Goal: Information Seeking & Learning: Learn about a topic

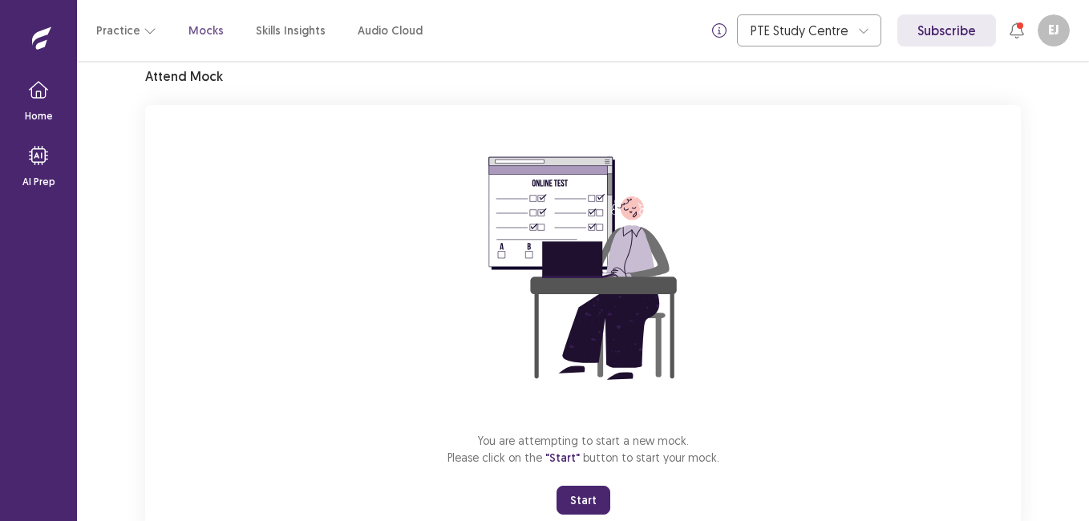
scroll to position [80, 0]
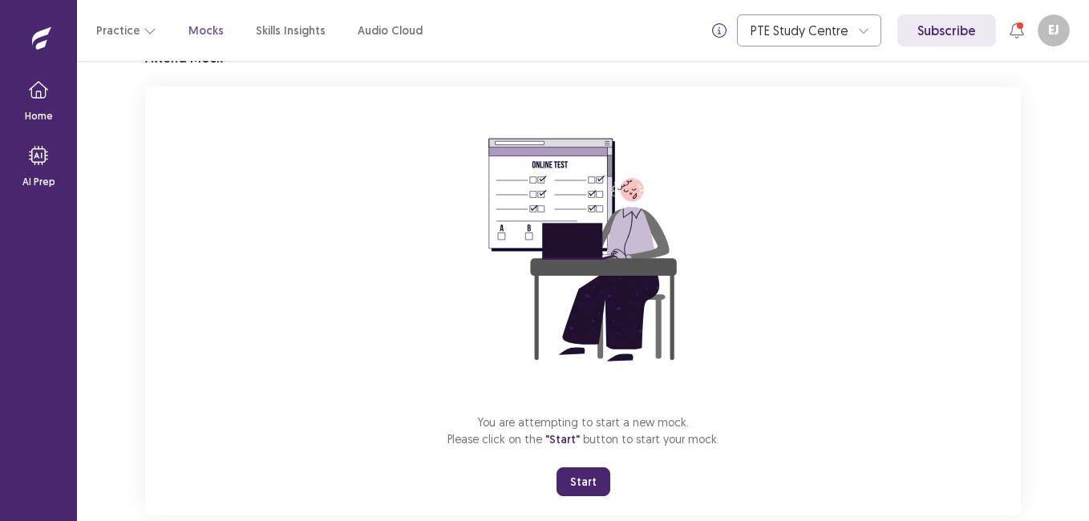
drag, startPoint x: 564, startPoint y: 483, endPoint x: 569, endPoint y: 538, distance: 54.8
click at [564, 483] on button "Start" at bounding box center [583, 481] width 54 height 29
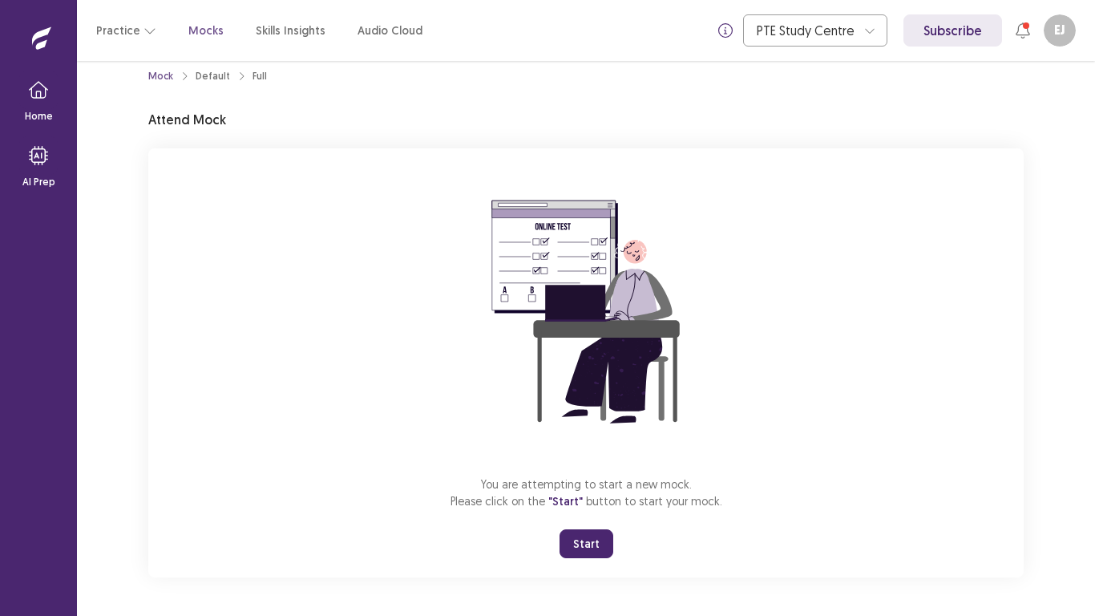
scroll to position [18, 0]
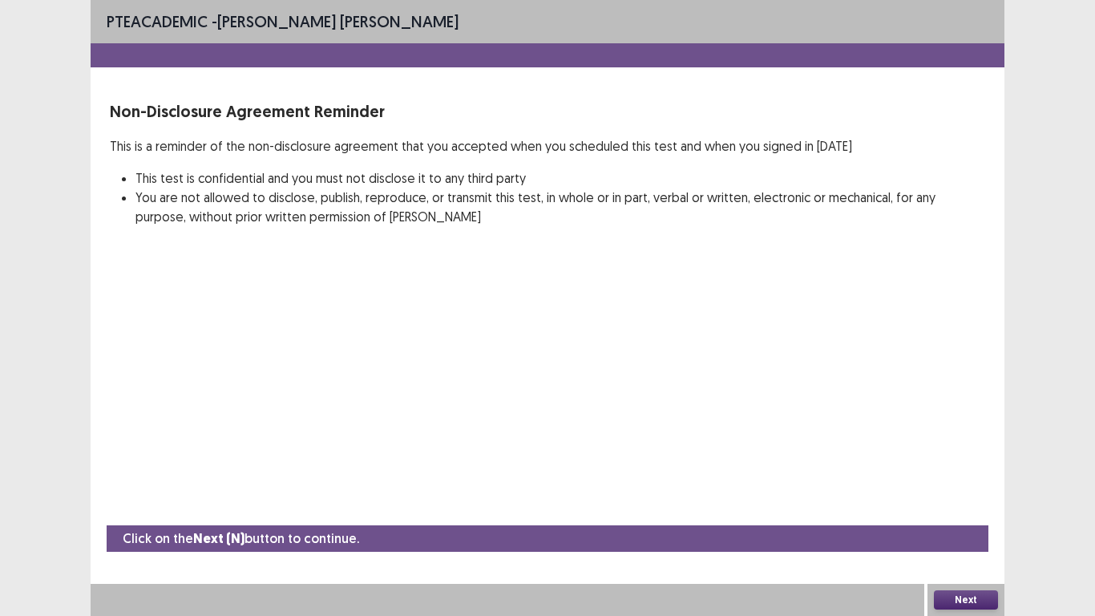
click at [976, 520] on button "Next" at bounding box center [966, 599] width 64 height 19
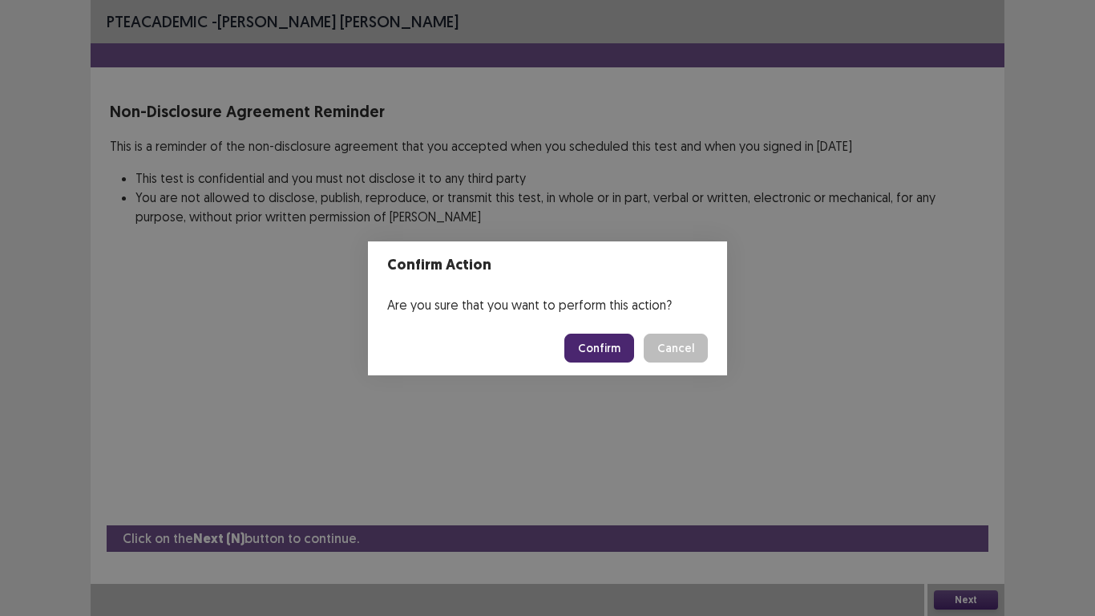
click at [628, 350] on button "Confirm" at bounding box center [599, 347] width 70 height 29
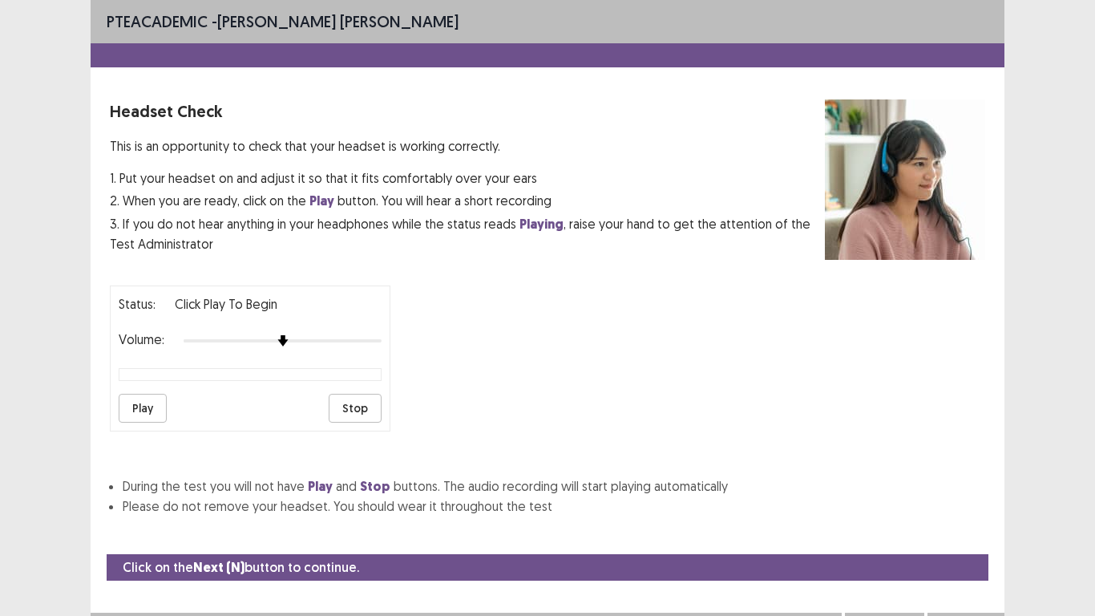
scroll to position [29, 0]
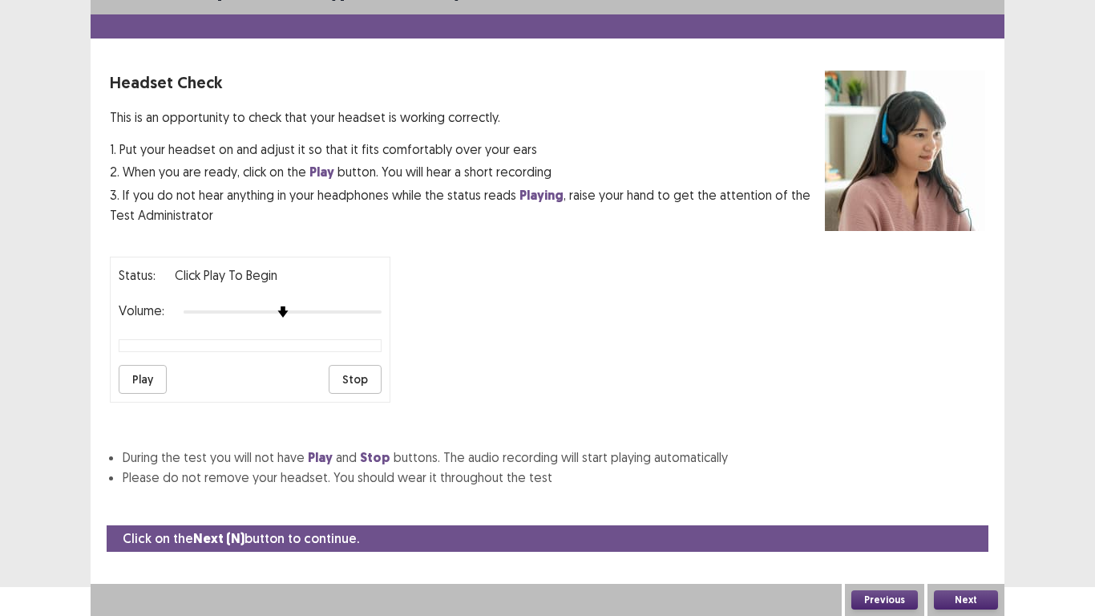
click at [135, 386] on button "Play" at bounding box center [143, 379] width 48 height 29
click at [974, 520] on button "Next" at bounding box center [966, 599] width 64 height 19
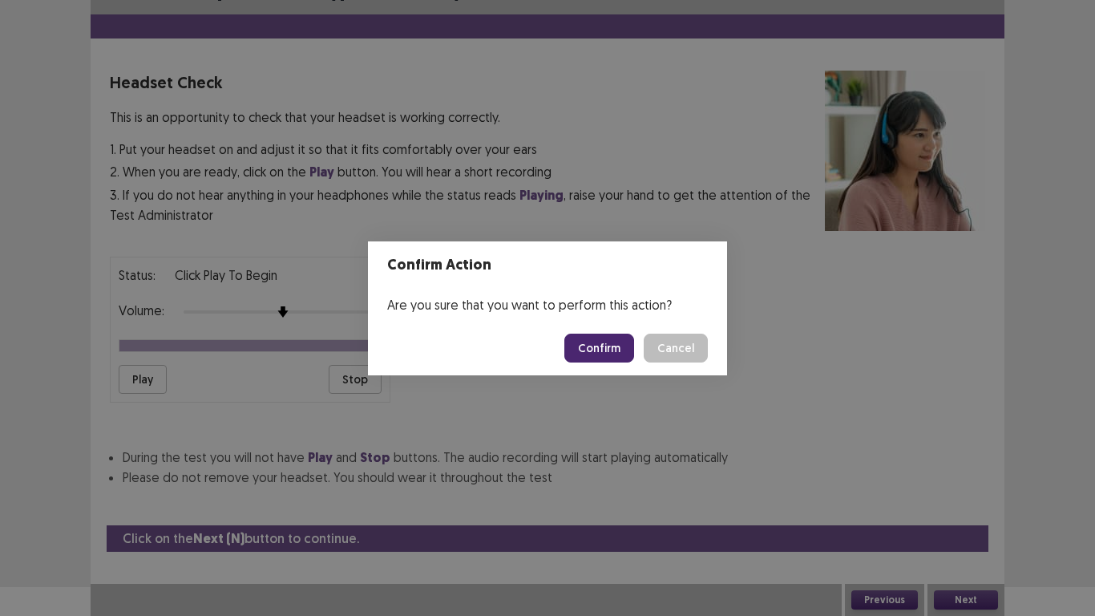
click at [595, 341] on button "Confirm" at bounding box center [599, 347] width 70 height 29
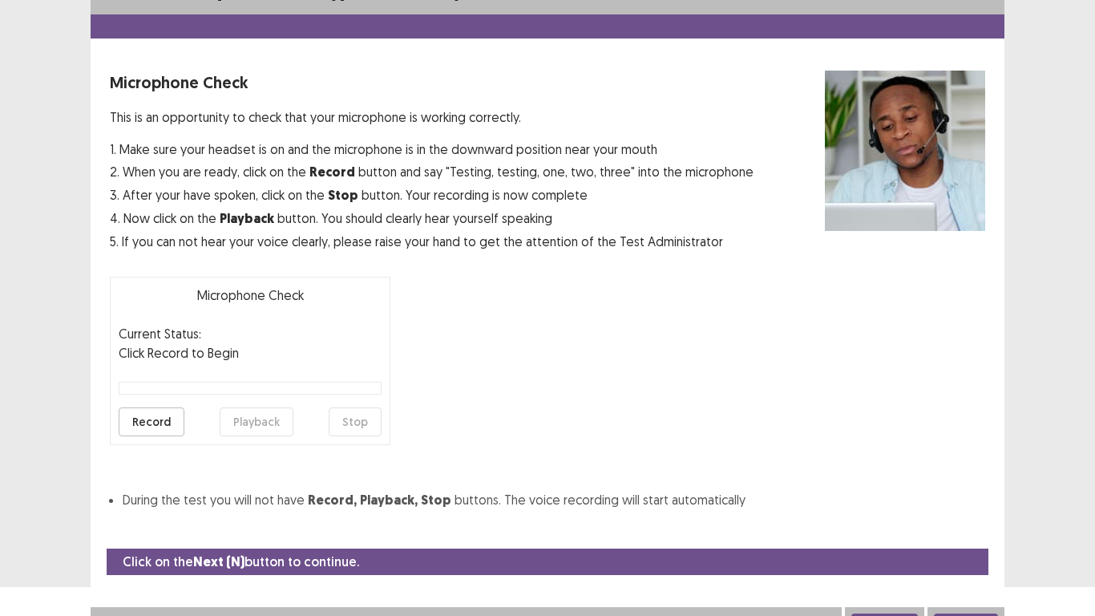
scroll to position [46, 0]
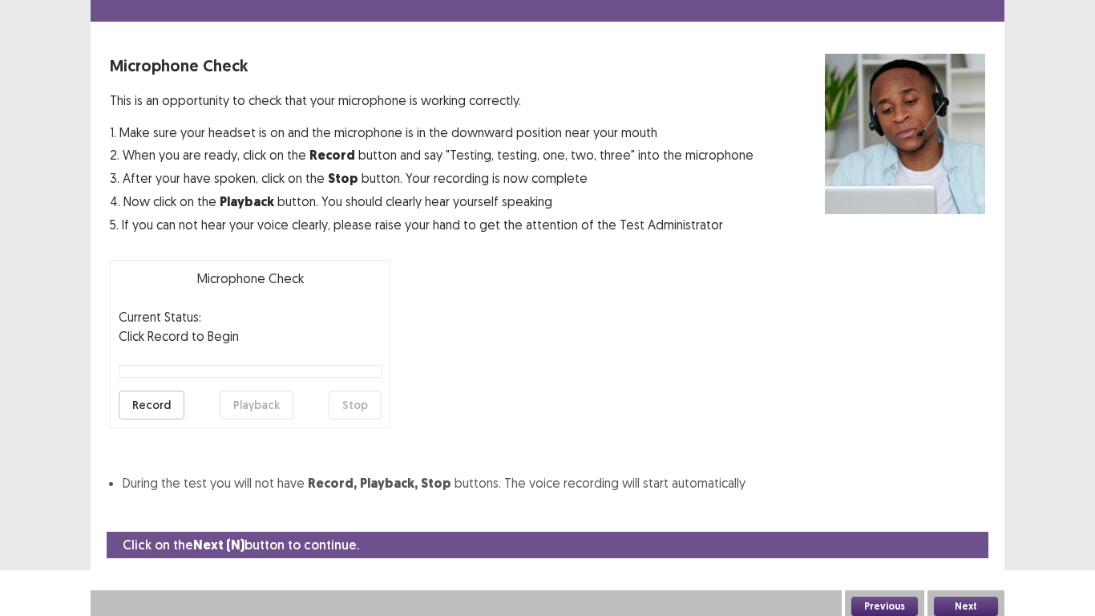
drag, startPoint x: 151, startPoint y: 412, endPoint x: 152, endPoint y: 397, distance: 15.3
click at [151, 407] on button "Record" at bounding box center [152, 404] width 66 height 29
click at [361, 406] on button "Stop" at bounding box center [355, 404] width 53 height 29
click at [161, 400] on button "Record" at bounding box center [152, 404] width 66 height 29
click at [346, 408] on button "Stop" at bounding box center [355, 404] width 53 height 29
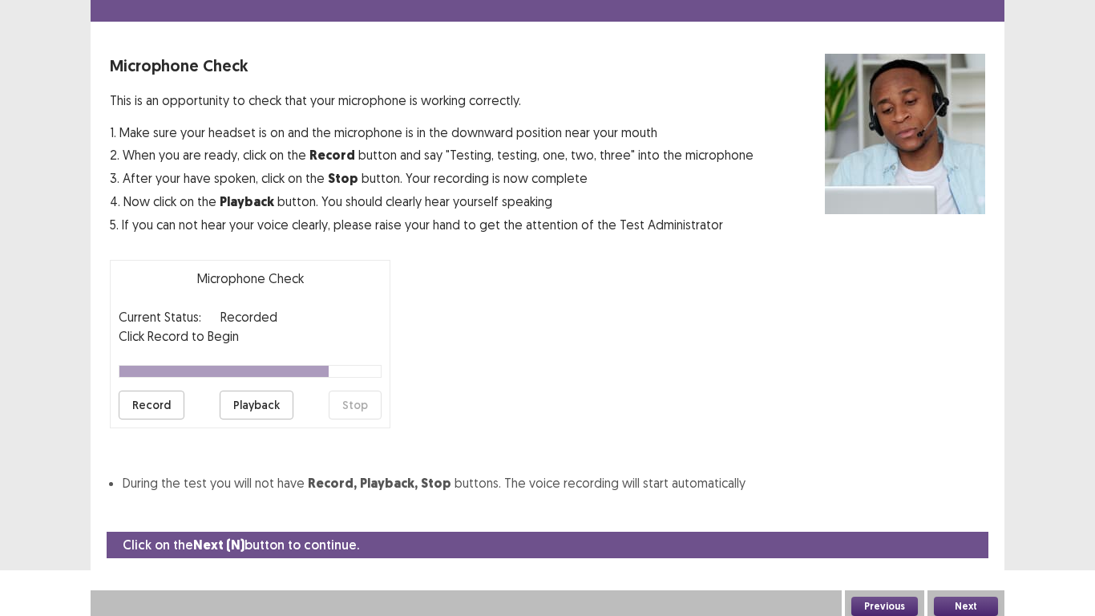
click at [160, 410] on button "Record" at bounding box center [152, 404] width 66 height 29
click at [359, 414] on button "Stop" at bounding box center [355, 404] width 53 height 29
click at [261, 408] on button "Playback" at bounding box center [257, 404] width 74 height 29
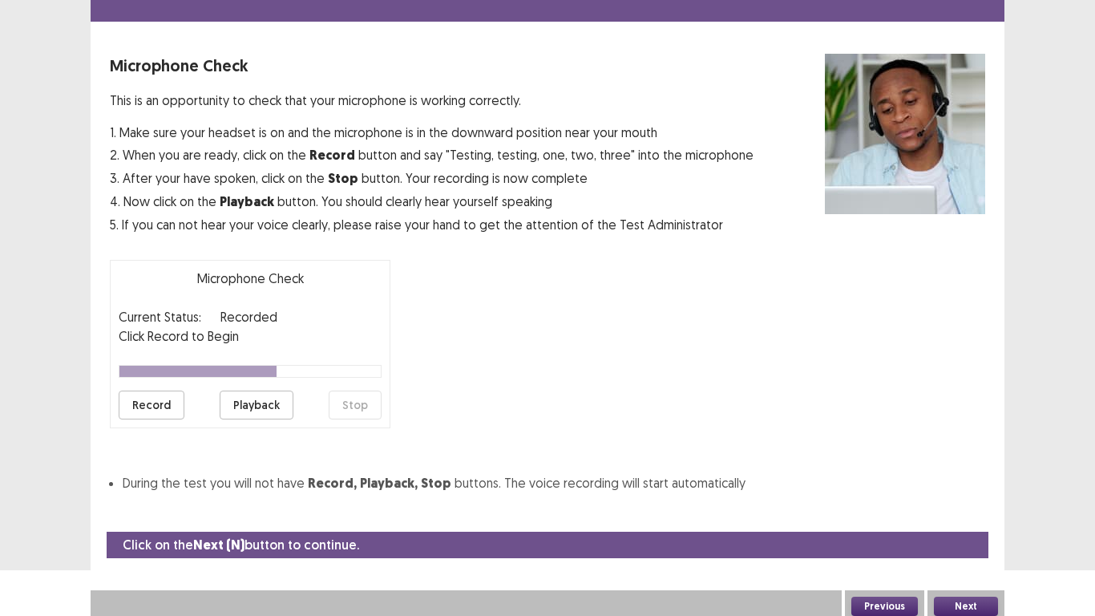
click at [152, 406] on button "Record" at bounding box center [152, 404] width 66 height 29
click at [358, 409] on button "Stop" at bounding box center [355, 404] width 53 height 29
click at [272, 402] on button "Playback" at bounding box center [257, 404] width 74 height 29
click at [967, 520] on button "Next" at bounding box center [966, 605] width 64 height 19
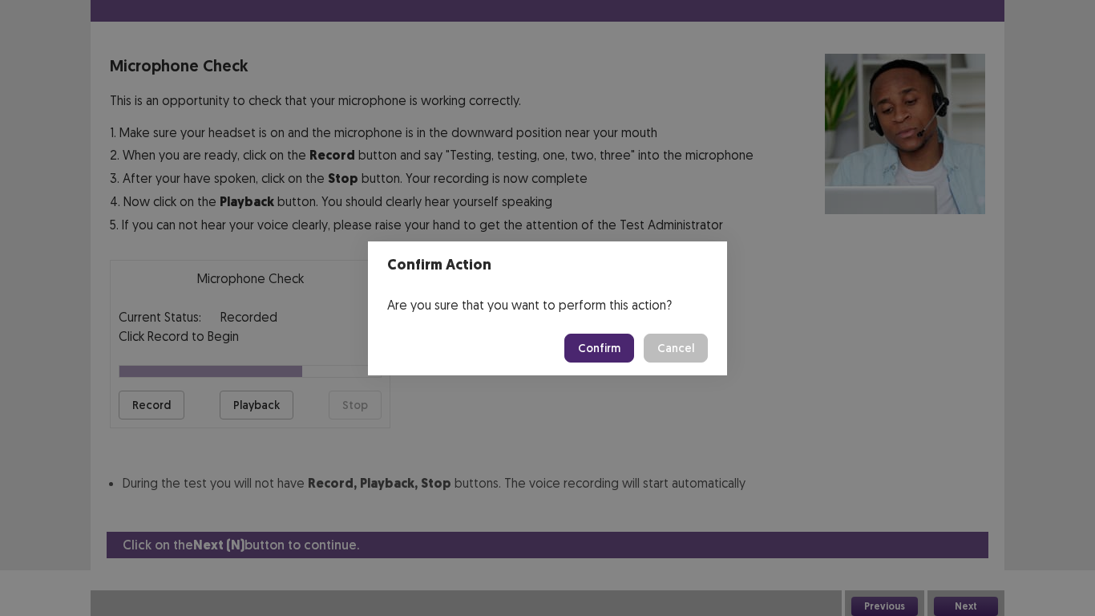
click at [616, 345] on button "Confirm" at bounding box center [599, 347] width 70 height 29
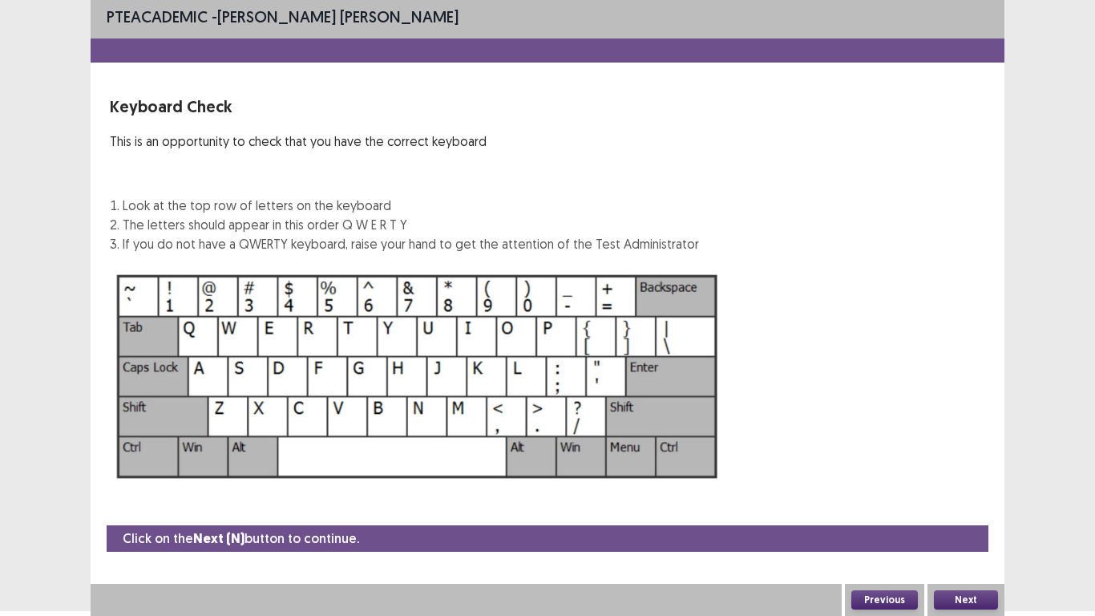
scroll to position [5, 0]
click at [956, 520] on button "Next" at bounding box center [966, 599] width 64 height 19
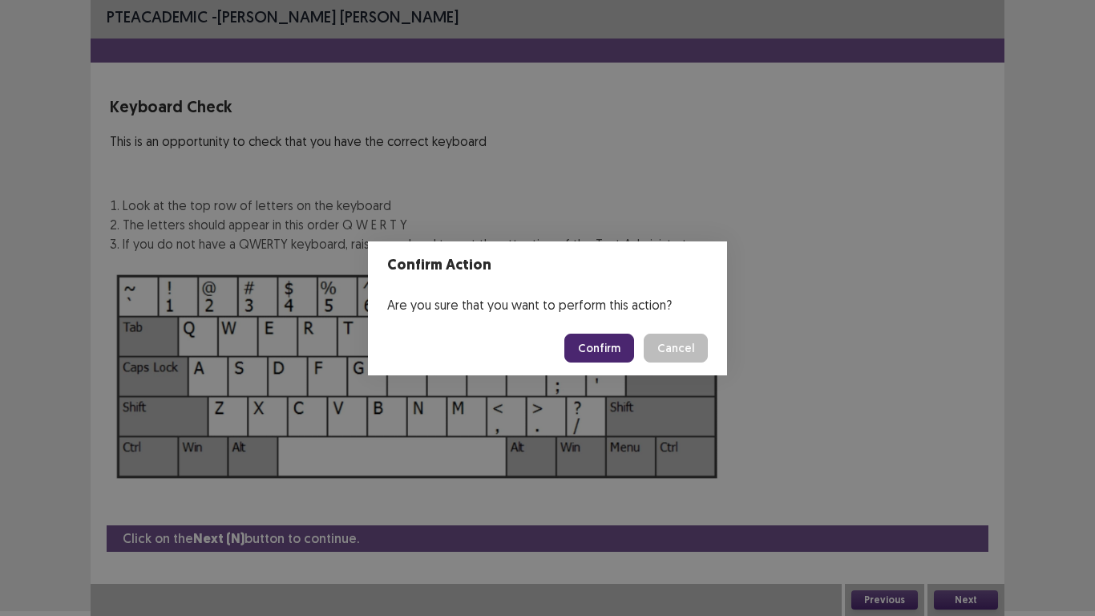
click at [592, 351] on button "Confirm" at bounding box center [599, 347] width 70 height 29
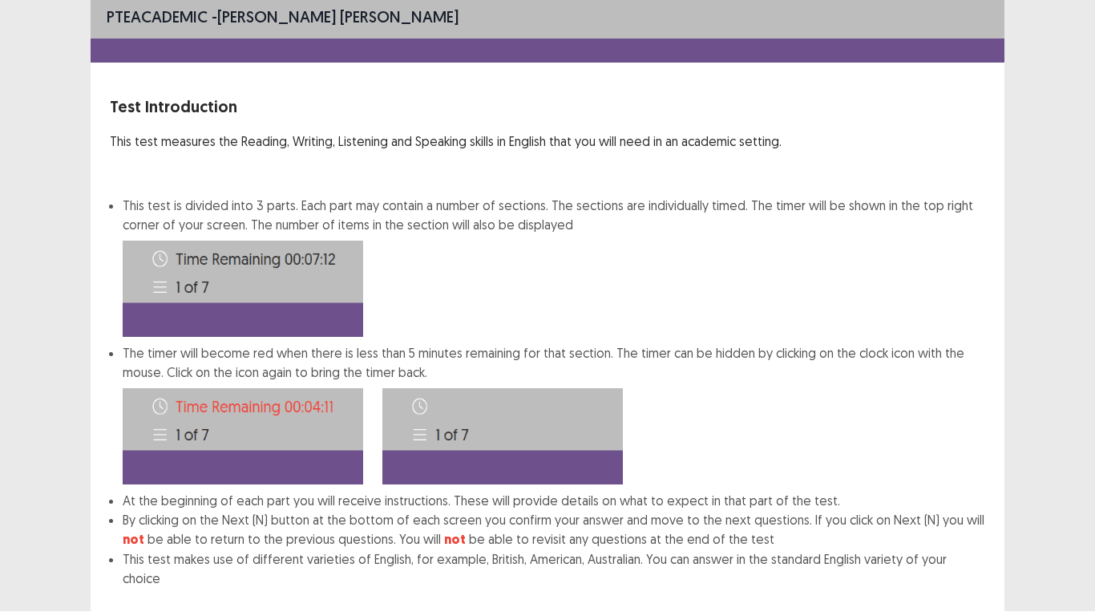
scroll to position [87, 0]
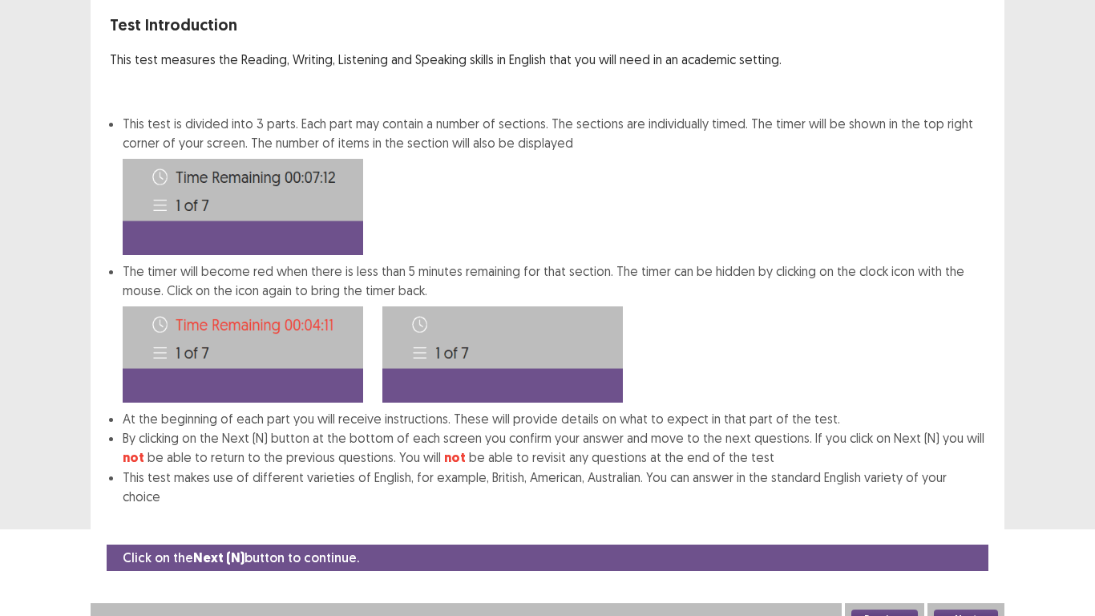
click at [948, 520] on button "Next" at bounding box center [966, 618] width 64 height 19
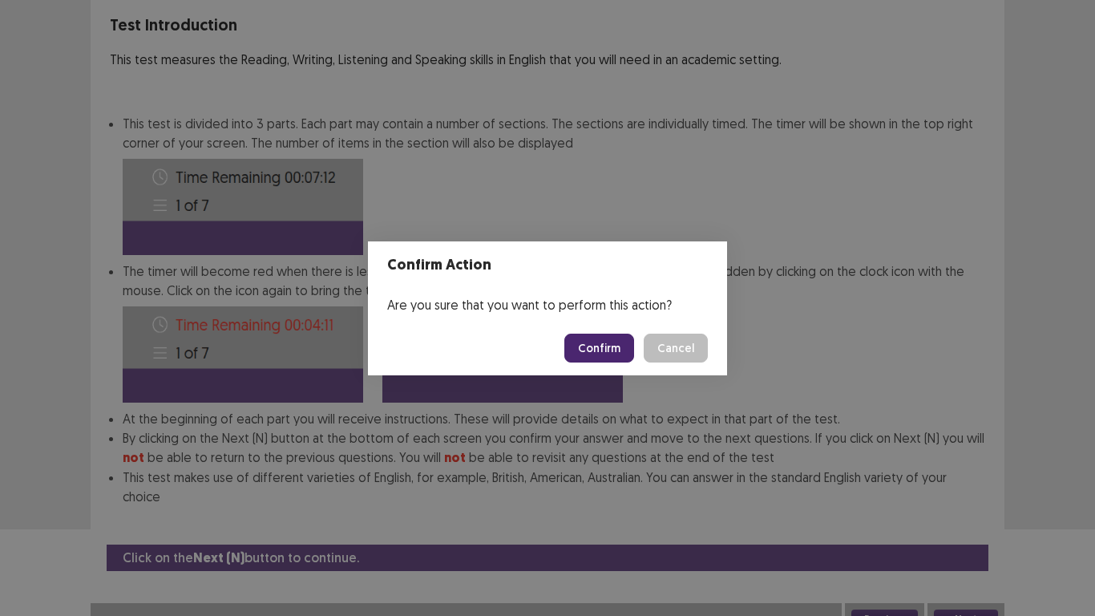
click at [609, 354] on button "Confirm" at bounding box center [599, 347] width 70 height 29
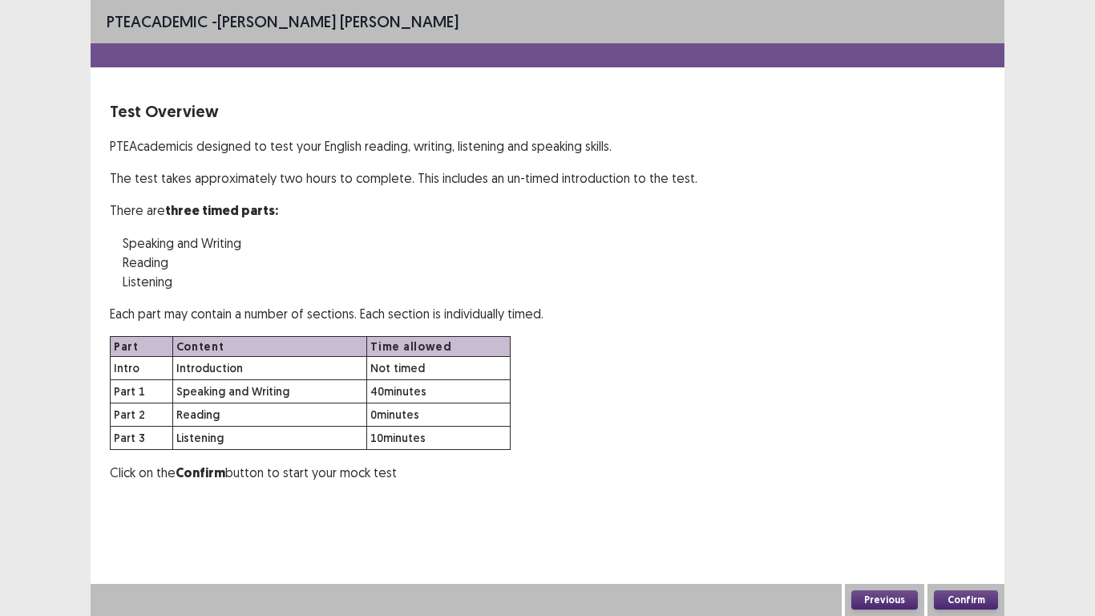
scroll to position [0, 0]
click at [949, 520] on button "Confirm" at bounding box center [966, 599] width 64 height 19
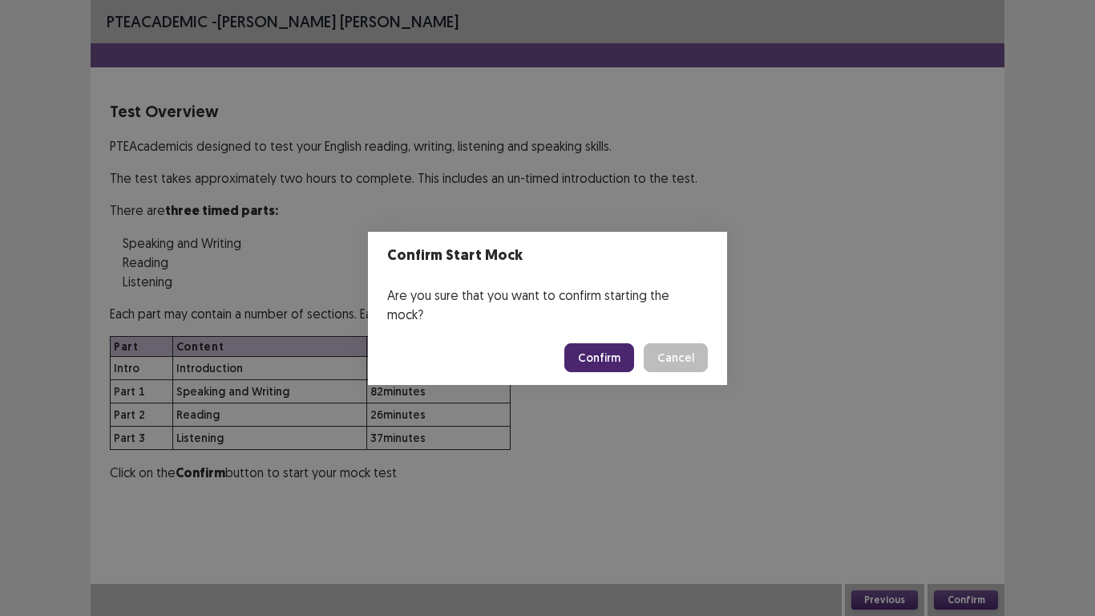
click at [588, 347] on button "Confirm" at bounding box center [599, 357] width 70 height 29
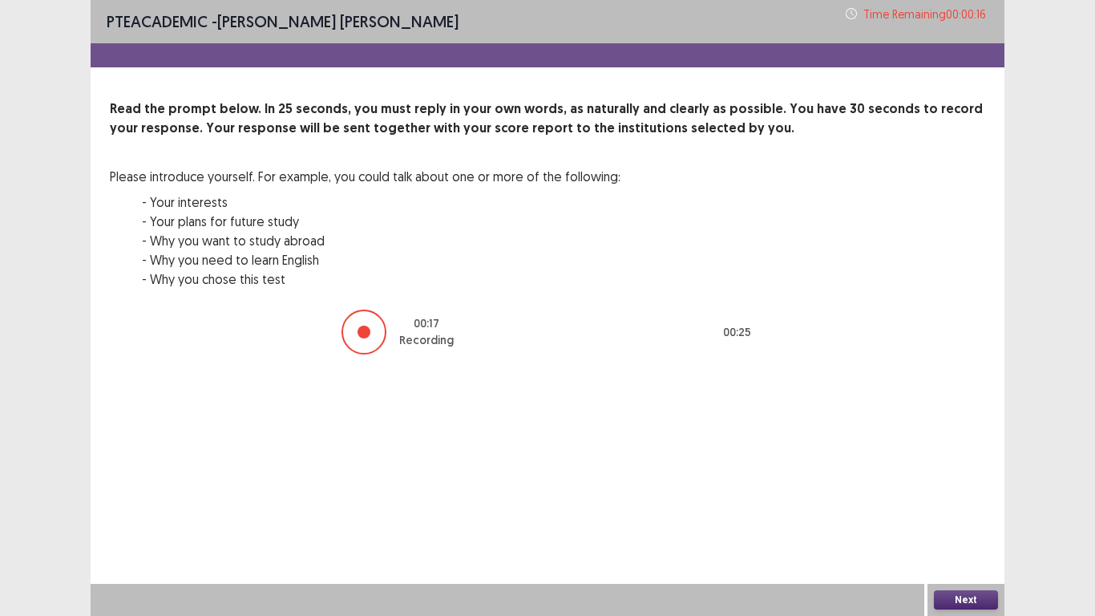
click at [984, 520] on button "Next" at bounding box center [966, 599] width 64 height 19
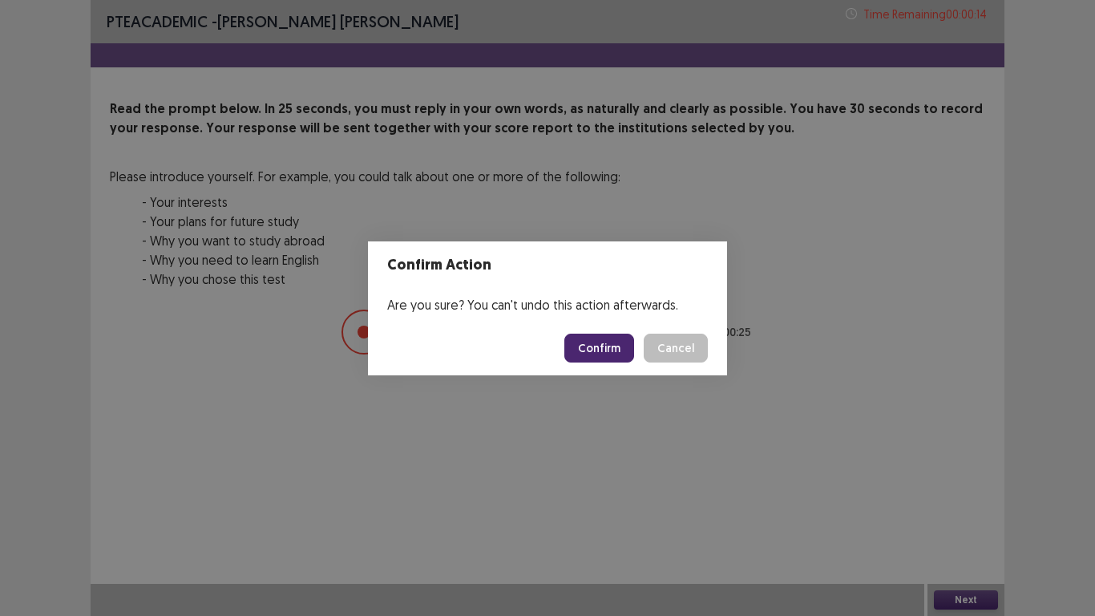
click at [584, 352] on button "Confirm" at bounding box center [599, 347] width 70 height 29
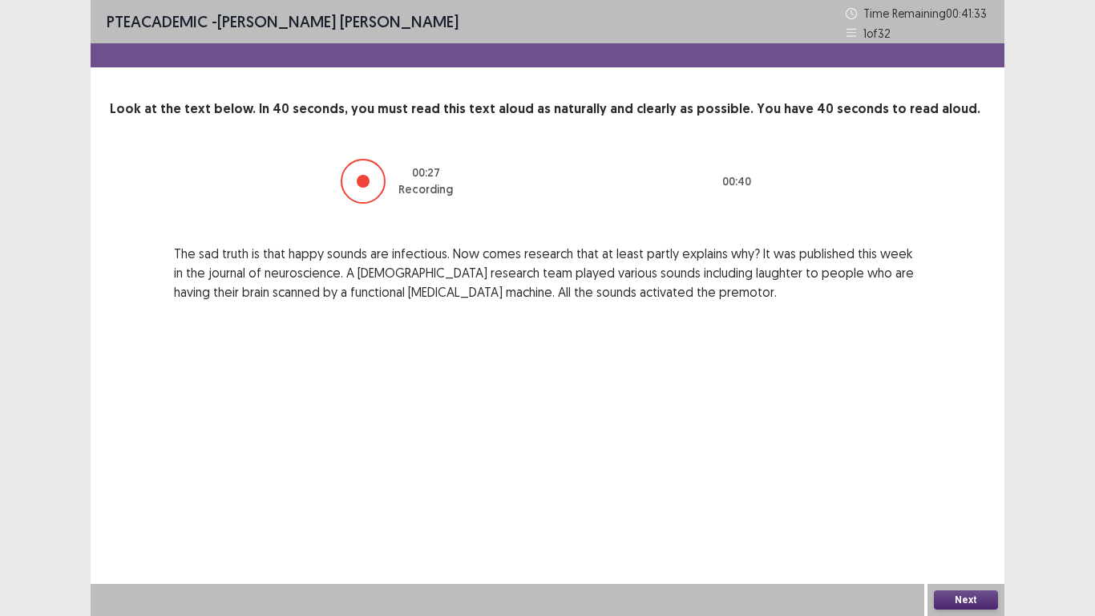
click at [990, 520] on button "Next" at bounding box center [966, 599] width 64 height 19
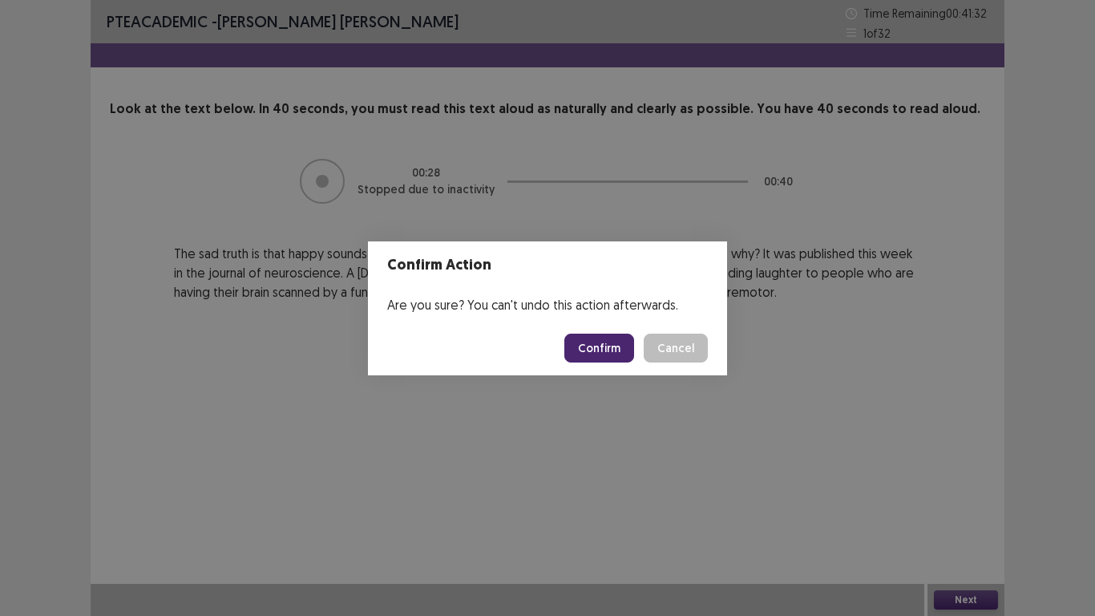
click at [596, 337] on button "Confirm" at bounding box center [599, 347] width 70 height 29
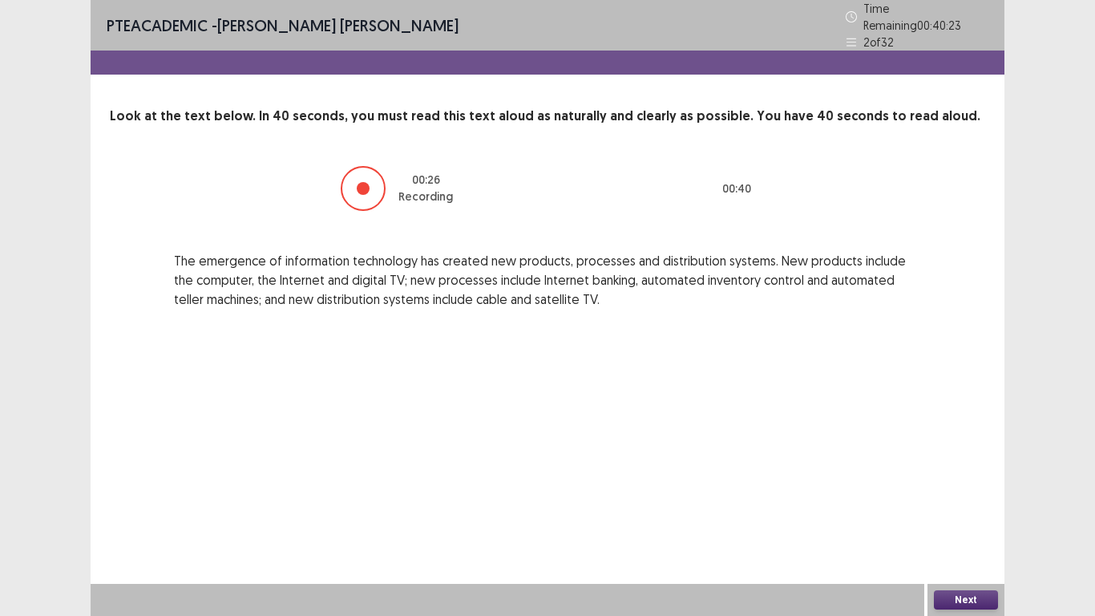
click at [947, 520] on button "Next" at bounding box center [966, 599] width 64 height 19
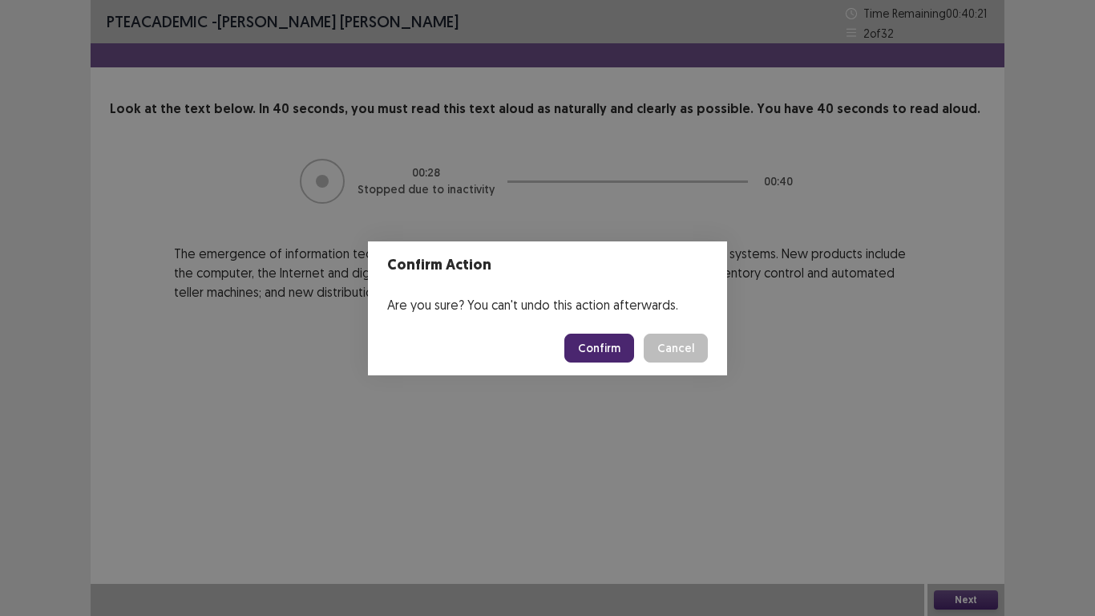
click at [584, 352] on button "Confirm" at bounding box center [599, 347] width 70 height 29
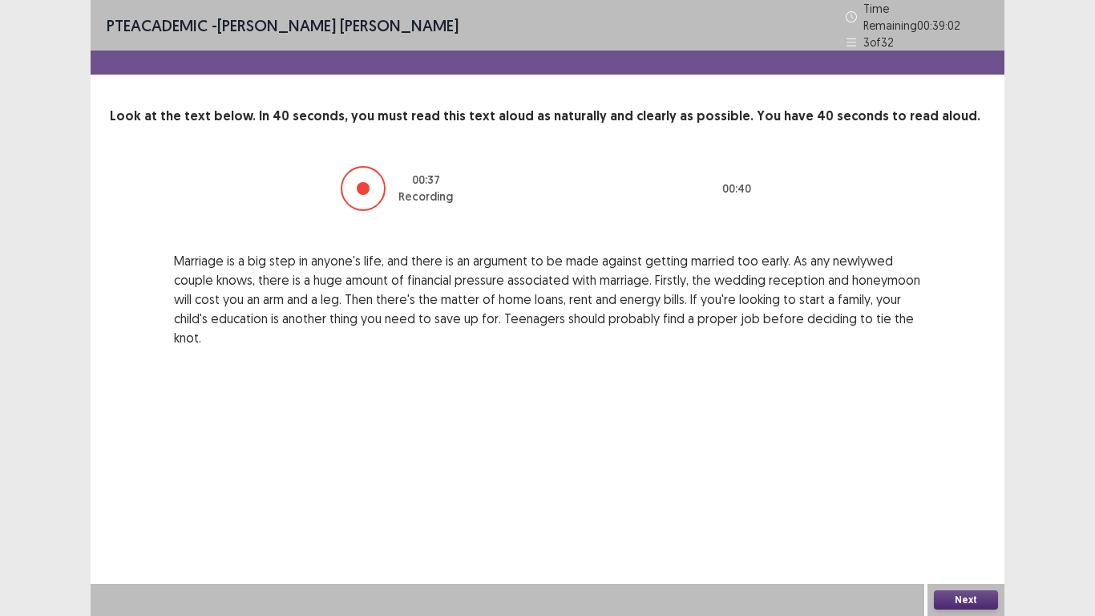
click at [960, 520] on button "Next" at bounding box center [966, 599] width 64 height 19
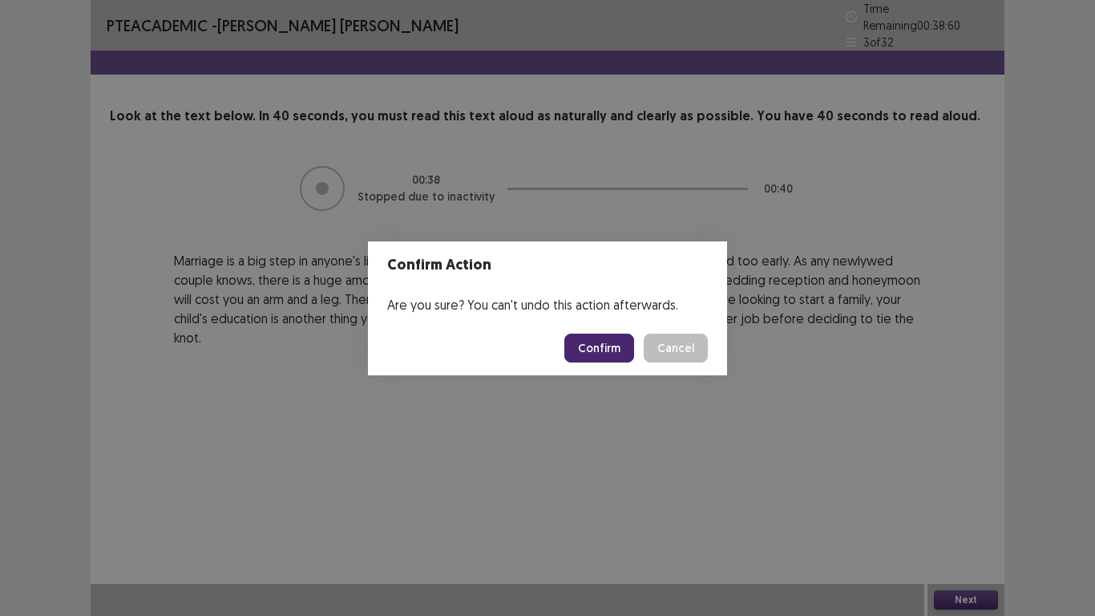
click at [596, 344] on button "Confirm" at bounding box center [599, 347] width 70 height 29
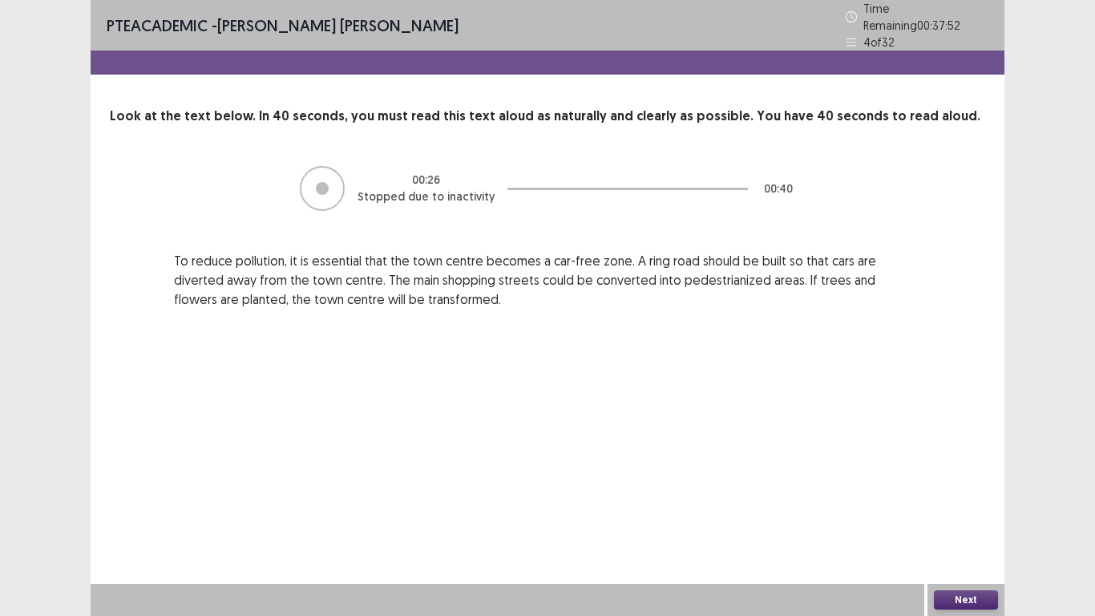
click at [970, 520] on button "Next" at bounding box center [966, 599] width 64 height 19
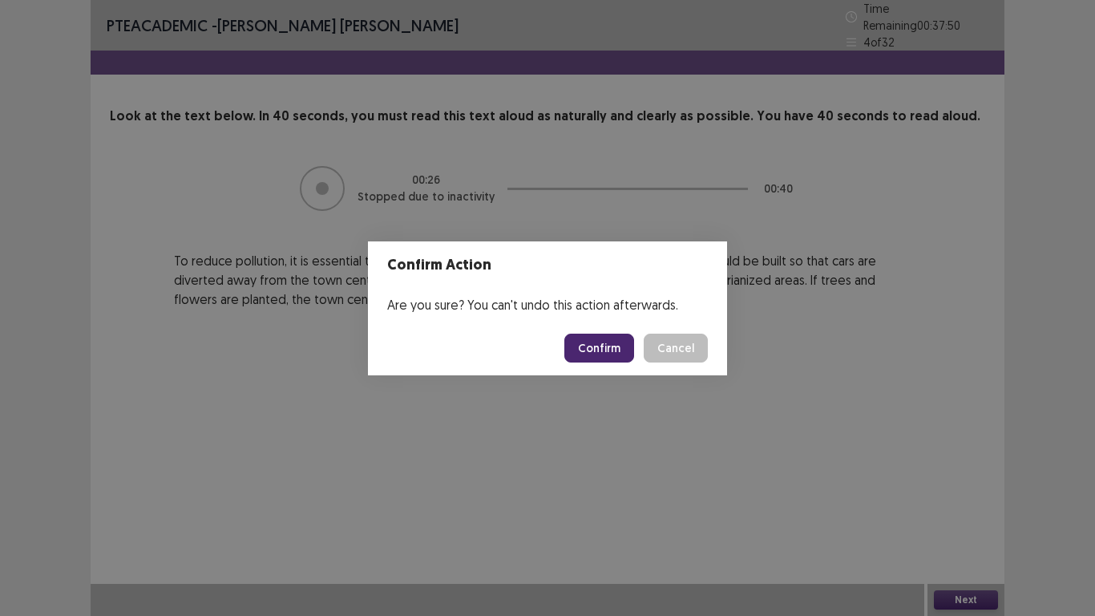
click at [595, 345] on button "Confirm" at bounding box center [599, 347] width 70 height 29
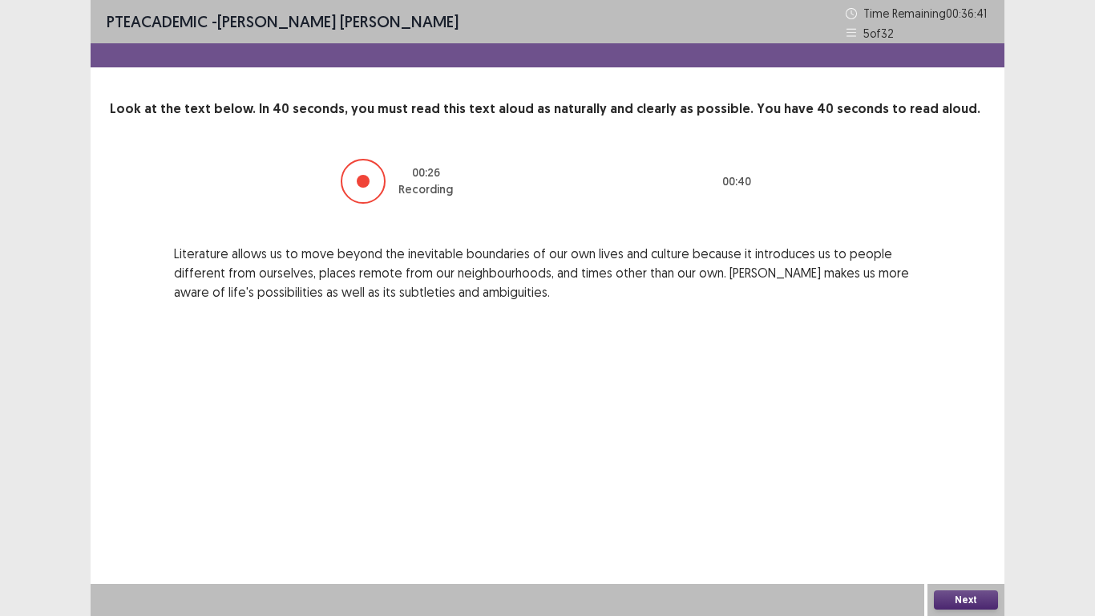
click at [968, 520] on button "Next" at bounding box center [966, 599] width 64 height 19
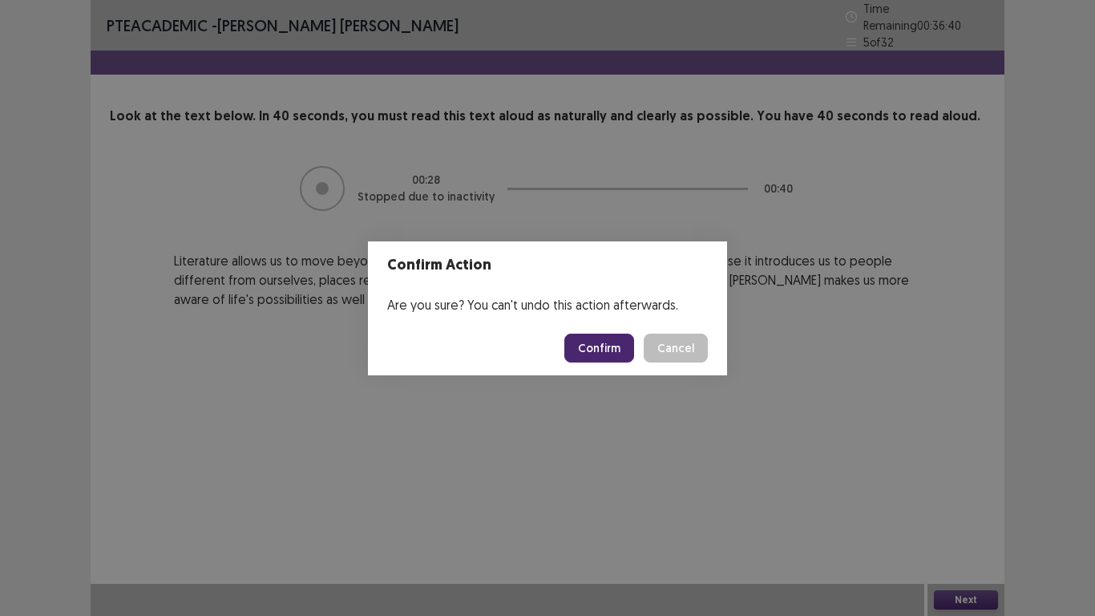
click at [619, 352] on button "Confirm" at bounding box center [599, 347] width 70 height 29
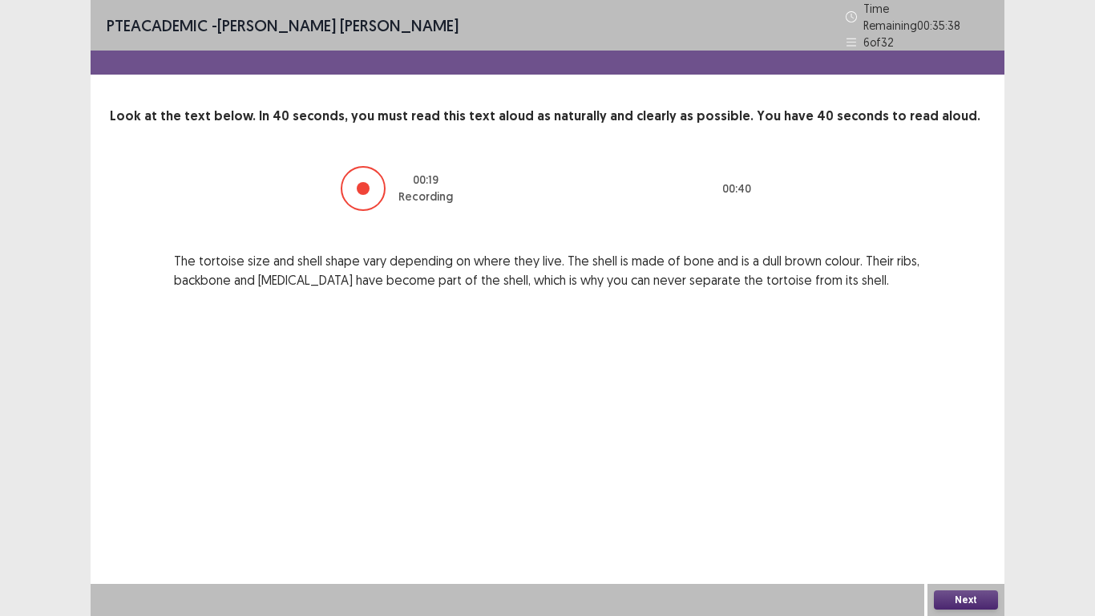
click at [959, 520] on button "Next" at bounding box center [966, 599] width 64 height 19
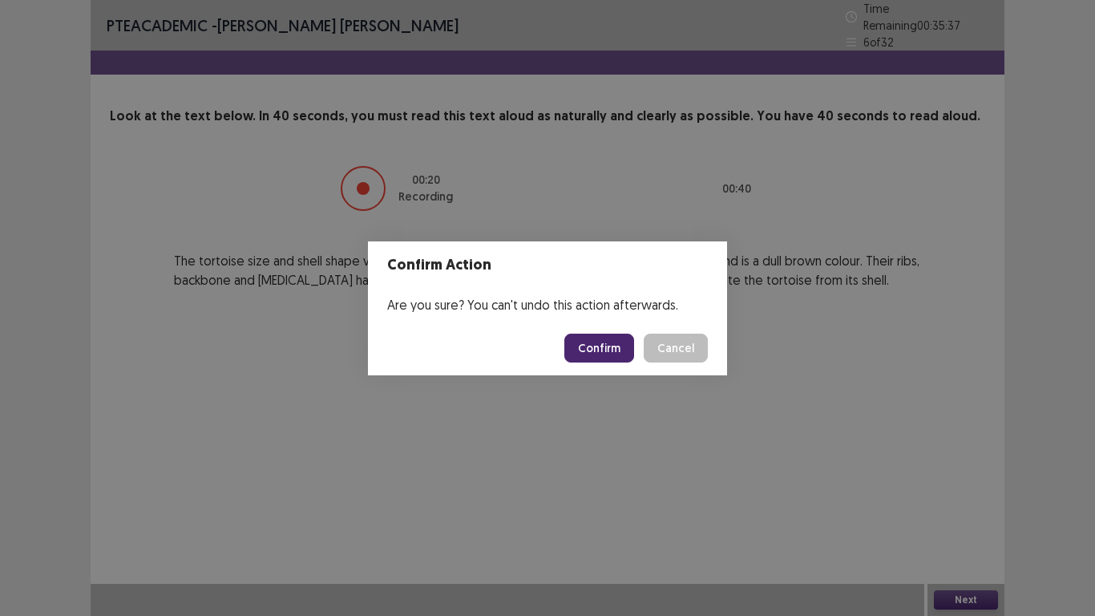
click at [604, 349] on button "Confirm" at bounding box center [599, 347] width 70 height 29
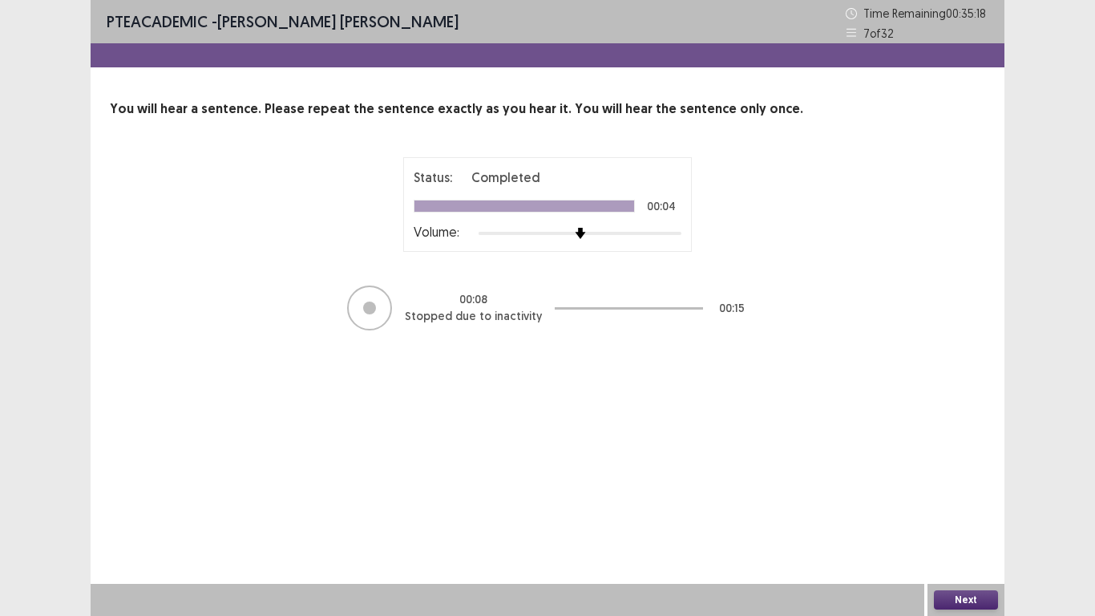
click at [970, 520] on button "Next" at bounding box center [966, 599] width 64 height 19
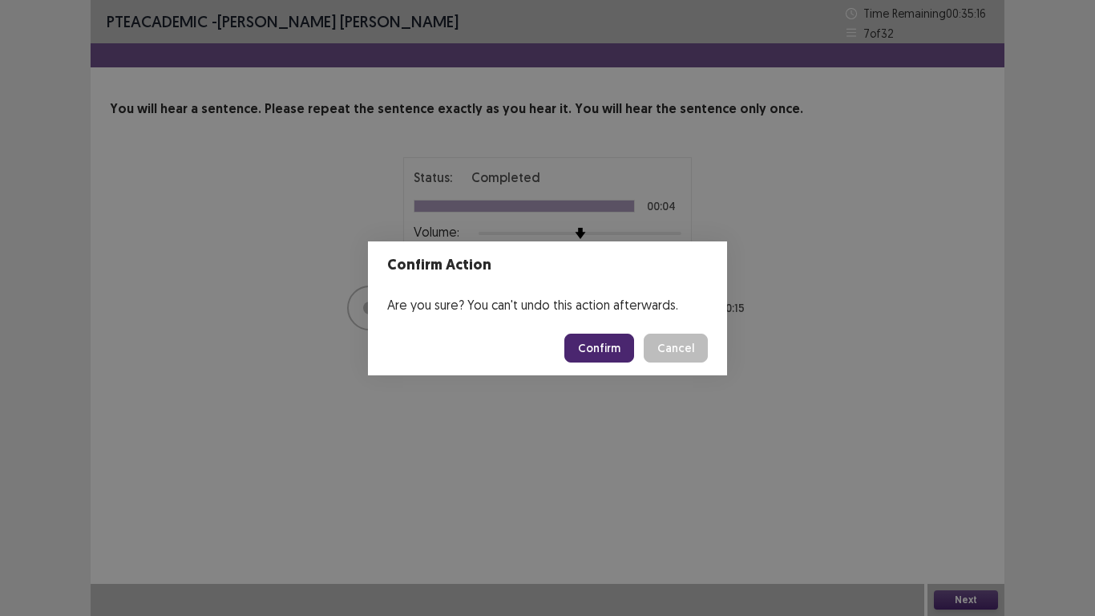
click at [604, 337] on button "Confirm" at bounding box center [599, 347] width 70 height 29
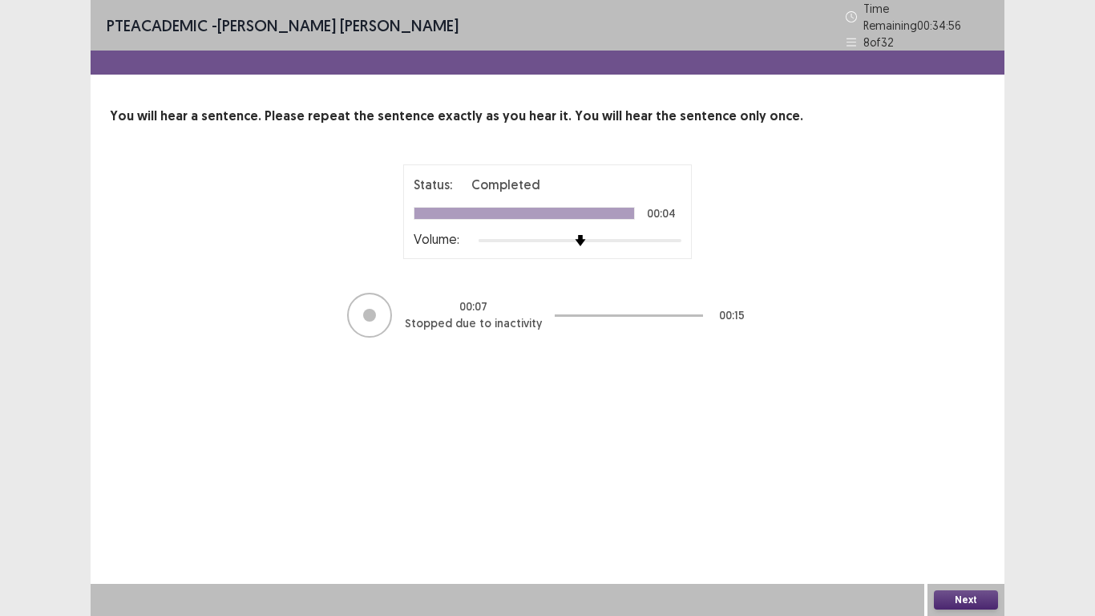
click at [980, 520] on button "Next" at bounding box center [966, 599] width 64 height 19
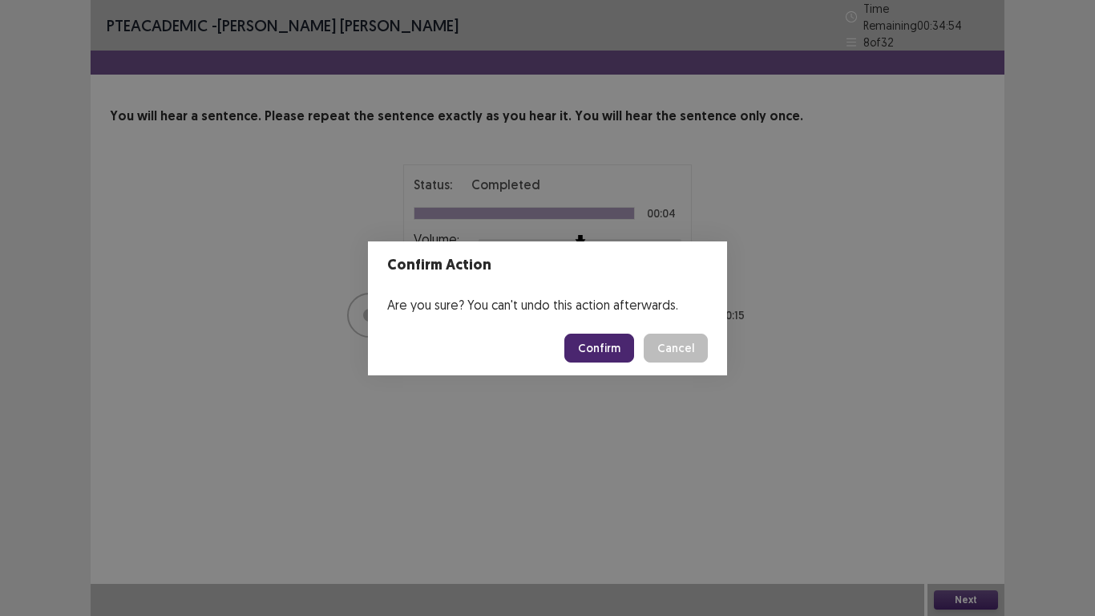
click at [616, 356] on button "Confirm" at bounding box center [599, 347] width 70 height 29
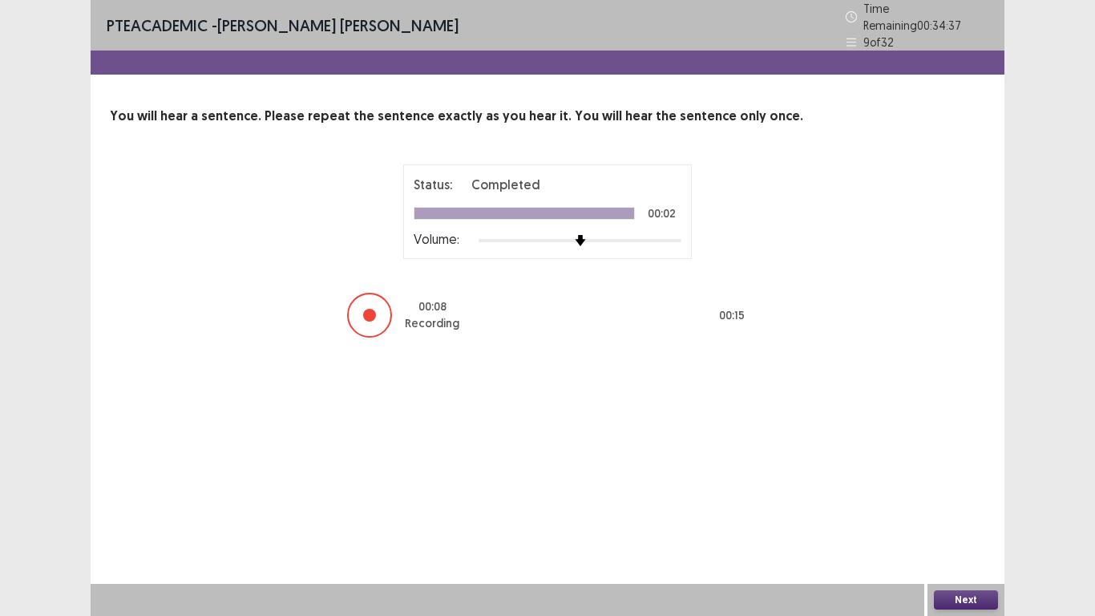
click at [992, 520] on button "Next" at bounding box center [966, 599] width 64 height 19
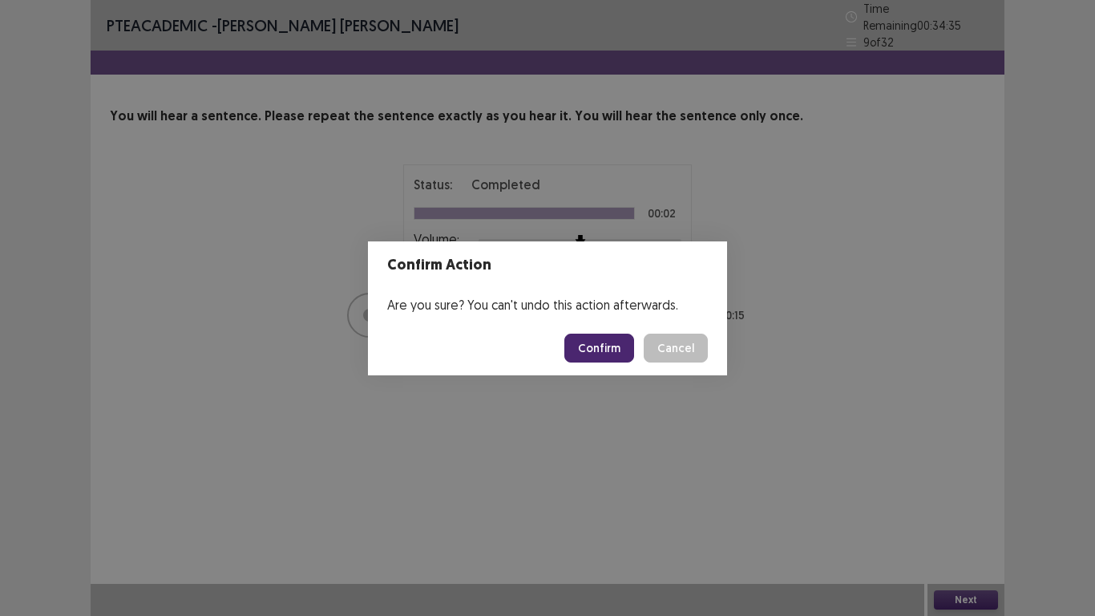
click at [612, 357] on button "Confirm" at bounding box center [599, 347] width 70 height 29
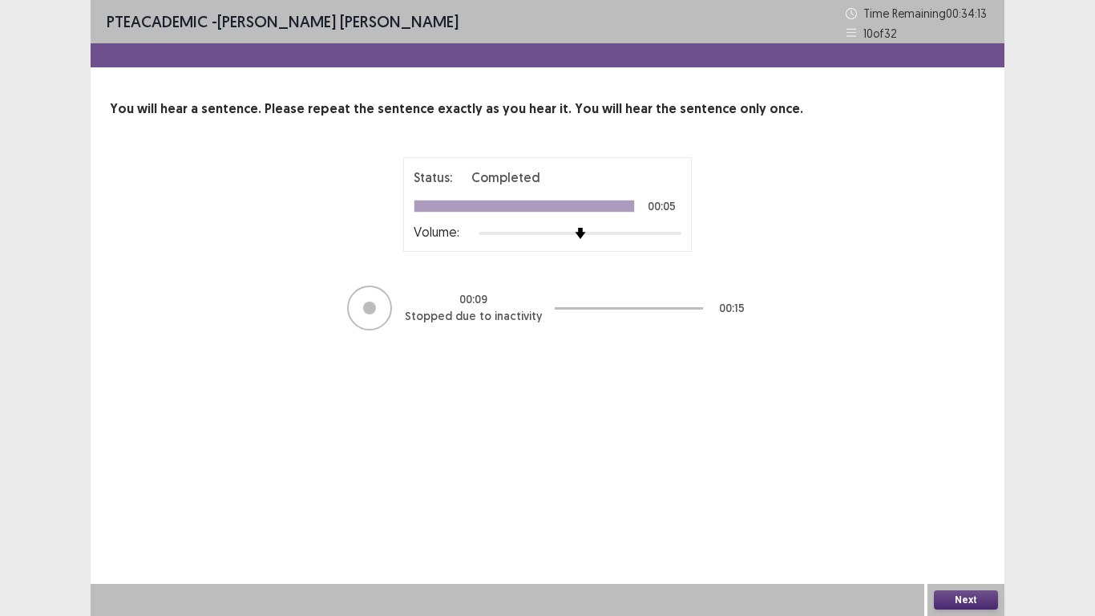
click at [986, 520] on button "Next" at bounding box center [966, 599] width 64 height 19
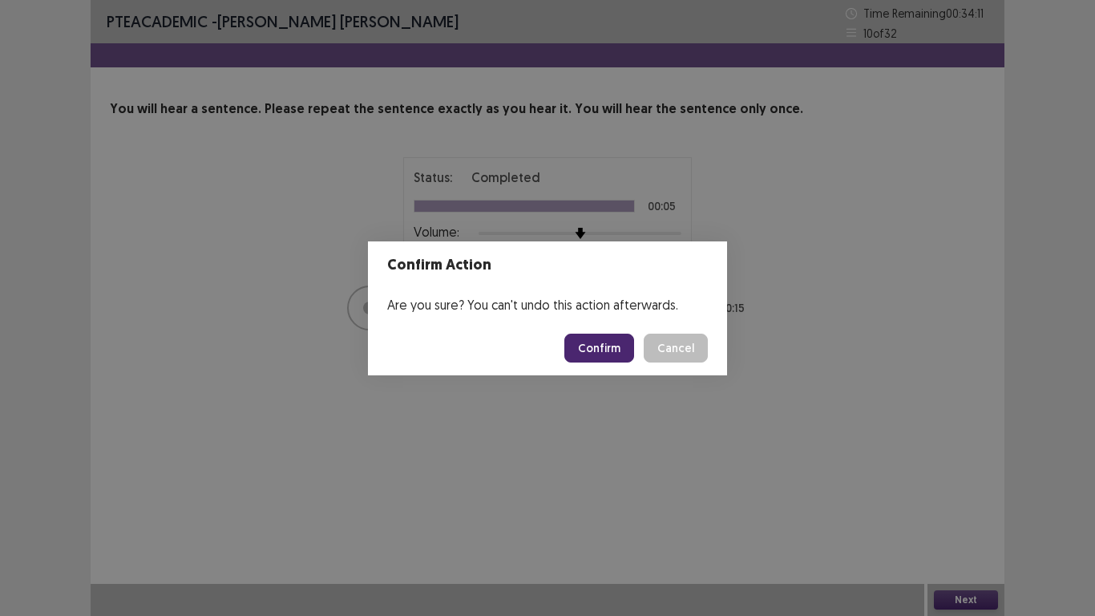
click at [612, 355] on button "Confirm" at bounding box center [599, 347] width 70 height 29
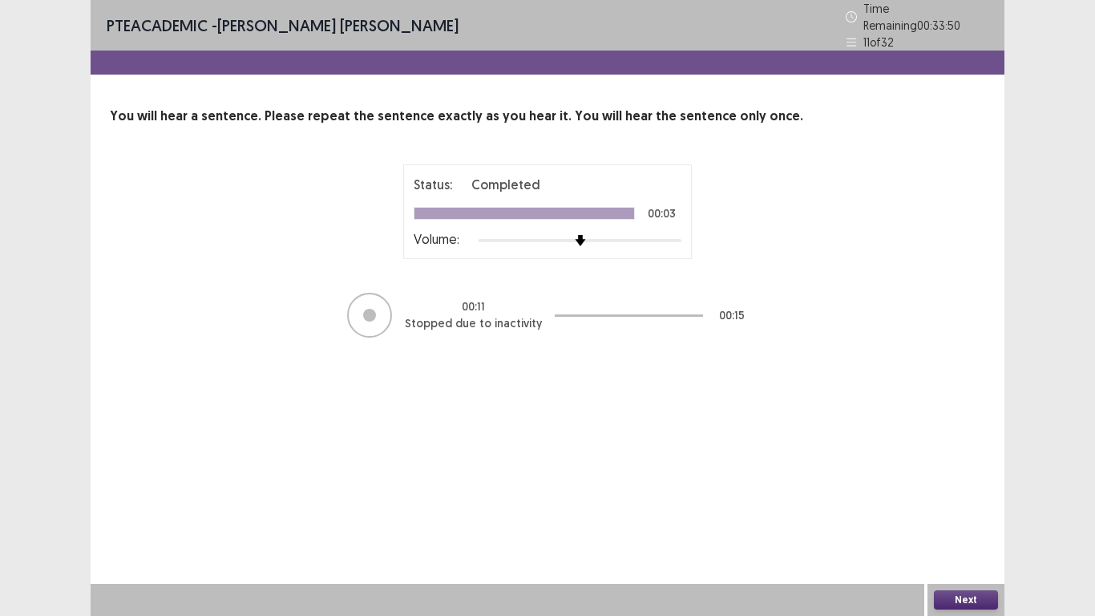
drag, startPoint x: 975, startPoint y: 596, endPoint x: 895, endPoint y: 492, distance: 130.4
click at [964, 520] on div "PTE academic - [PERSON_NAME] [PERSON_NAME] Time Remaining 00 : 33 : 50 11 of 32…" at bounding box center [548, 308] width 914 height 616
click at [976, 520] on button "Next" at bounding box center [966, 599] width 64 height 19
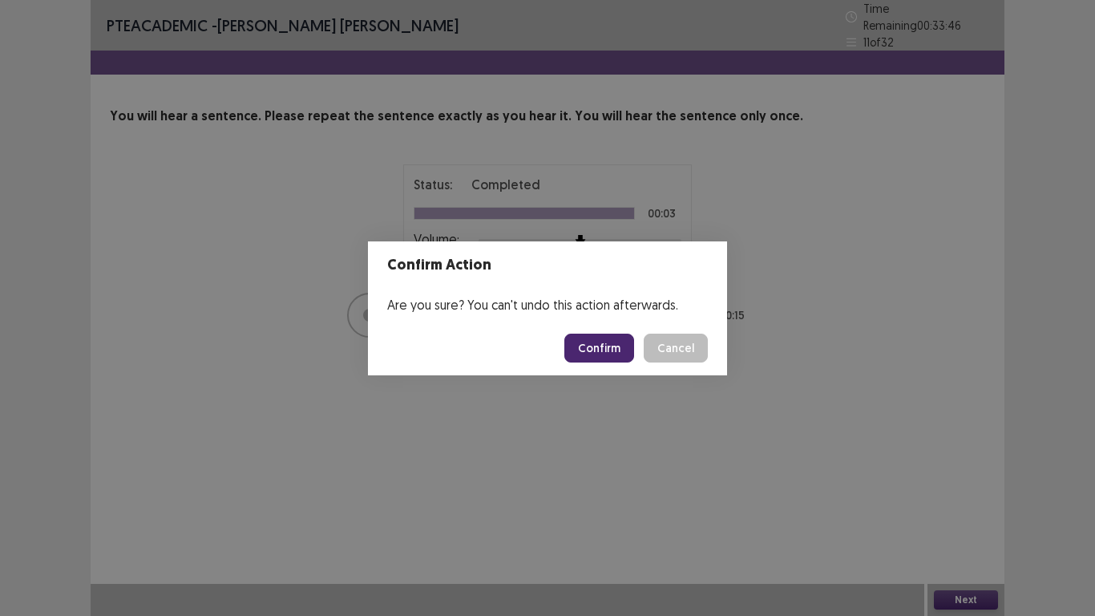
click at [596, 349] on button "Confirm" at bounding box center [599, 347] width 70 height 29
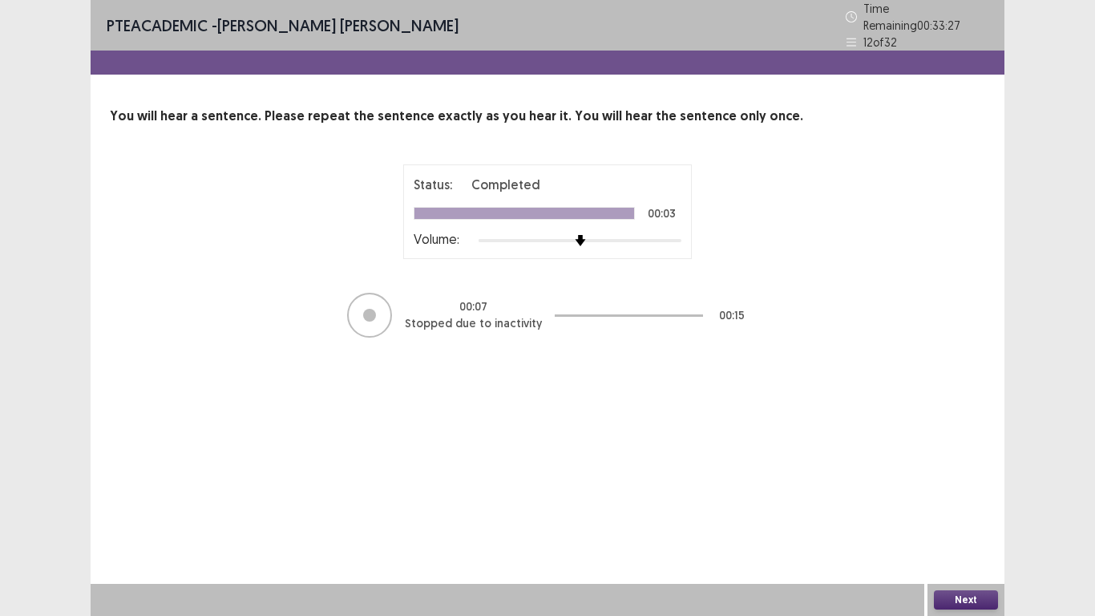
click at [976, 520] on button "Next" at bounding box center [966, 599] width 64 height 19
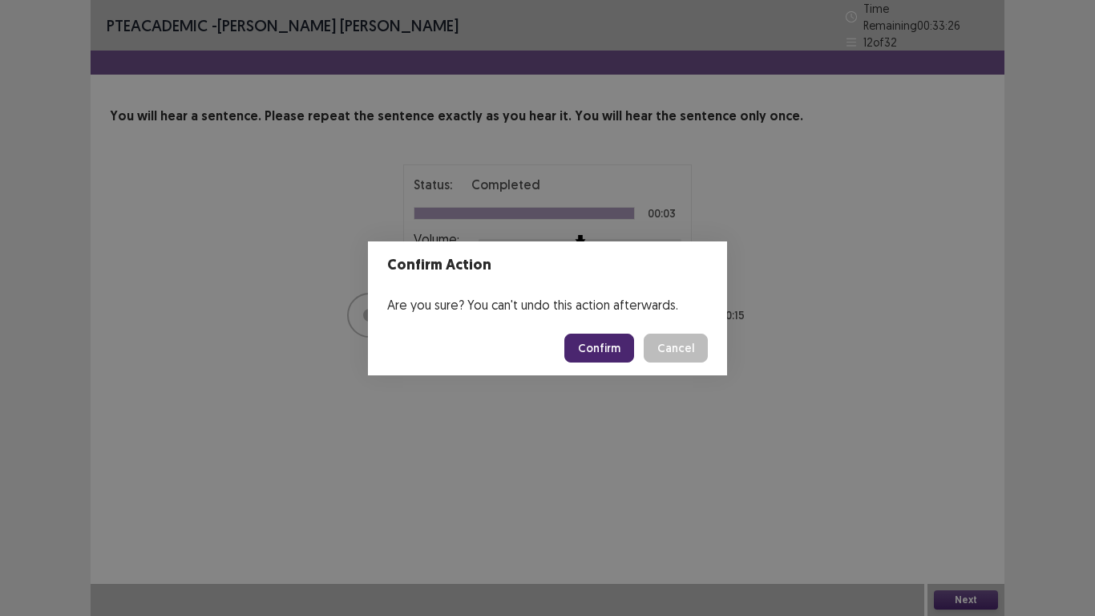
click at [613, 350] on button "Confirm" at bounding box center [599, 347] width 70 height 29
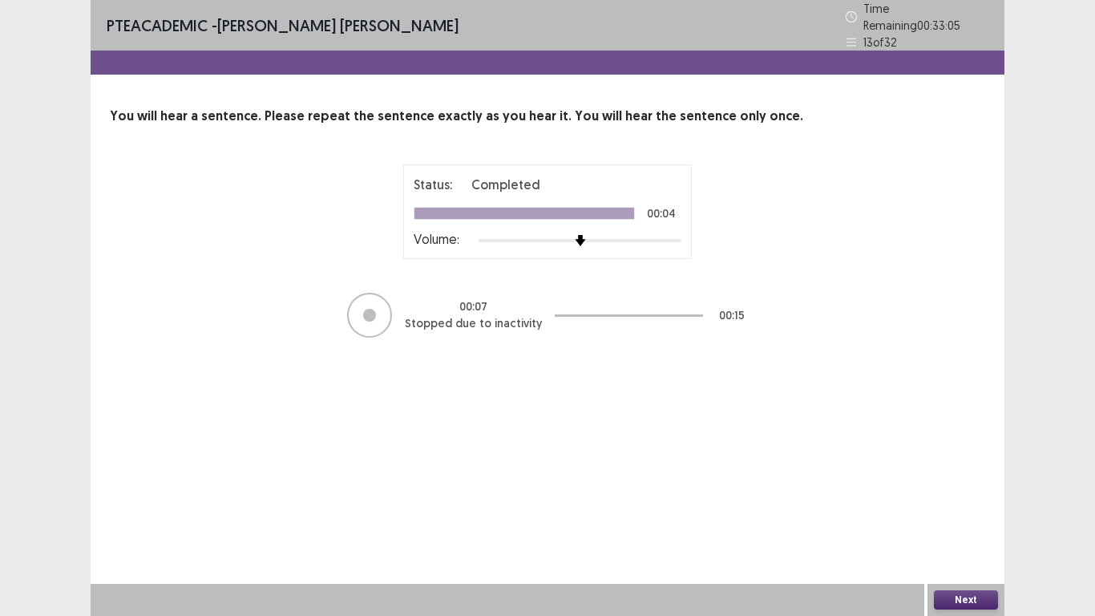
click at [973, 520] on button "Next" at bounding box center [966, 599] width 64 height 19
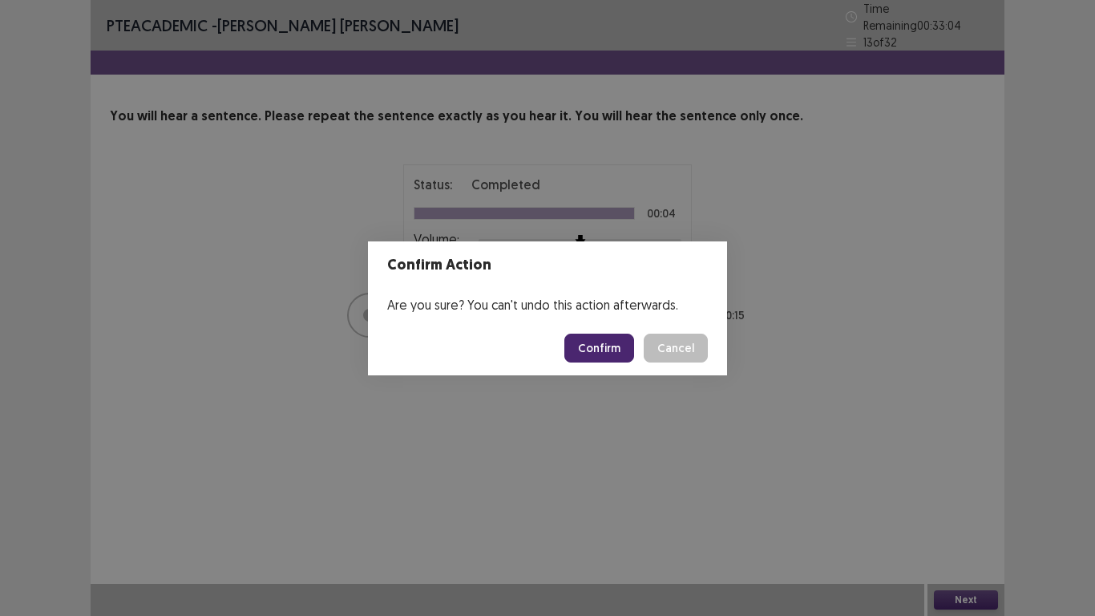
click at [616, 350] on button "Confirm" at bounding box center [599, 347] width 70 height 29
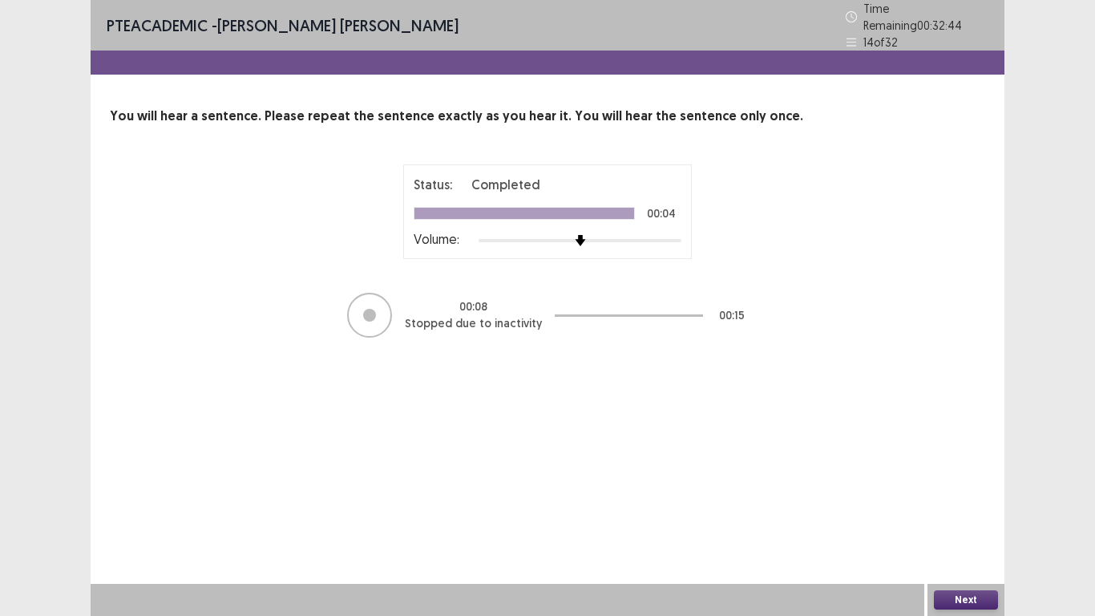
click at [961, 520] on button "Next" at bounding box center [966, 599] width 64 height 19
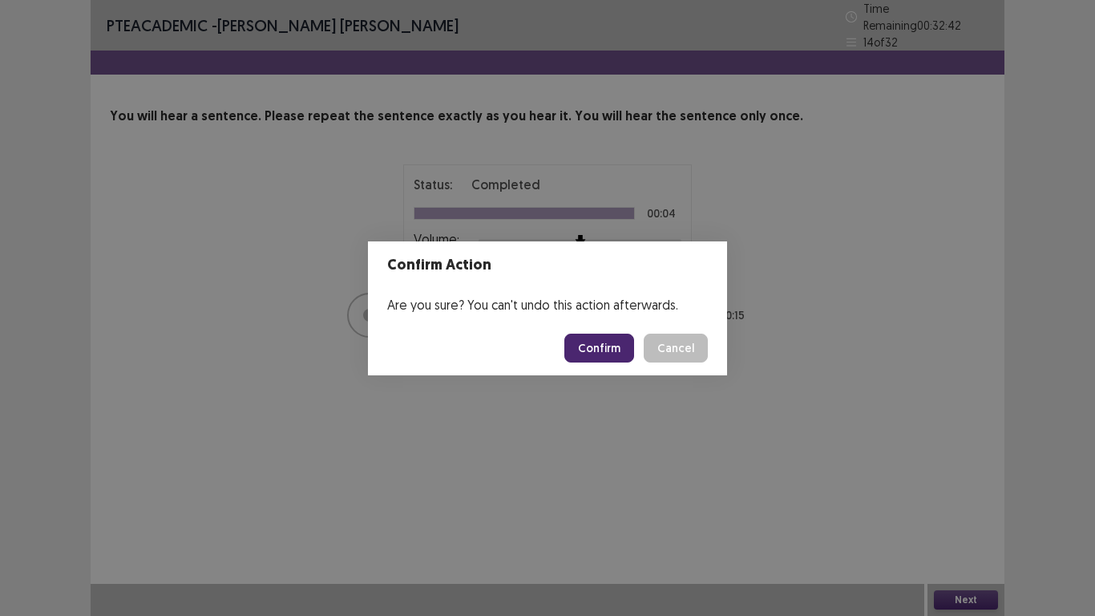
click at [587, 340] on button "Confirm" at bounding box center [599, 347] width 70 height 29
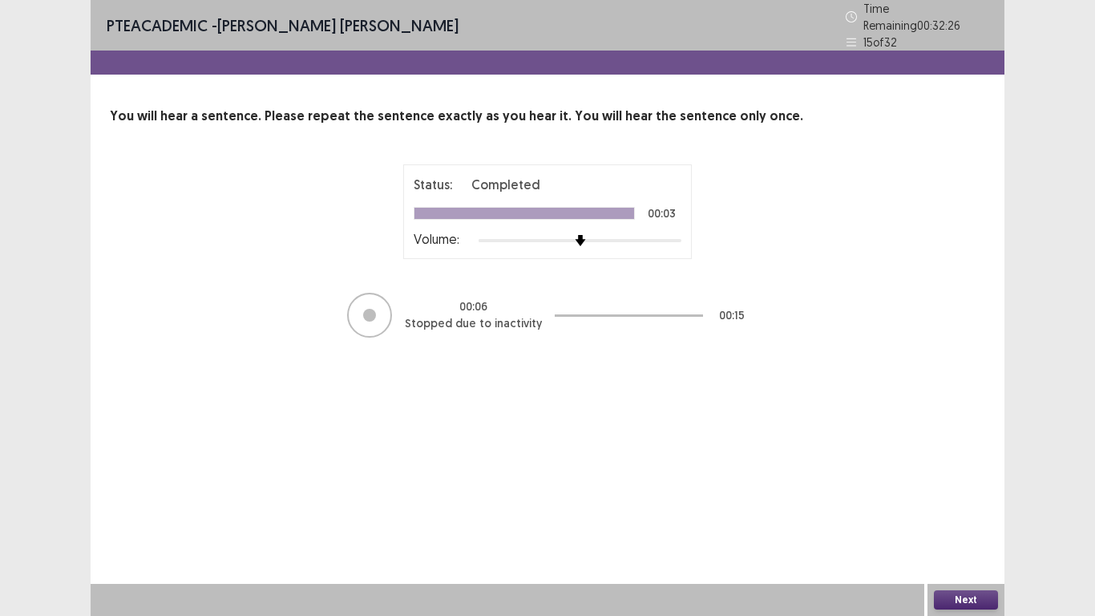
click at [963, 520] on button "Next" at bounding box center [966, 599] width 64 height 19
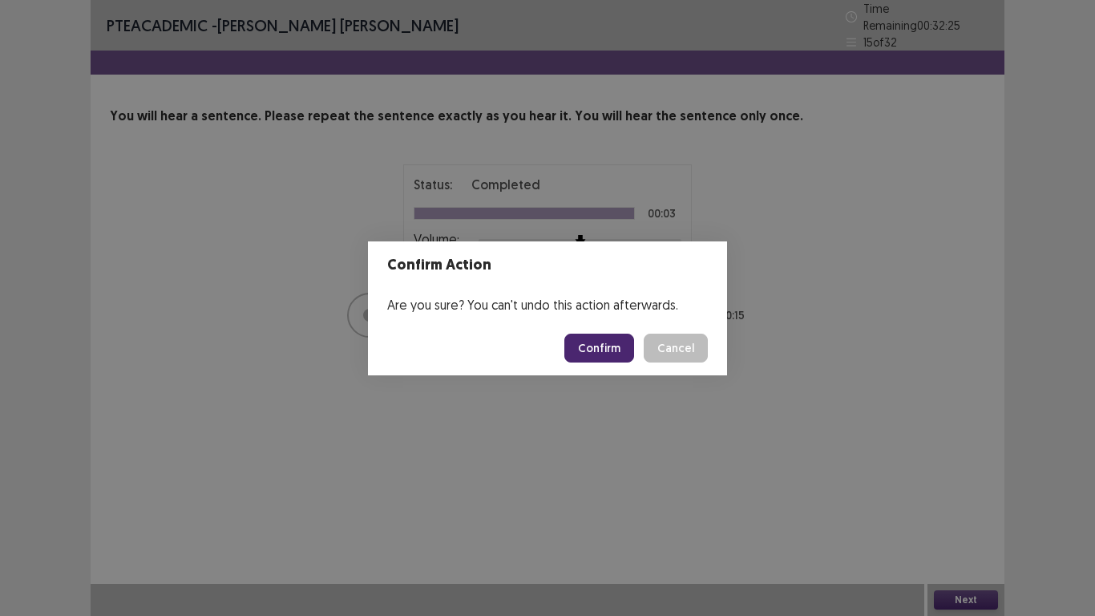
click at [634, 348] on button "Confirm" at bounding box center [599, 347] width 70 height 29
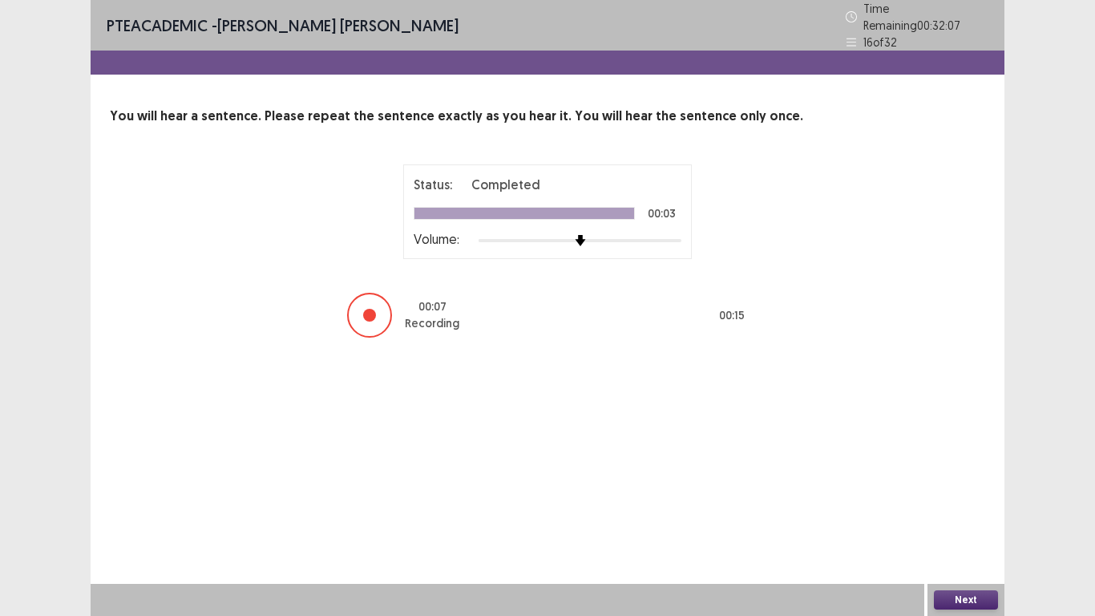
click at [960, 520] on div "Next" at bounding box center [965, 600] width 77 height 32
click at [960, 520] on button "Next" at bounding box center [966, 599] width 64 height 19
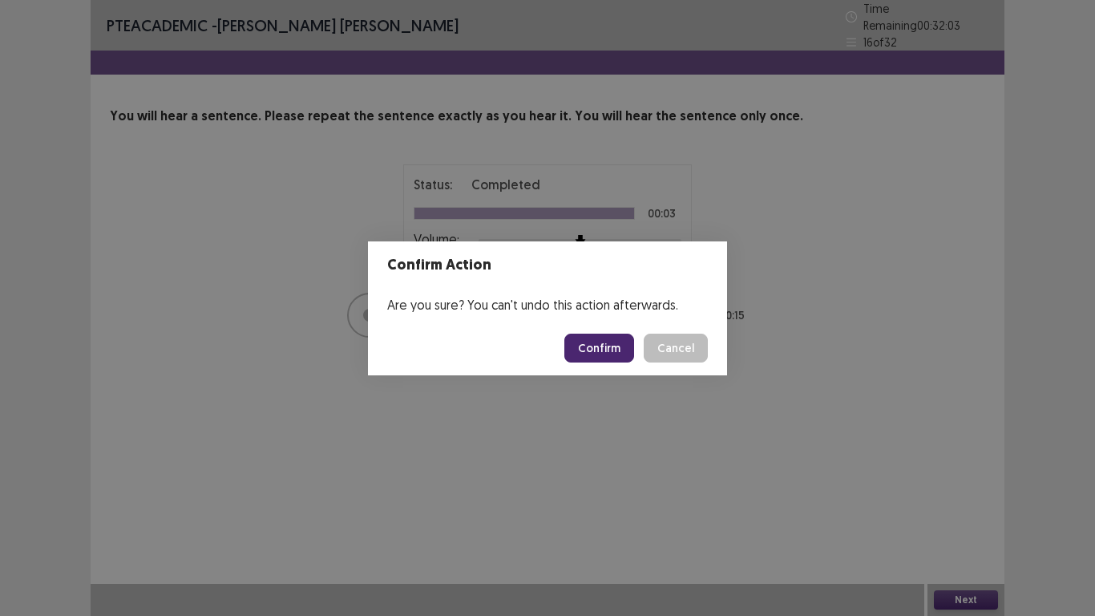
click at [600, 355] on button "Confirm" at bounding box center [599, 347] width 70 height 29
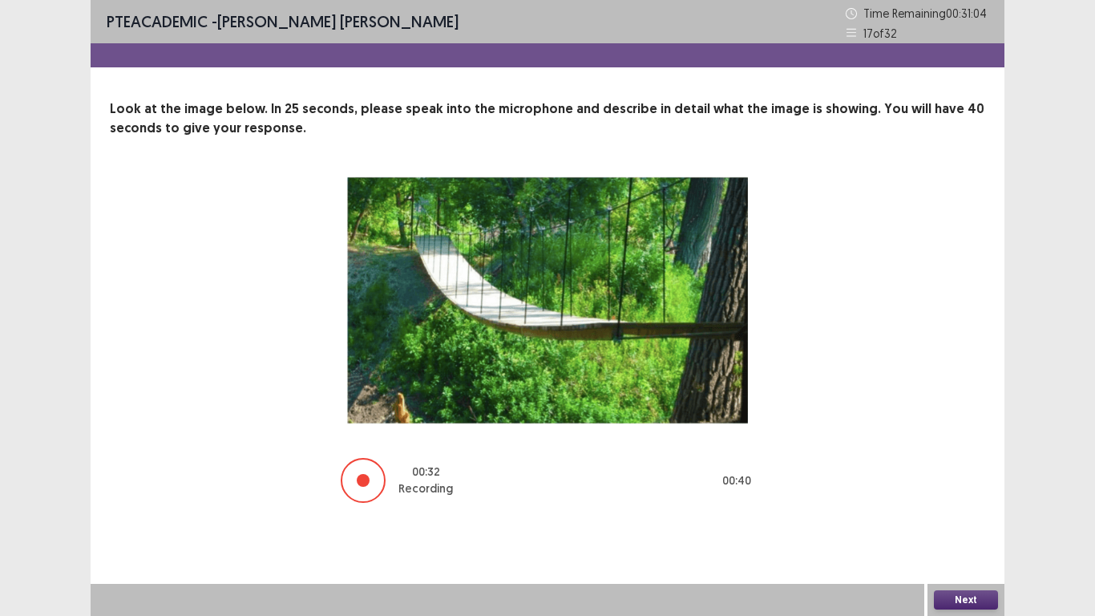
click at [966, 520] on button "Next" at bounding box center [966, 599] width 64 height 19
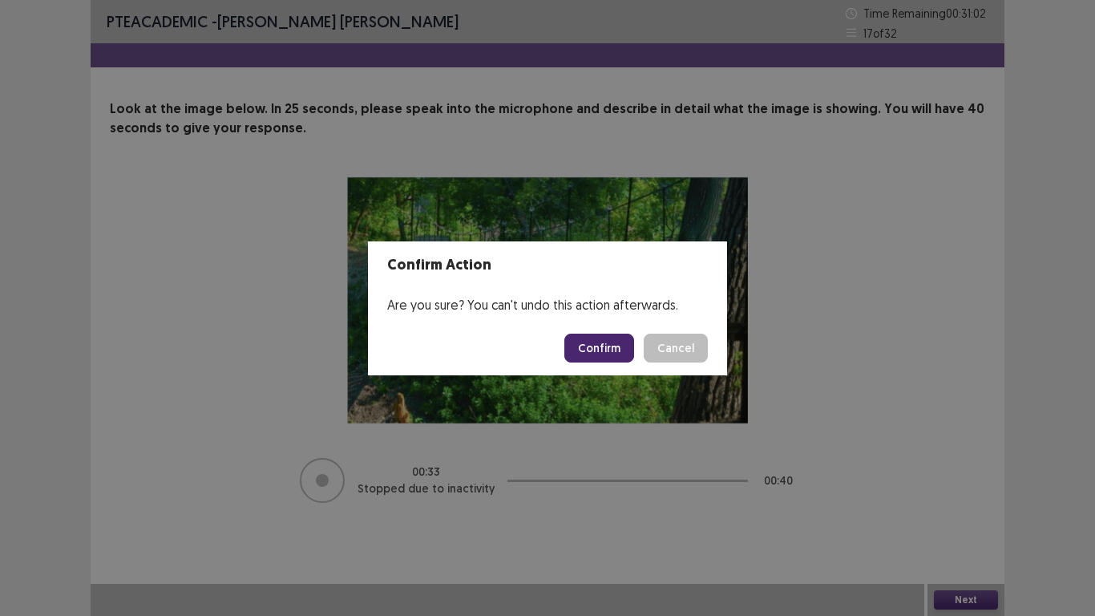
click at [607, 341] on button "Confirm" at bounding box center [599, 347] width 70 height 29
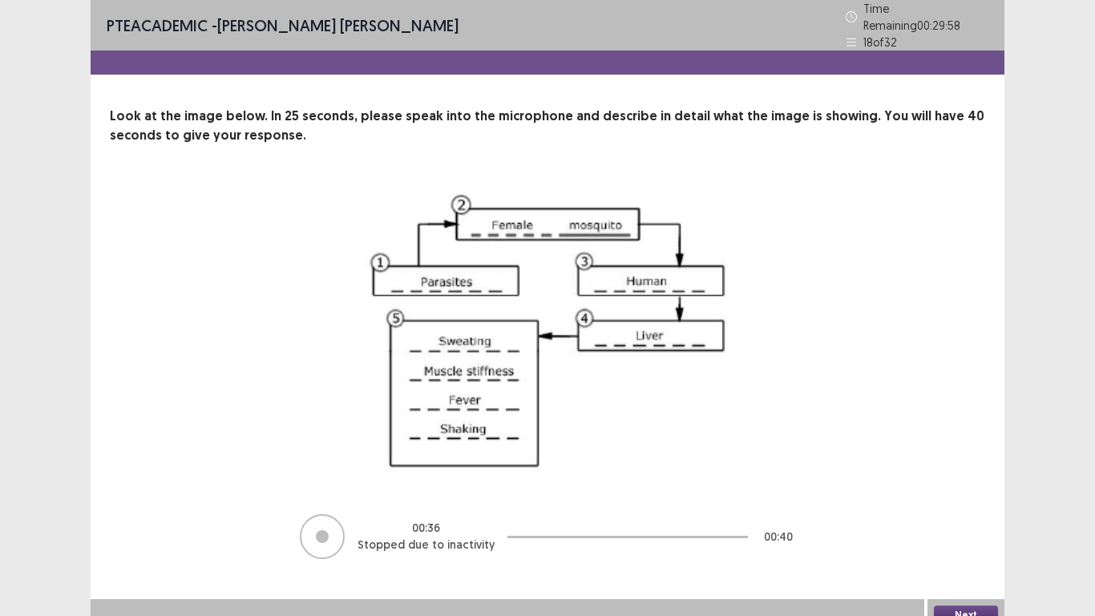
click at [958, 520] on button "Next" at bounding box center [966, 614] width 64 height 19
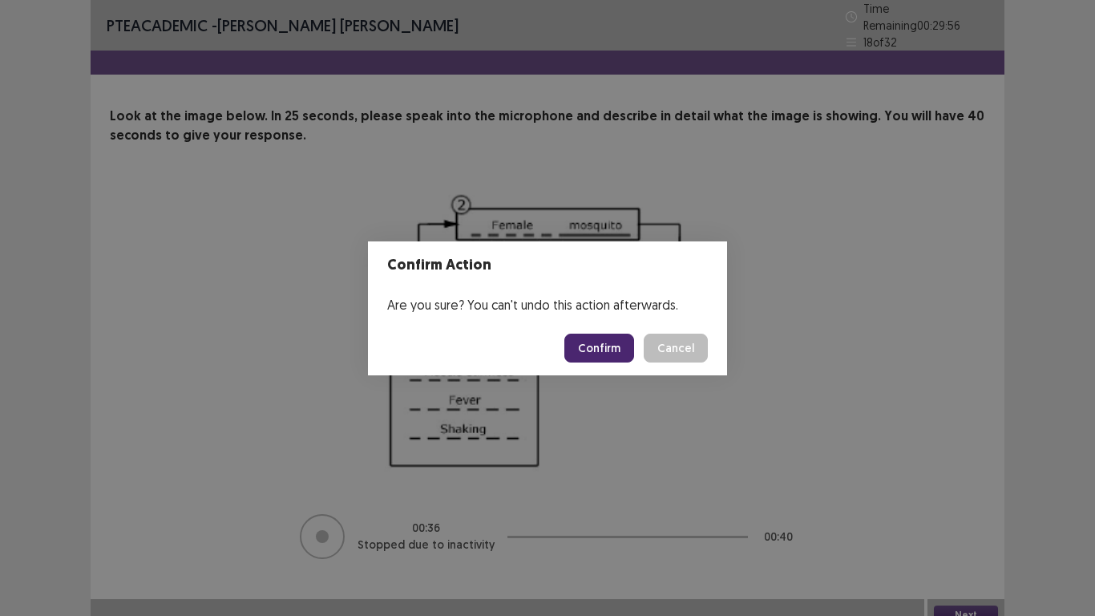
click at [622, 349] on button "Confirm" at bounding box center [599, 347] width 70 height 29
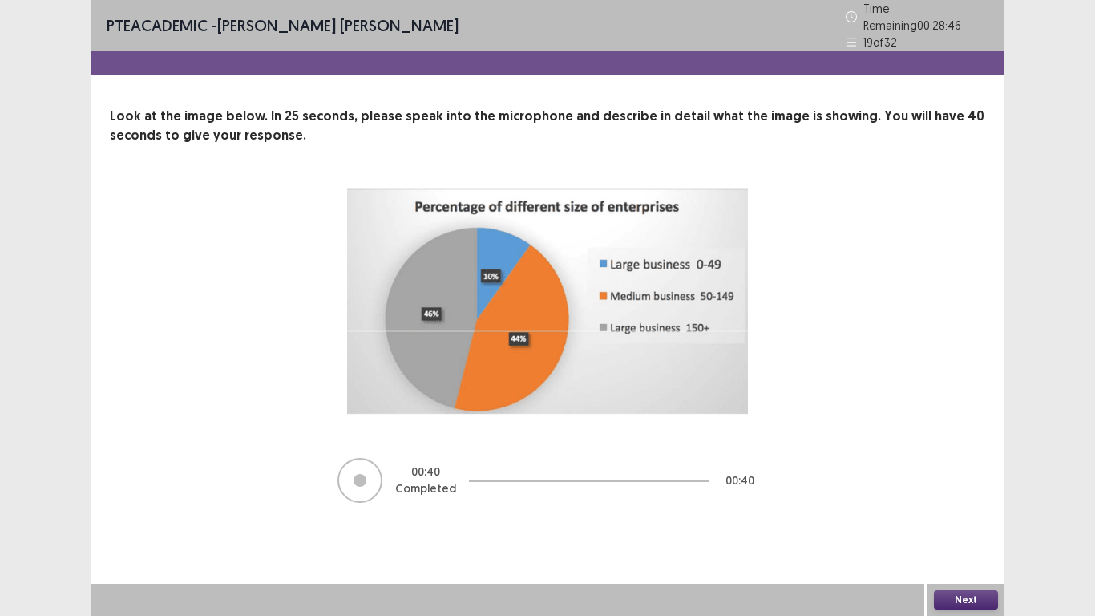
click at [964, 520] on button "Next" at bounding box center [966, 599] width 64 height 19
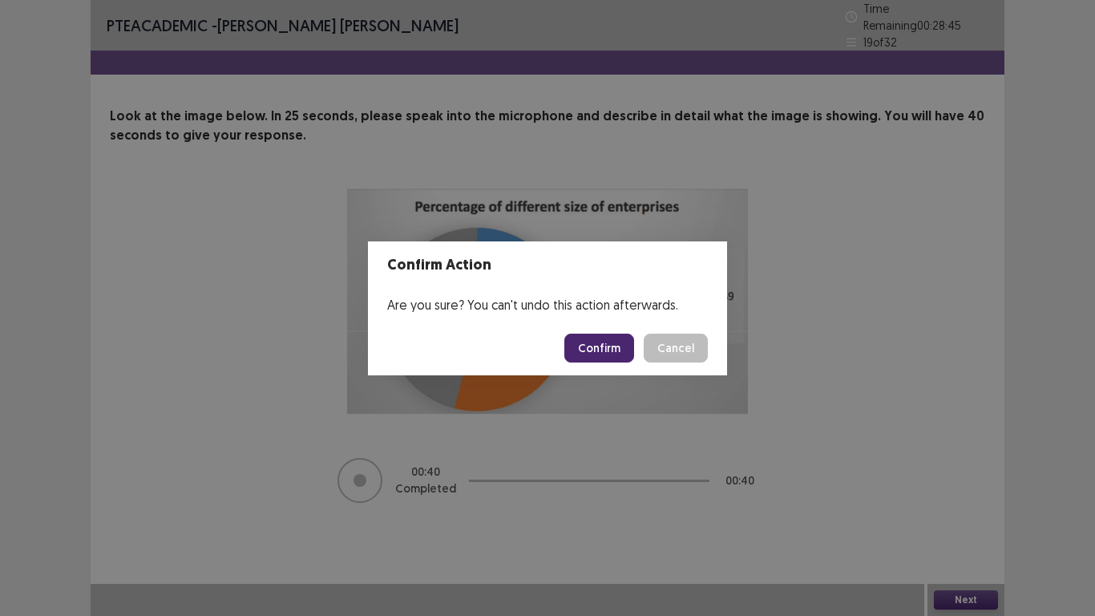
click at [612, 350] on button "Confirm" at bounding box center [599, 347] width 70 height 29
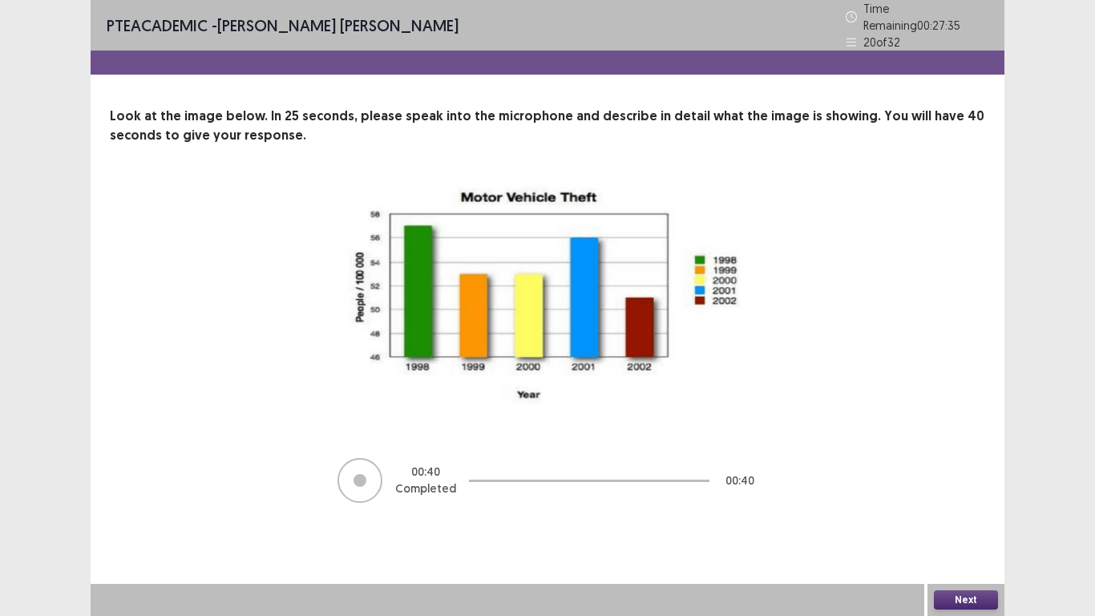
click at [958, 520] on button "Next" at bounding box center [966, 599] width 64 height 19
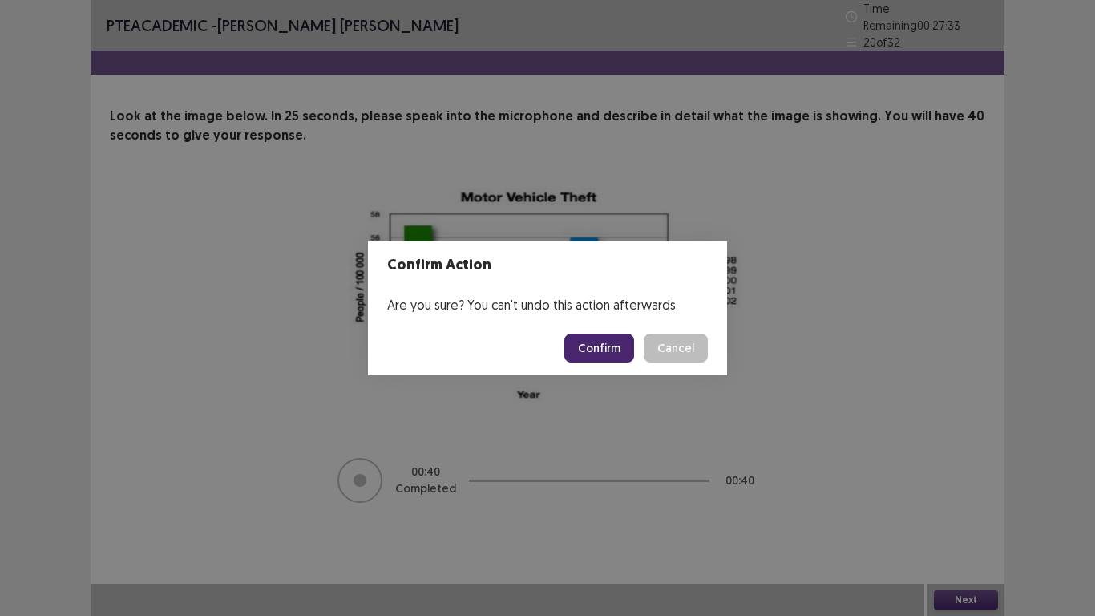
click at [586, 352] on button "Confirm" at bounding box center [599, 347] width 70 height 29
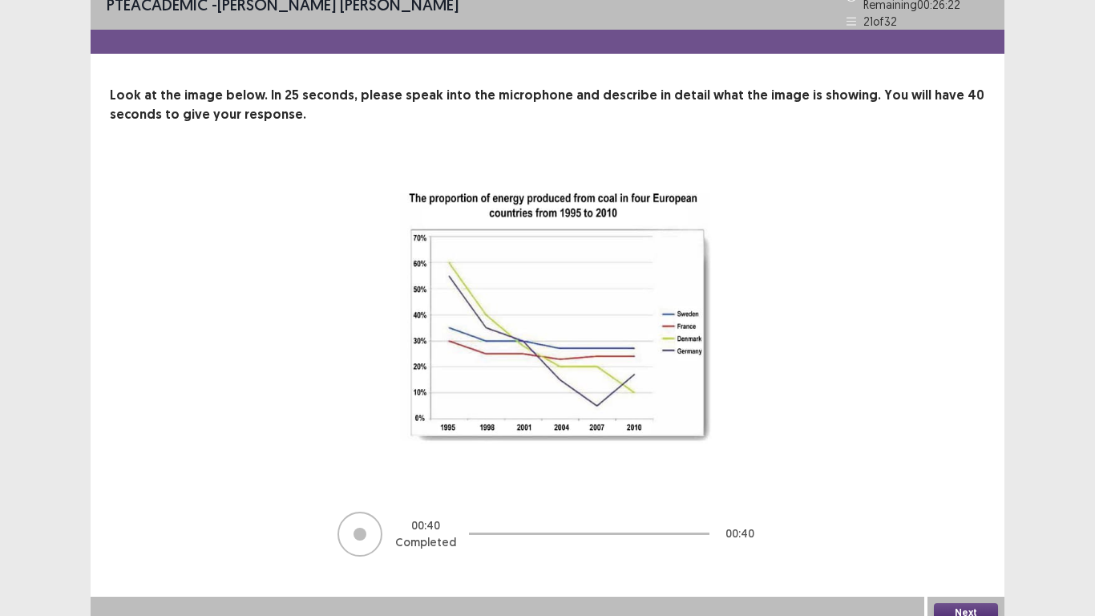
scroll to position [26, 0]
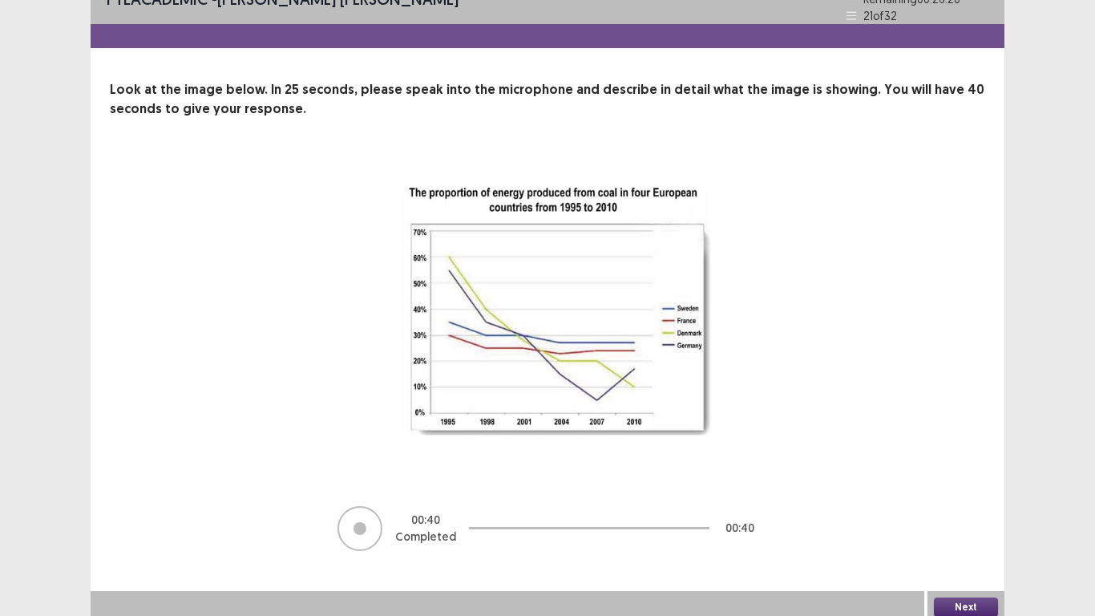
click at [940, 520] on button "Next" at bounding box center [966, 606] width 64 height 19
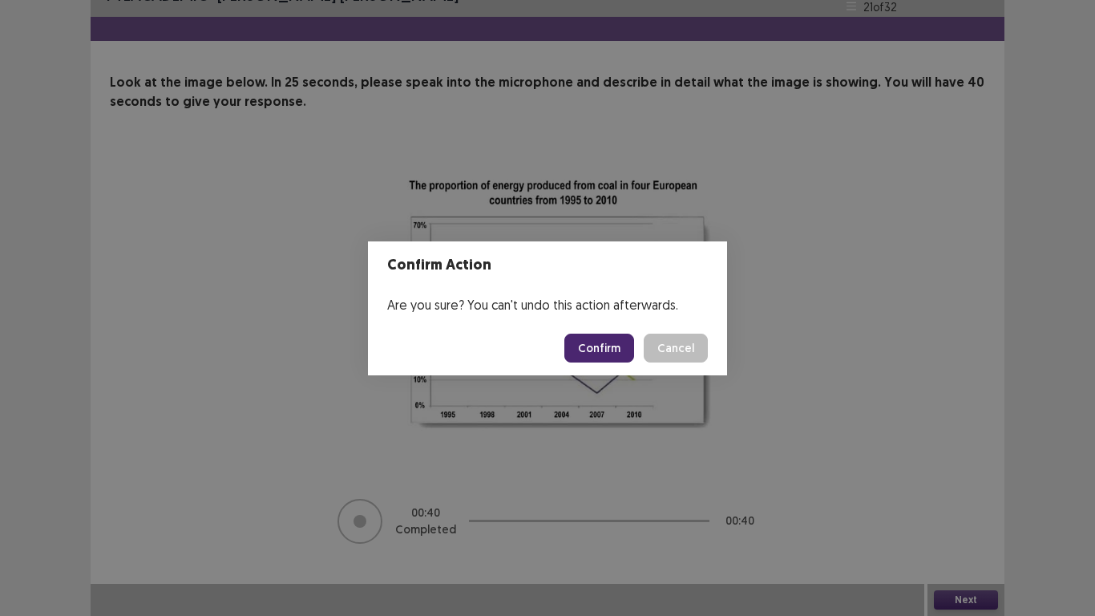
click at [603, 348] on button "Confirm" at bounding box center [599, 347] width 70 height 29
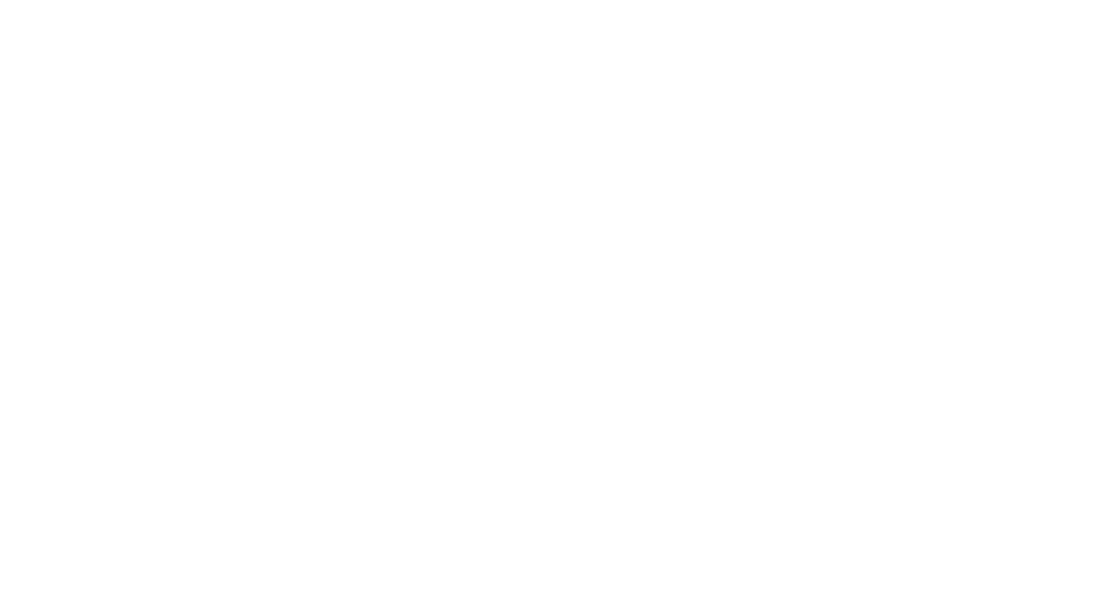
scroll to position [0, 0]
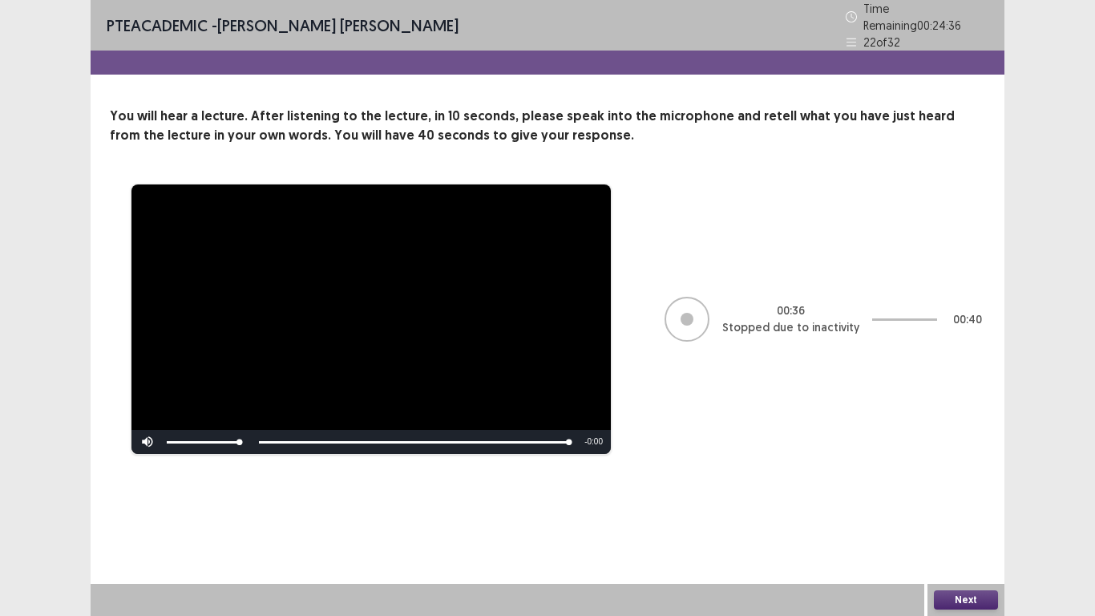
click at [971, 520] on button "Next" at bounding box center [966, 599] width 64 height 19
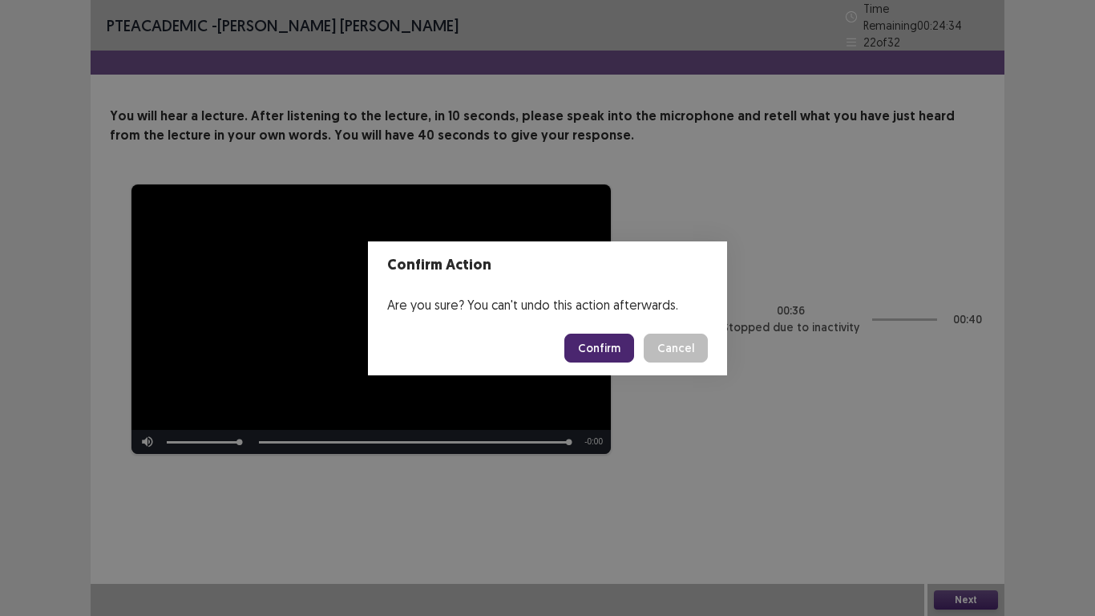
click at [604, 344] on button "Confirm" at bounding box center [599, 347] width 70 height 29
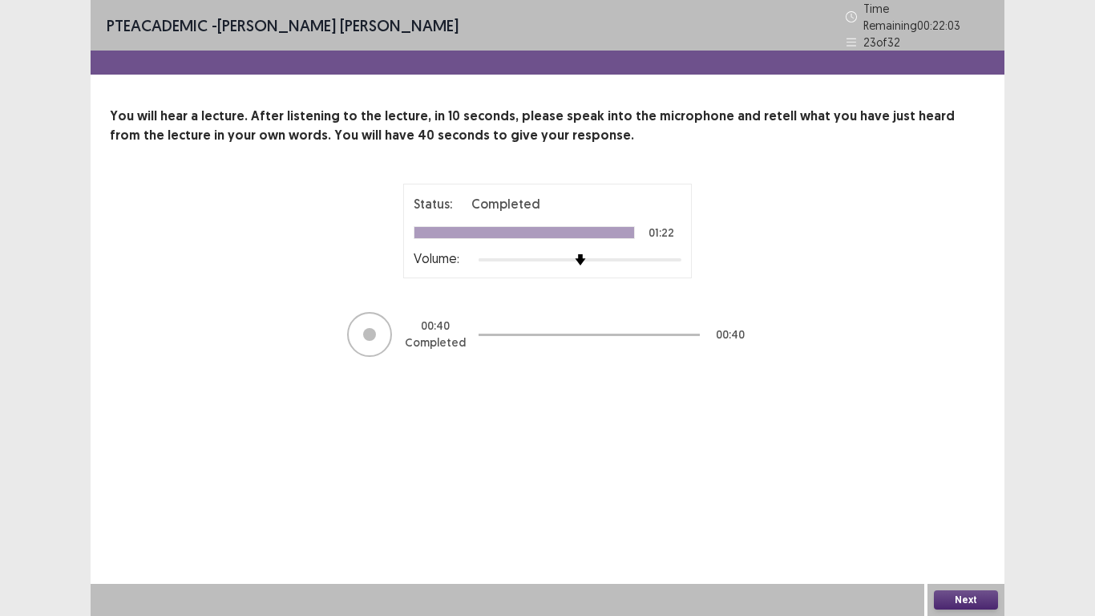
click at [952, 520] on button "Next" at bounding box center [966, 599] width 64 height 19
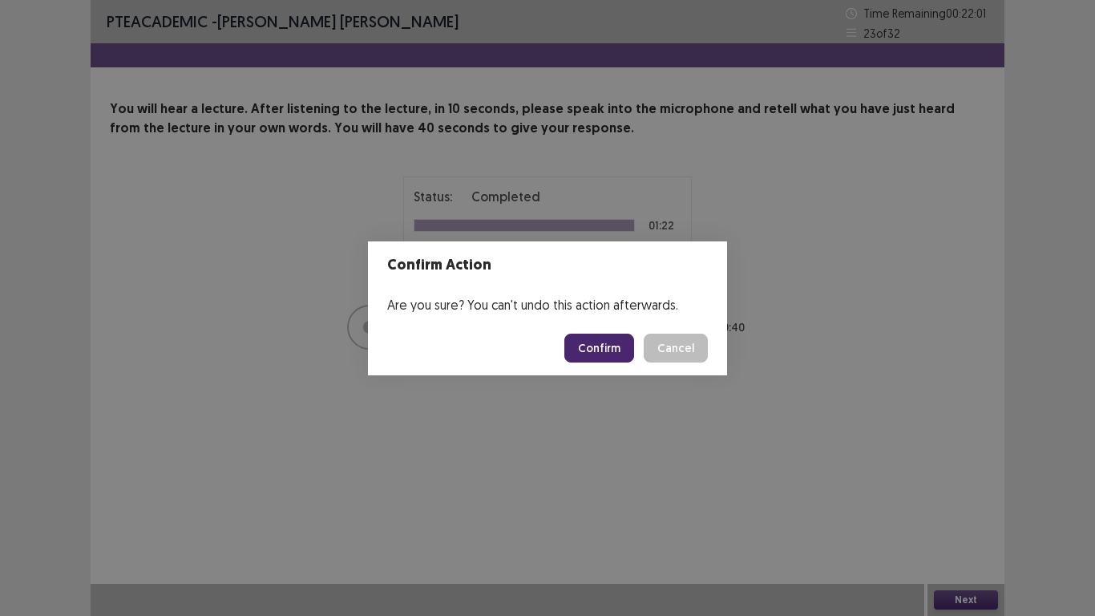
click at [618, 351] on button "Confirm" at bounding box center [599, 347] width 70 height 29
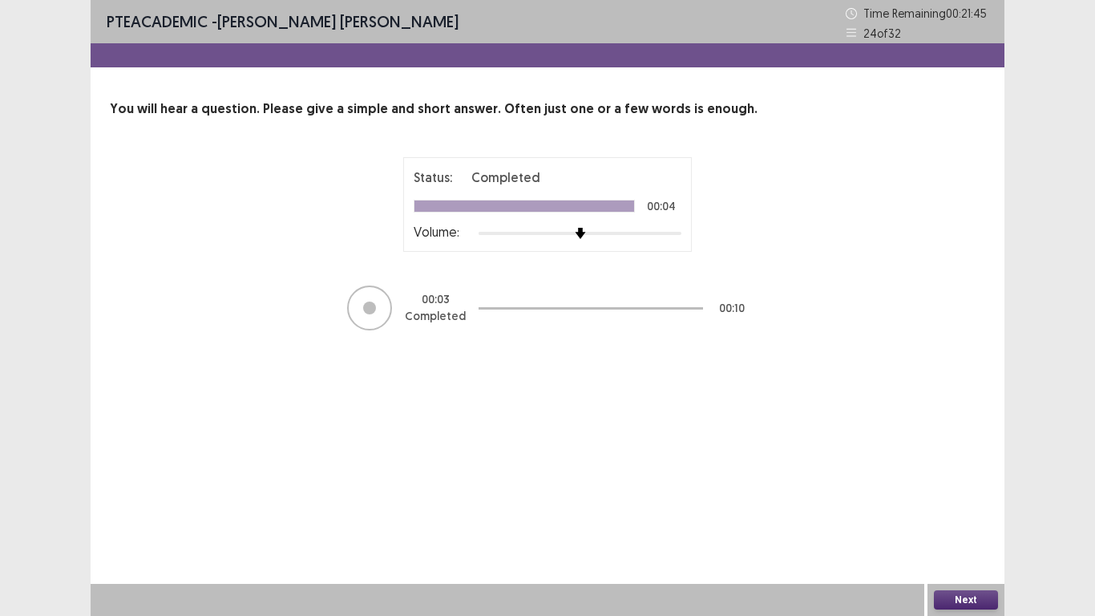
click at [962, 520] on button "Next" at bounding box center [966, 599] width 64 height 19
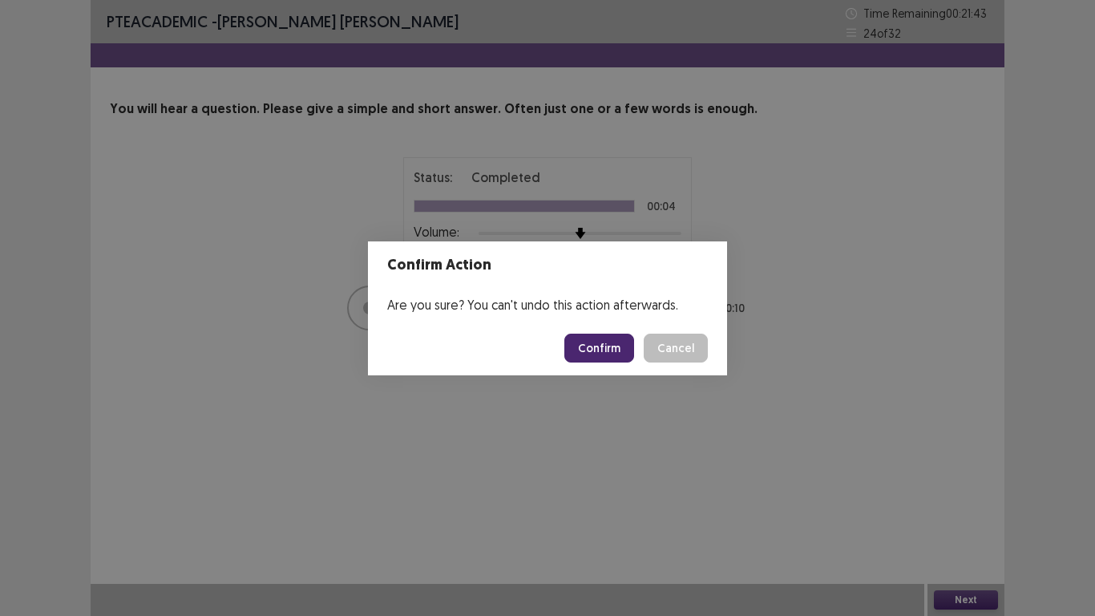
click at [601, 354] on button "Confirm" at bounding box center [599, 347] width 70 height 29
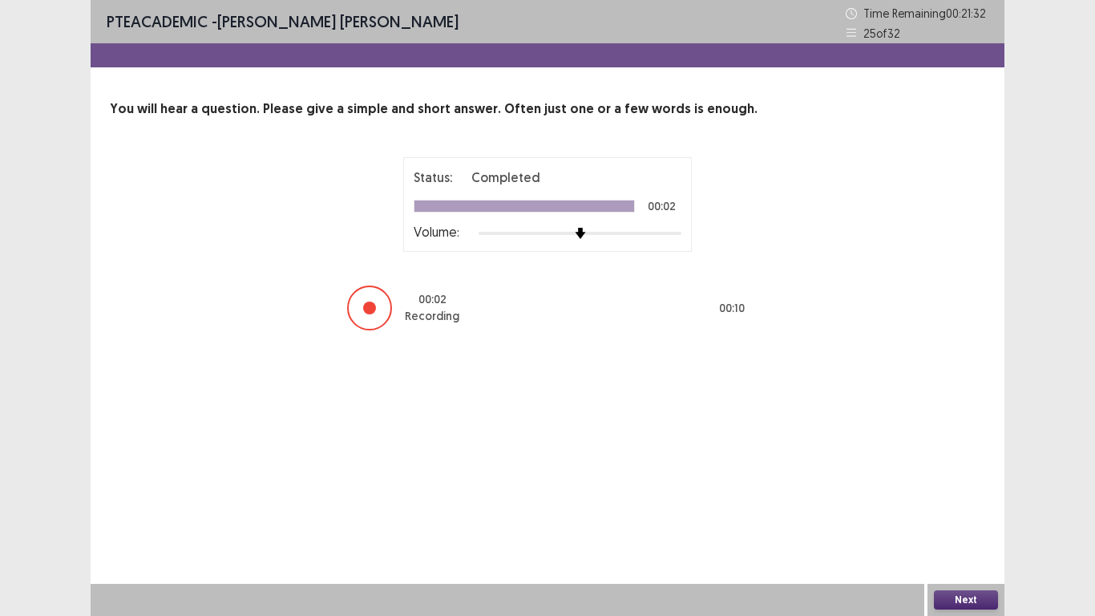
click at [982, 520] on button "Next" at bounding box center [966, 599] width 64 height 19
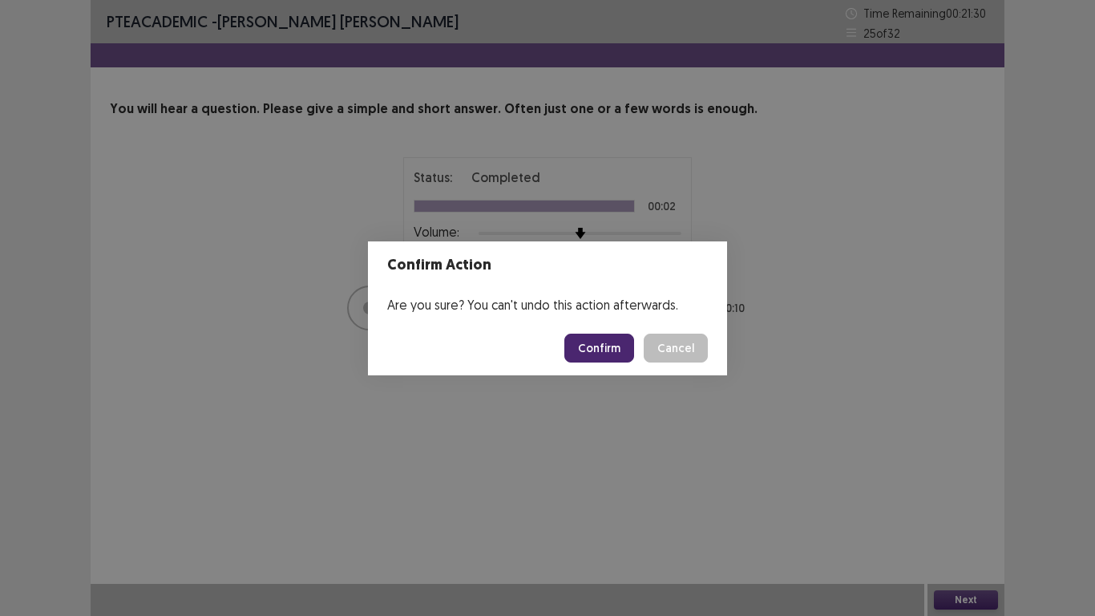
click at [603, 350] on button "Confirm" at bounding box center [599, 347] width 70 height 29
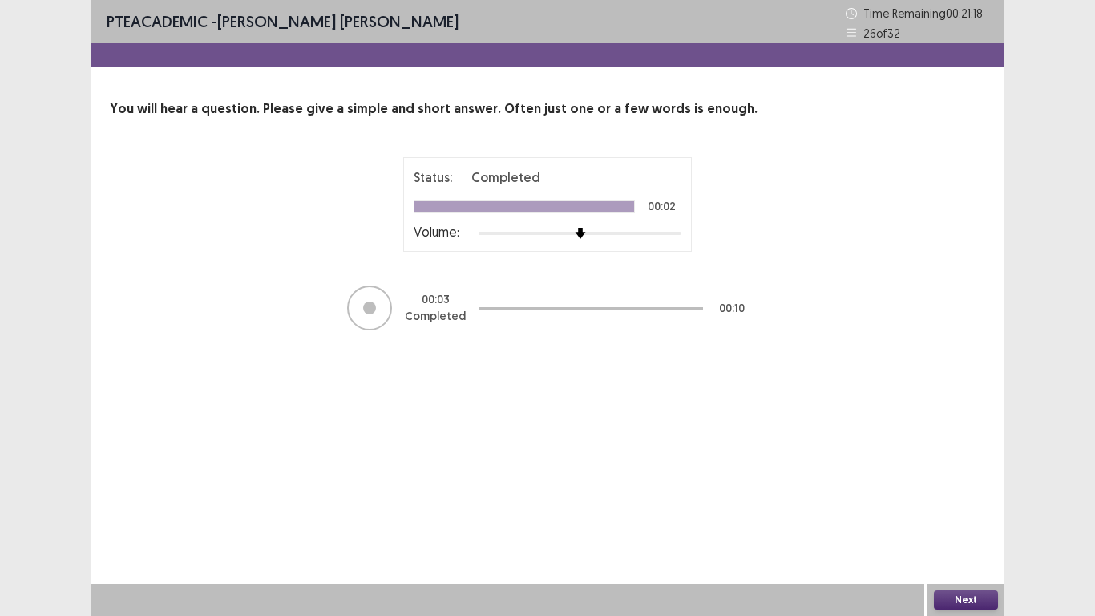
click at [981, 520] on button "Next" at bounding box center [966, 599] width 64 height 19
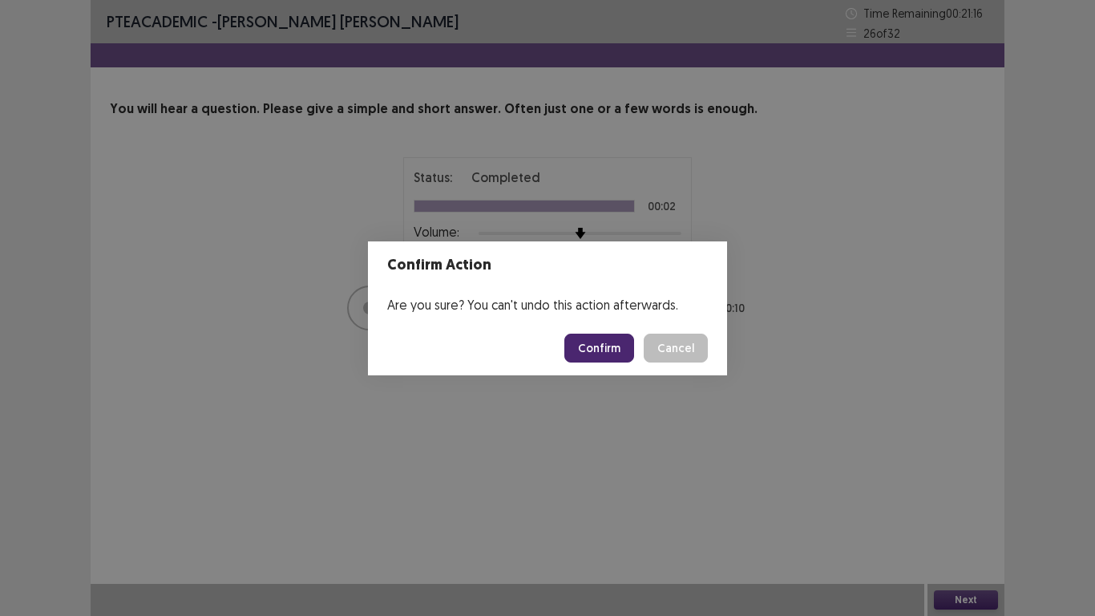
click at [611, 356] on button "Confirm" at bounding box center [599, 347] width 70 height 29
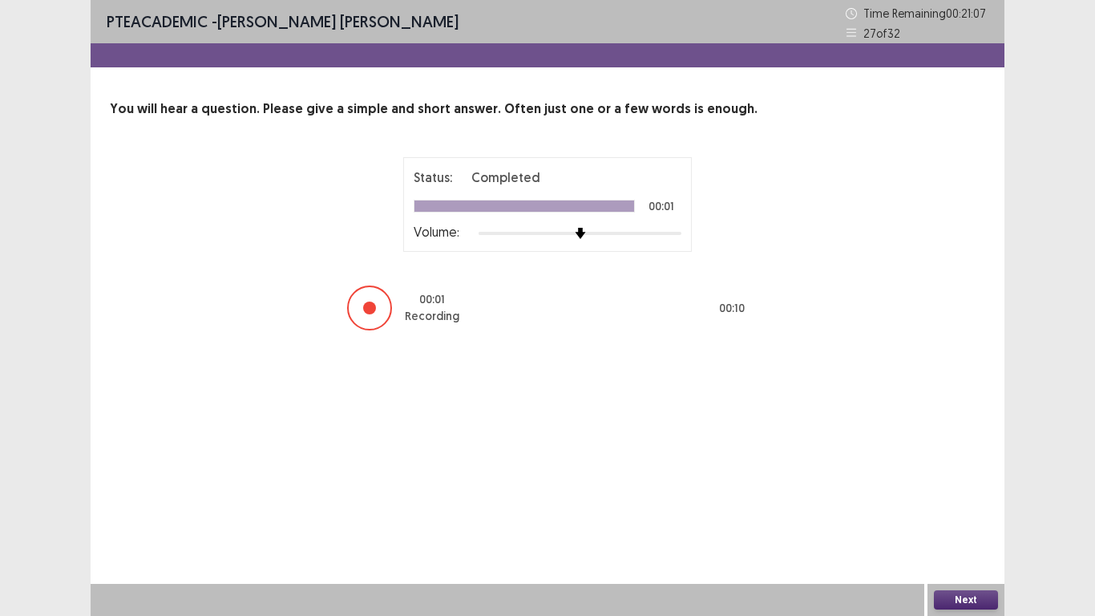
click at [967, 520] on button "Next" at bounding box center [966, 599] width 64 height 19
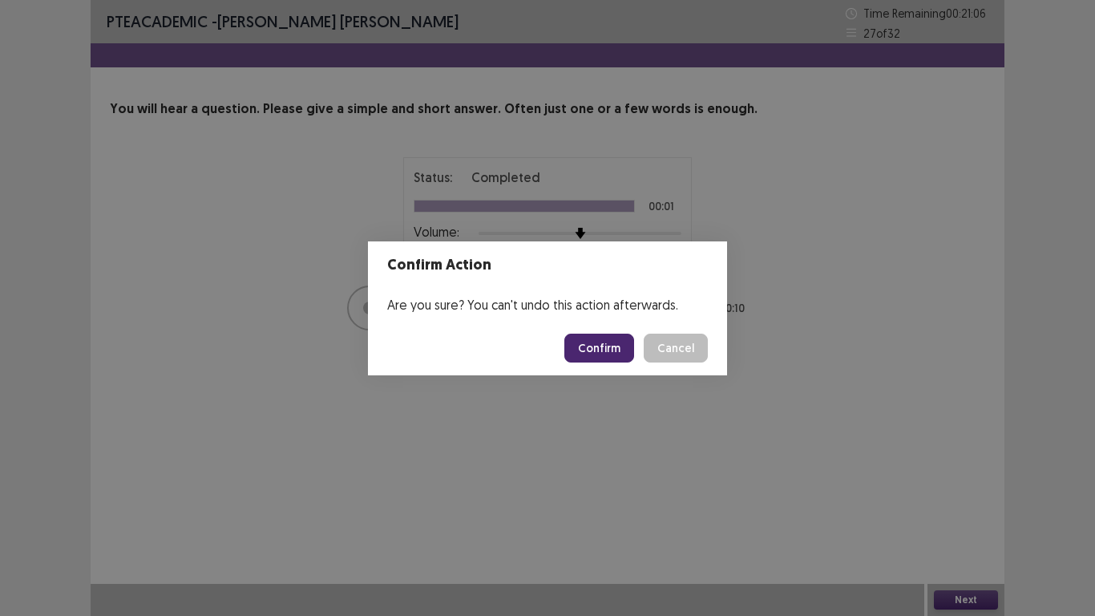
click at [616, 349] on button "Confirm" at bounding box center [599, 347] width 70 height 29
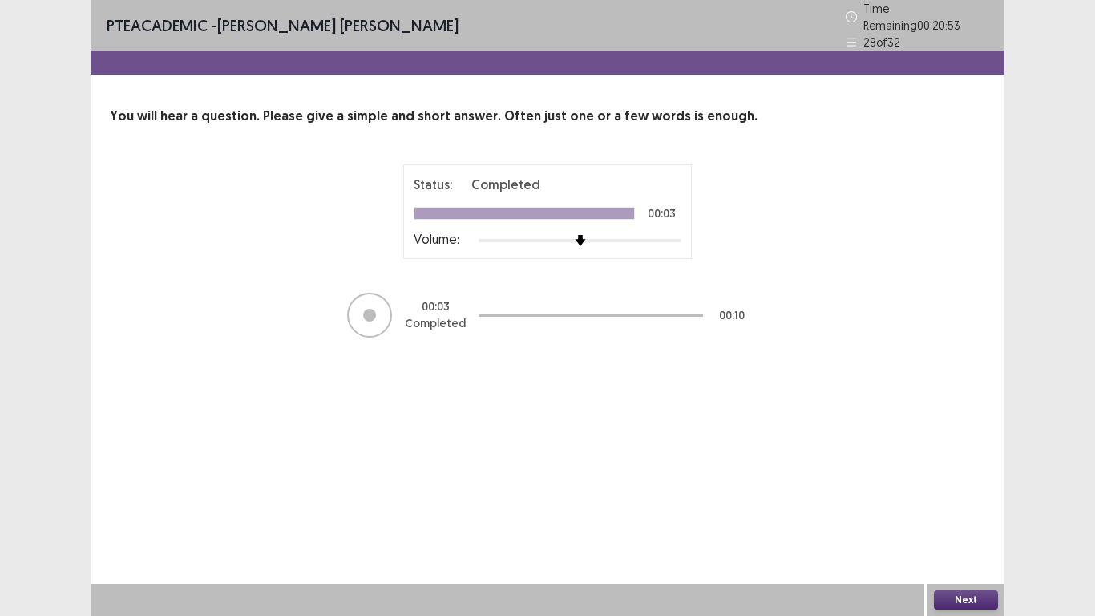
click at [974, 520] on button "Next" at bounding box center [966, 599] width 64 height 19
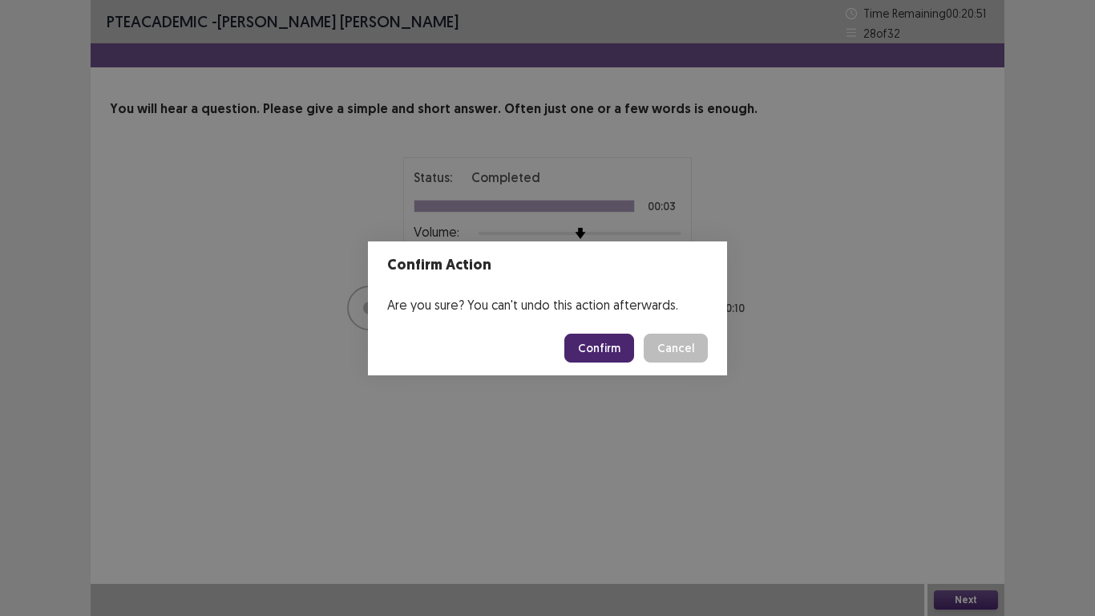
click at [588, 348] on button "Confirm" at bounding box center [599, 347] width 70 height 29
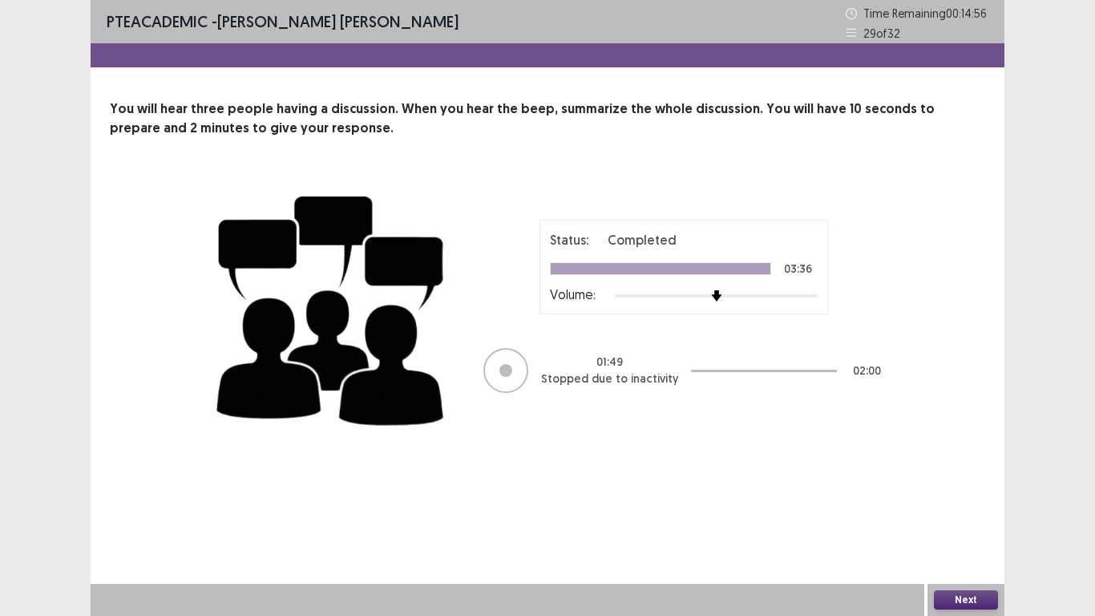
click at [960, 520] on div "Next" at bounding box center [965, 600] width 77 height 32
click at [956, 520] on button "Next" at bounding box center [966, 599] width 64 height 19
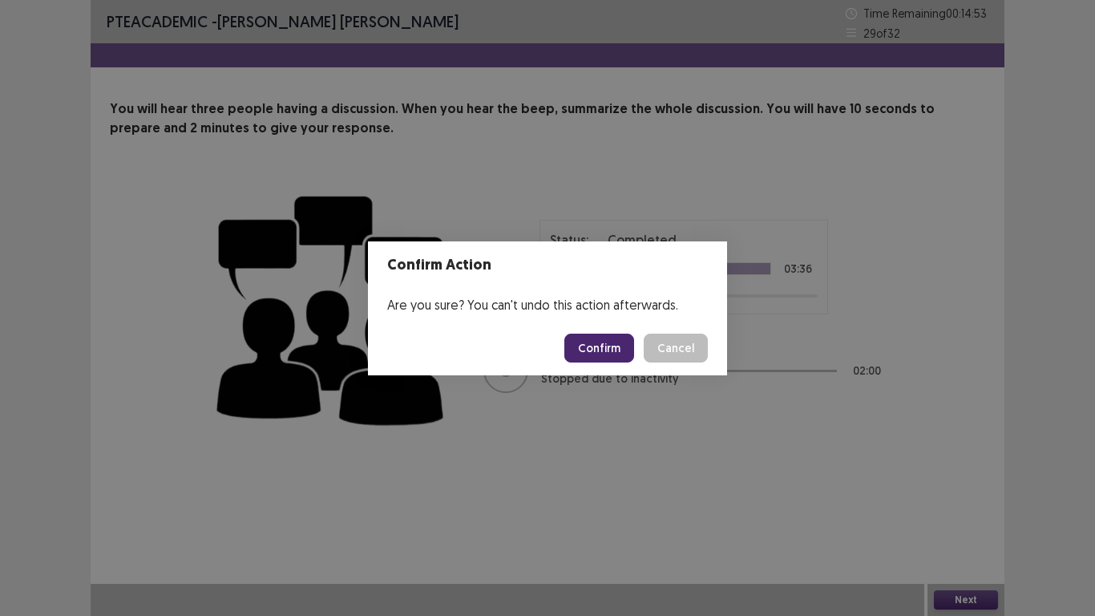
click at [596, 345] on button "Confirm" at bounding box center [599, 347] width 70 height 29
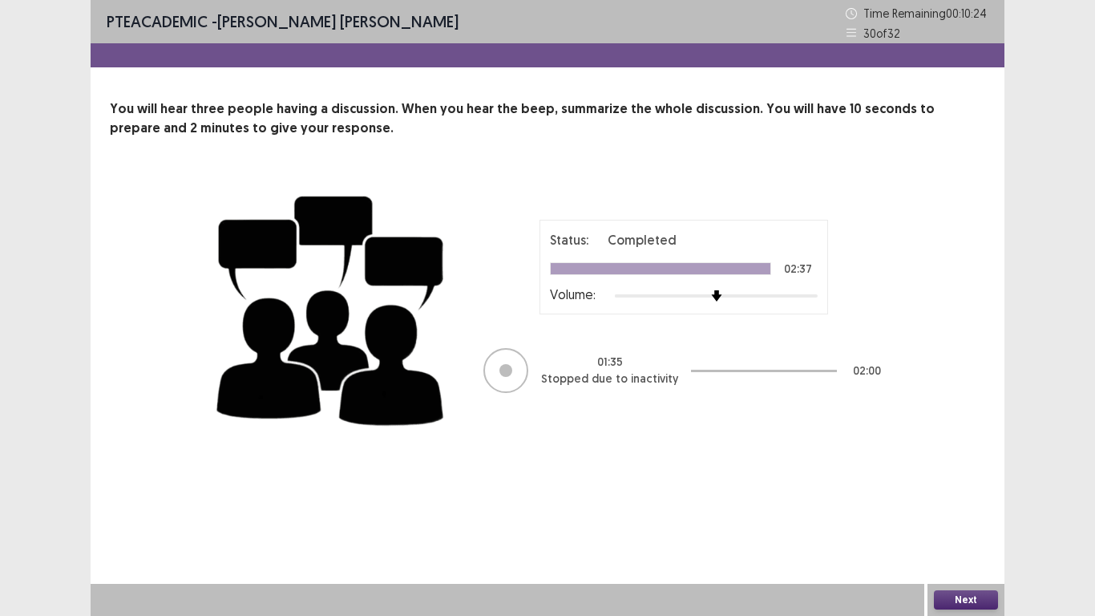
click at [977, 520] on button "Next" at bounding box center [966, 599] width 64 height 19
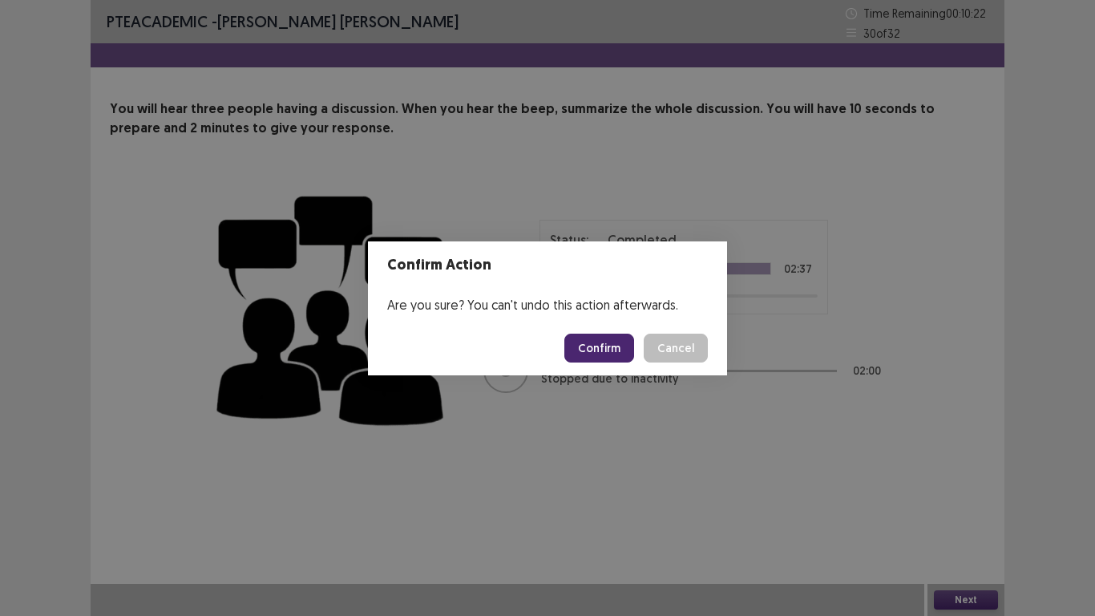
click at [588, 346] on button "Confirm" at bounding box center [599, 347] width 70 height 29
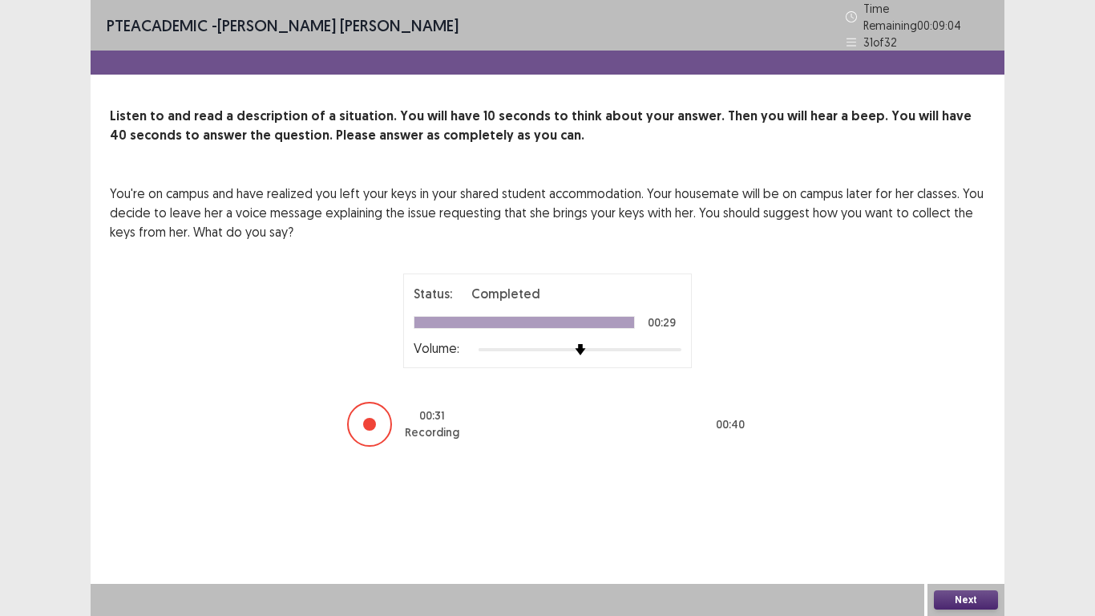
click at [966, 520] on button "Next" at bounding box center [966, 599] width 64 height 19
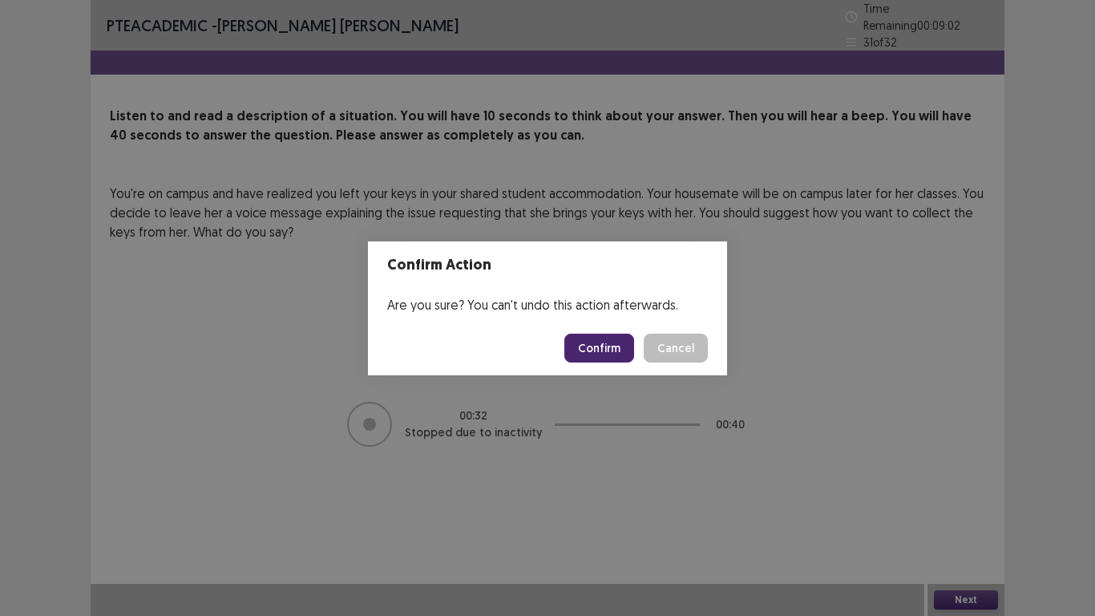
click at [603, 346] on button "Confirm" at bounding box center [599, 347] width 70 height 29
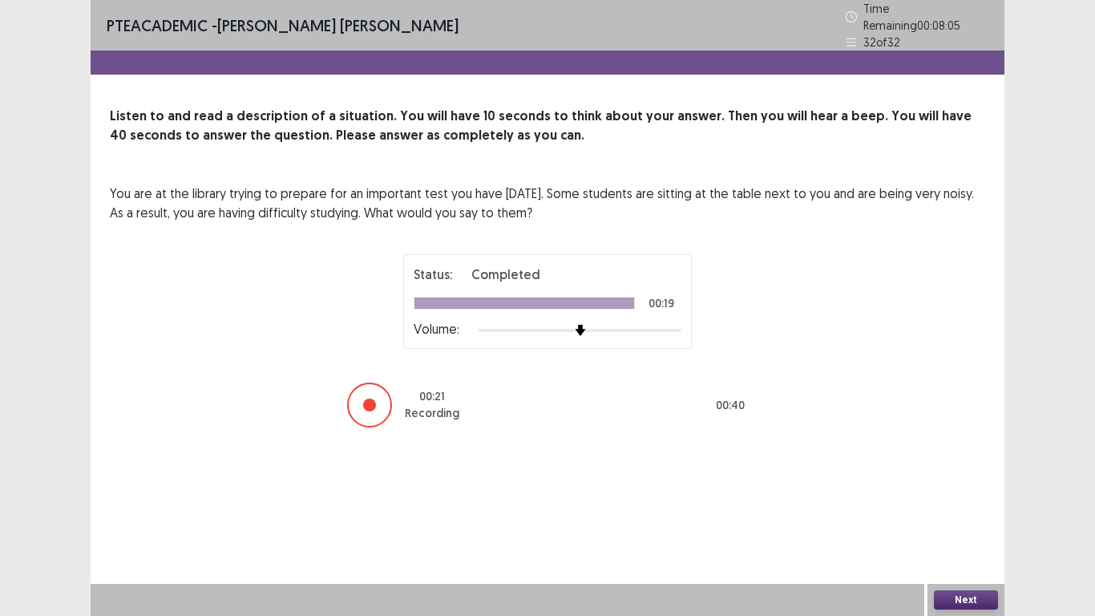
click at [982, 520] on button "Next" at bounding box center [966, 599] width 64 height 19
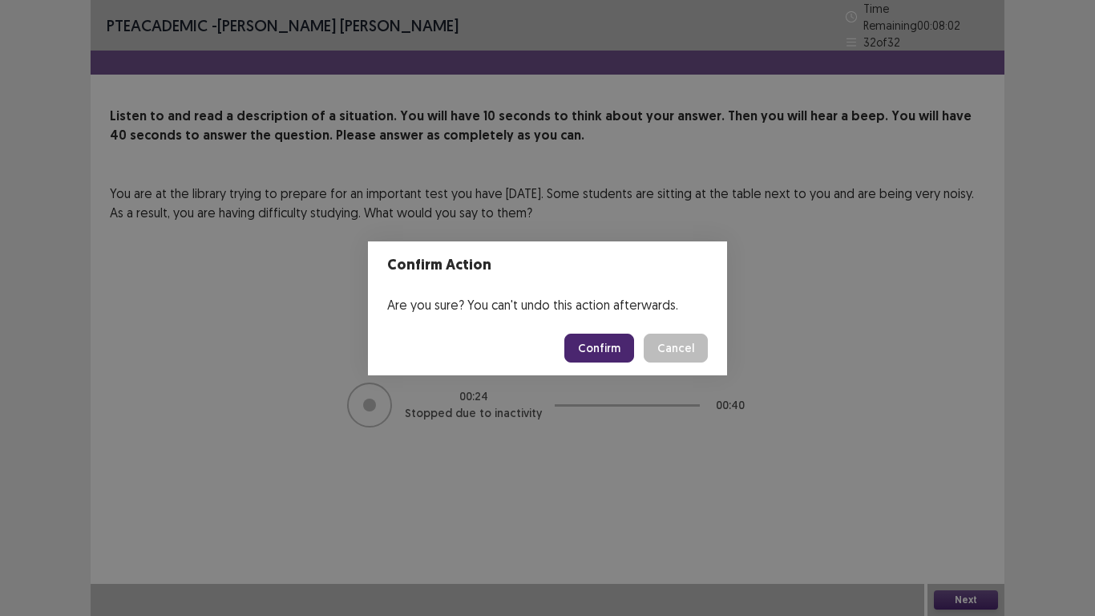
click at [607, 344] on button "Confirm" at bounding box center [599, 347] width 70 height 29
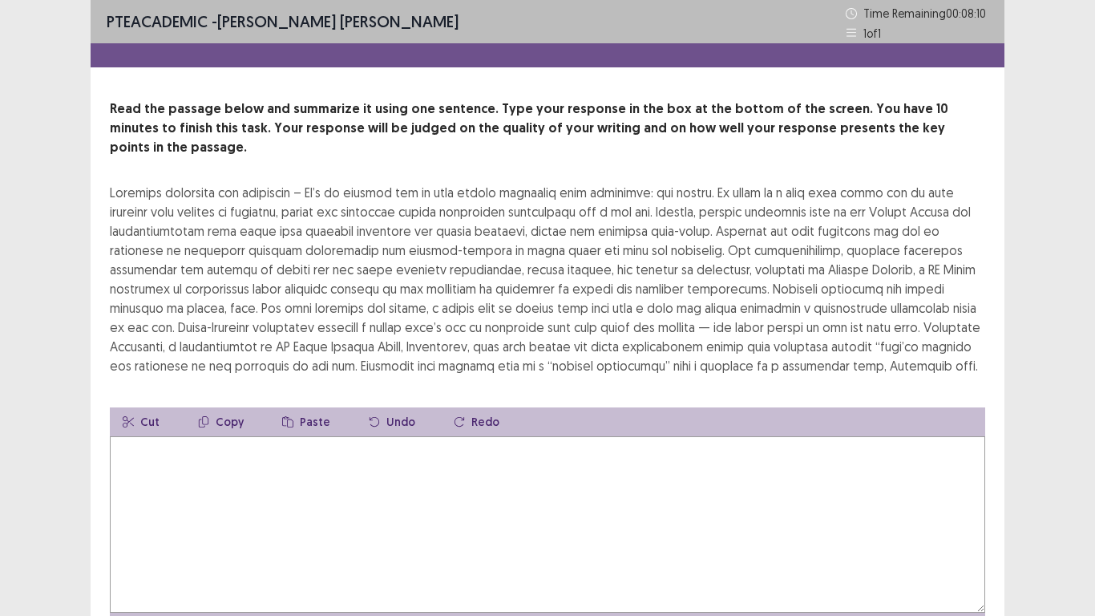
click at [121, 447] on textarea at bounding box center [547, 524] width 875 height 176
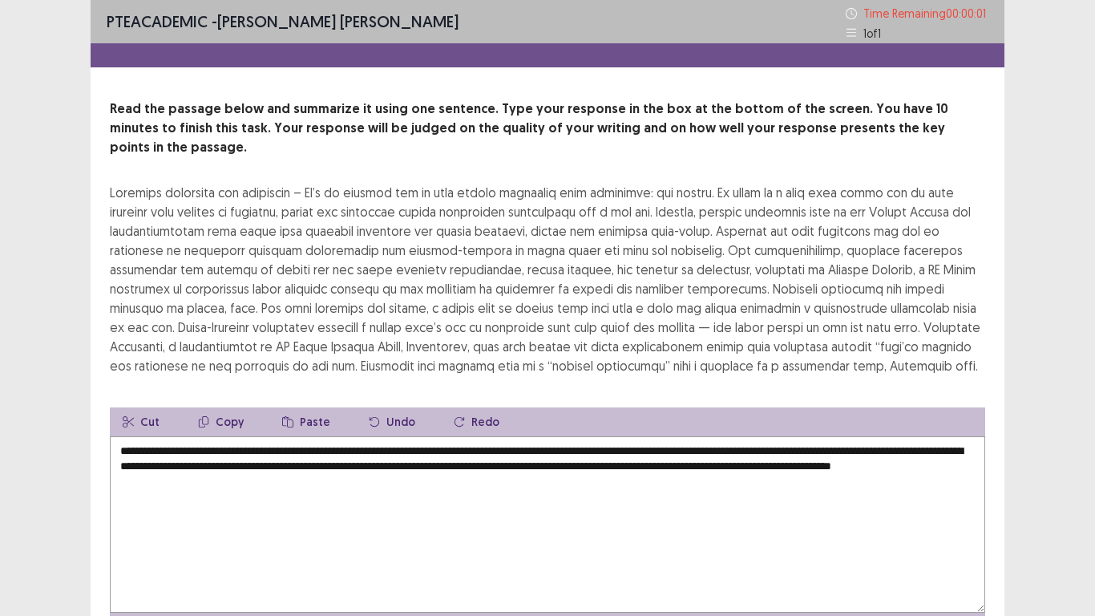
type textarea "**********"
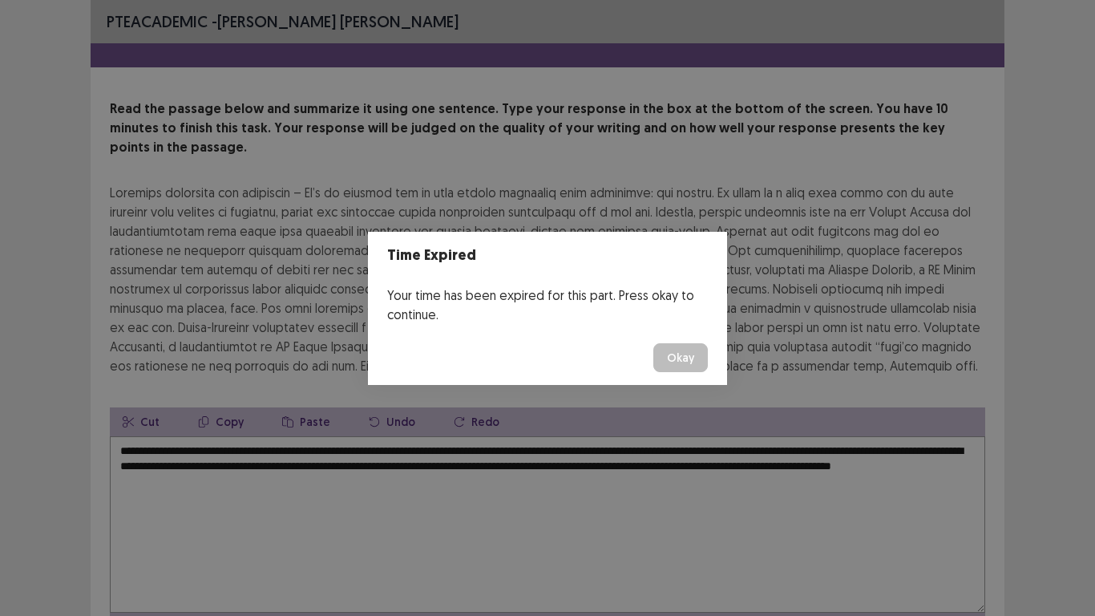
click at [692, 361] on button "Okay" at bounding box center [680, 357] width 55 height 29
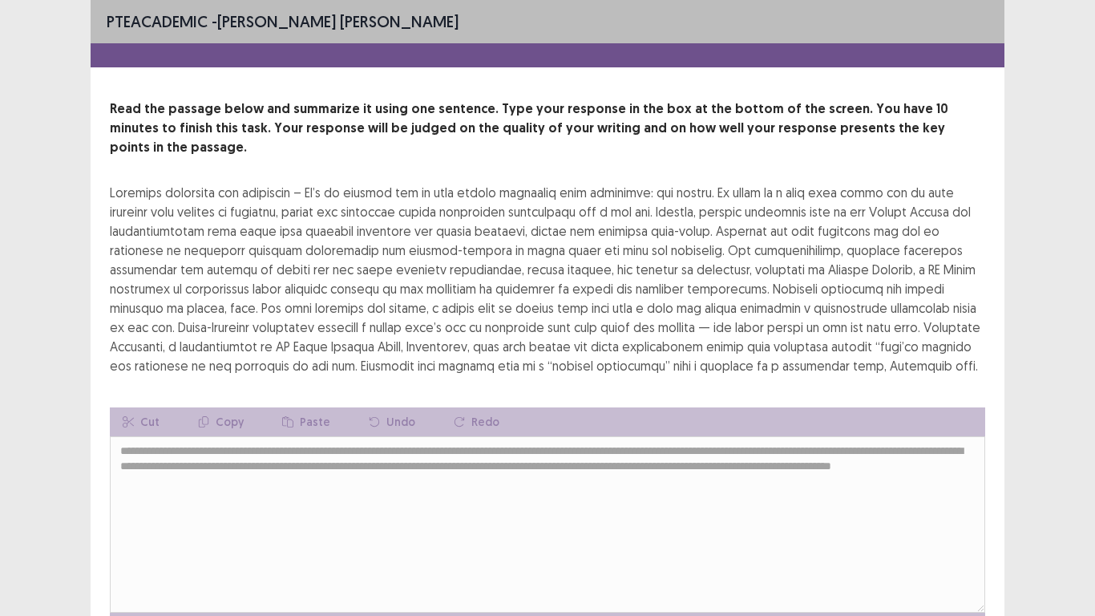
scroll to position [77, 0]
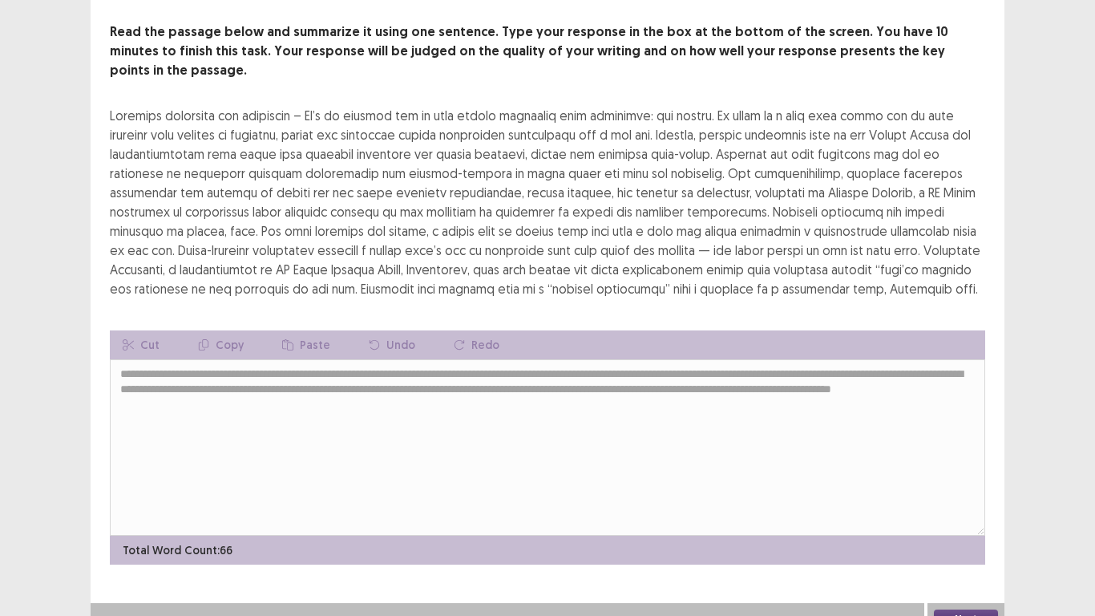
click at [967, 520] on button "Next" at bounding box center [966, 618] width 64 height 19
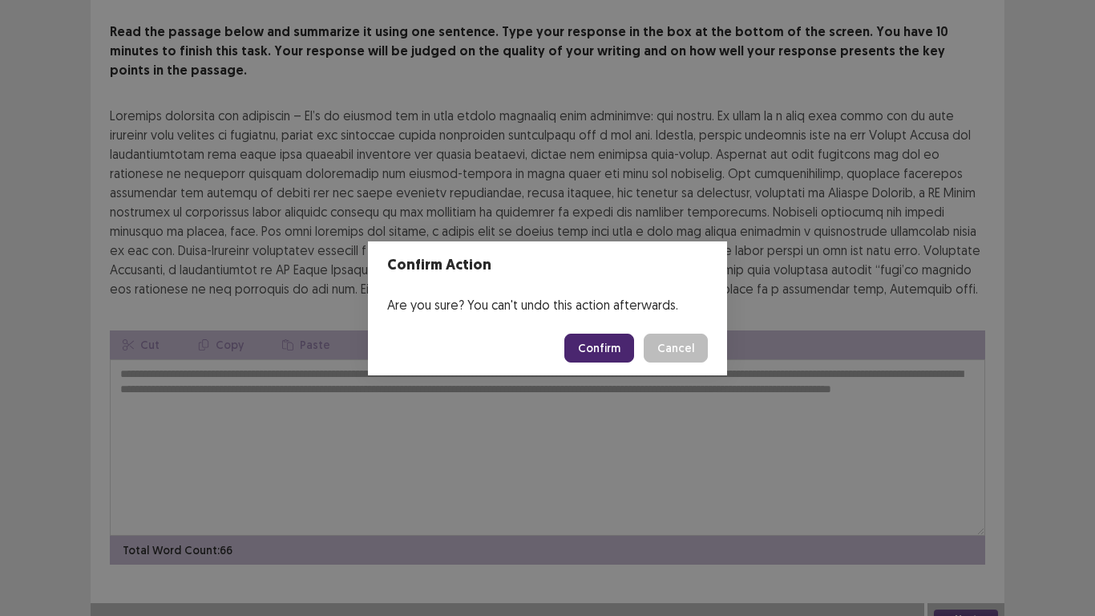
click at [604, 338] on button "Confirm" at bounding box center [599, 347] width 70 height 29
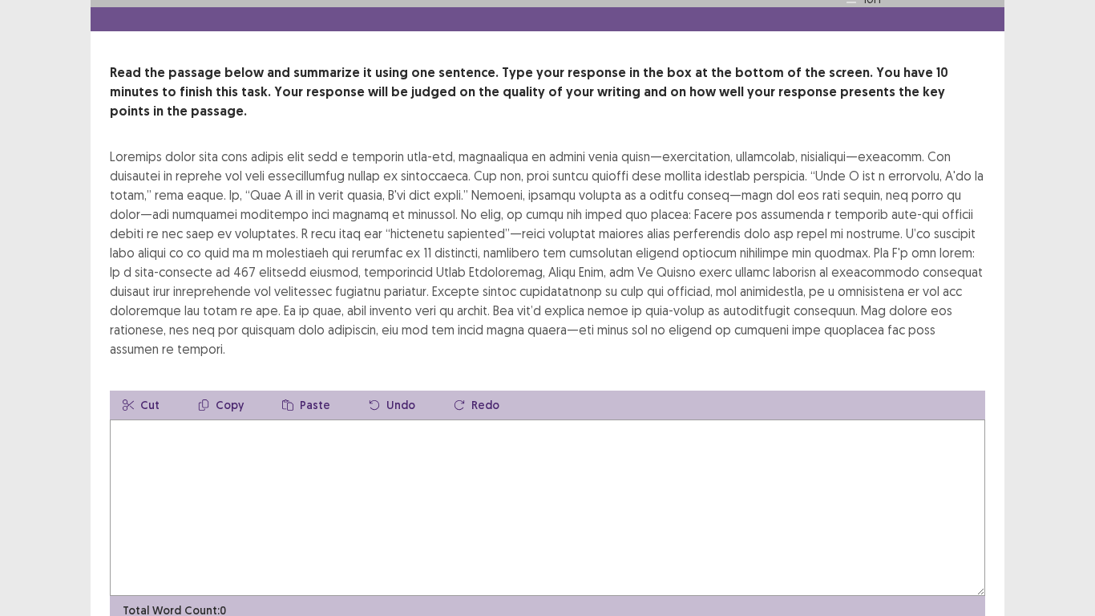
scroll to position [80, 0]
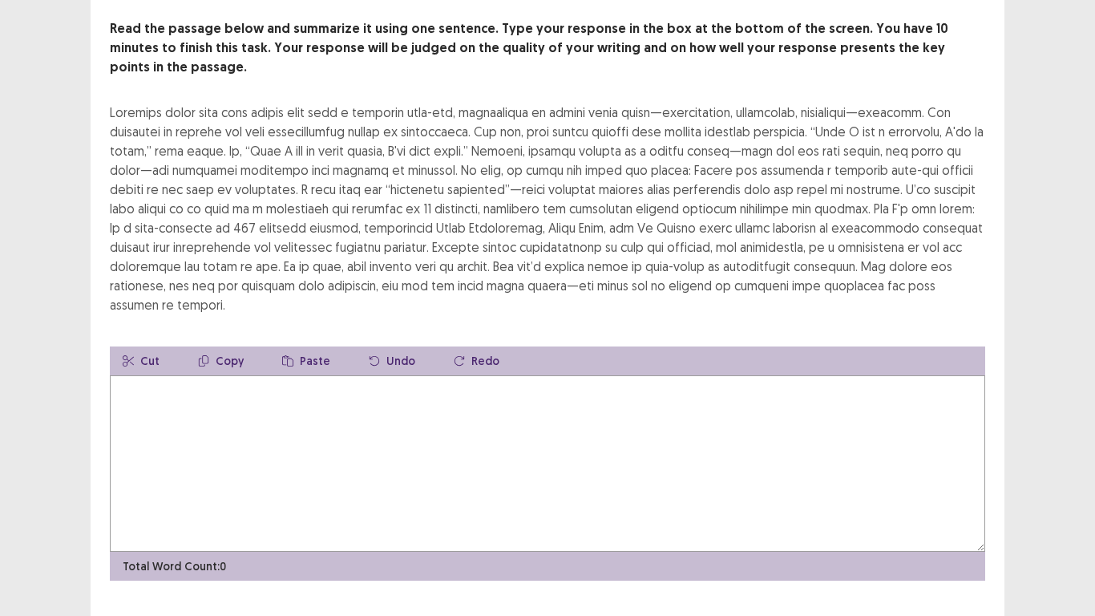
click at [213, 401] on textarea at bounding box center [547, 463] width 875 height 176
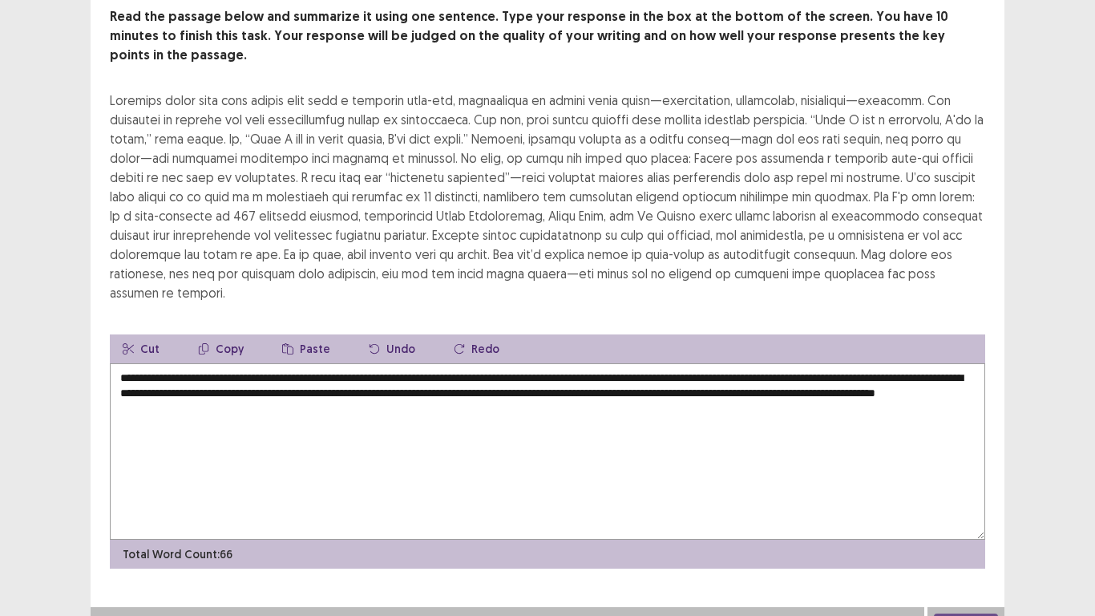
scroll to position [96, 0]
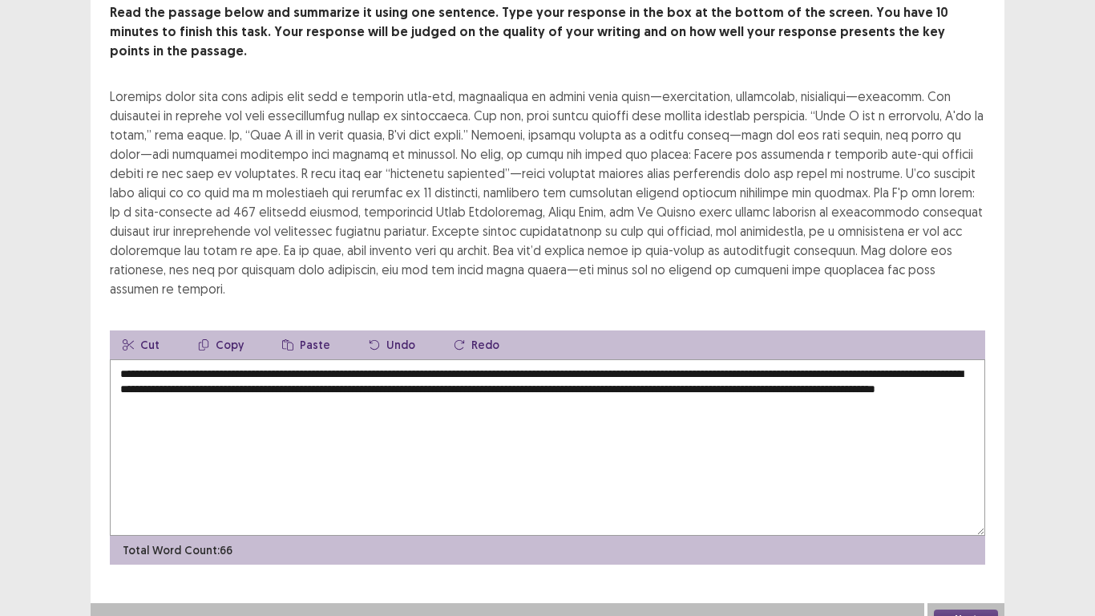
type textarea "**********"
click at [970, 520] on button "Next" at bounding box center [966, 618] width 64 height 19
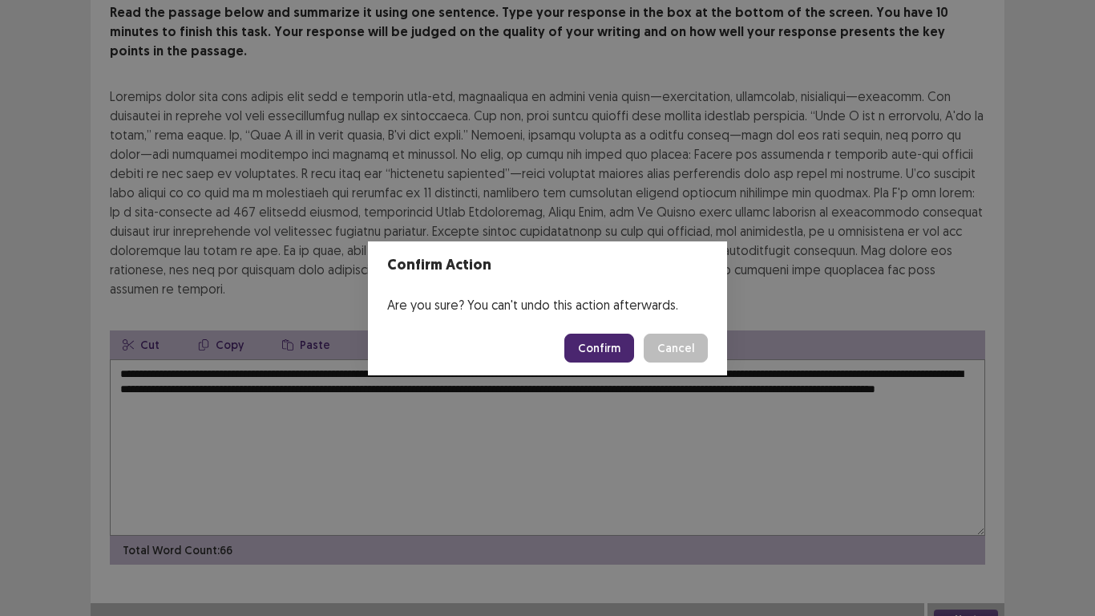
click at [600, 347] on button "Confirm" at bounding box center [599, 347] width 70 height 29
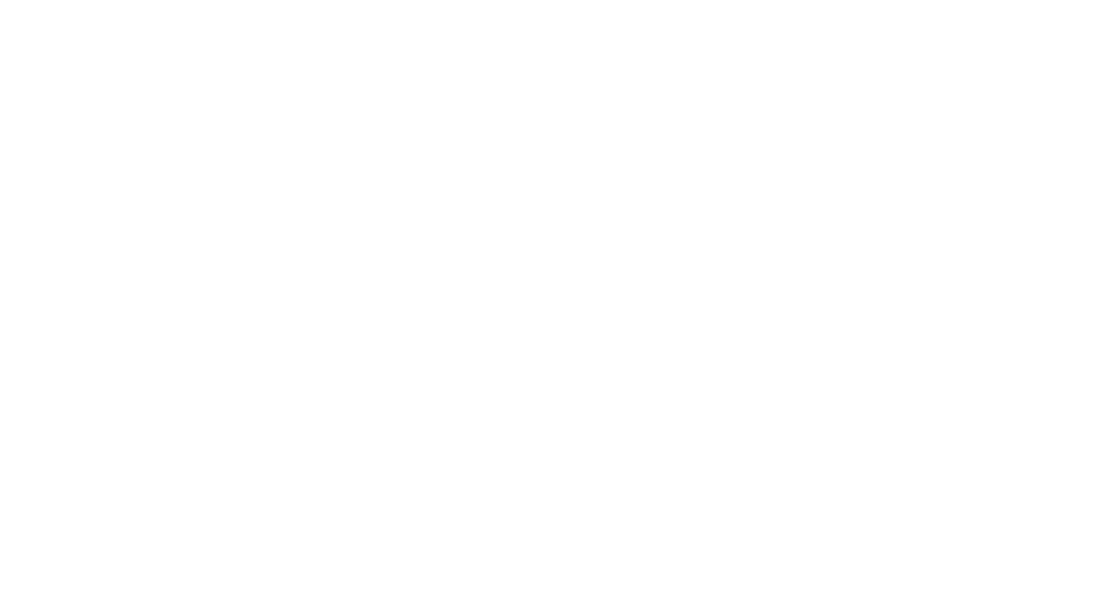
scroll to position [0, 0]
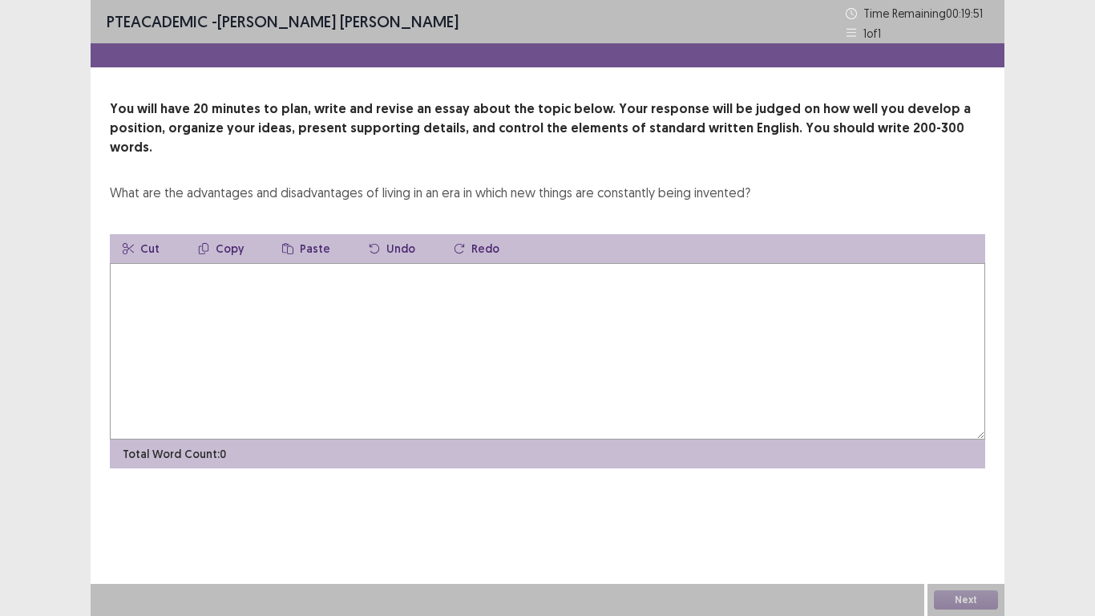
click at [665, 183] on div "What are the advantages and disadvantages of living in an era in which new thin…" at bounding box center [430, 192] width 640 height 19
click at [272, 286] on textarea at bounding box center [547, 351] width 875 height 176
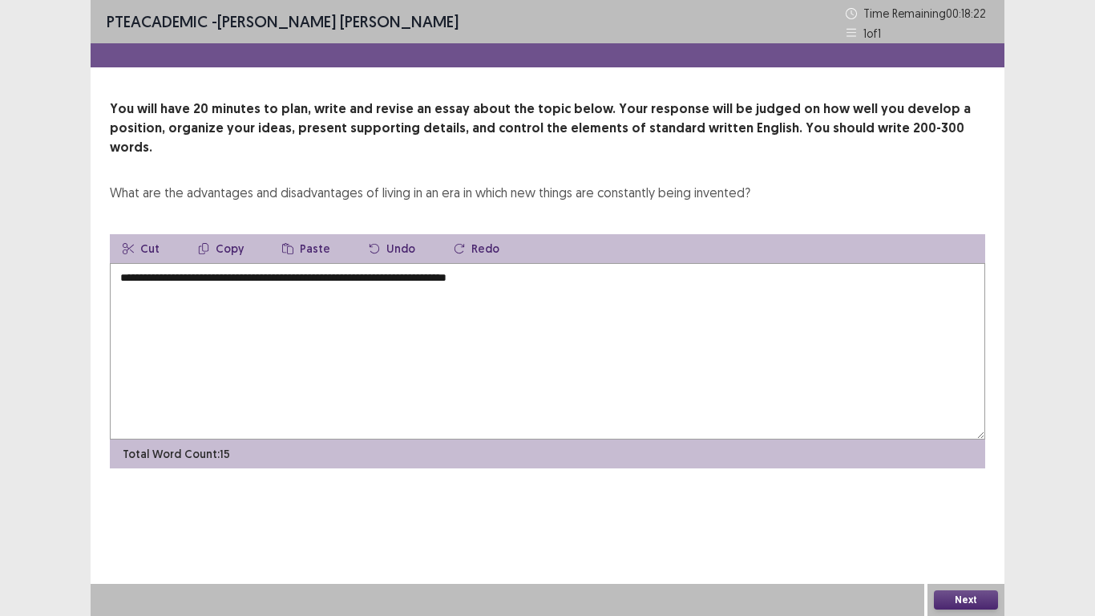
drag, startPoint x: 184, startPoint y: 257, endPoint x: 503, endPoint y: 267, distance: 319.2
click at [503, 267] on textarea "**********" at bounding box center [547, 351] width 875 height 176
click at [186, 263] on textarea "**********" at bounding box center [547, 351] width 875 height 176
drag, startPoint x: 186, startPoint y: 258, endPoint x: 503, endPoint y: 265, distance: 317.5
click at [503, 265] on textarea "**********" at bounding box center [547, 351] width 875 height 176
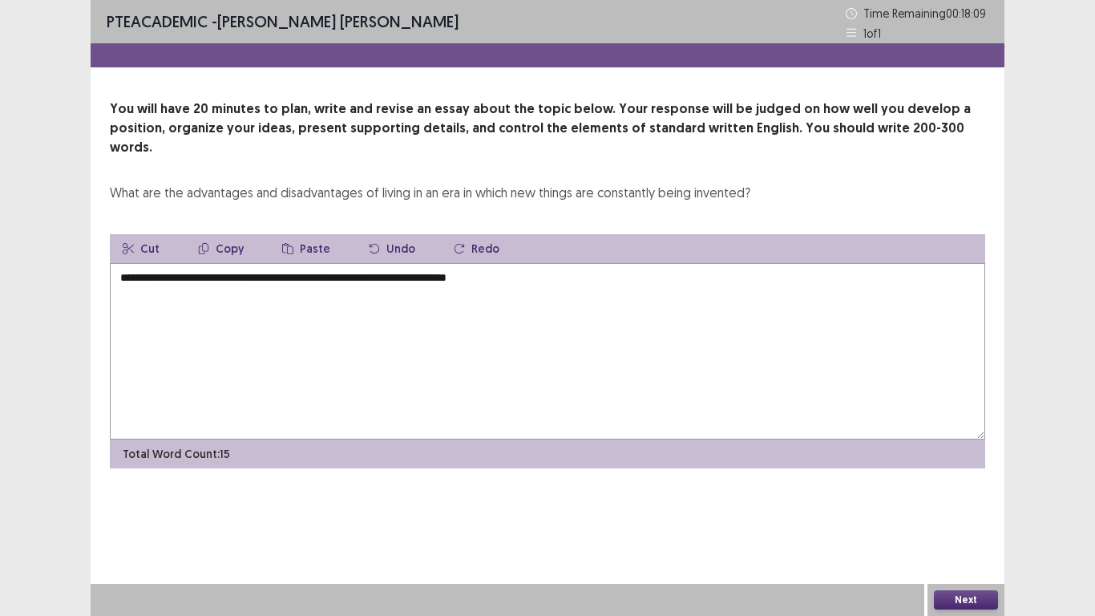
click at [218, 234] on button "Copy" at bounding box center [220, 248] width 71 height 29
click at [514, 268] on textarea "**********" at bounding box center [547, 351] width 875 height 176
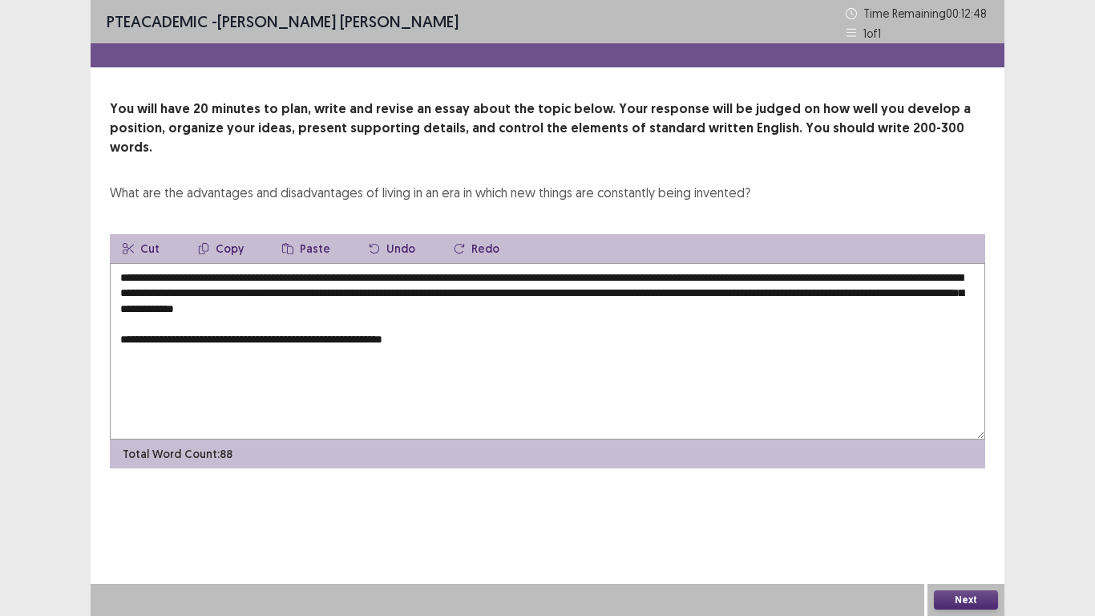
click at [352, 317] on textarea "**********" at bounding box center [547, 351] width 875 height 176
click at [341, 317] on textarea "**********" at bounding box center [547, 351] width 875 height 176
click at [768, 321] on textarea "**********" at bounding box center [547, 351] width 875 height 176
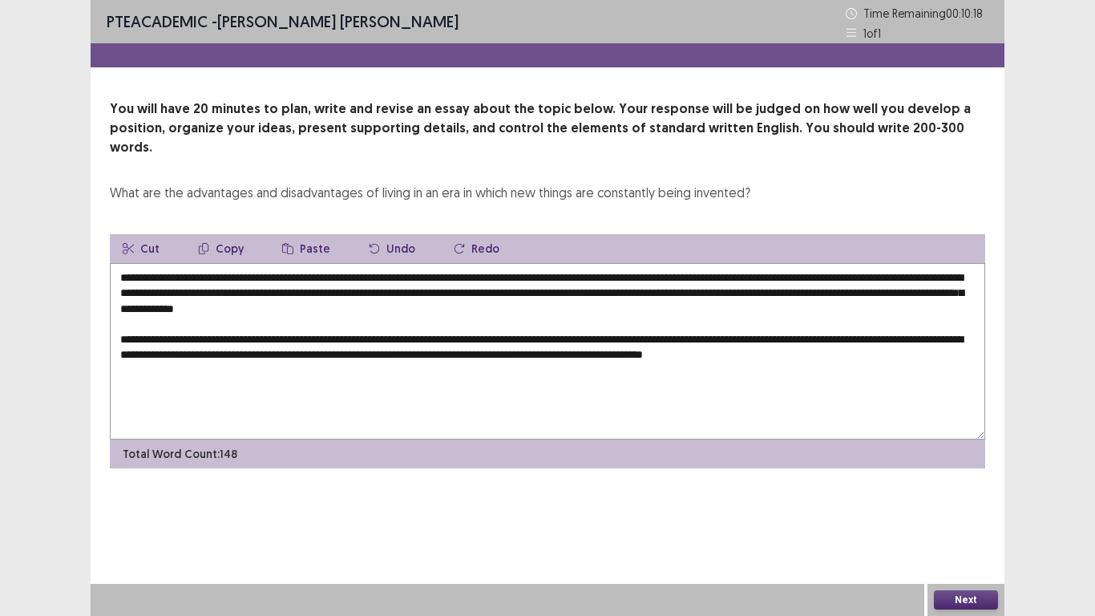
click at [888, 333] on textarea "**********" at bounding box center [547, 351] width 875 height 176
click at [395, 355] on textarea "**********" at bounding box center [547, 351] width 875 height 176
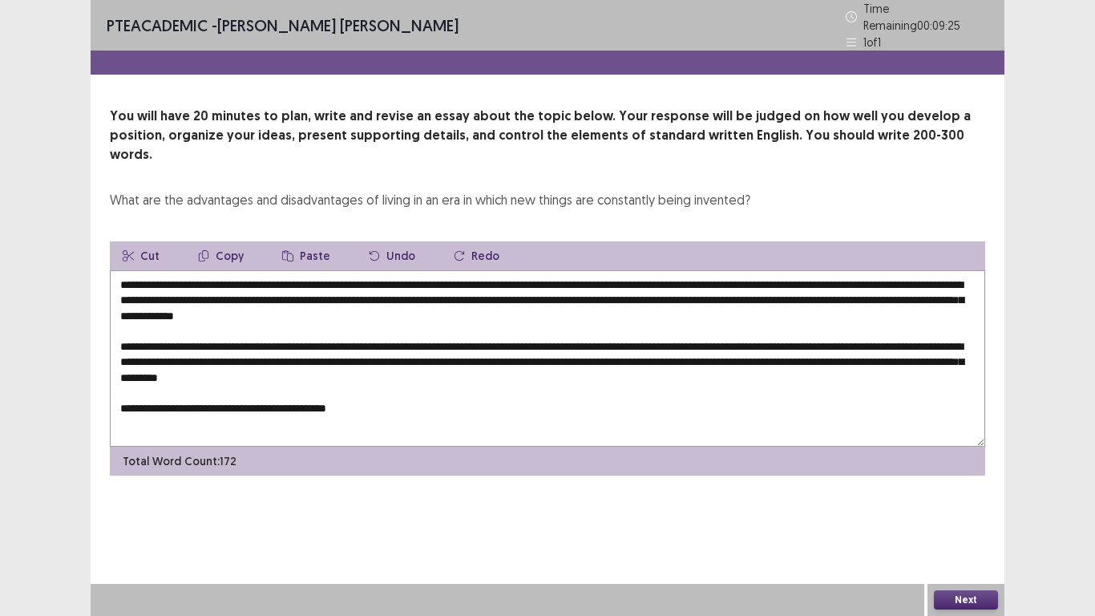
click at [369, 381] on textarea "**********" at bounding box center [547, 358] width 875 height 176
click at [373, 380] on textarea "**********" at bounding box center [547, 358] width 875 height 176
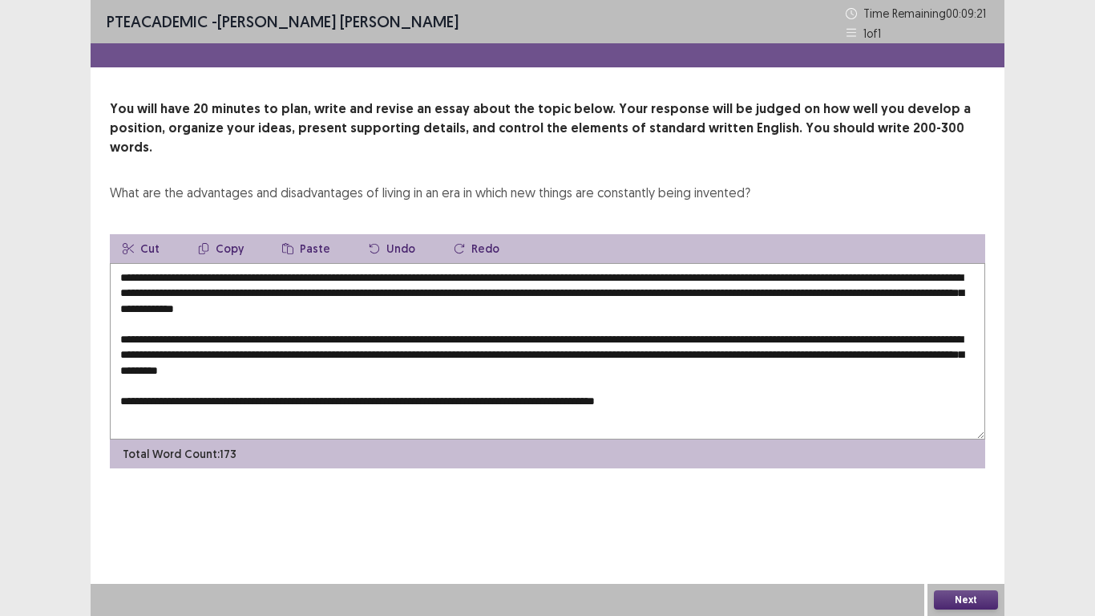
click at [711, 377] on textarea "**********" at bounding box center [547, 351] width 875 height 176
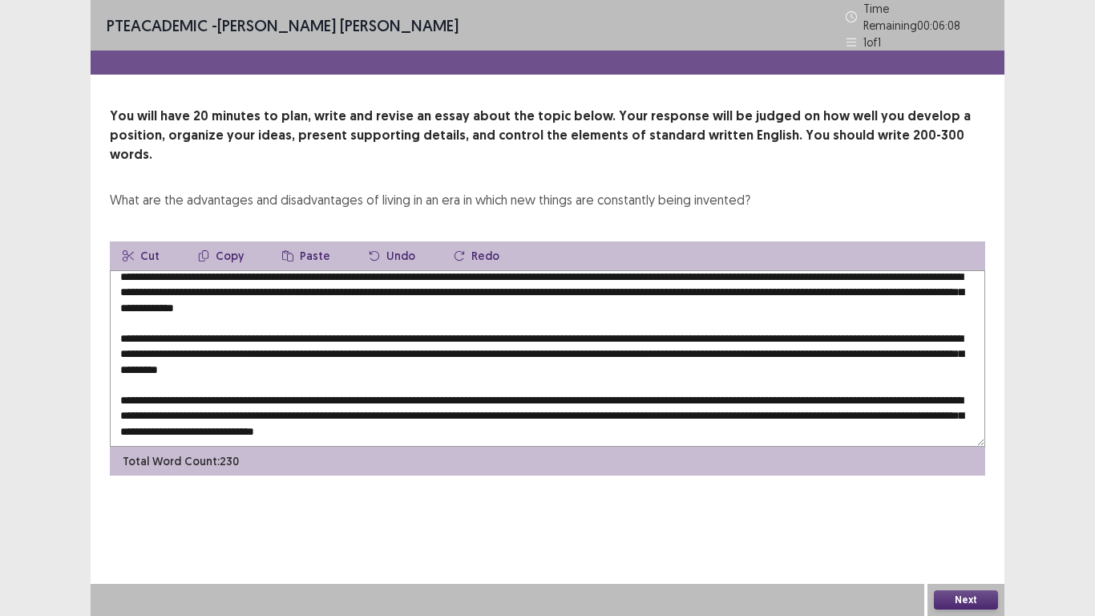
scroll to position [31, 0]
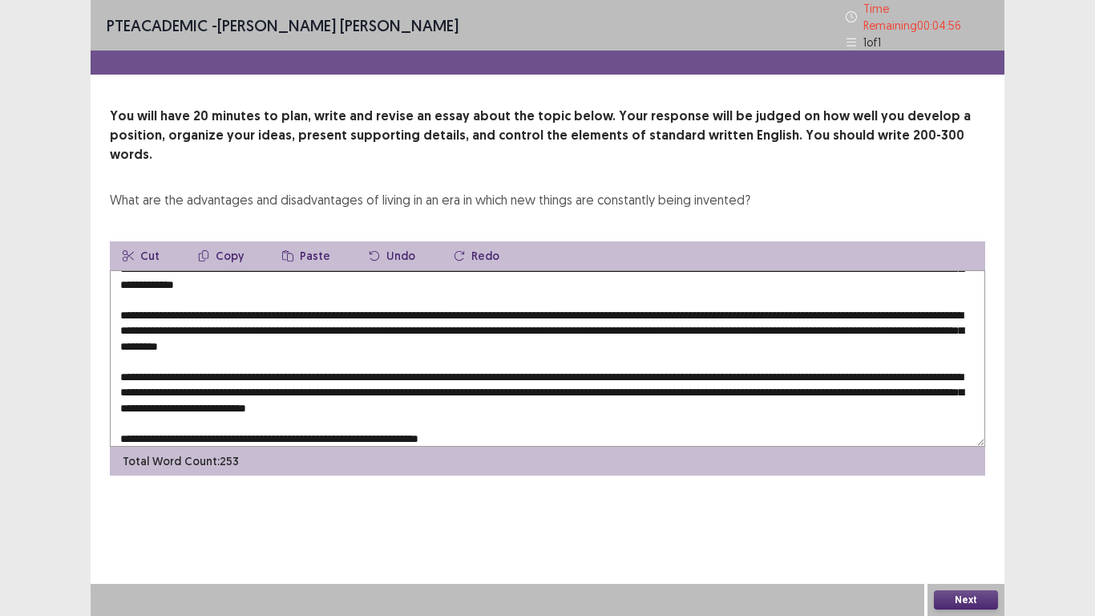
click at [475, 404] on textarea at bounding box center [547, 358] width 875 height 176
click at [475, 413] on textarea at bounding box center [547, 358] width 875 height 176
click at [851, 411] on textarea at bounding box center [547, 358] width 875 height 176
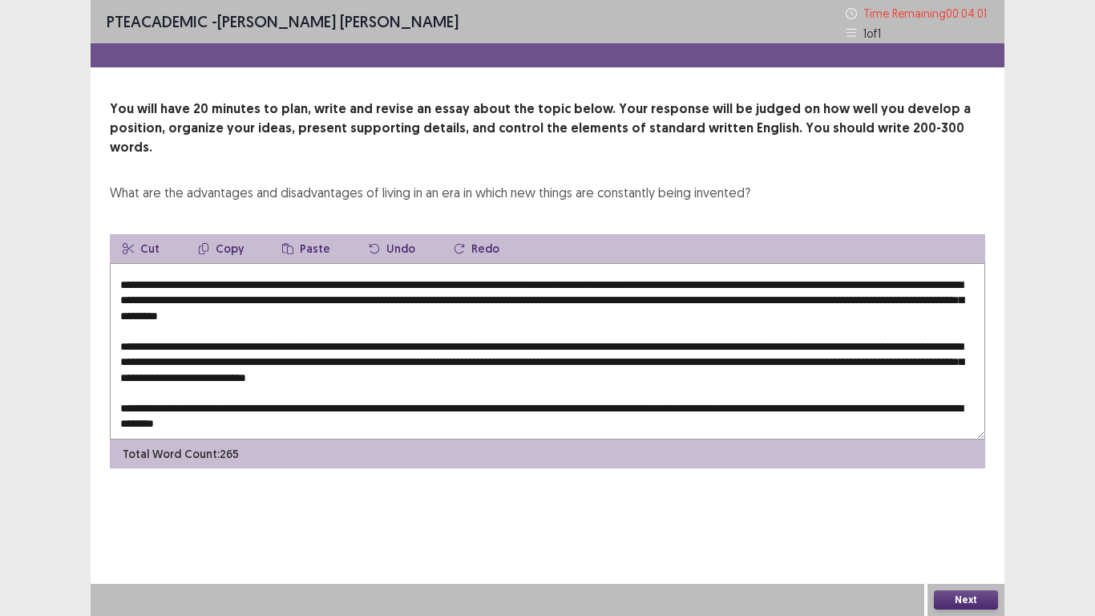
scroll to position [0, 0]
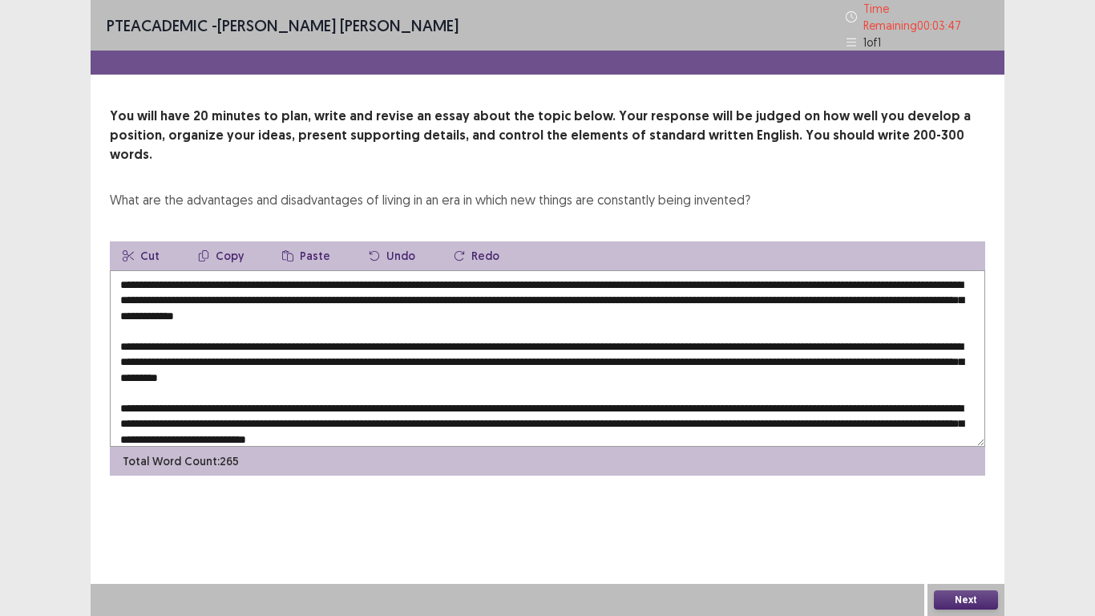
click at [801, 277] on textarea at bounding box center [547, 358] width 875 height 176
click at [831, 273] on textarea at bounding box center [547, 358] width 875 height 176
click at [823, 279] on textarea at bounding box center [547, 358] width 875 height 176
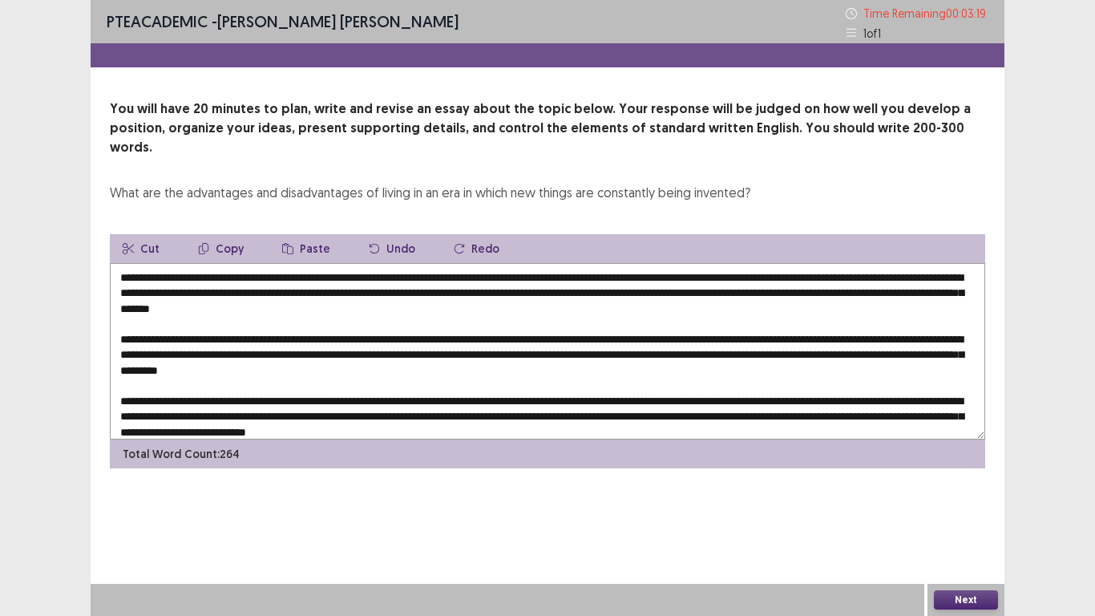
drag, startPoint x: 721, startPoint y: 278, endPoint x: 930, endPoint y: 278, distance: 208.4
click at [930, 278] on textarea at bounding box center [547, 351] width 875 height 176
click at [204, 243] on icon "button" at bounding box center [203, 248] width 11 height 11
click at [204, 334] on textarea at bounding box center [547, 351] width 875 height 176
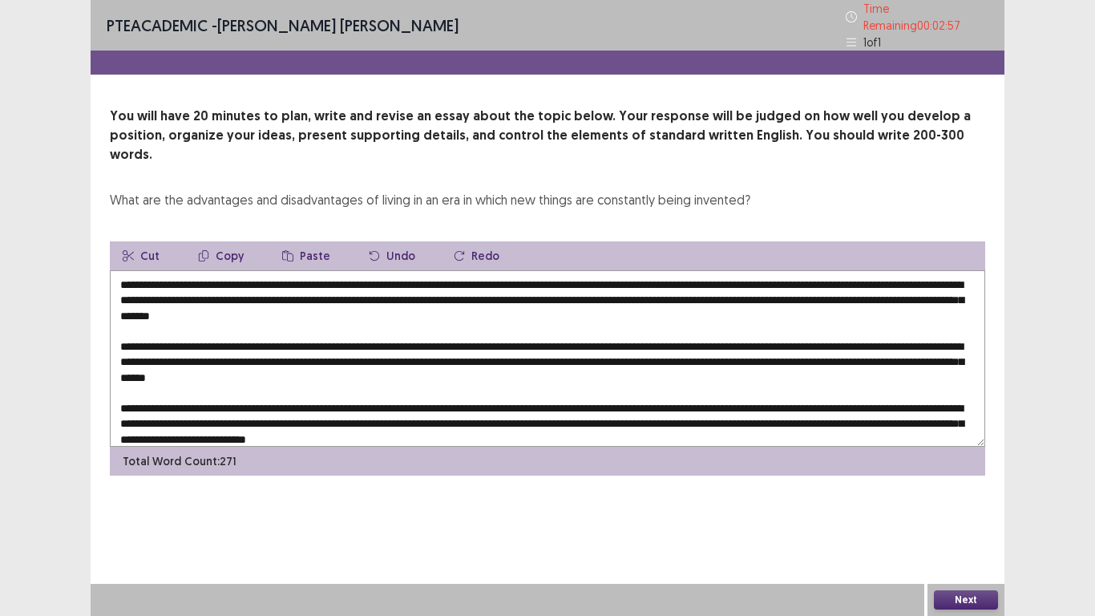
click at [154, 289] on textarea at bounding box center [547, 358] width 875 height 176
drag, startPoint x: 145, startPoint y: 287, endPoint x: 324, endPoint y: 289, distance: 178.8
click at [324, 289] on textarea at bounding box center [547, 358] width 875 height 176
click at [216, 241] on button "Copy" at bounding box center [220, 255] width 71 height 29
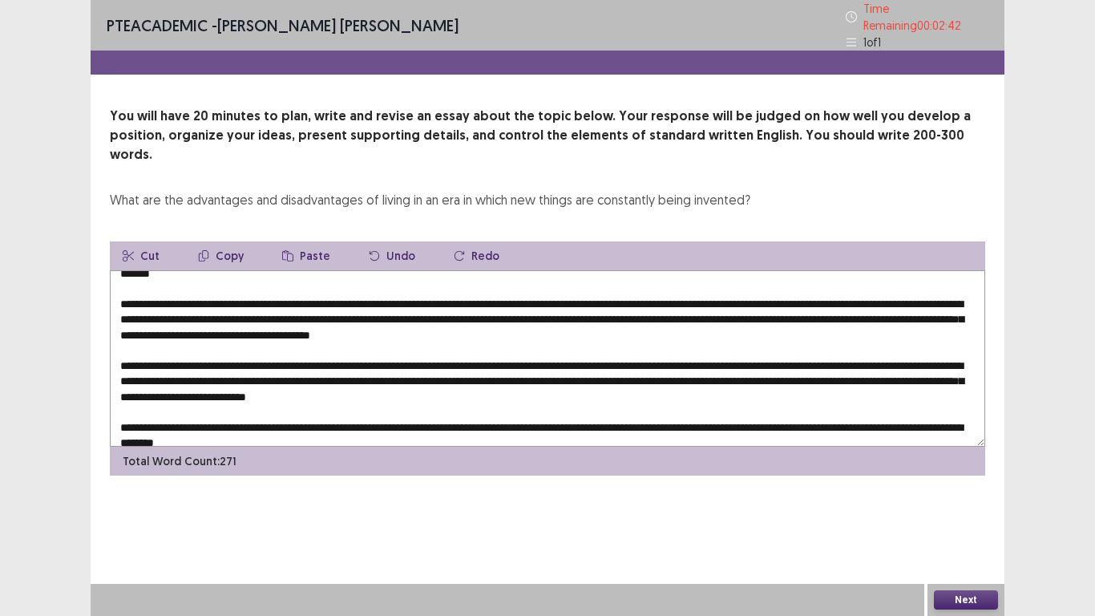
scroll to position [55, 0]
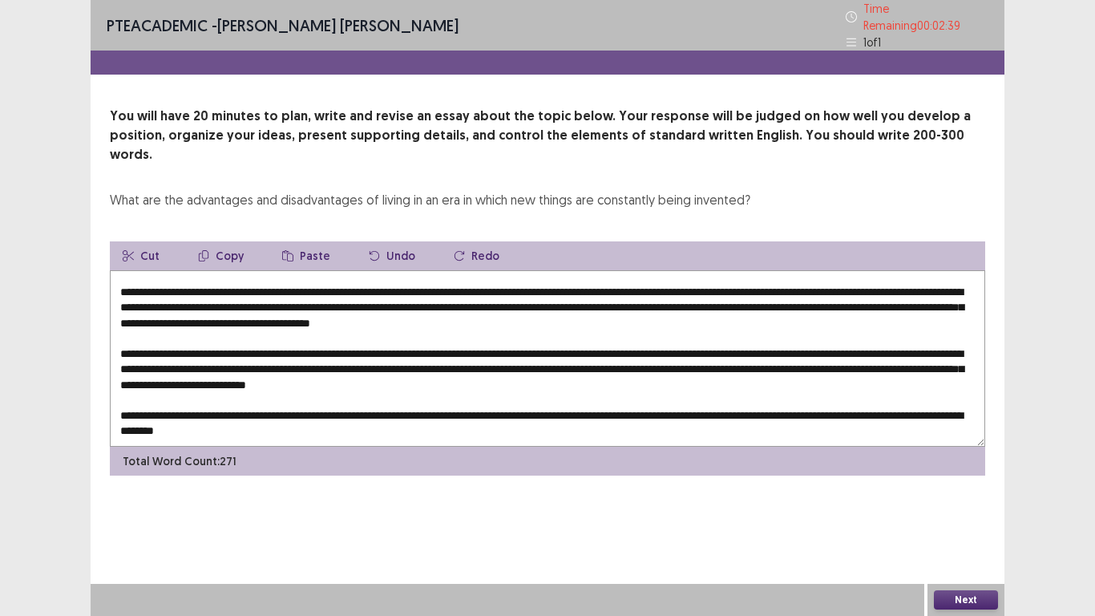
click at [371, 340] on textarea at bounding box center [547, 358] width 875 height 176
click at [374, 342] on textarea at bounding box center [547, 358] width 875 height 176
click at [354, 345] on textarea at bounding box center [547, 358] width 875 height 176
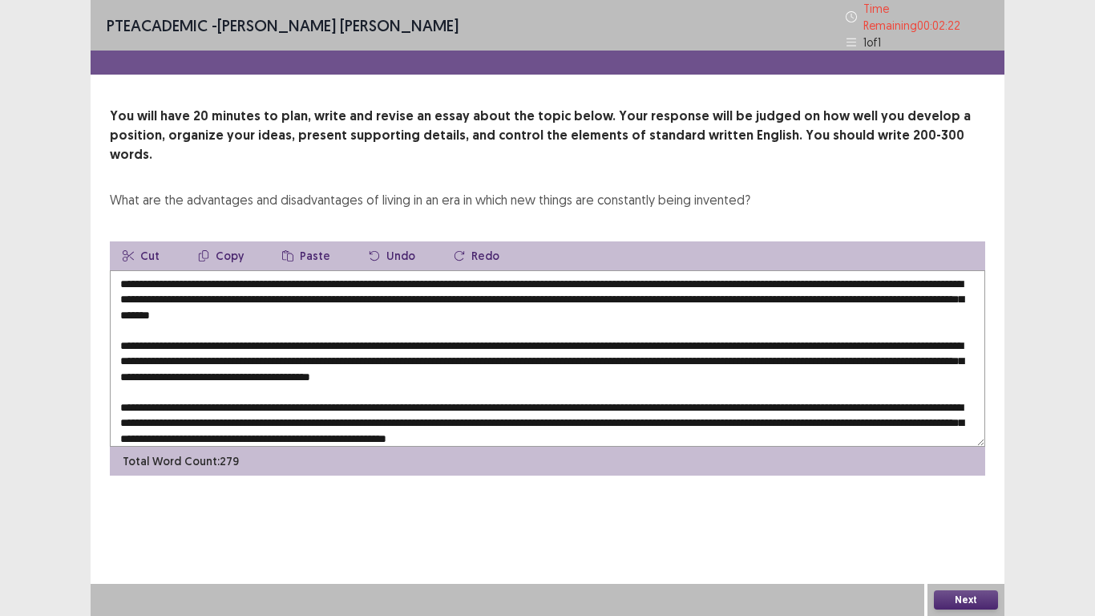
scroll to position [0, 0]
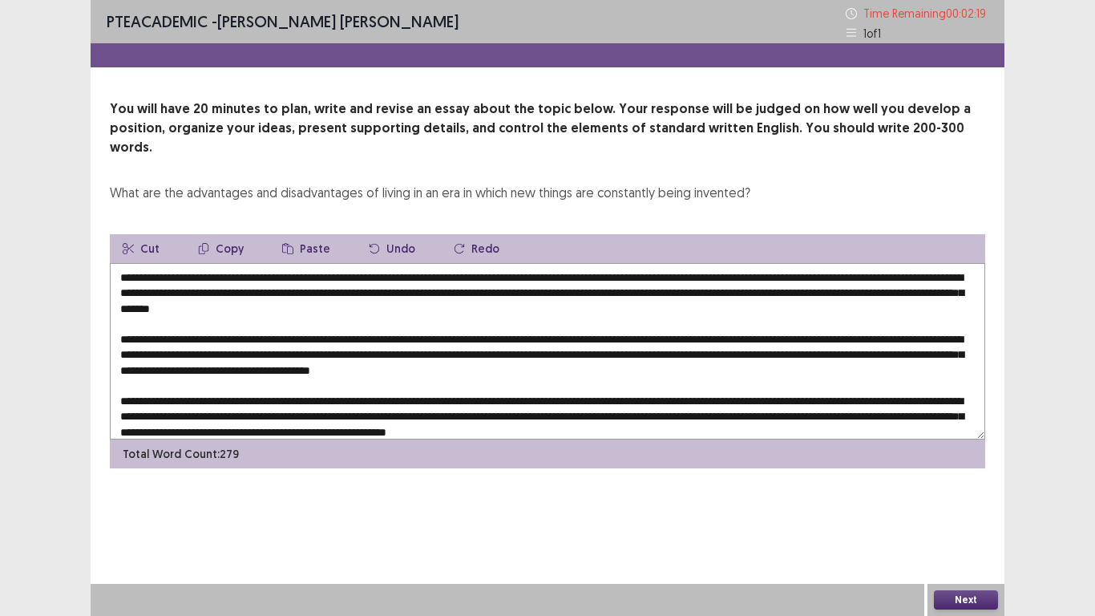
click at [618, 335] on textarea at bounding box center [547, 351] width 875 height 176
click at [232, 352] on textarea at bounding box center [547, 351] width 875 height 176
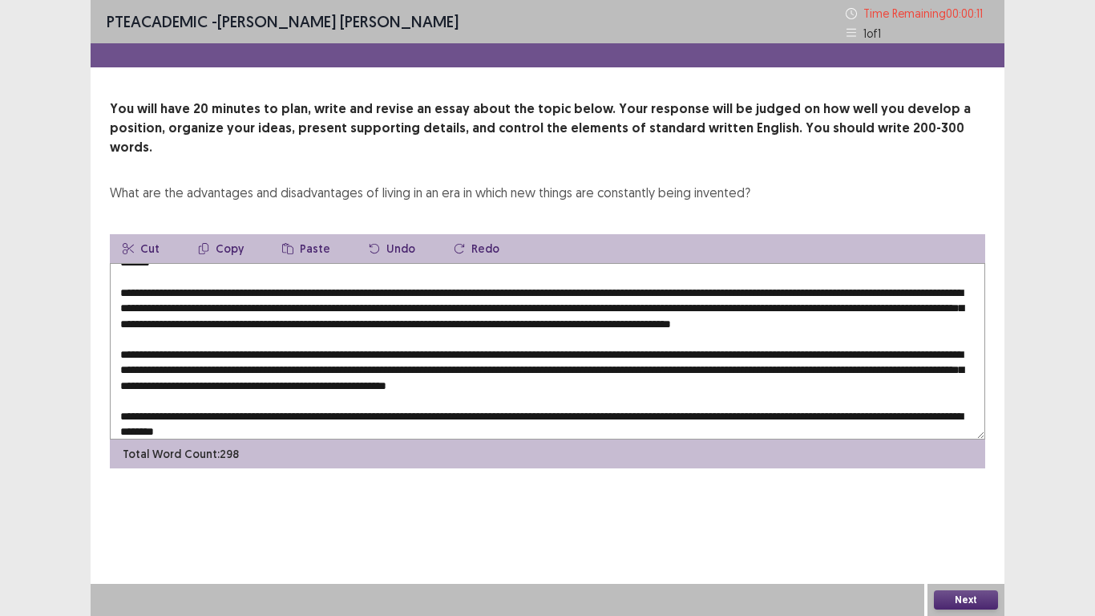
scroll to position [70, 0]
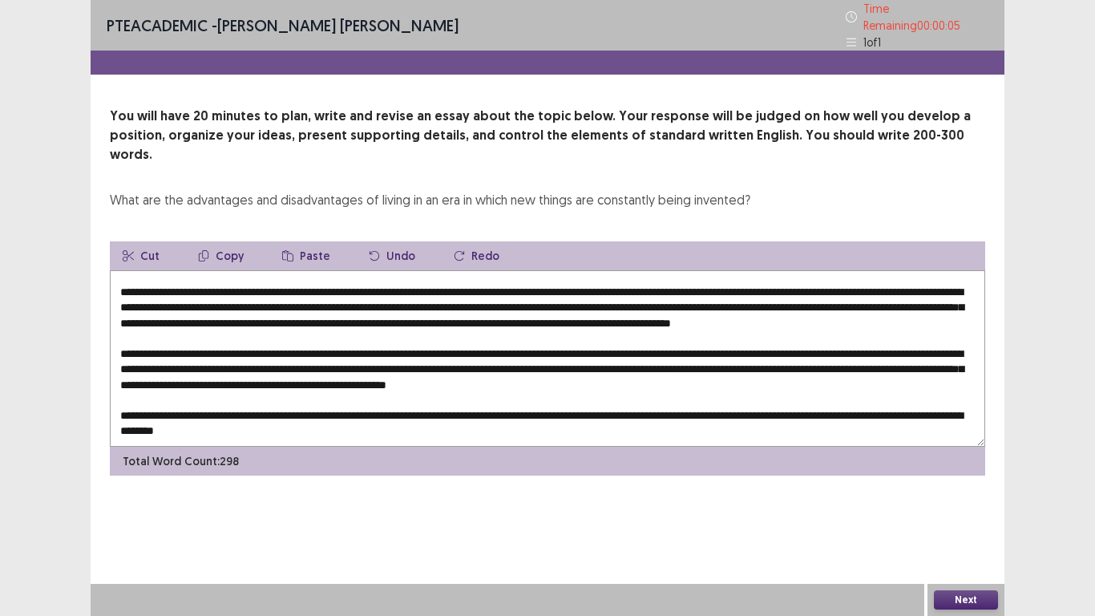
click at [217, 357] on textarea at bounding box center [547, 358] width 875 height 176
click at [219, 354] on textarea at bounding box center [547, 358] width 875 height 176
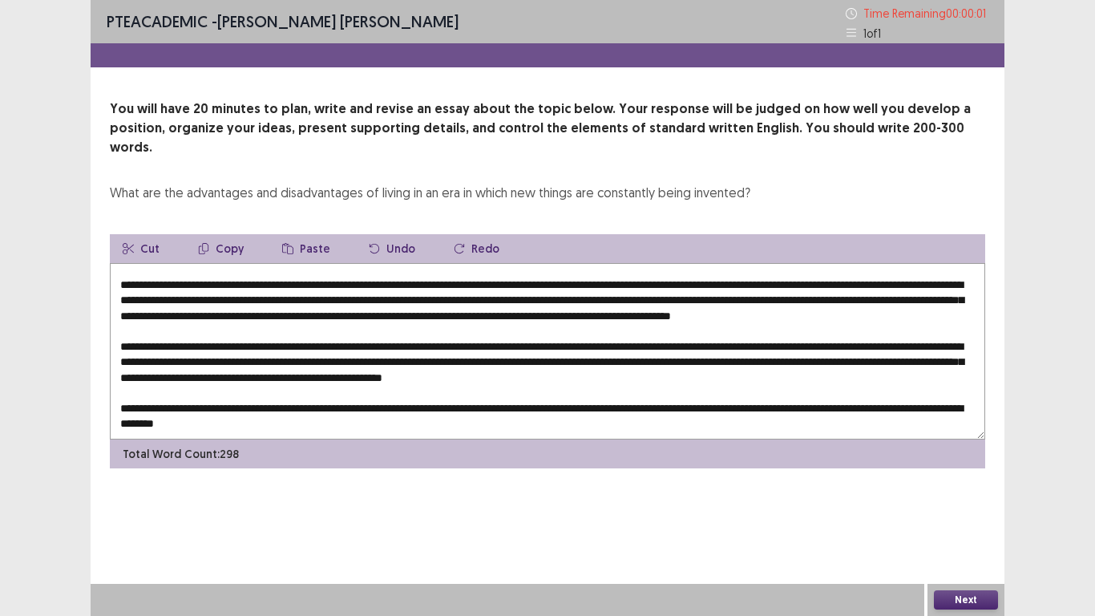
type textarea "**********"
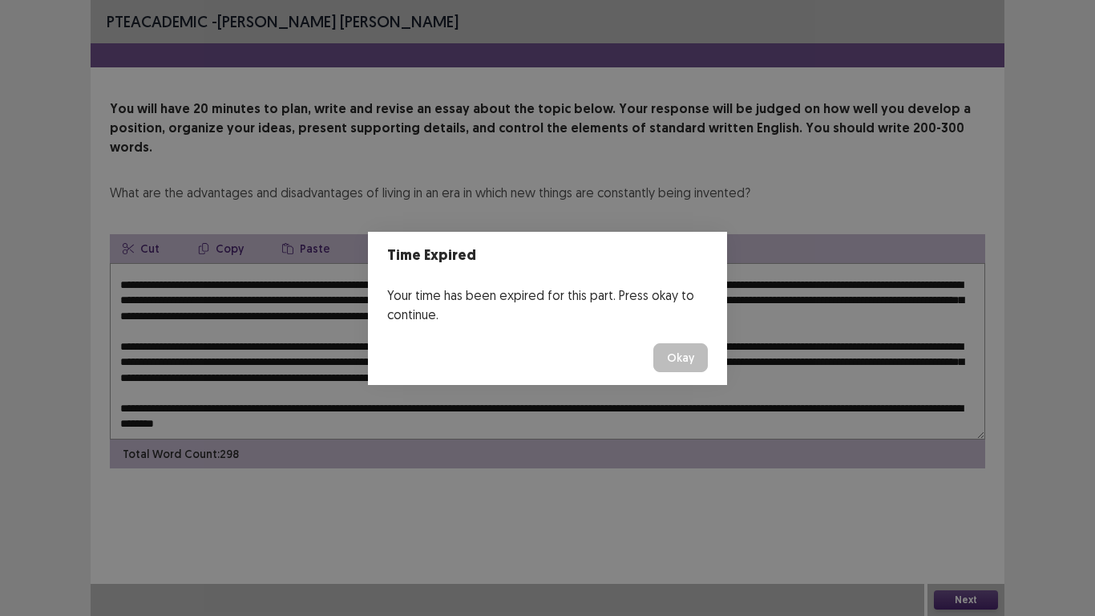
click at [665, 359] on button "Okay" at bounding box center [680, 357] width 55 height 29
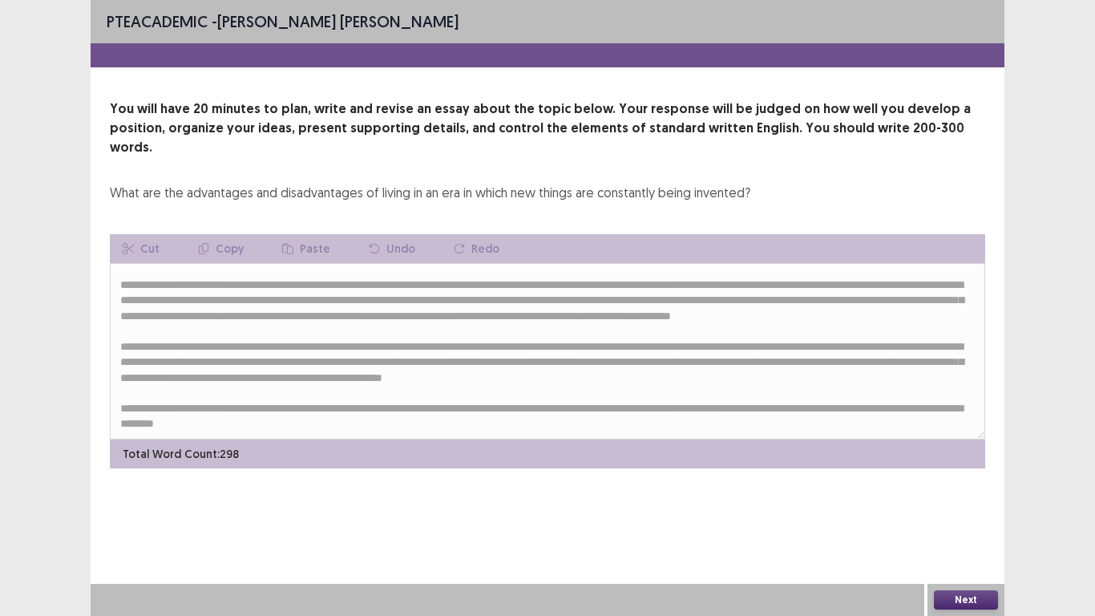
click at [964, 520] on button "Next" at bounding box center [966, 599] width 64 height 19
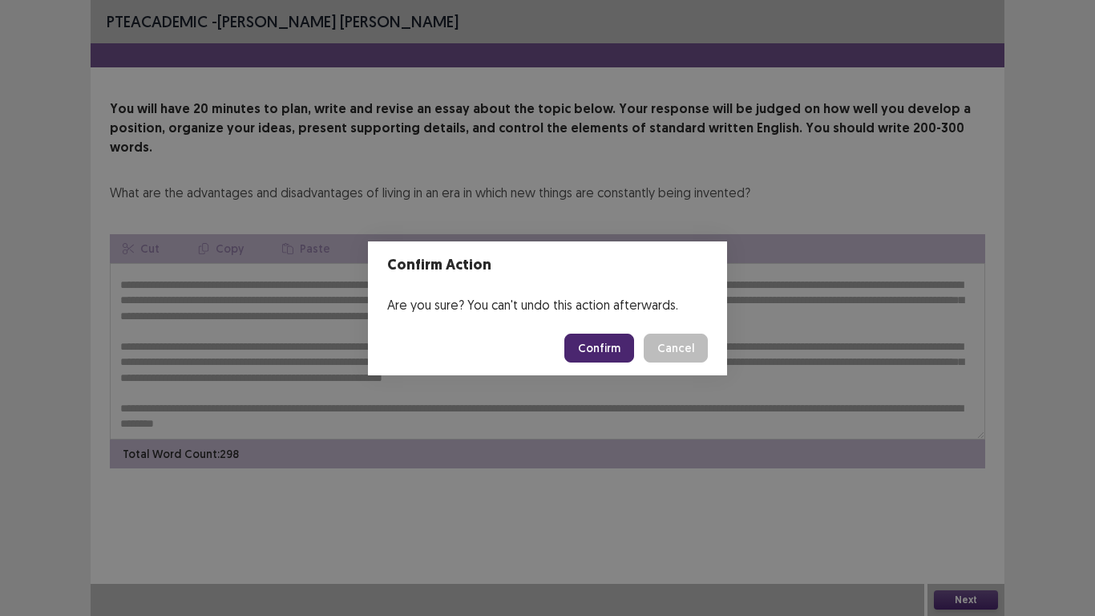
click at [592, 342] on button "Confirm" at bounding box center [599, 347] width 70 height 29
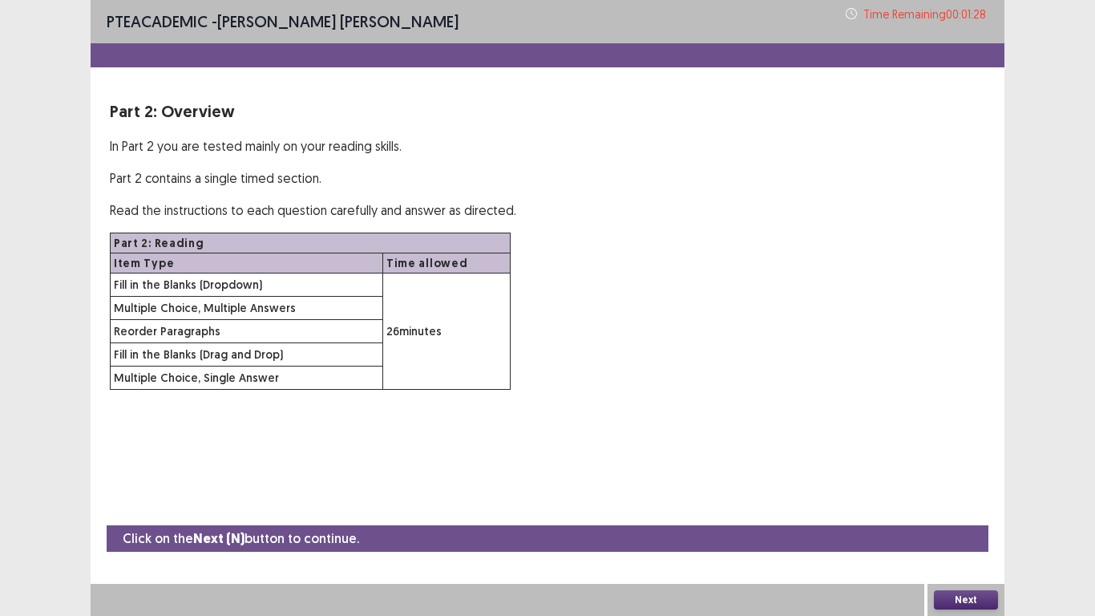
click at [974, 520] on button "Next" at bounding box center [966, 599] width 64 height 19
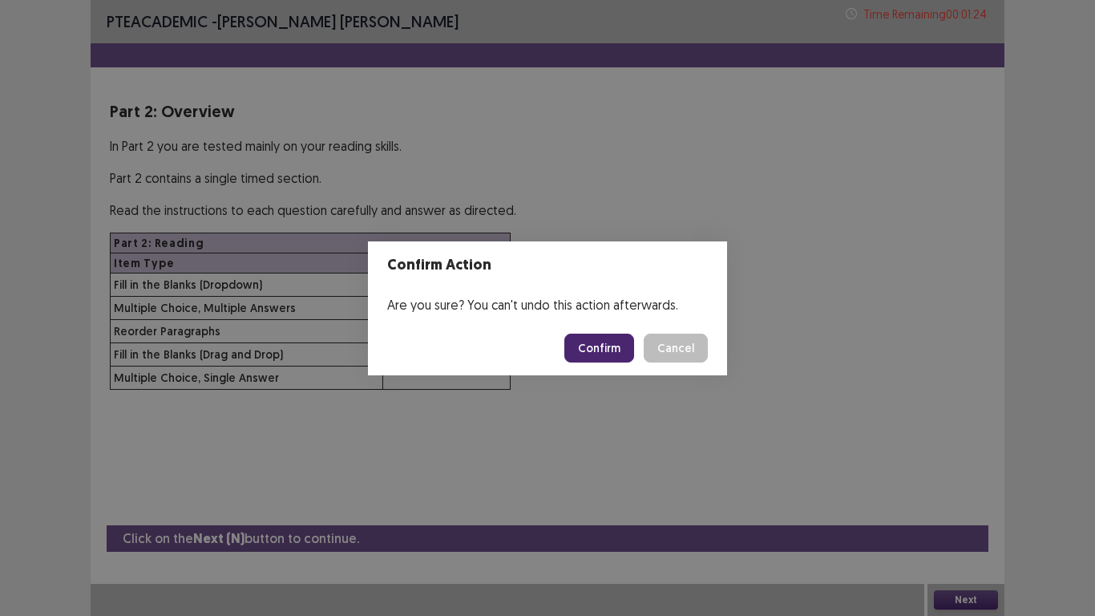
click at [600, 338] on button "Confirm" at bounding box center [599, 347] width 70 height 29
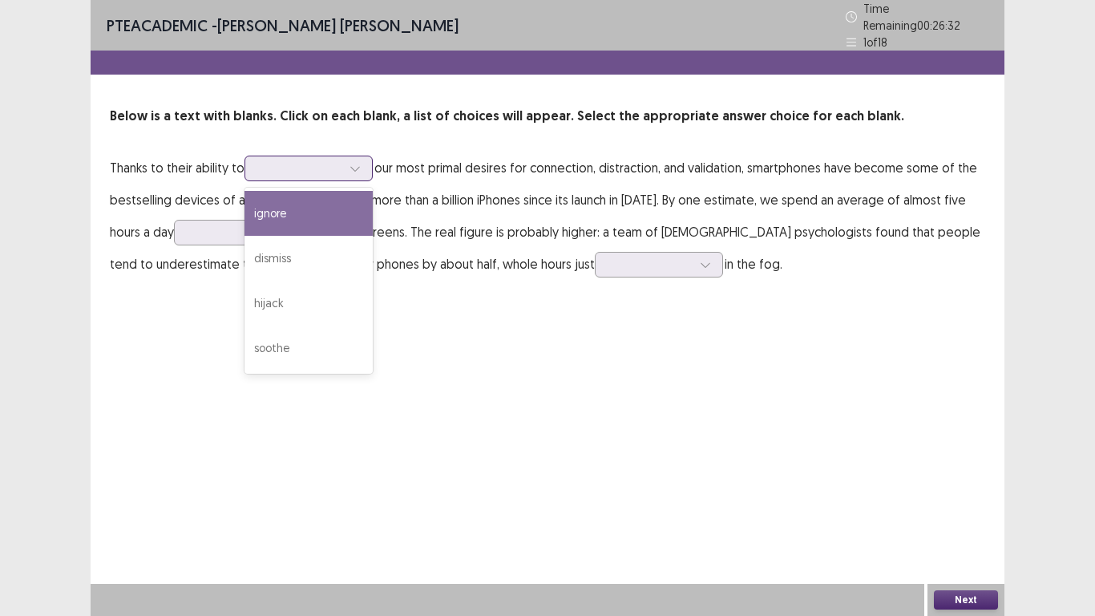
click at [357, 163] on icon at bounding box center [355, 168] width 11 height 11
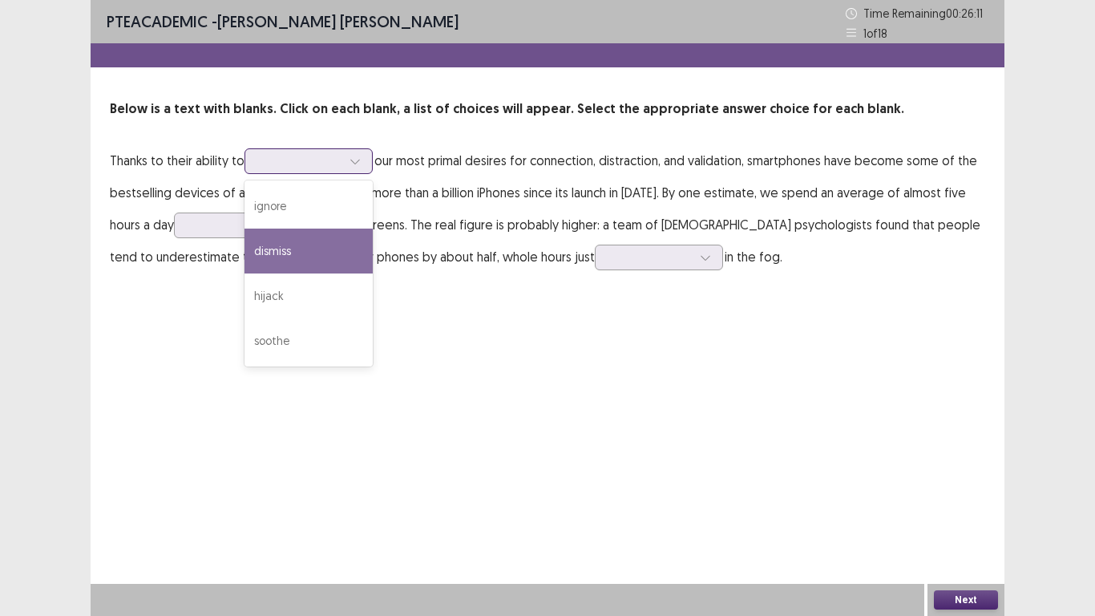
click at [319, 256] on div "dismiss" at bounding box center [308, 250] width 128 height 45
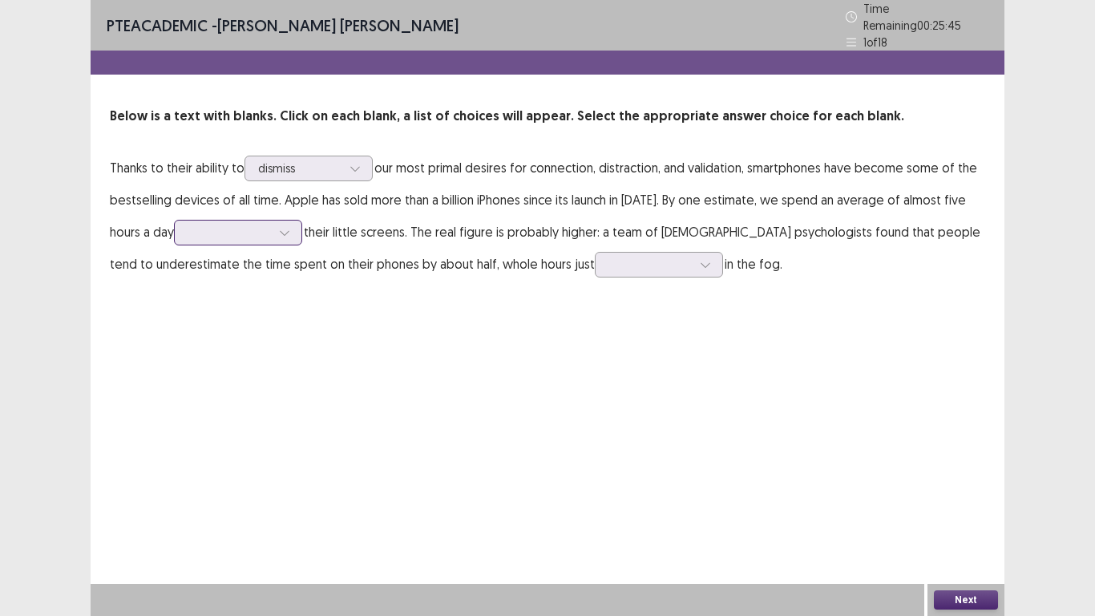
click at [273, 224] on div at bounding box center [285, 232] width 24 height 24
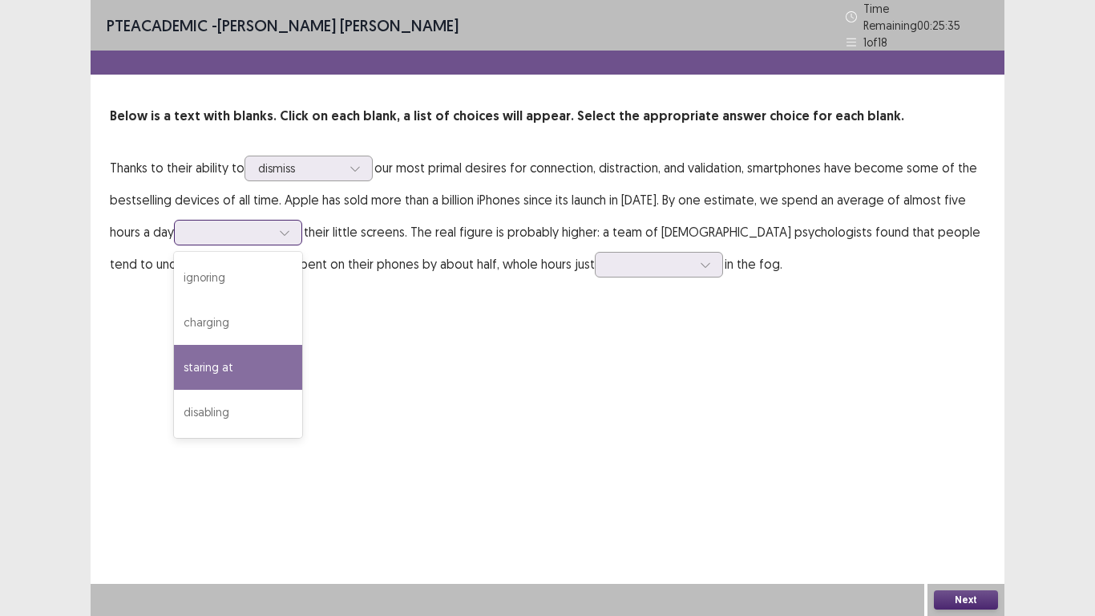
click at [265, 350] on div "staring at" at bounding box center [238, 367] width 128 height 45
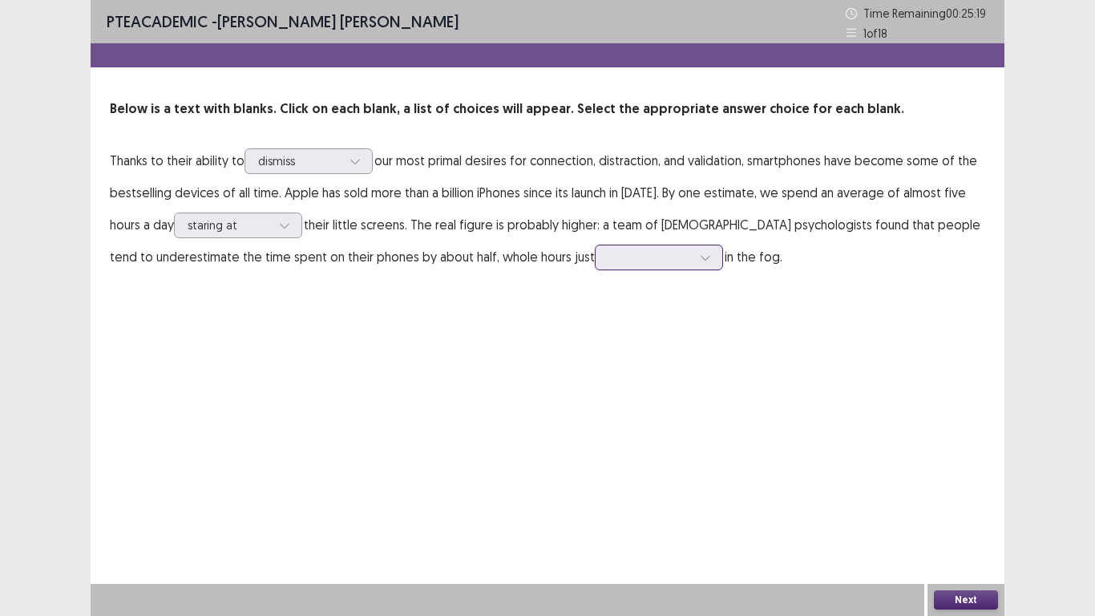
click at [608, 265] on div at bounding box center [649, 256] width 83 height 15
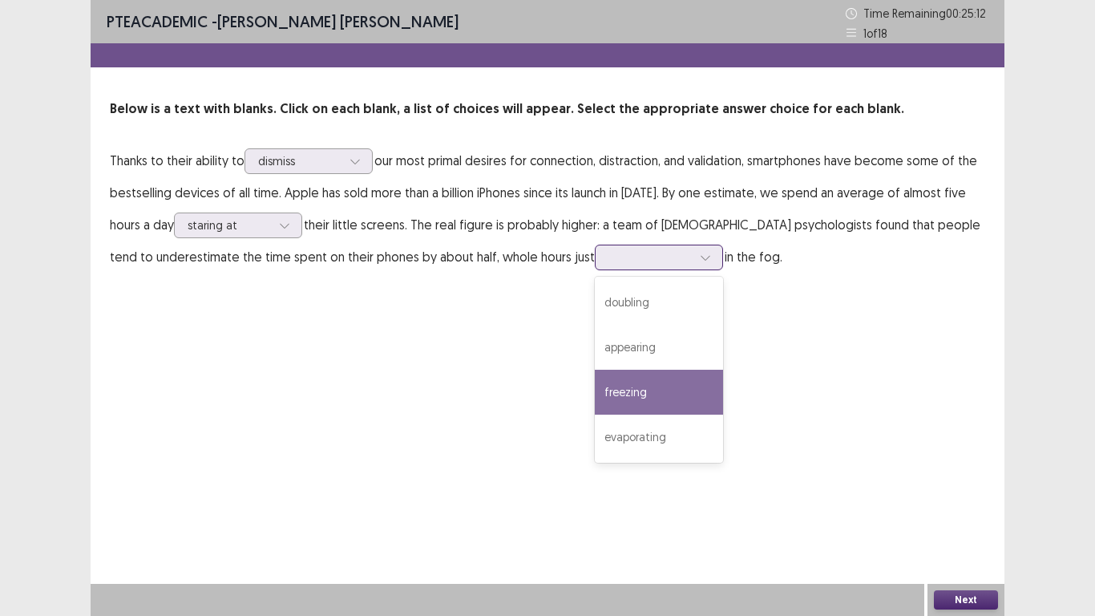
click at [595, 382] on div "freezing" at bounding box center [659, 392] width 128 height 45
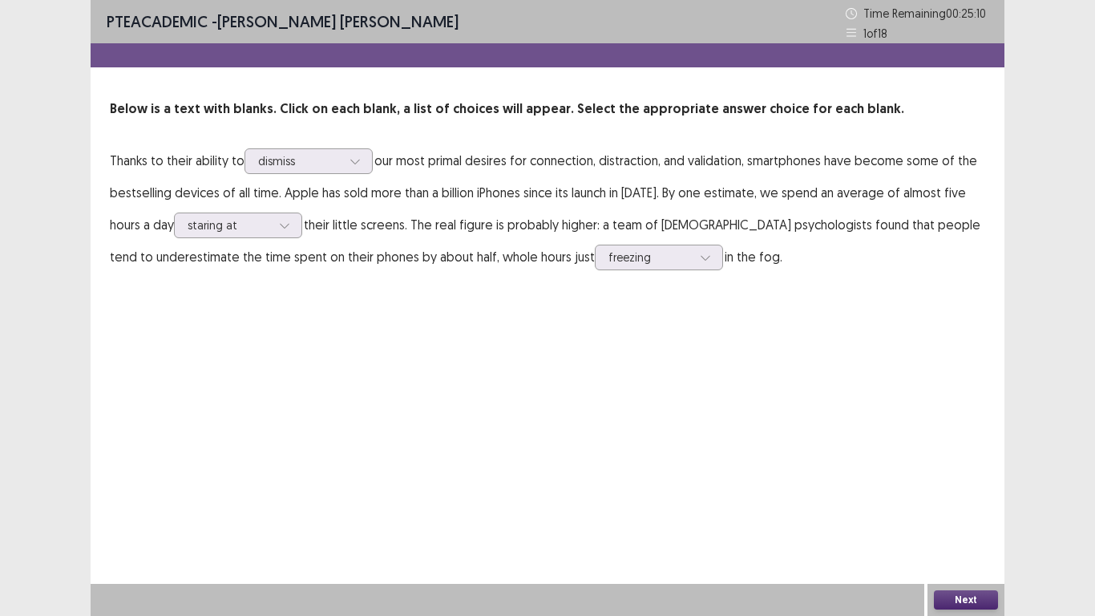
click at [955, 520] on button "Next" at bounding box center [966, 599] width 64 height 19
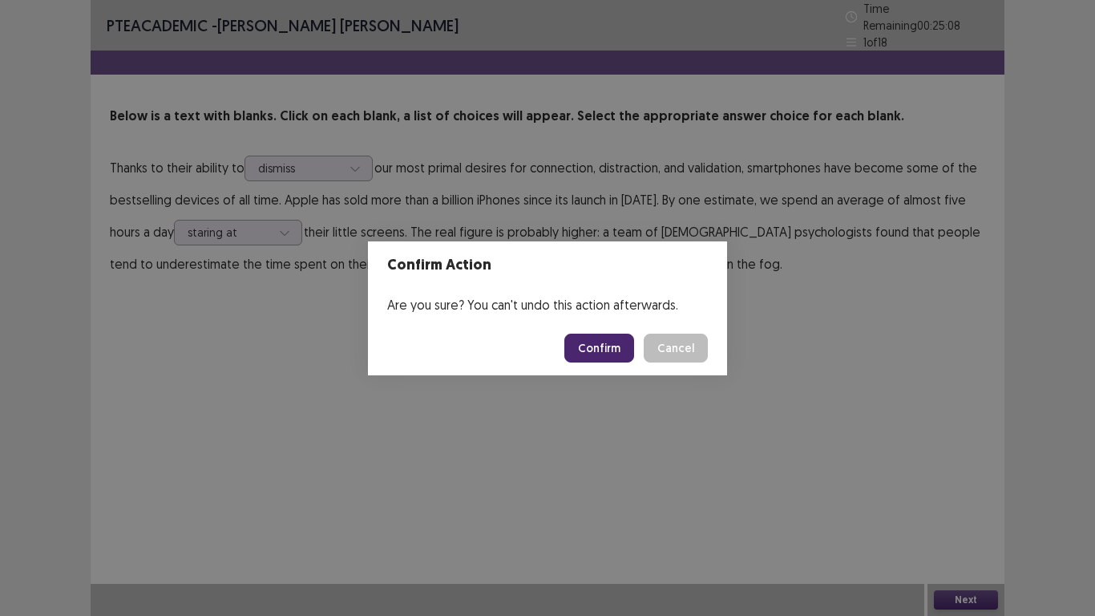
click at [589, 341] on button "Confirm" at bounding box center [599, 347] width 70 height 29
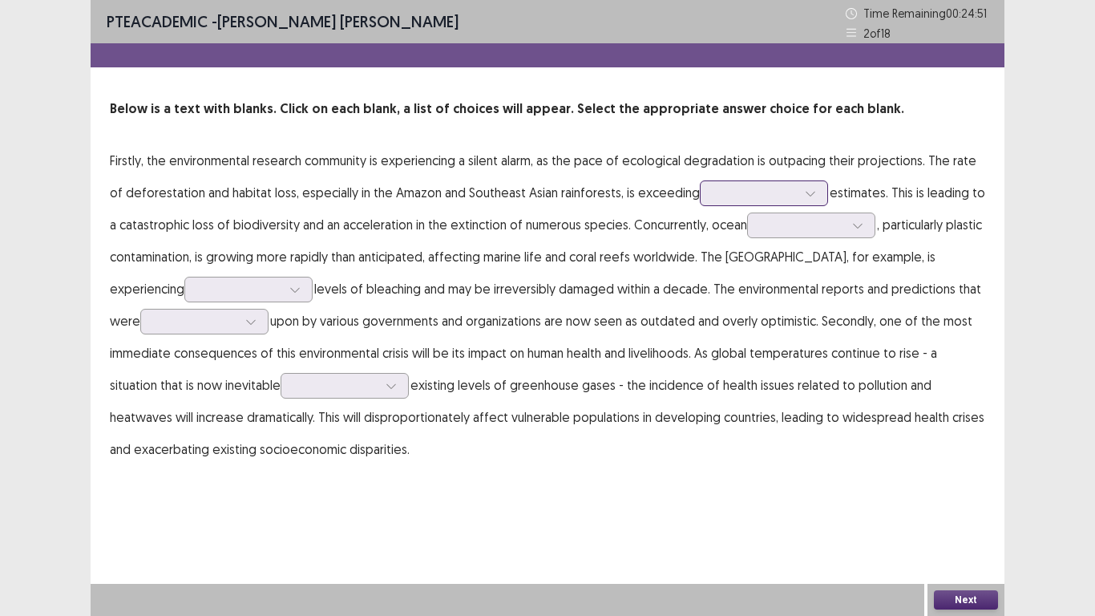
click at [770, 194] on div at bounding box center [754, 192] width 83 height 15
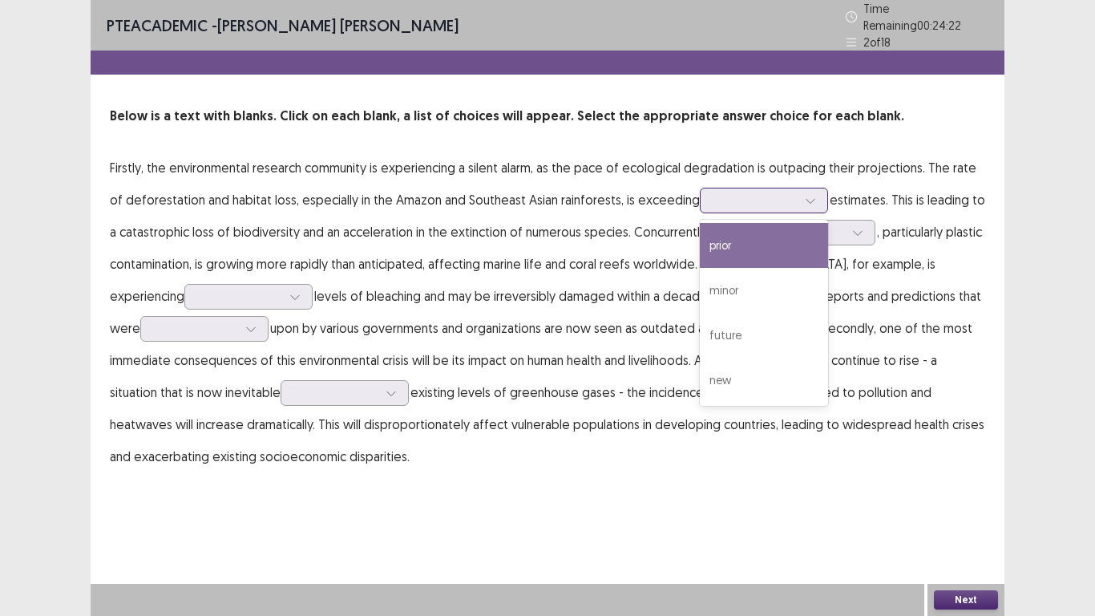
click at [763, 249] on div "prior" at bounding box center [764, 245] width 128 height 45
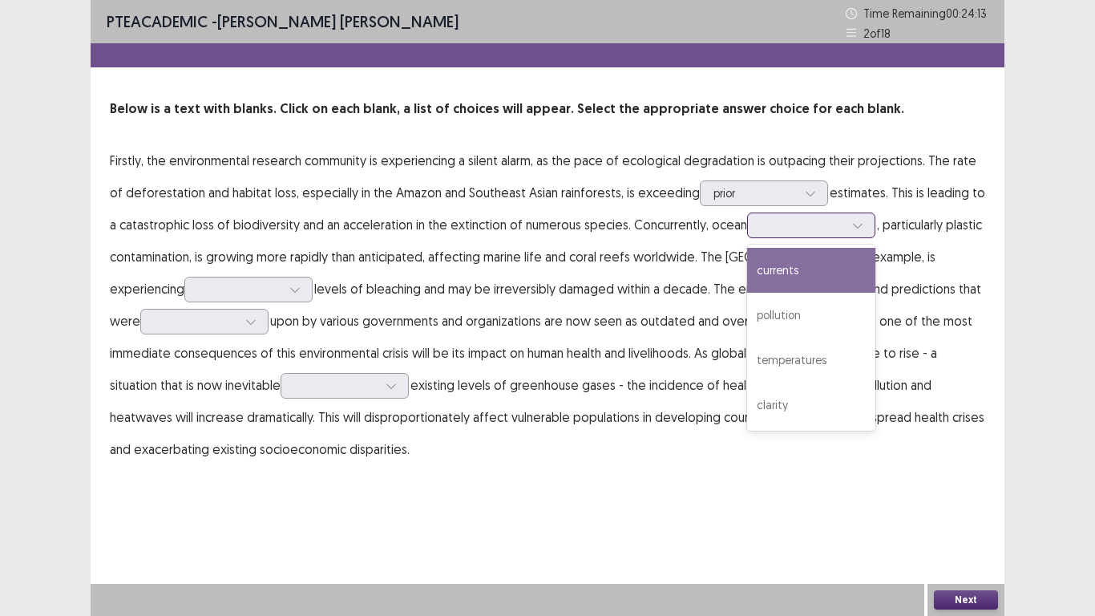
click at [852, 221] on icon at bounding box center [857, 225] width 11 height 11
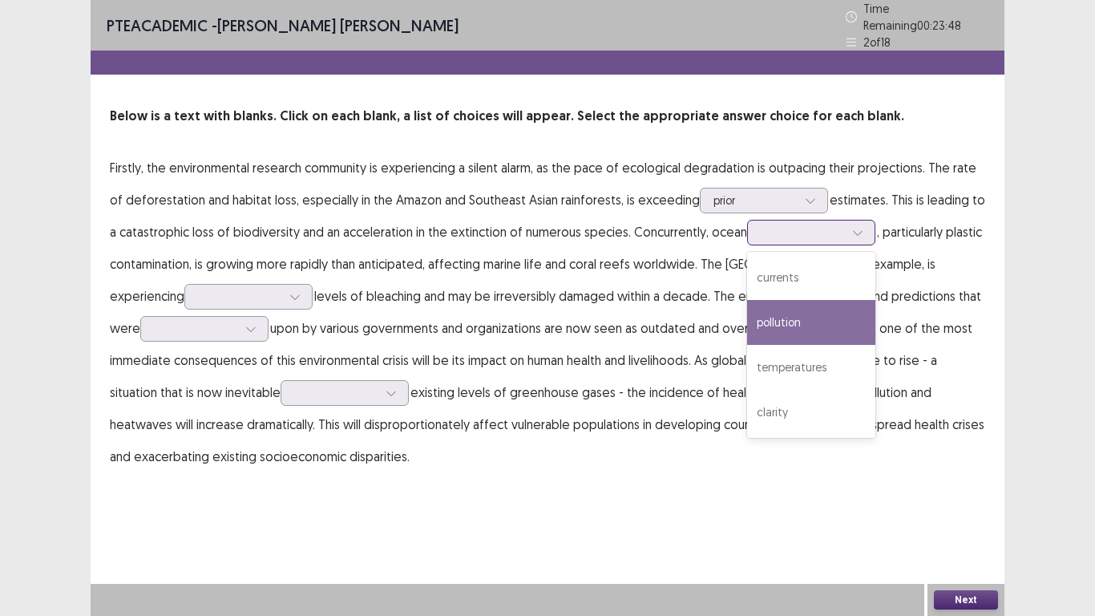
click at [791, 303] on div "pollution" at bounding box center [811, 322] width 128 height 45
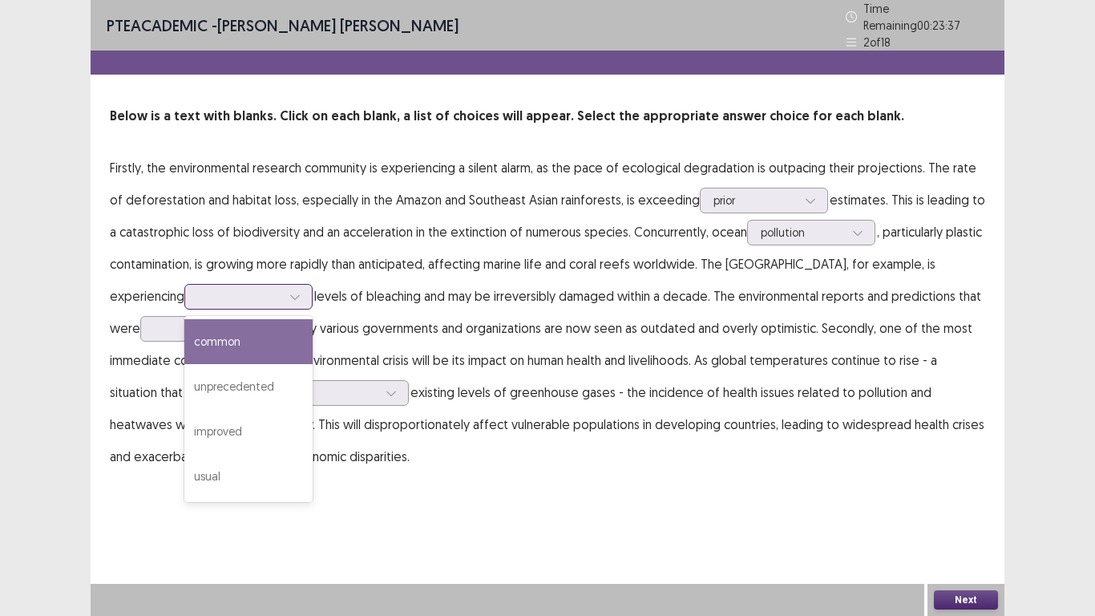
click at [283, 287] on div at bounding box center [295, 297] width 24 height 24
drag, startPoint x: 190, startPoint y: 334, endPoint x: 202, endPoint y: 327, distance: 14.0
click at [192, 334] on div "common" at bounding box center [248, 341] width 128 height 45
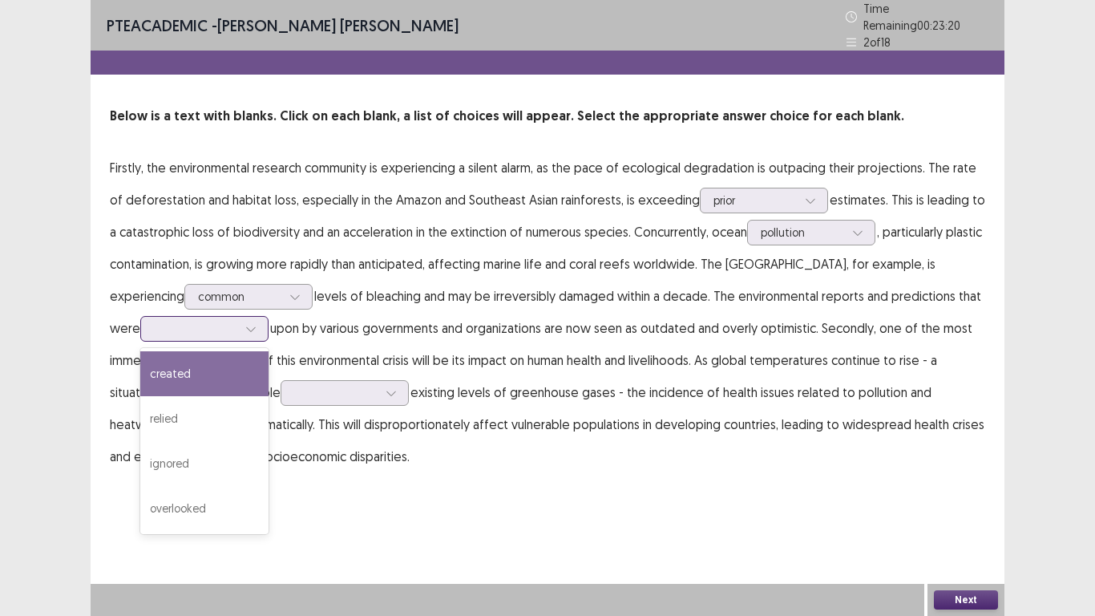
click at [245, 323] on icon at bounding box center [250, 328] width 11 height 11
click at [219, 375] on div "created" at bounding box center [204, 373] width 128 height 45
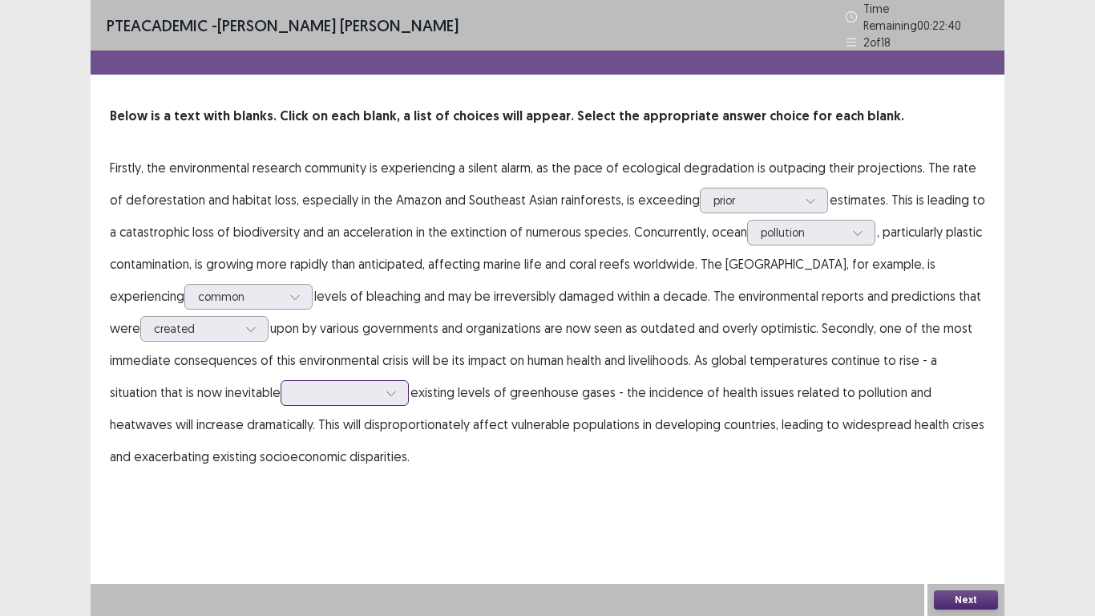
click at [379, 386] on div at bounding box center [391, 393] width 24 height 24
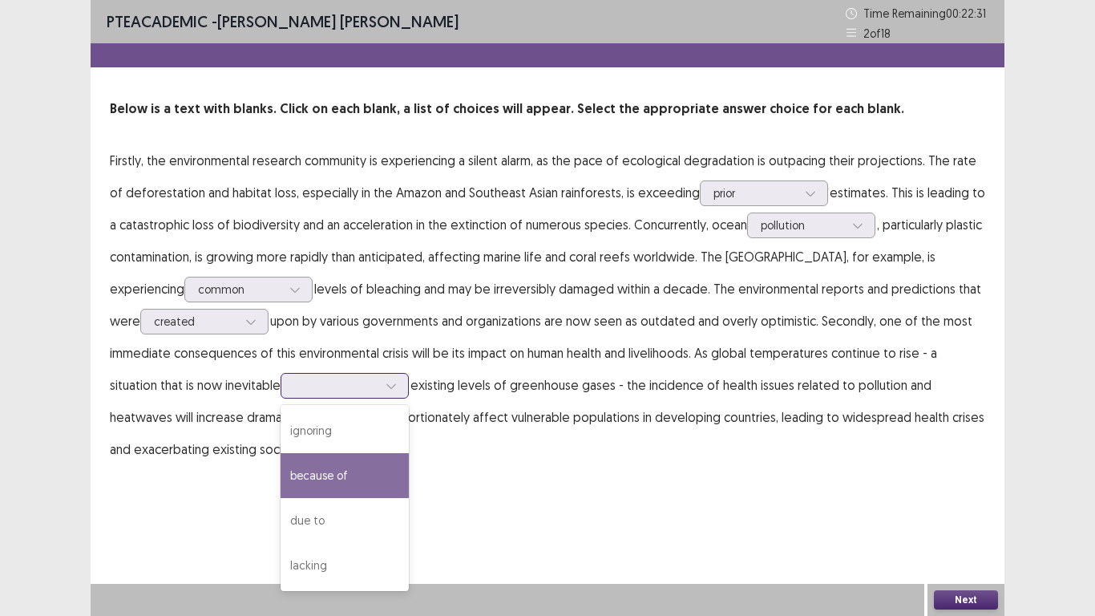
click at [328, 469] on div "because of" at bounding box center [345, 475] width 128 height 45
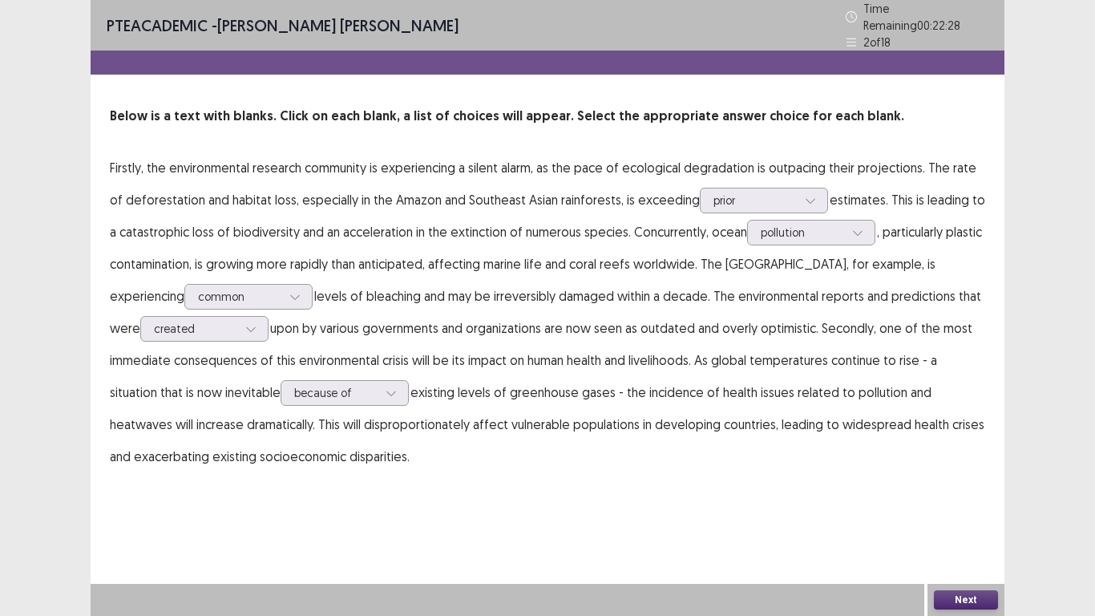
click at [959, 520] on button "Next" at bounding box center [966, 599] width 64 height 19
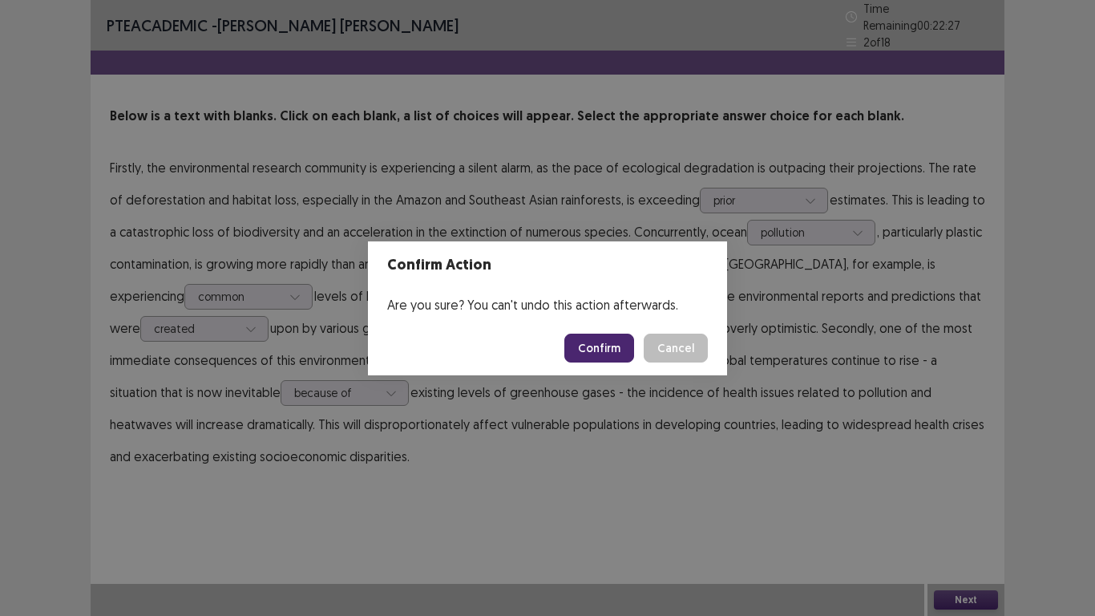
click at [597, 341] on button "Confirm" at bounding box center [599, 347] width 70 height 29
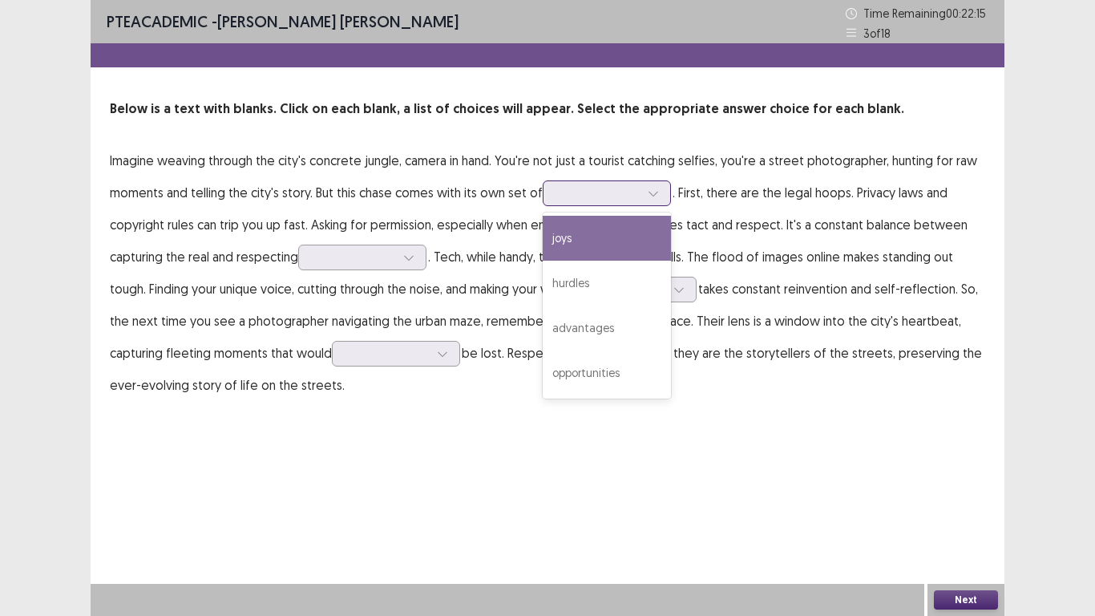
click at [636, 194] on div at bounding box center [597, 192] width 83 height 15
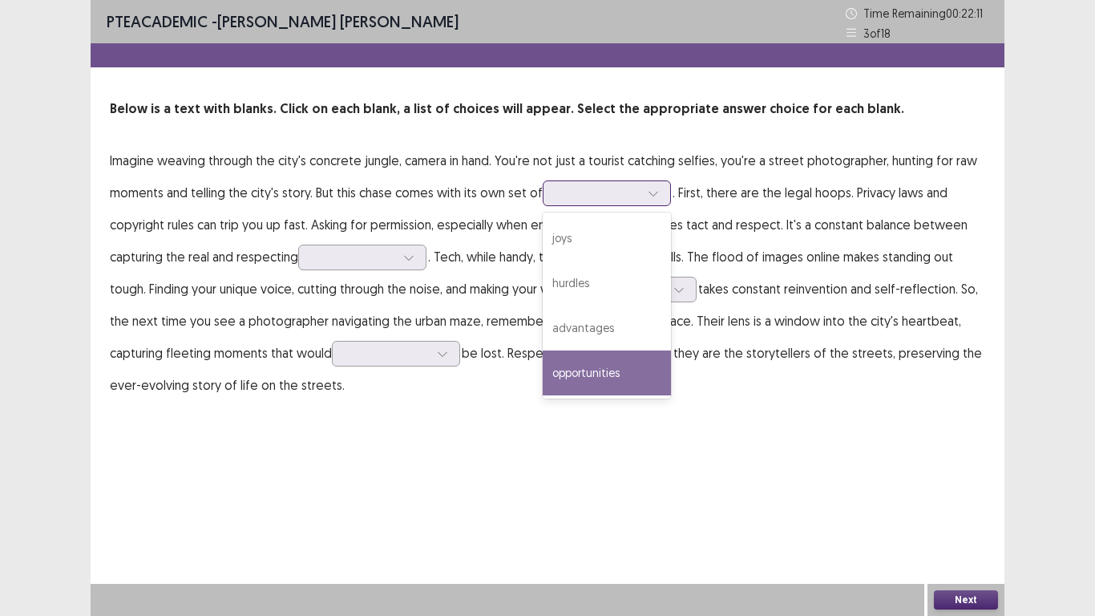
click at [635, 373] on div "opportunities" at bounding box center [607, 372] width 128 height 45
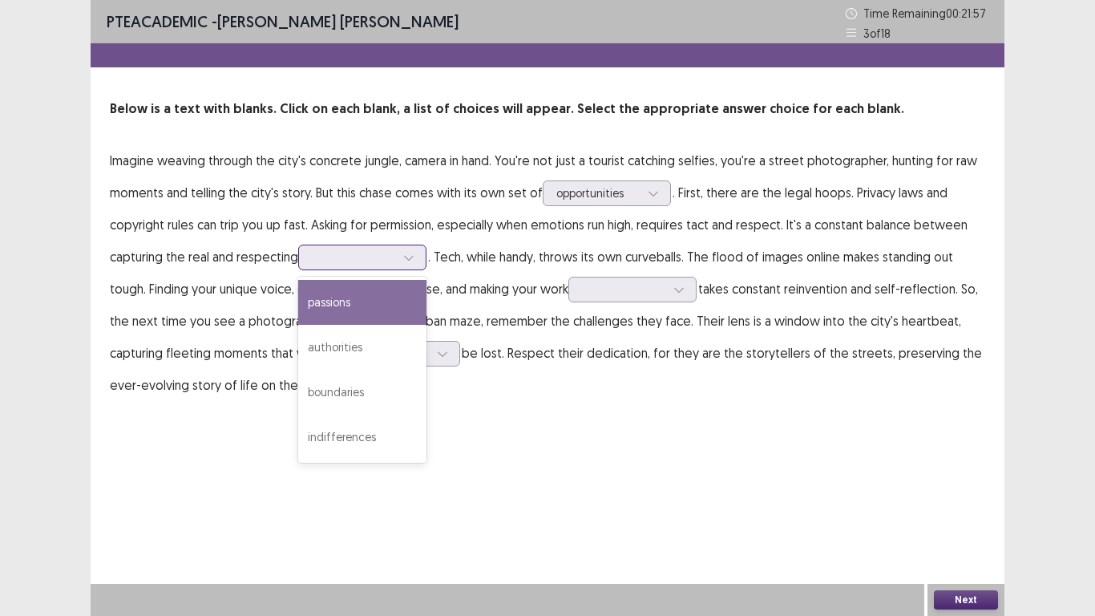
click at [410, 253] on icon at bounding box center [408, 257] width 11 height 11
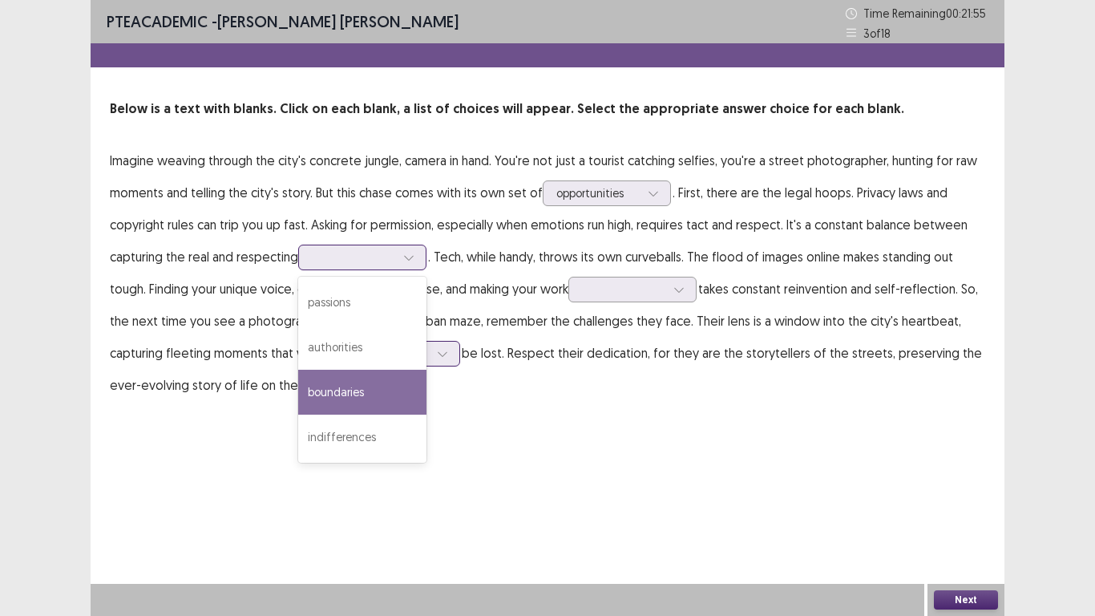
drag, startPoint x: 414, startPoint y: 379, endPoint x: 418, endPoint y: 354, distance: 25.9
click at [414, 378] on div "boundaries" at bounding box center [362, 392] width 128 height 45
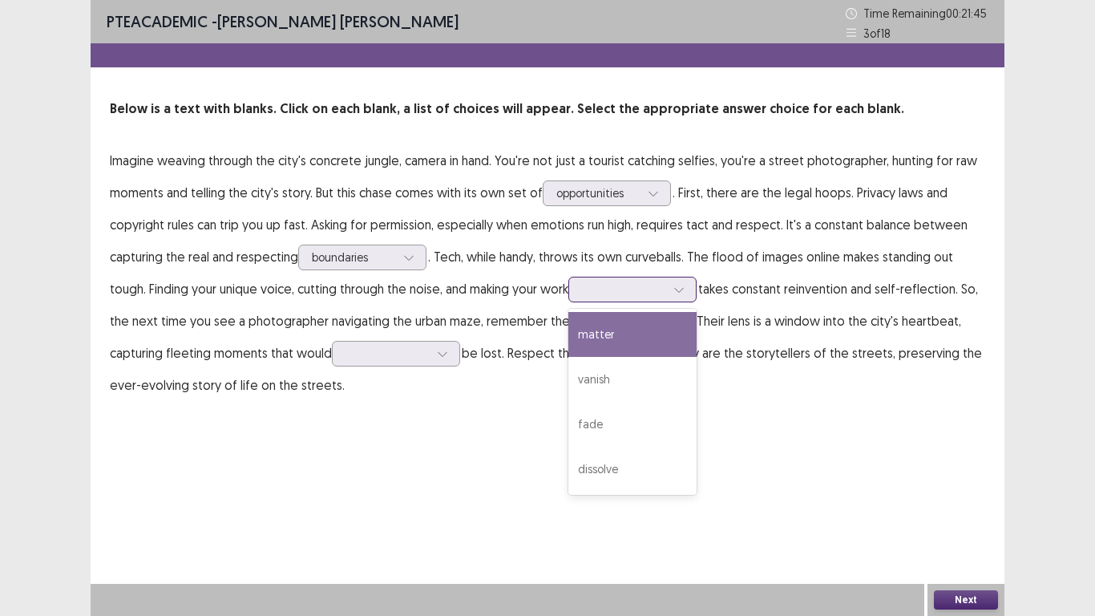
drag, startPoint x: 665, startPoint y: 290, endPoint x: 677, endPoint y: 293, distance: 11.5
click at [665, 290] on div at bounding box center [623, 288] width 83 height 15
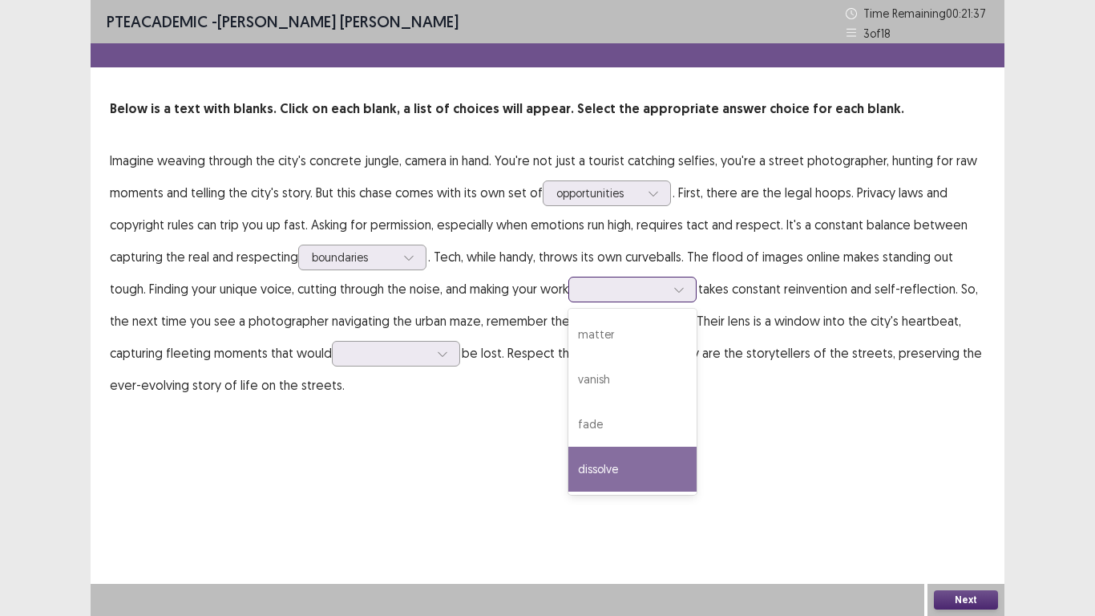
drag, startPoint x: 657, startPoint y: 467, endPoint x: 671, endPoint y: 390, distance: 78.9
click at [657, 461] on div "dissolve" at bounding box center [632, 468] width 128 height 45
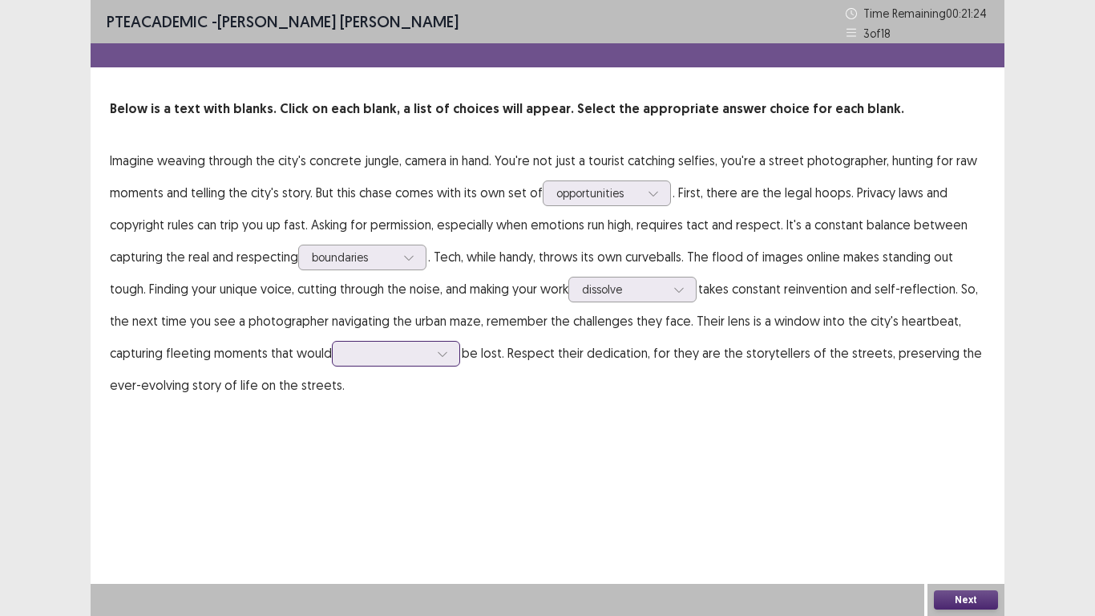
click at [433, 358] on div at bounding box center [442, 353] width 24 height 24
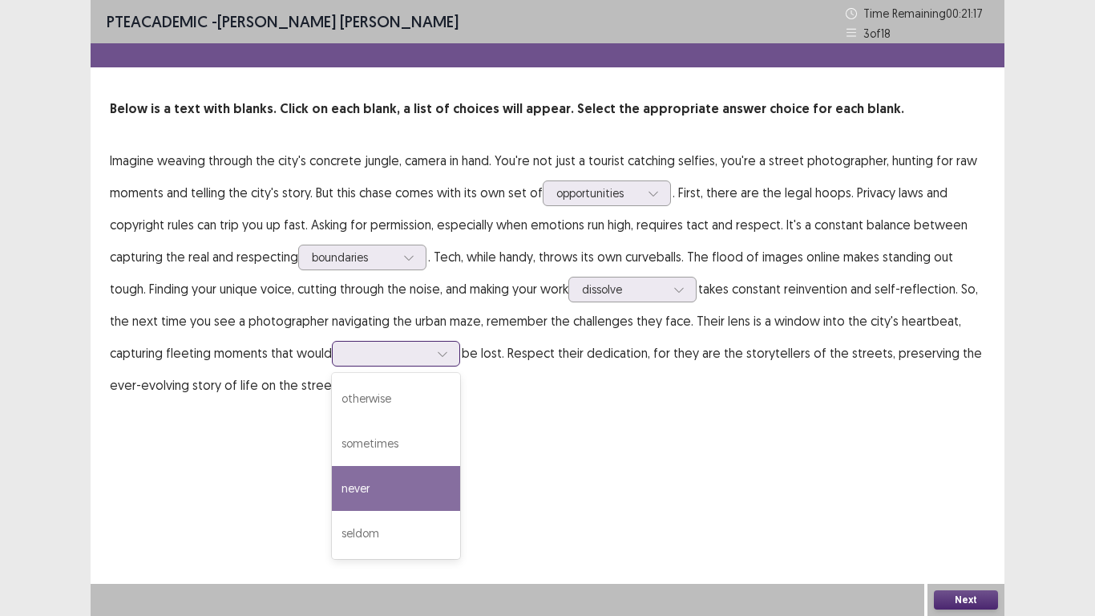
click at [428, 477] on div "never" at bounding box center [396, 488] width 128 height 45
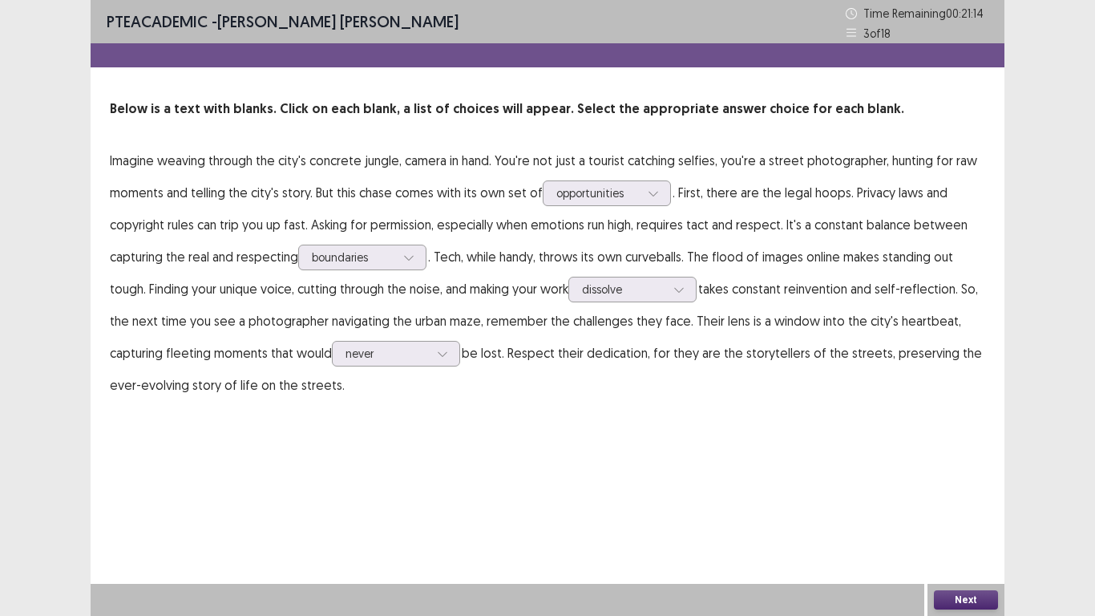
click at [978, 520] on button "Next" at bounding box center [966, 599] width 64 height 19
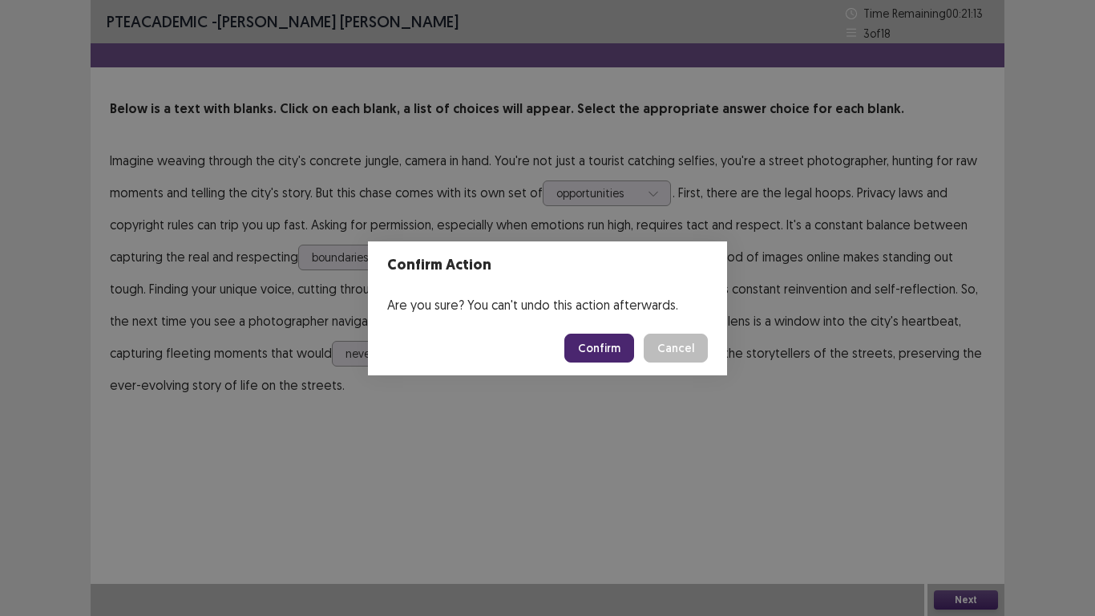
click at [583, 354] on button "Confirm" at bounding box center [599, 347] width 70 height 29
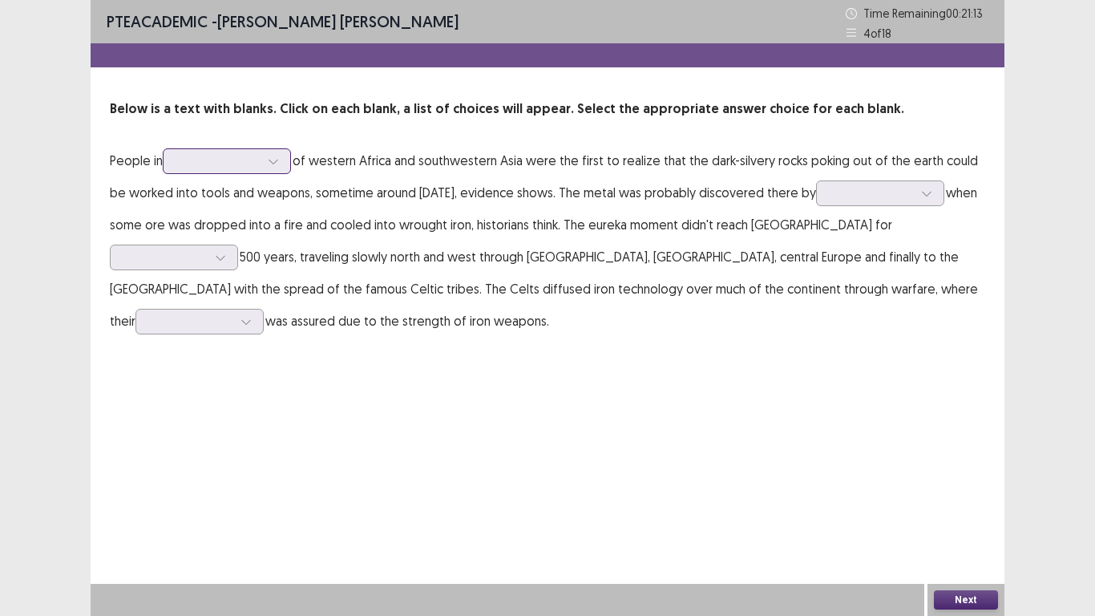
click at [257, 168] on div at bounding box center [217, 160] width 83 height 15
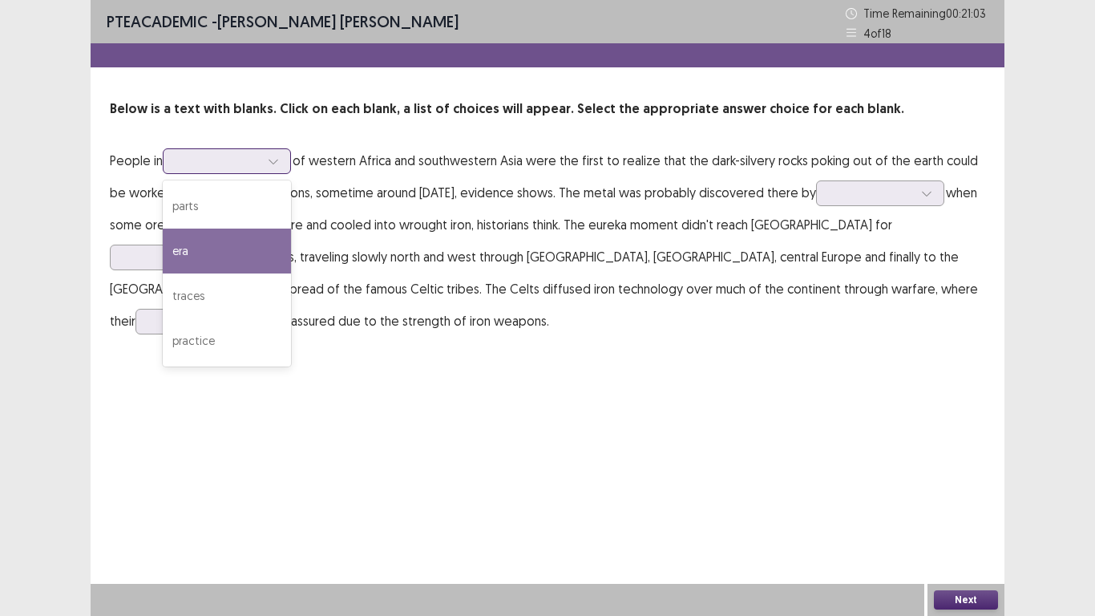
click at [236, 254] on div "era" at bounding box center [227, 250] width 128 height 45
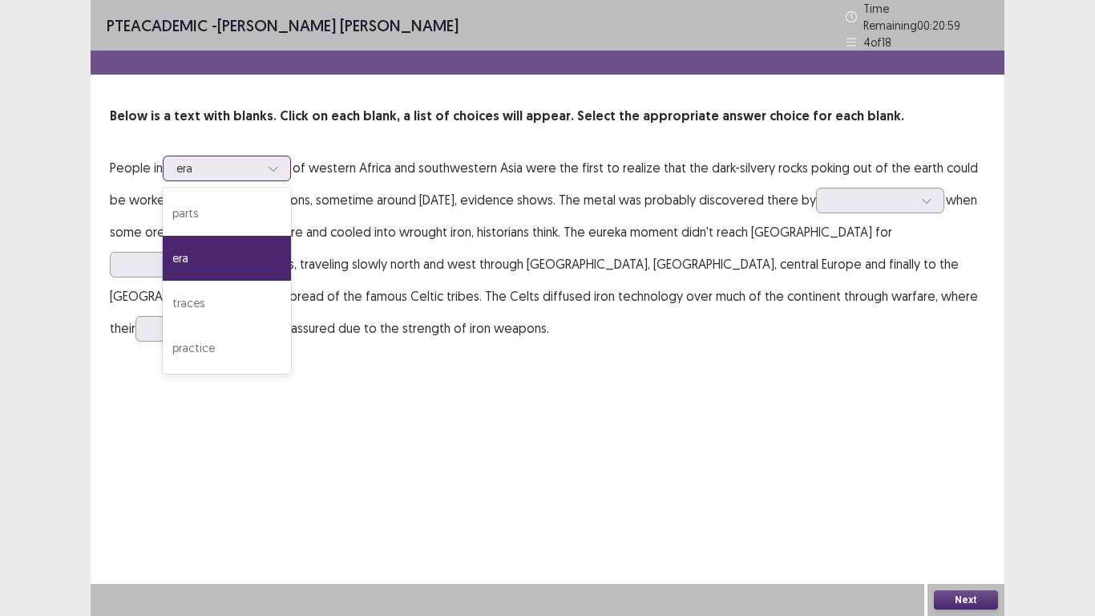
click at [269, 156] on div at bounding box center [273, 168] width 24 height 24
click at [281, 293] on div "traces" at bounding box center [227, 303] width 128 height 45
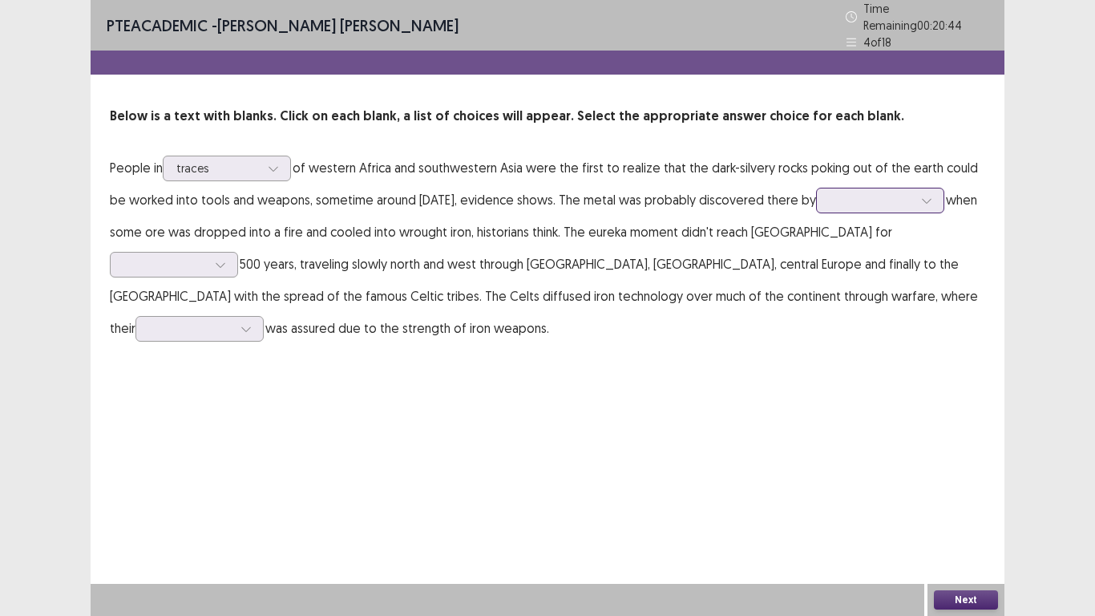
click at [939, 196] on div at bounding box center [927, 200] width 24 height 24
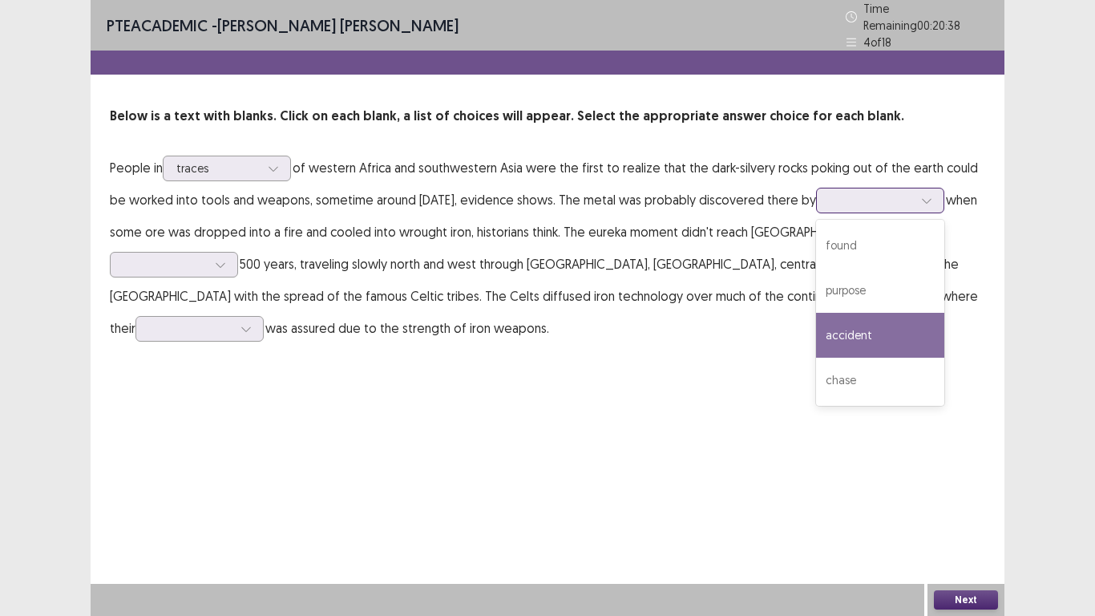
click at [941, 321] on div "accident" at bounding box center [880, 335] width 128 height 45
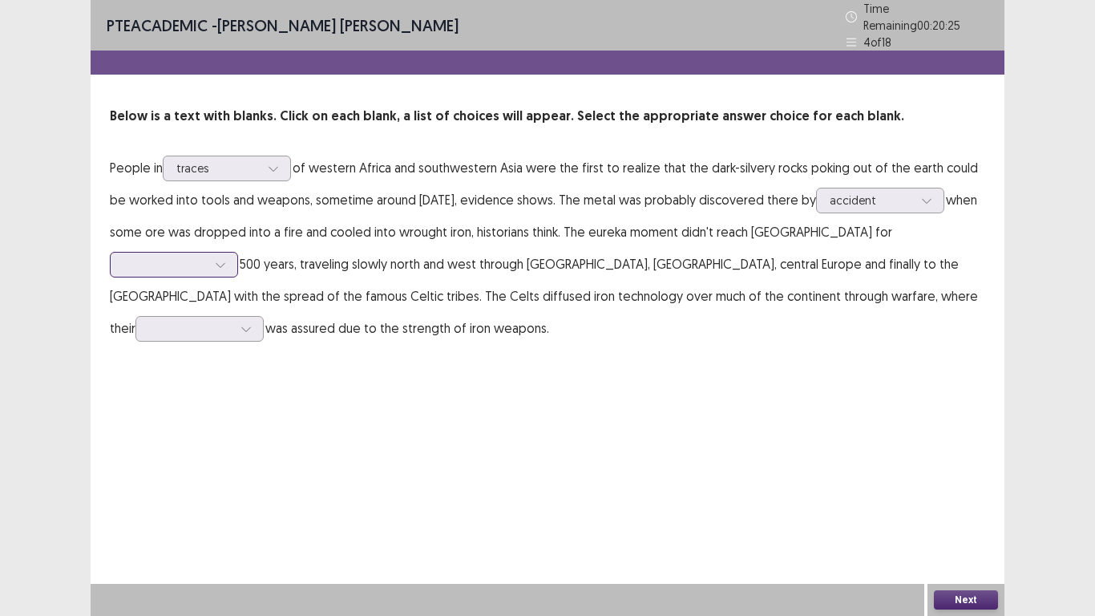
click at [232, 253] on div at bounding box center [220, 265] width 24 height 24
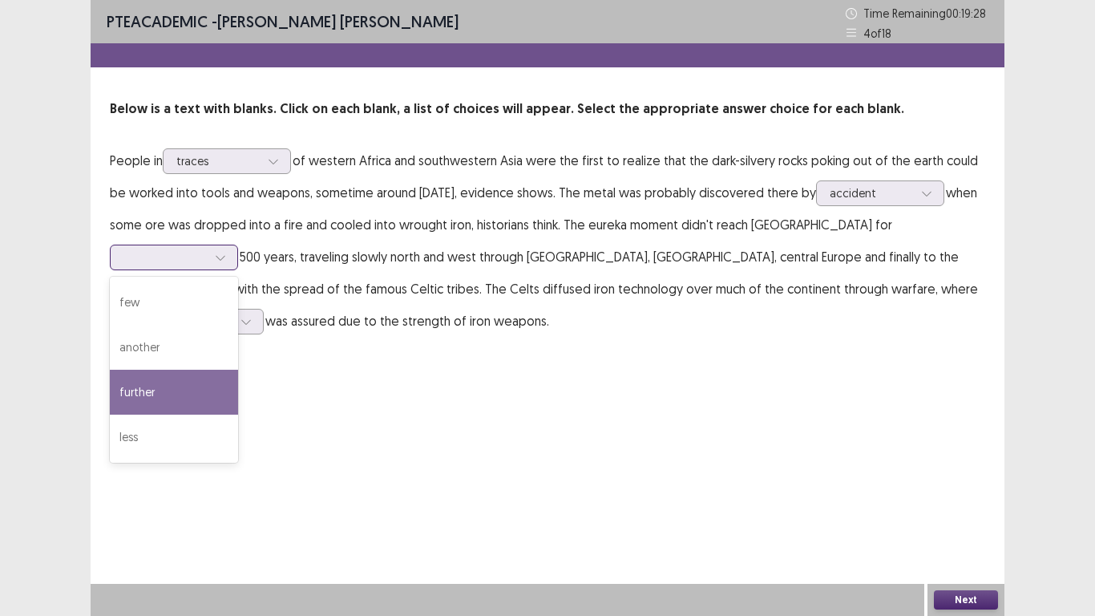
click at [238, 370] on div "further" at bounding box center [174, 392] width 128 height 45
click at [232, 245] on div at bounding box center [220, 257] width 24 height 24
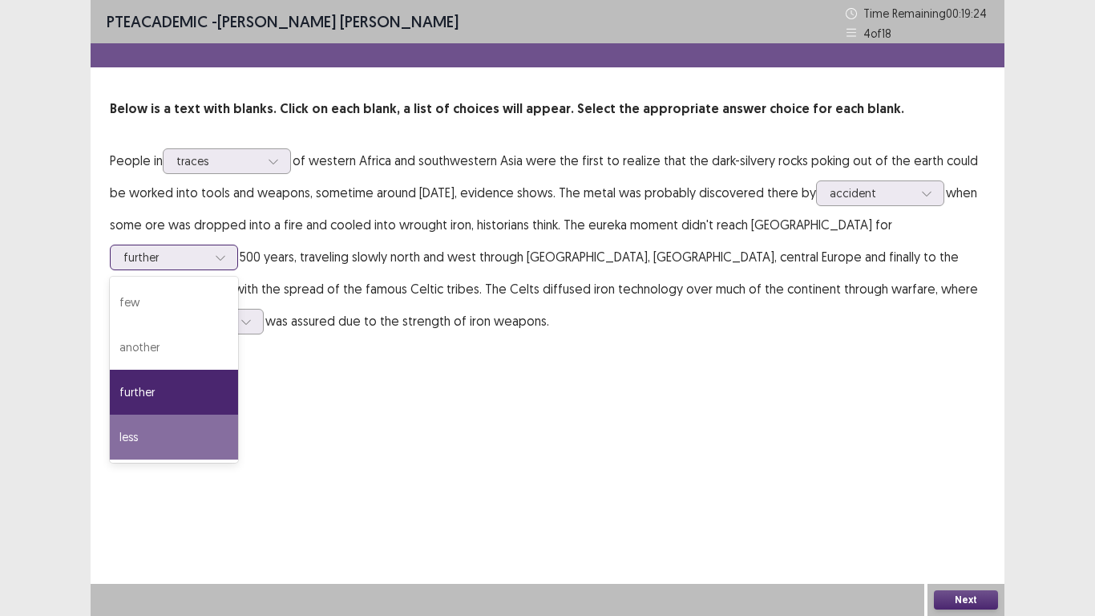
drag, startPoint x: 938, startPoint y: 412, endPoint x: 939, endPoint y: 393, distance: 19.3
click at [238, 414] on div "less" at bounding box center [174, 436] width 128 height 45
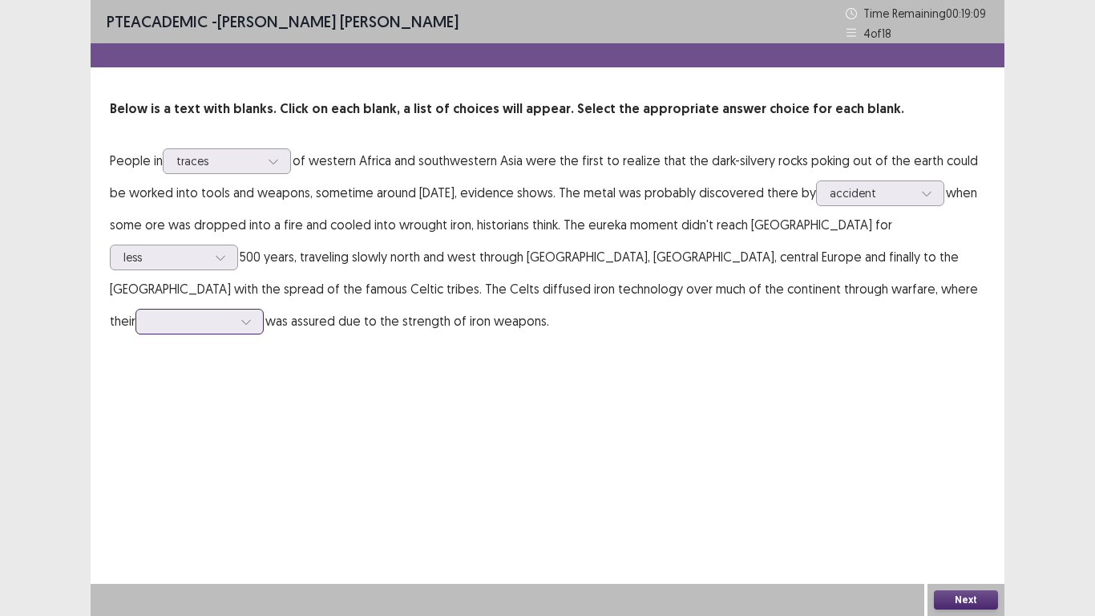
click at [258, 309] on div at bounding box center [246, 321] width 24 height 24
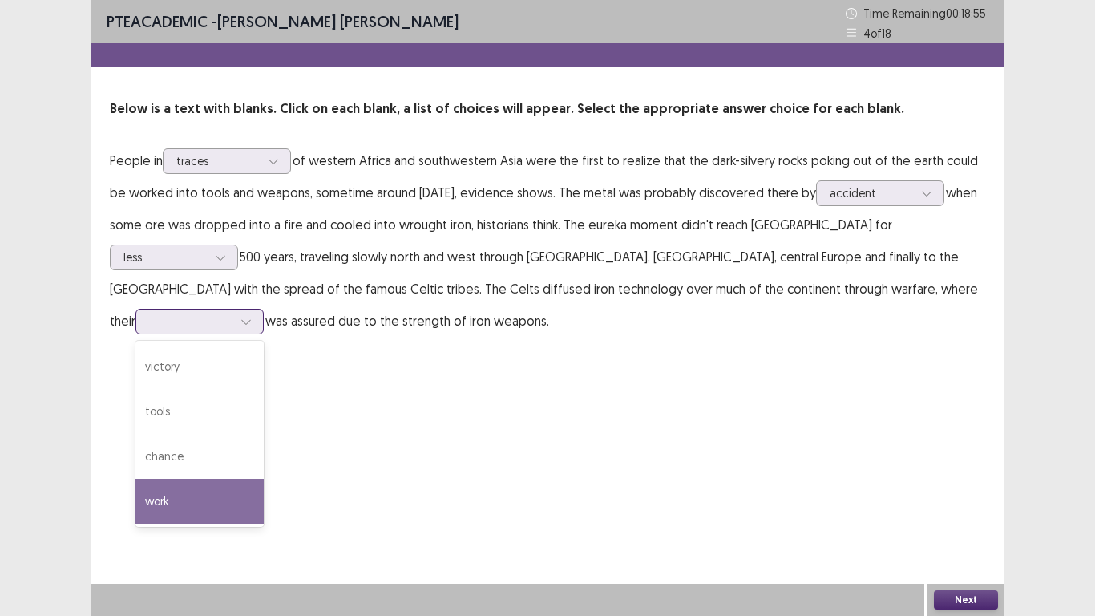
click at [264, 479] on div "work" at bounding box center [199, 501] width 128 height 45
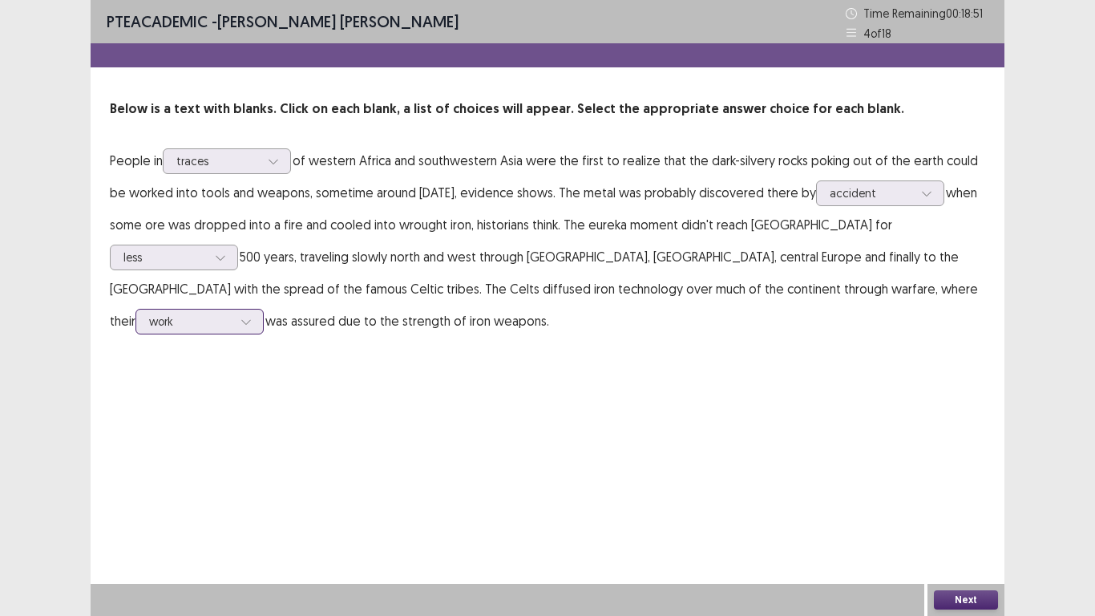
click at [252, 316] on icon at bounding box center [245, 321] width 11 height 11
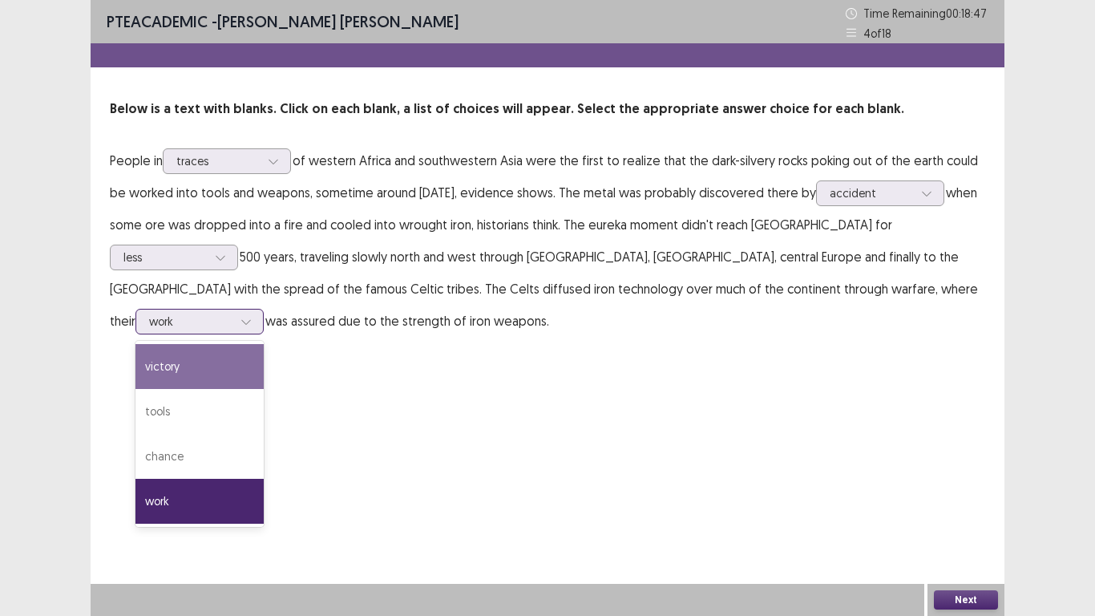
click at [264, 344] on div "victory" at bounding box center [199, 366] width 128 height 45
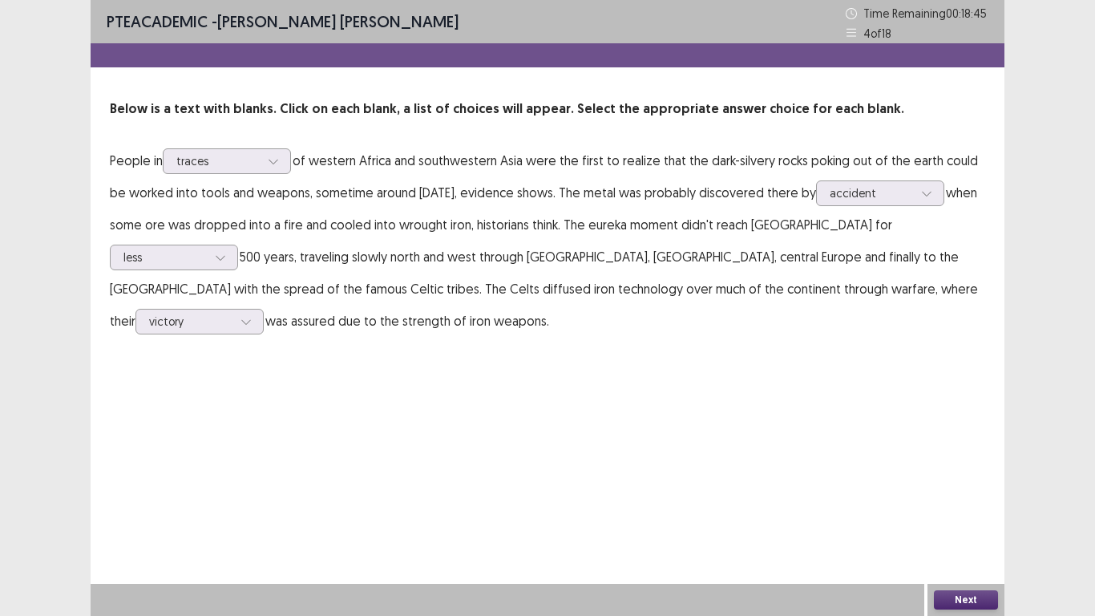
click at [968, 520] on button "Next" at bounding box center [966, 599] width 64 height 19
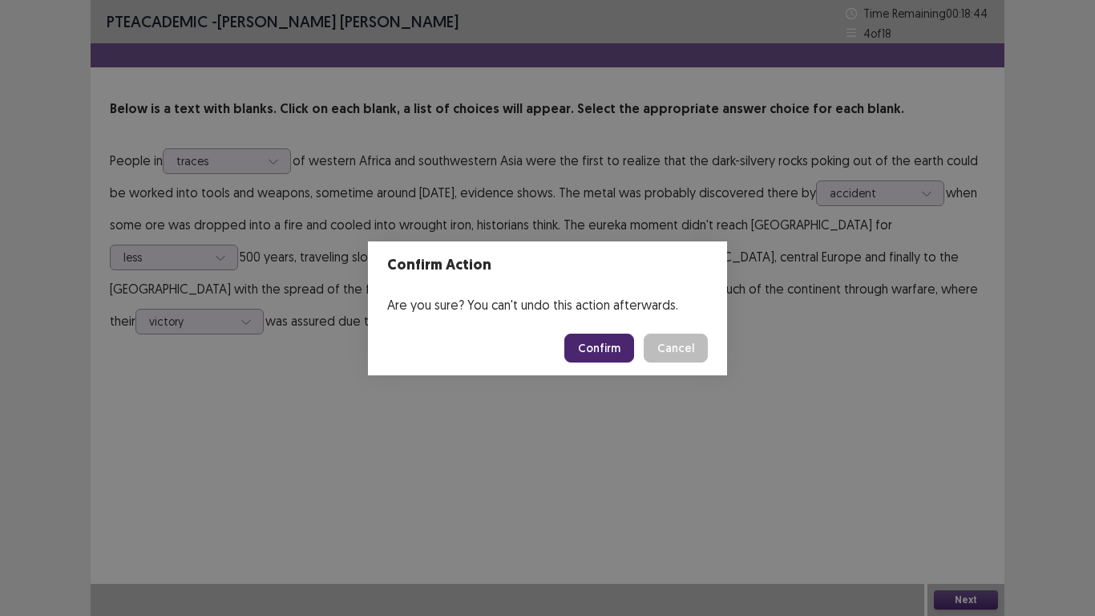
click at [609, 339] on button "Confirm" at bounding box center [599, 347] width 70 height 29
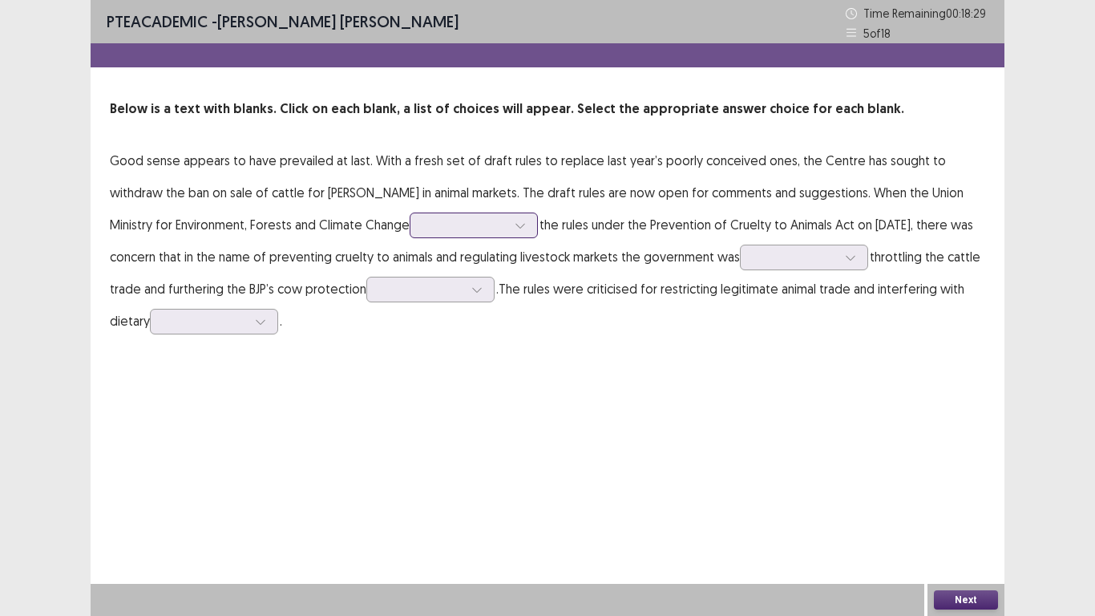
click at [438, 224] on div at bounding box center [464, 224] width 83 height 15
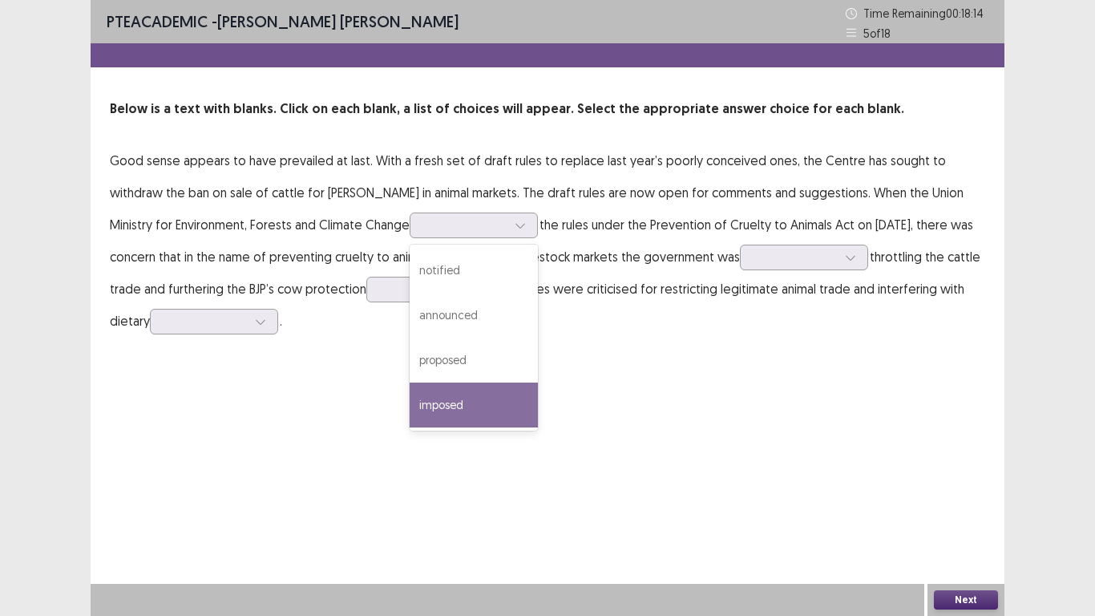
click at [433, 402] on div "imposed" at bounding box center [474, 404] width 128 height 45
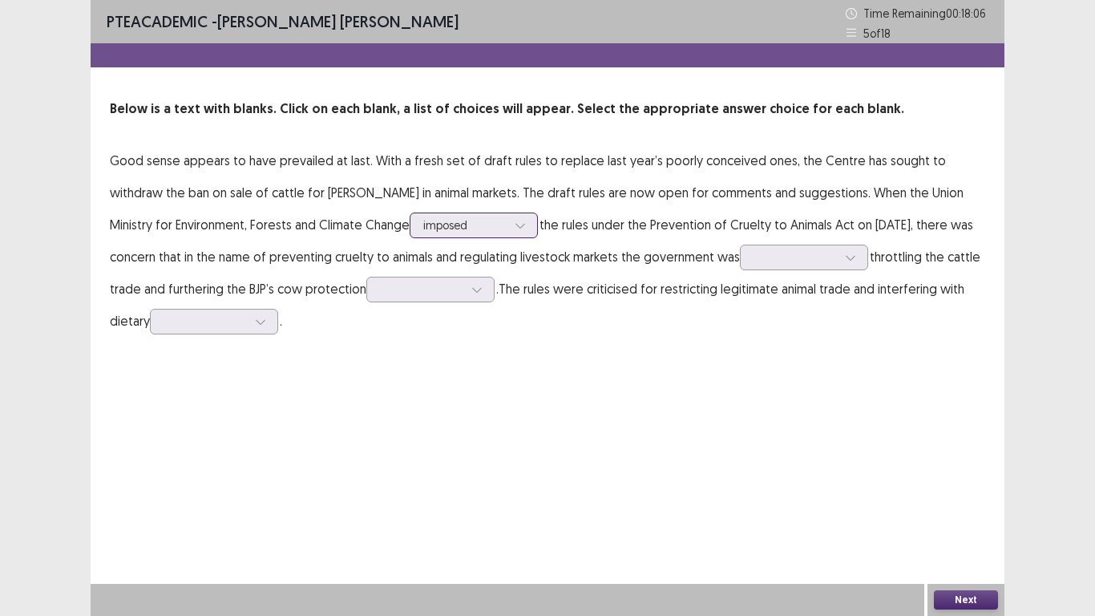
click at [471, 224] on div "imposed" at bounding box center [474, 225] width 128 height 26
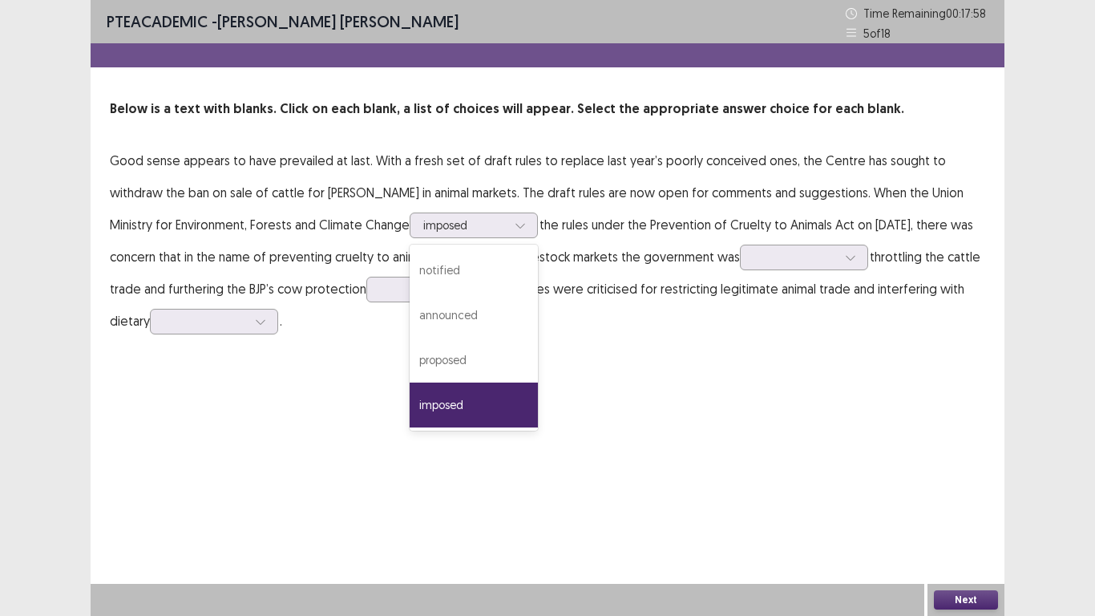
click at [236, 267] on p "Good sense appears to have prevailed at last. With a fresh set of draft rules t…" at bounding box center [547, 240] width 875 height 192
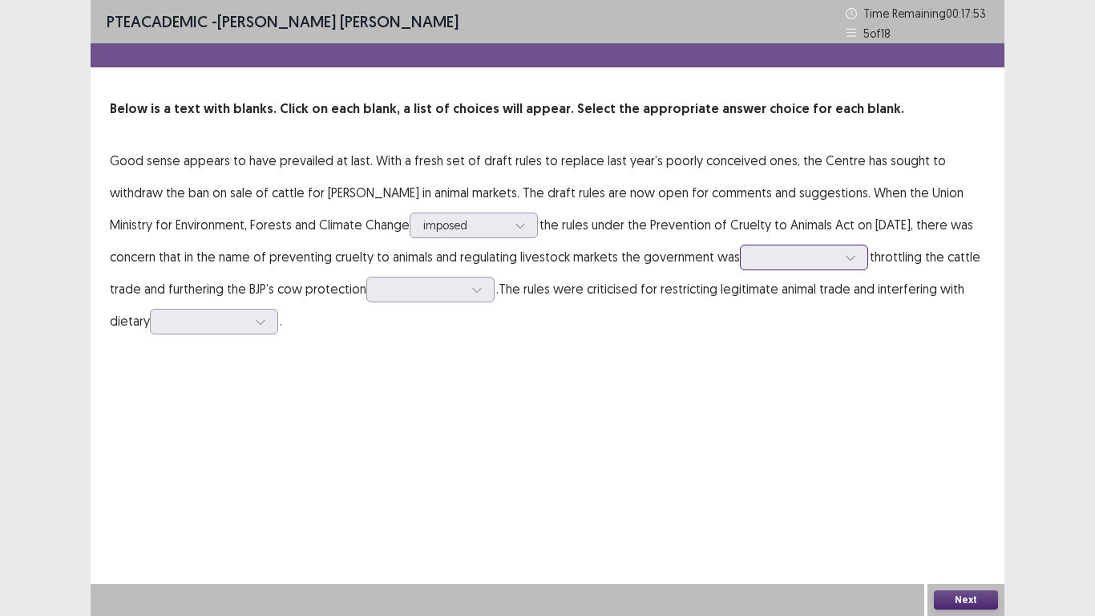
click at [833, 257] on div at bounding box center [795, 256] width 83 height 15
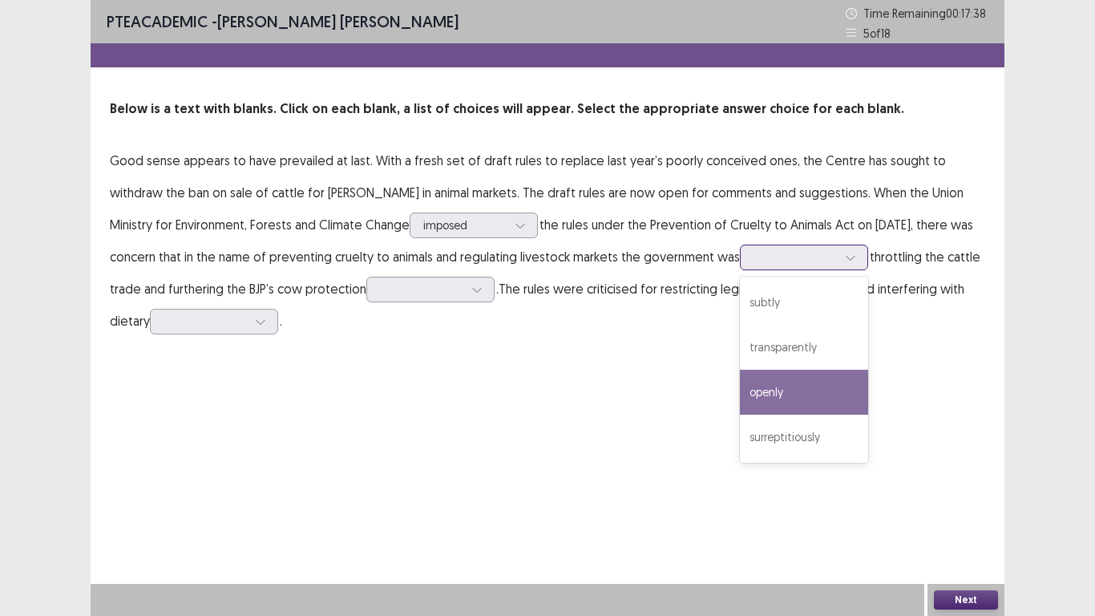
drag, startPoint x: 779, startPoint y: 402, endPoint x: 790, endPoint y: 386, distance: 19.1
click at [780, 401] on div "openly" at bounding box center [804, 392] width 128 height 45
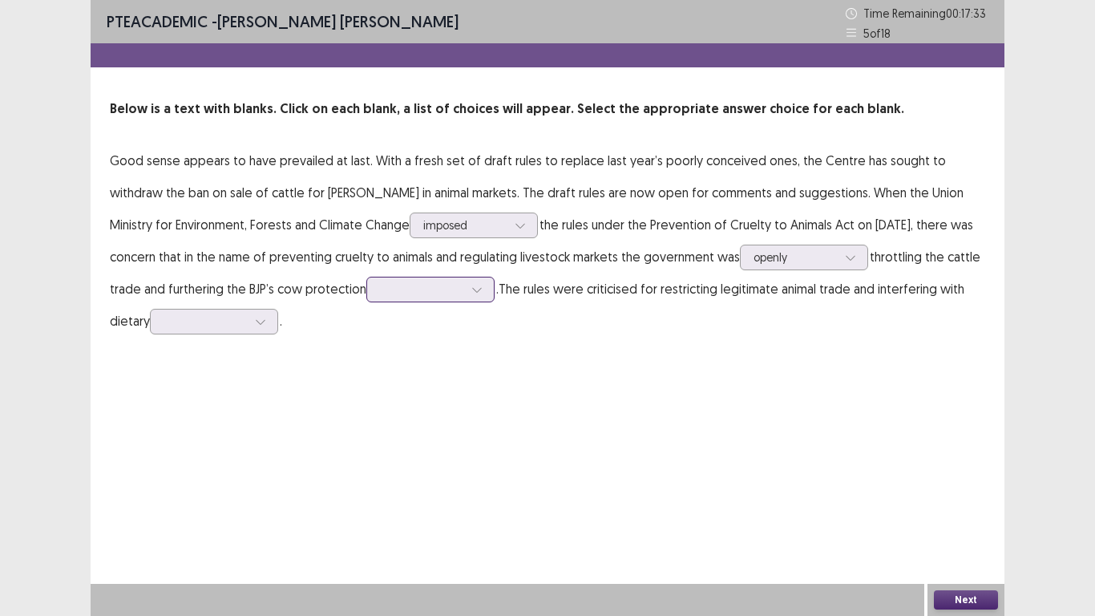
click at [492, 296] on div at bounding box center [430, 290] width 128 height 26
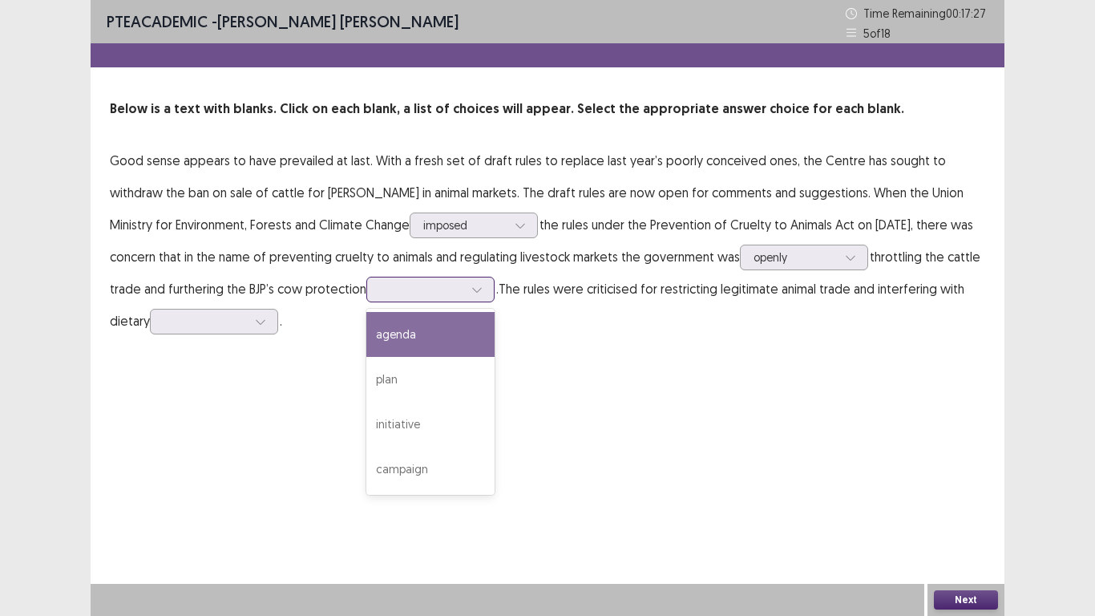
click at [442, 333] on div "agenda" at bounding box center [430, 334] width 128 height 45
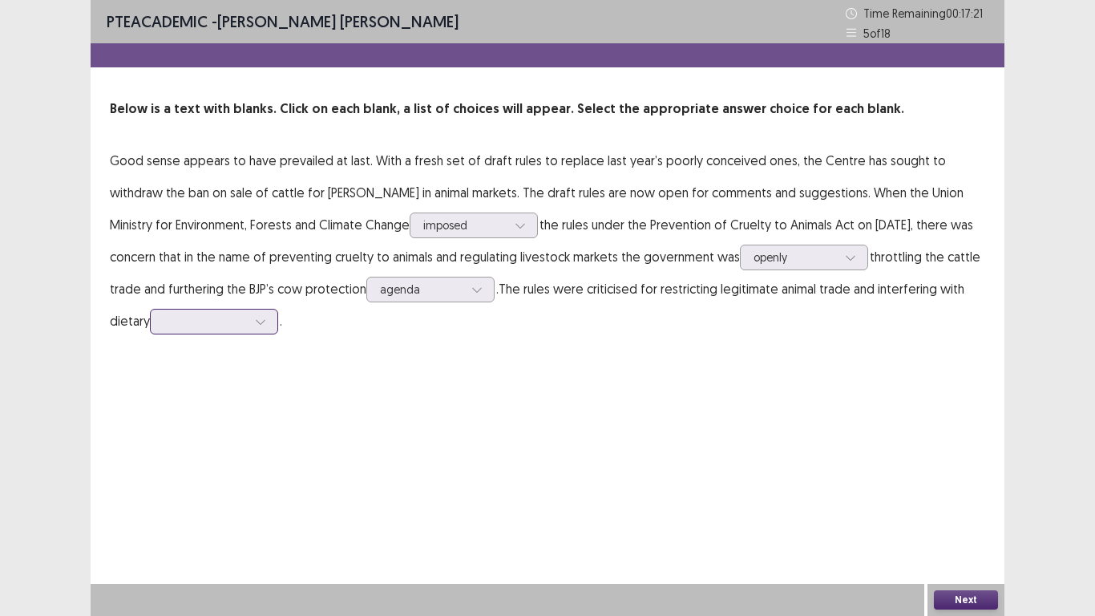
click at [271, 330] on div at bounding box center [260, 321] width 24 height 24
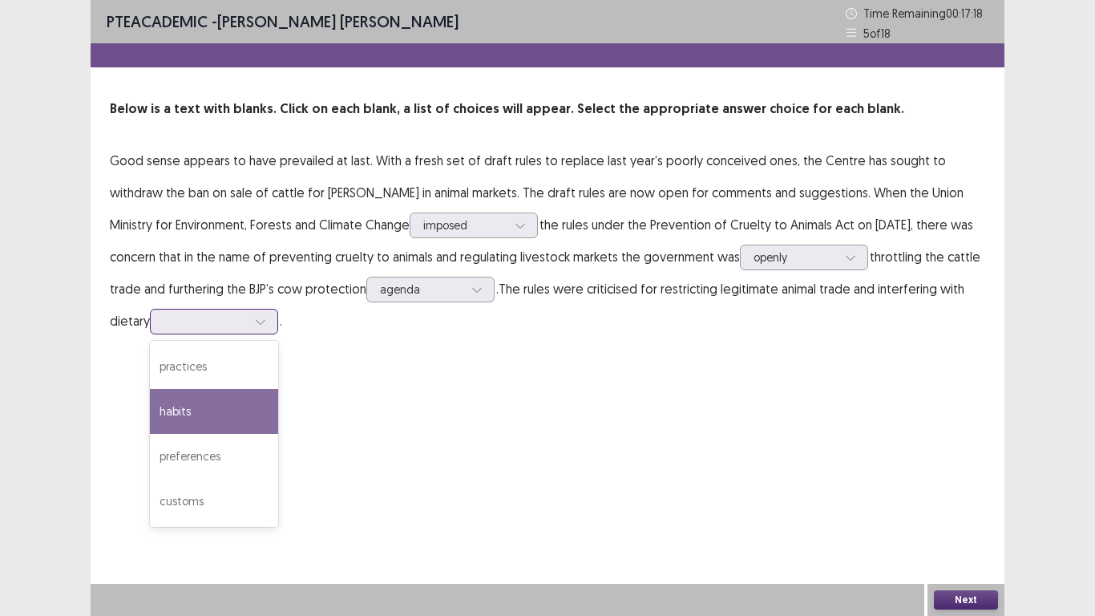
click at [257, 418] on div "habits" at bounding box center [214, 411] width 128 height 45
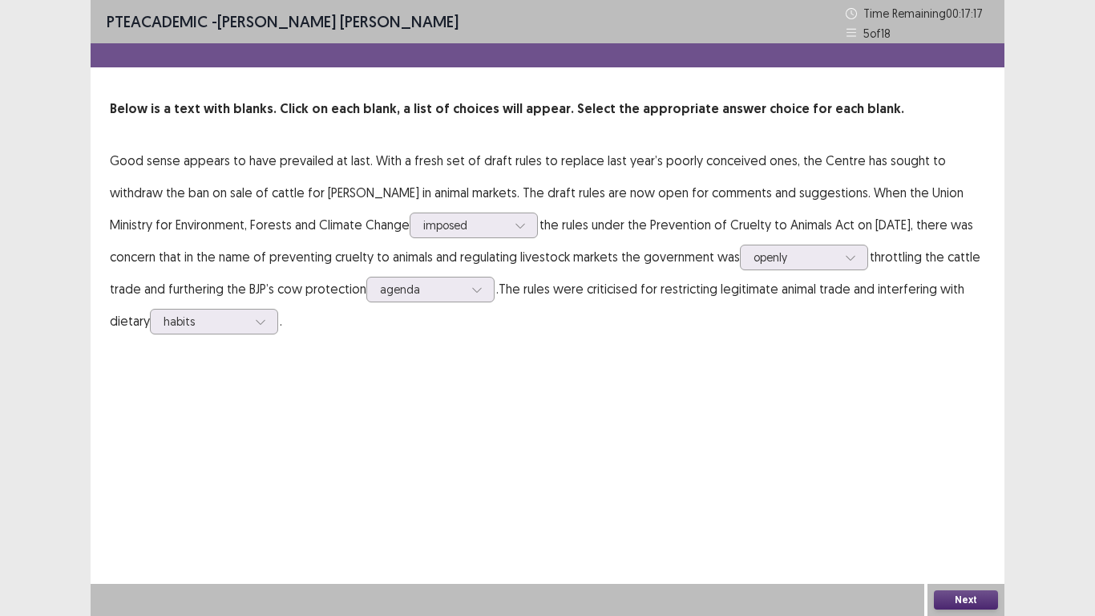
click at [981, 598] on button "Next" at bounding box center [966, 599] width 64 height 19
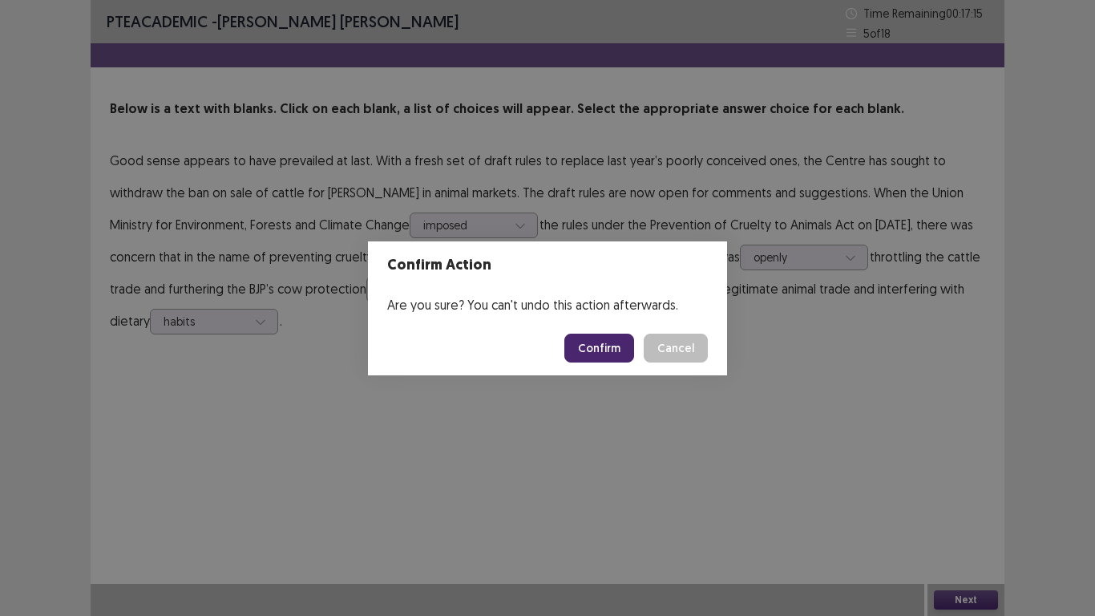
click at [585, 341] on button "Confirm" at bounding box center [599, 347] width 70 height 29
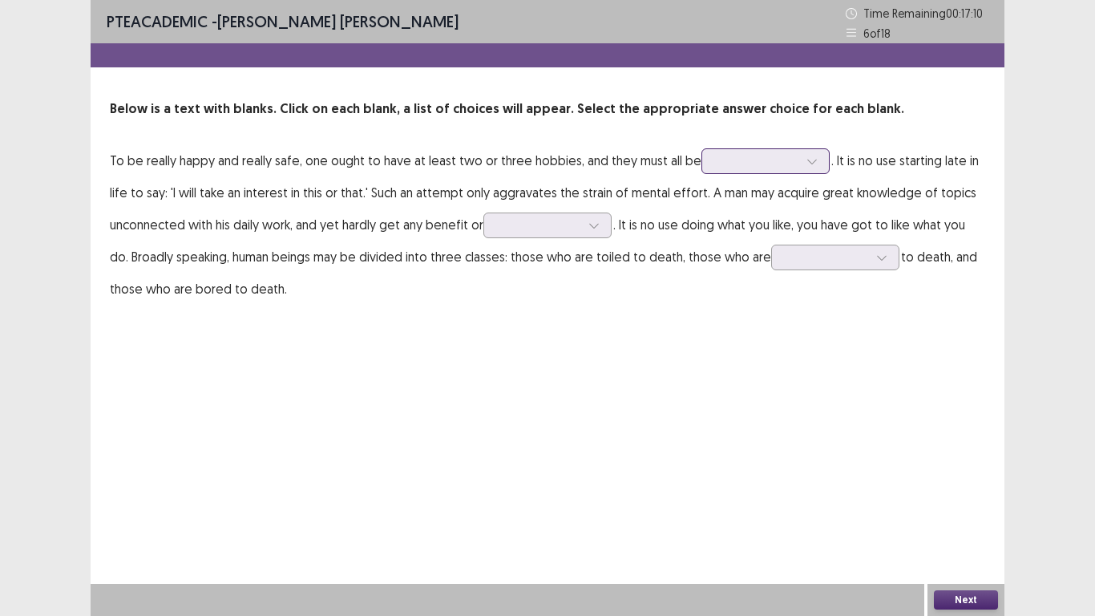
click at [725, 160] on div at bounding box center [756, 160] width 83 height 15
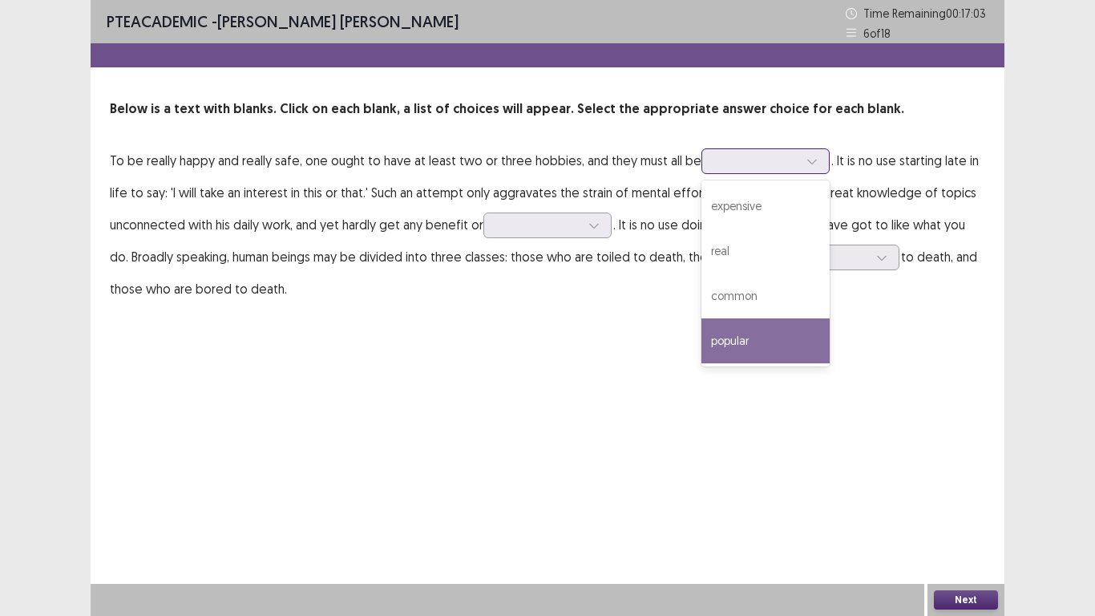
click at [758, 341] on div "popular" at bounding box center [765, 340] width 128 height 45
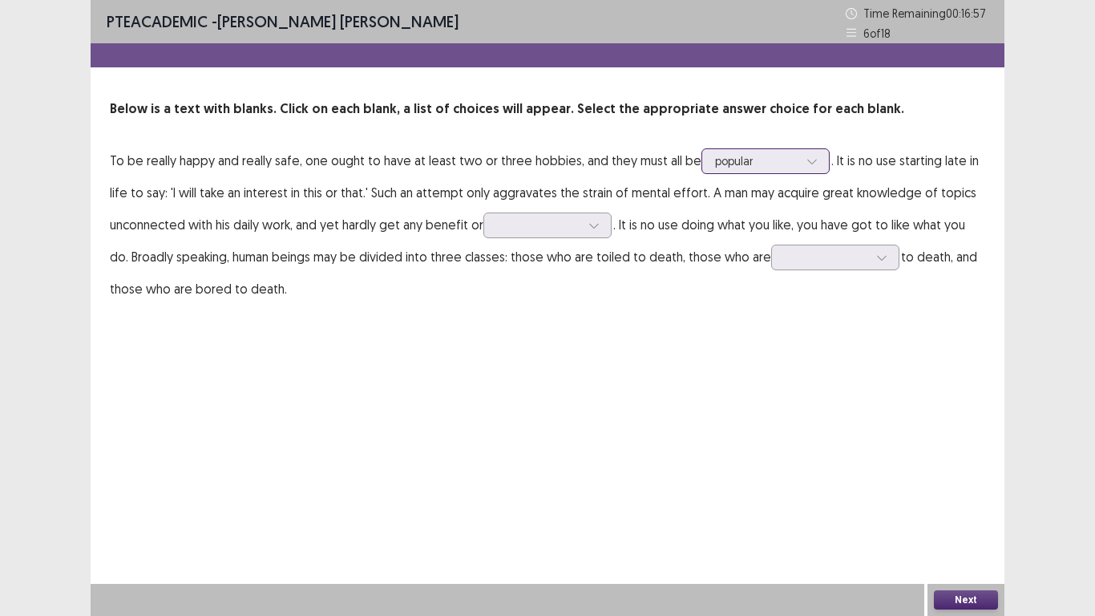
click at [806, 160] on icon at bounding box center [811, 161] width 11 height 11
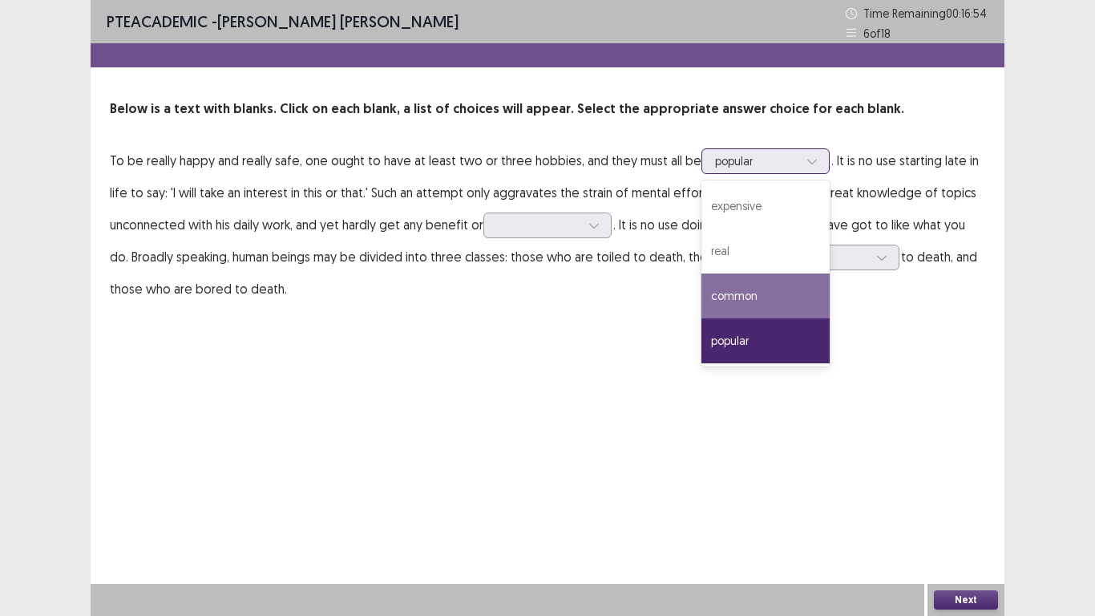
click at [756, 293] on div "common" at bounding box center [765, 295] width 128 height 45
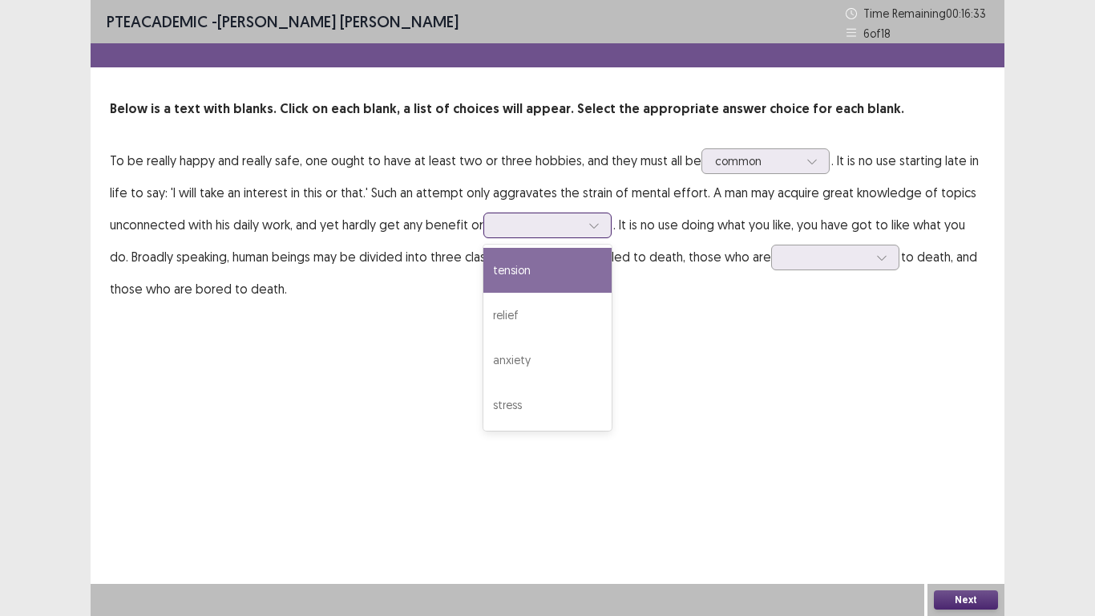
click at [589, 226] on icon at bounding box center [593, 225] width 11 height 11
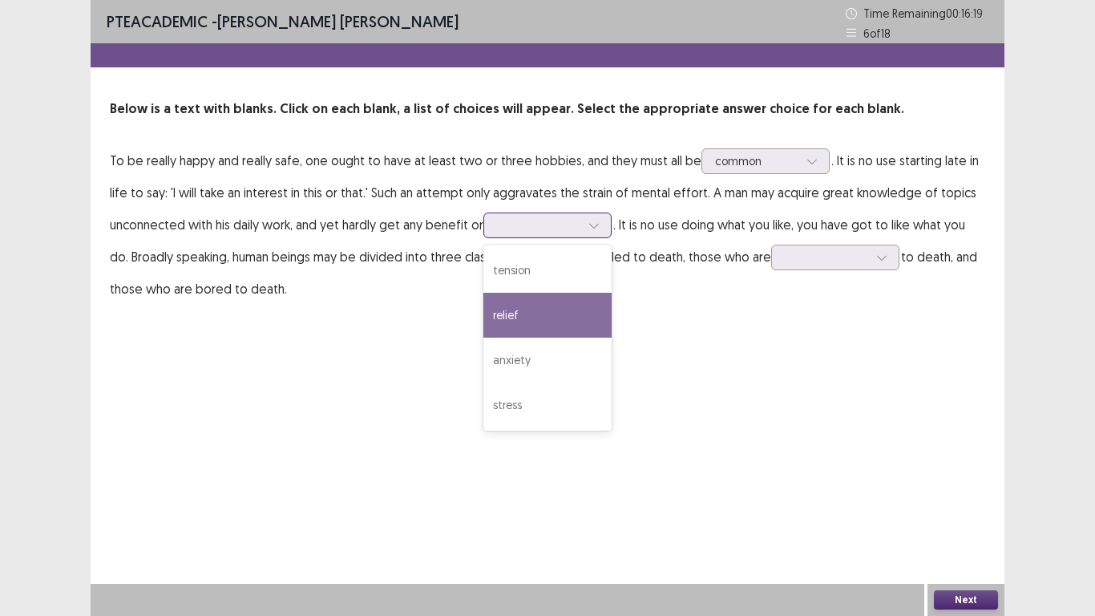
click at [564, 317] on div "relief" at bounding box center [547, 315] width 128 height 45
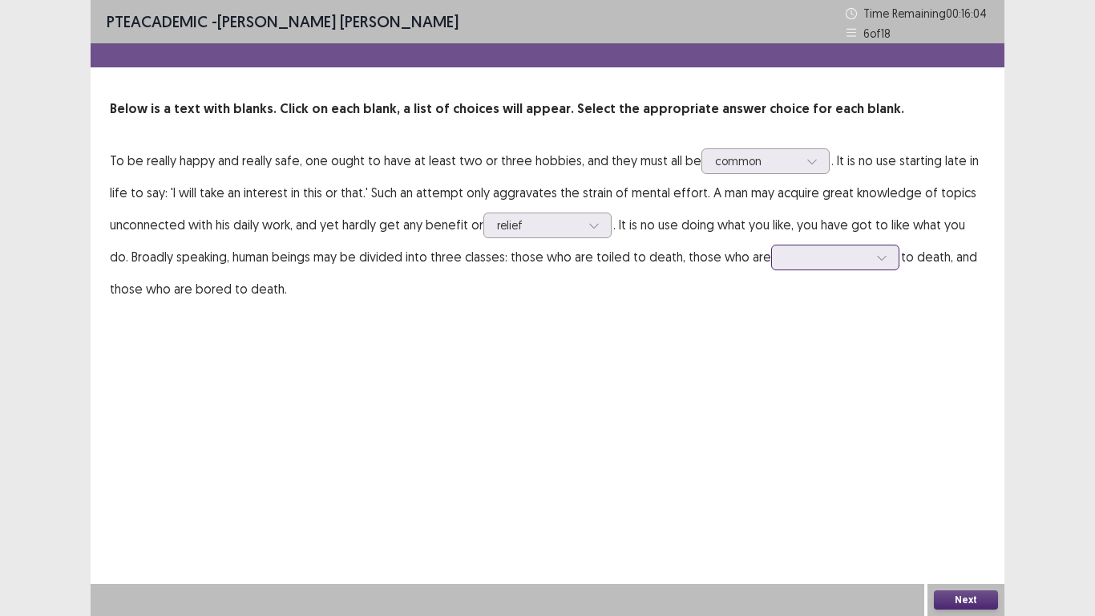
click at [813, 262] on div at bounding box center [826, 256] width 83 height 15
click at [870, 396] on div "worried" at bounding box center [835, 392] width 128 height 45
click at [969, 596] on button "Next" at bounding box center [966, 599] width 64 height 19
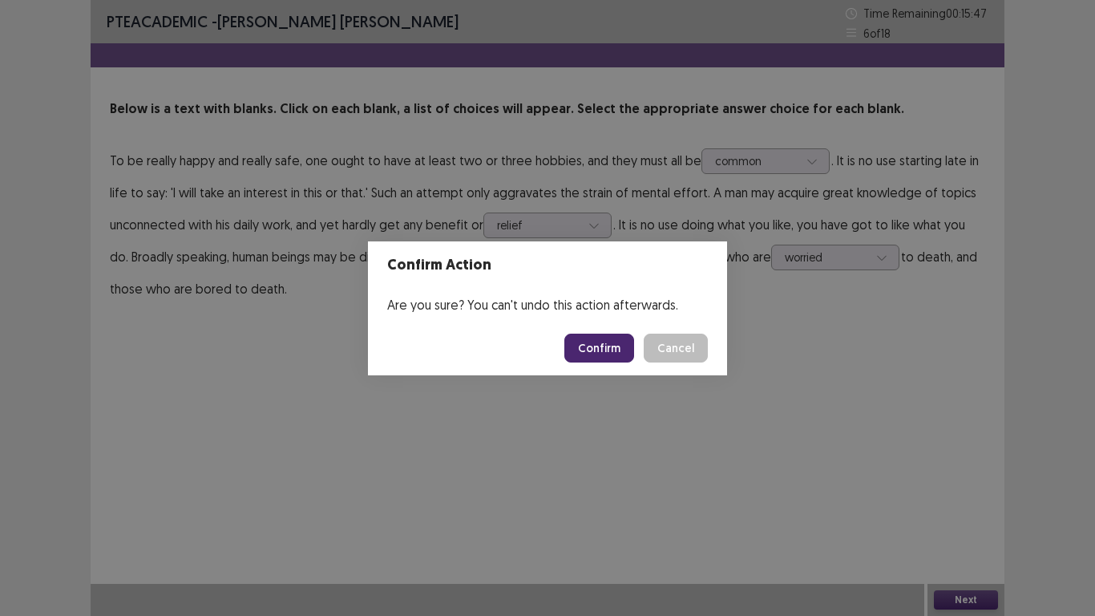
click at [594, 354] on button "Confirm" at bounding box center [599, 347] width 70 height 29
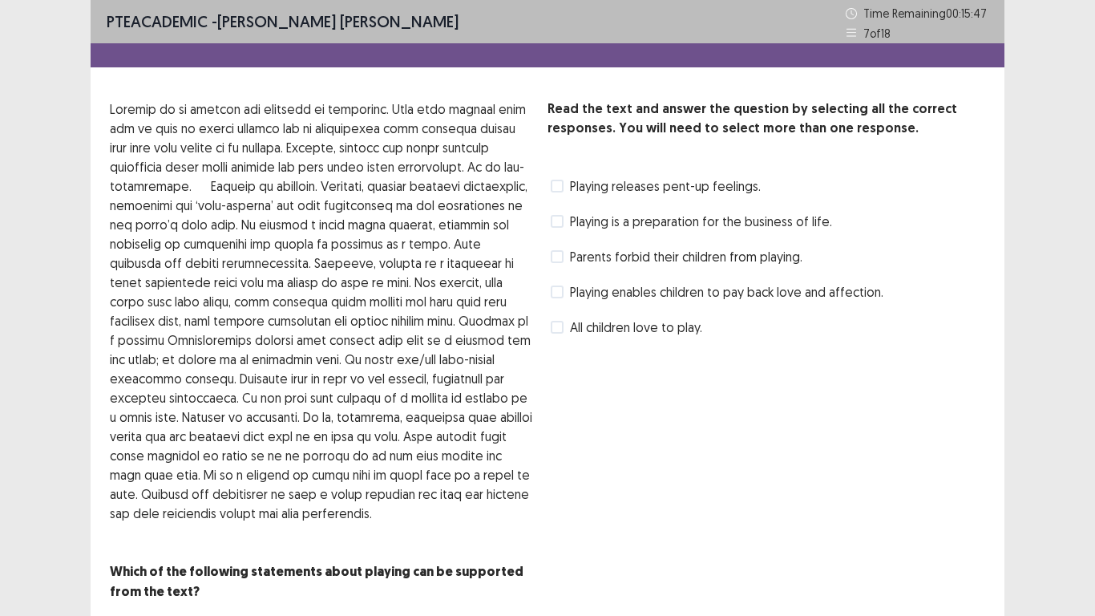
drag, startPoint x: 559, startPoint y: 253, endPoint x: 584, endPoint y: 258, distance: 26.1
click at [561, 253] on span at bounding box center [557, 256] width 13 height 13
click at [563, 289] on span at bounding box center [557, 291] width 13 height 13
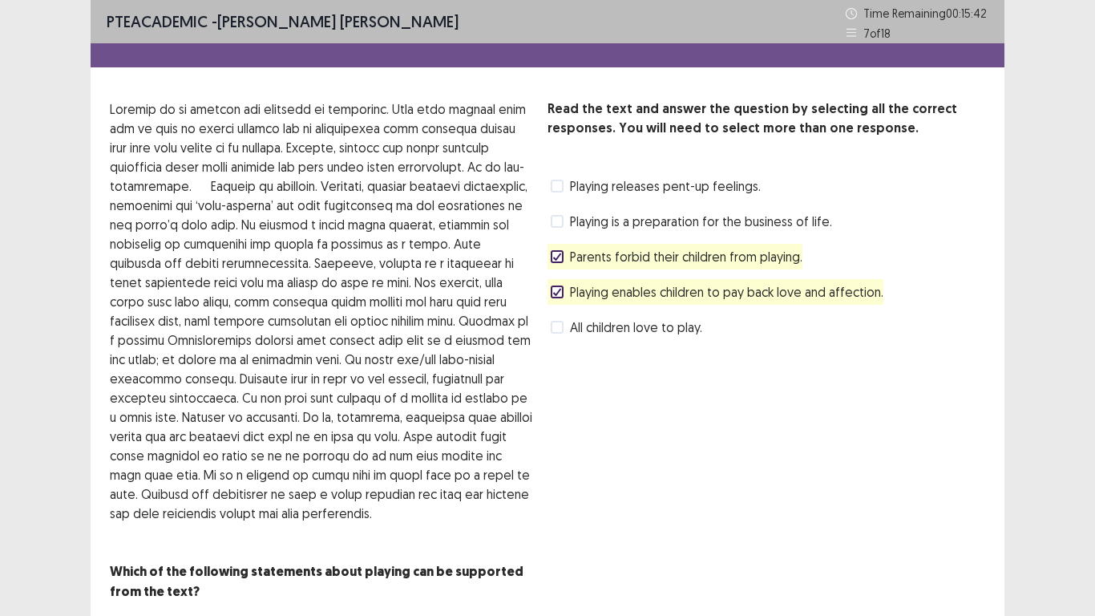
scroll to position [56, 0]
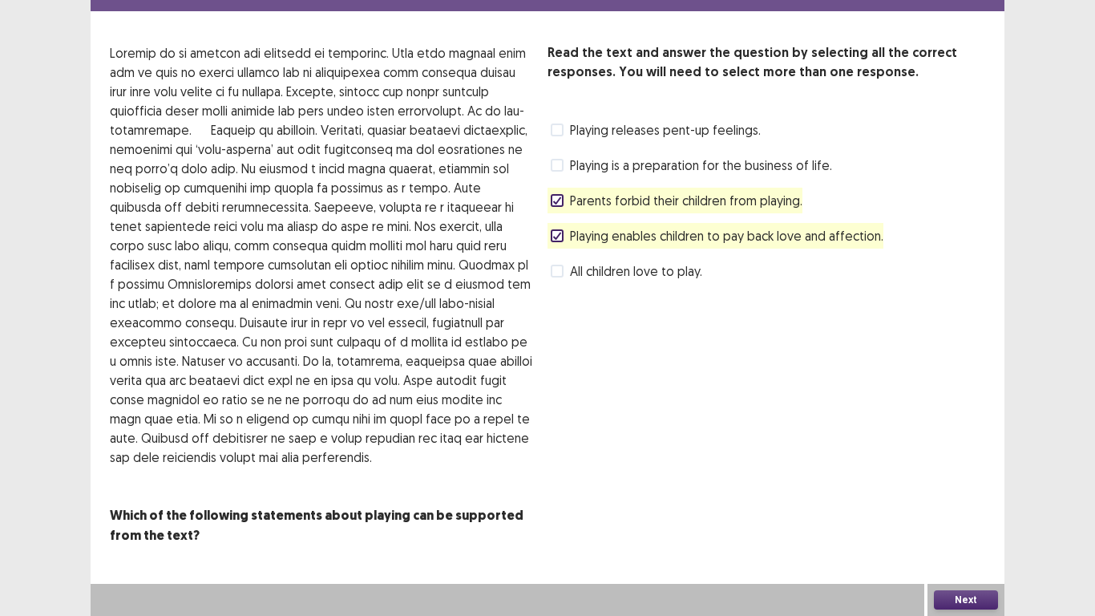
drag, startPoint x: 968, startPoint y: 591, endPoint x: 929, endPoint y: 548, distance: 58.5
click at [967, 582] on div "PTE academic - Eliseo Jr Maneja Time Remaining 00 : 15 : 42 7 of 18 Read the te…" at bounding box center [548, 280] width 914 height 672
click at [959, 592] on button "Next" at bounding box center [966, 599] width 64 height 19
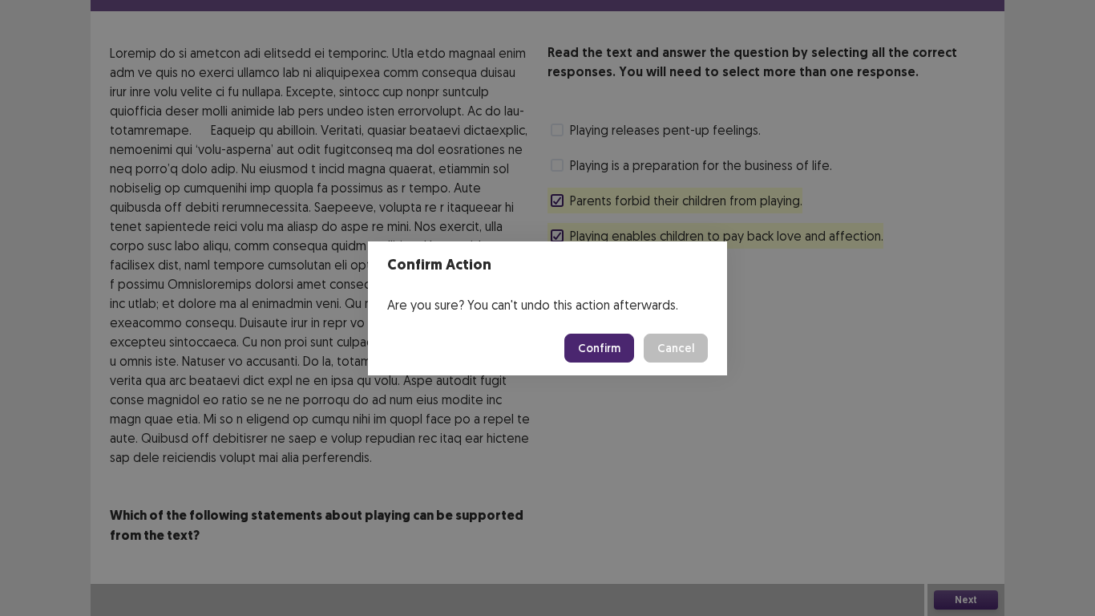
click at [603, 356] on button "Confirm" at bounding box center [599, 347] width 70 height 29
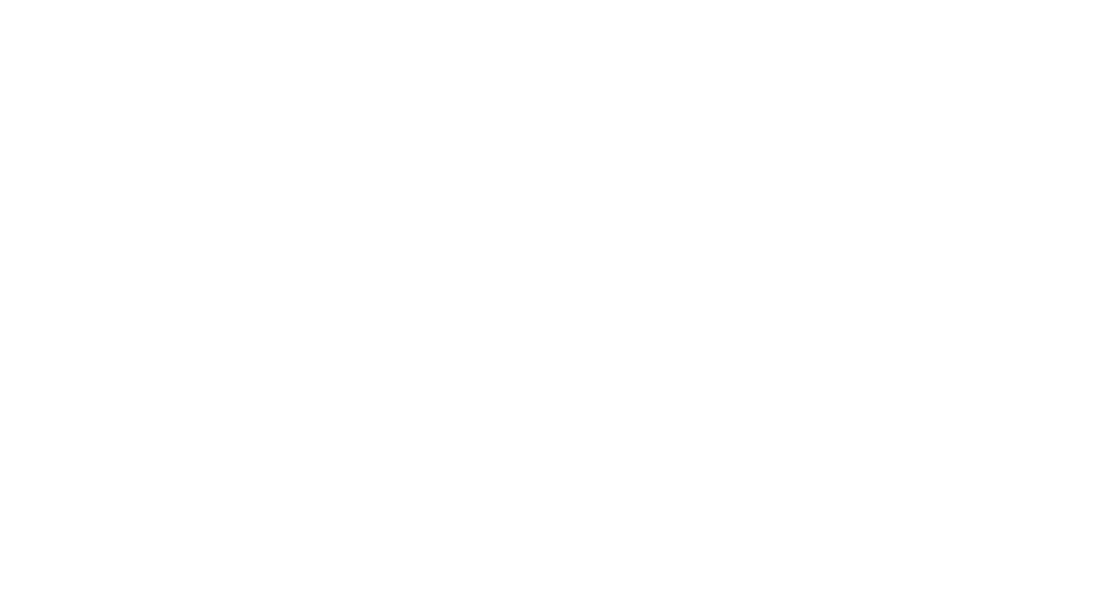
scroll to position [0, 0]
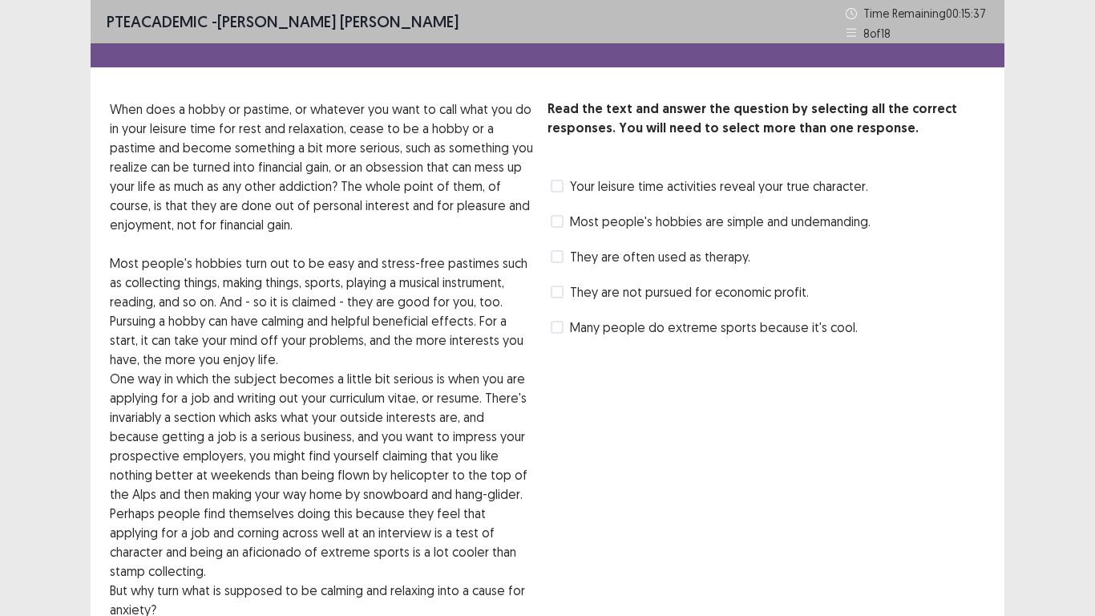
click at [566, 281] on div "They are not pursued for economic profit." at bounding box center [678, 292] width 261 height 26
click at [568, 318] on label "Many people do extreme sports because it's cool." at bounding box center [704, 326] width 307 height 19
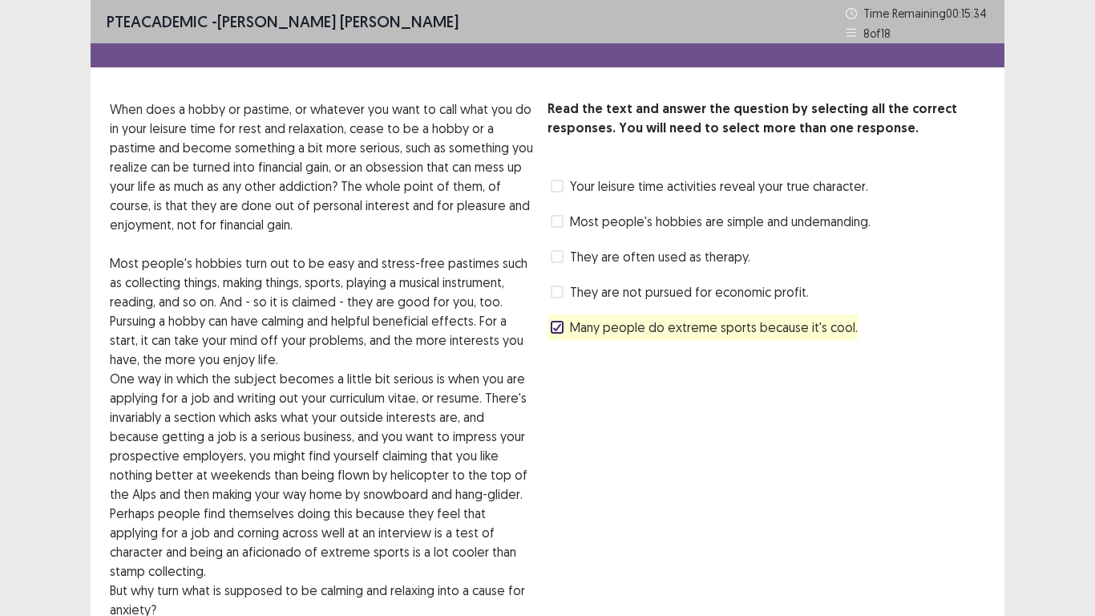
scroll to position [133, 0]
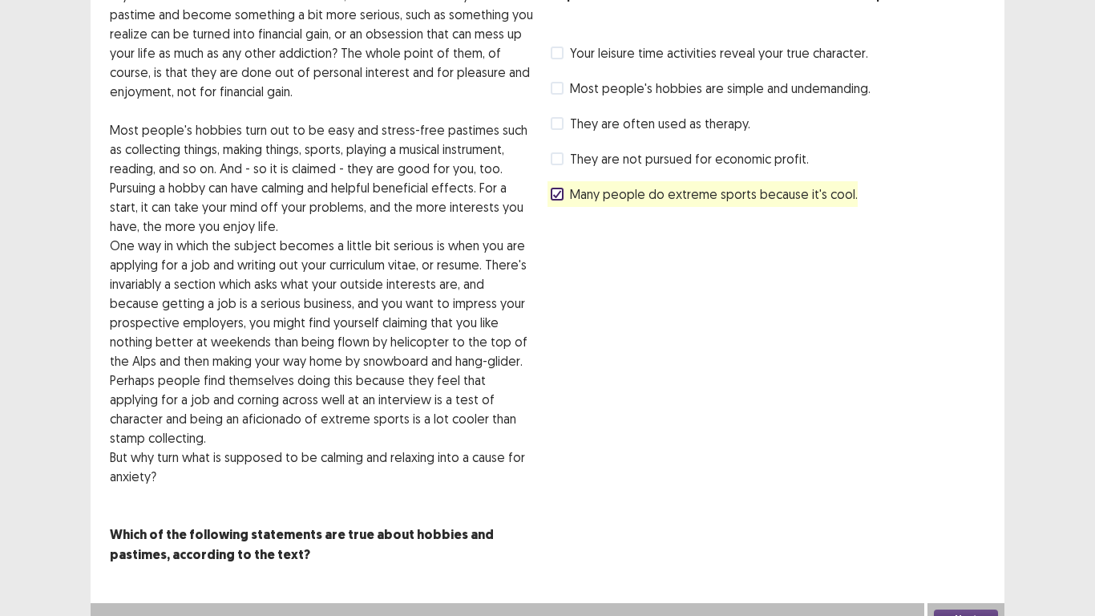
click at [959, 609] on button "Next" at bounding box center [966, 618] width 64 height 19
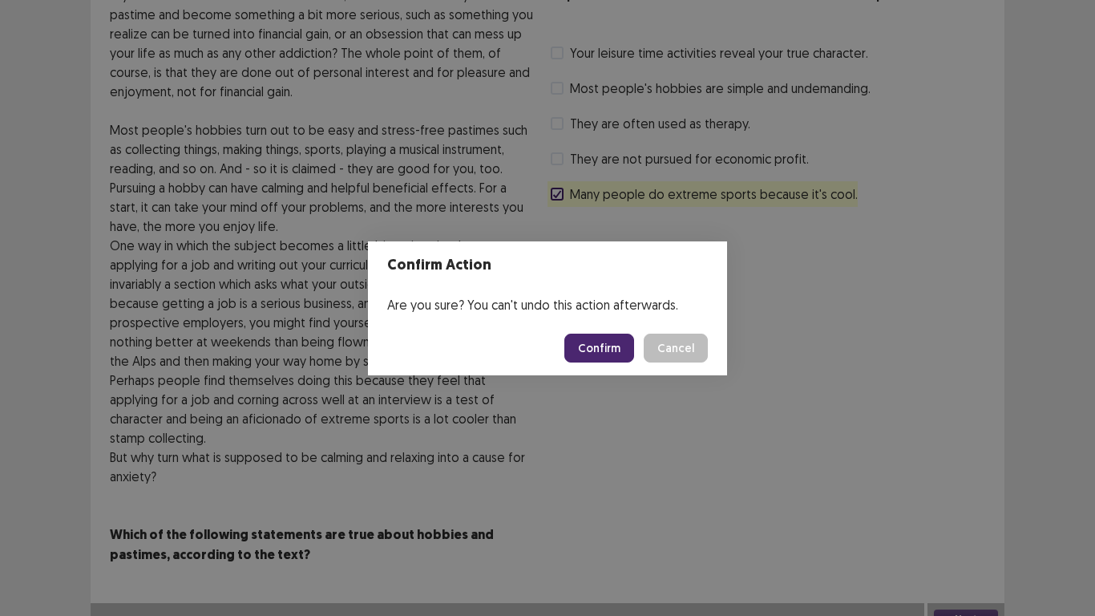
click at [606, 350] on button "Confirm" at bounding box center [599, 347] width 70 height 29
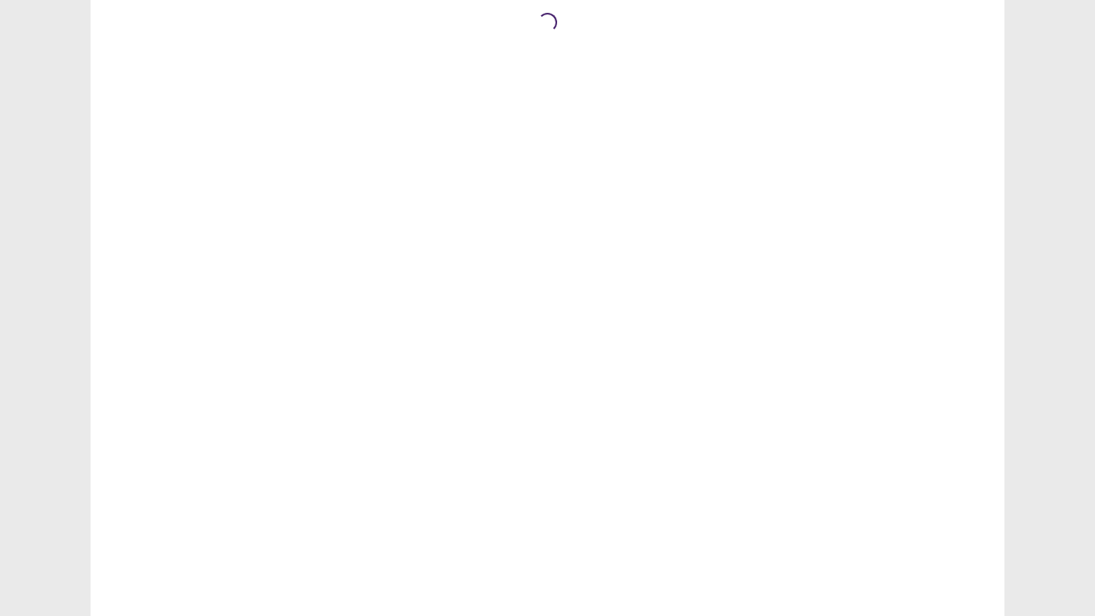
scroll to position [0, 0]
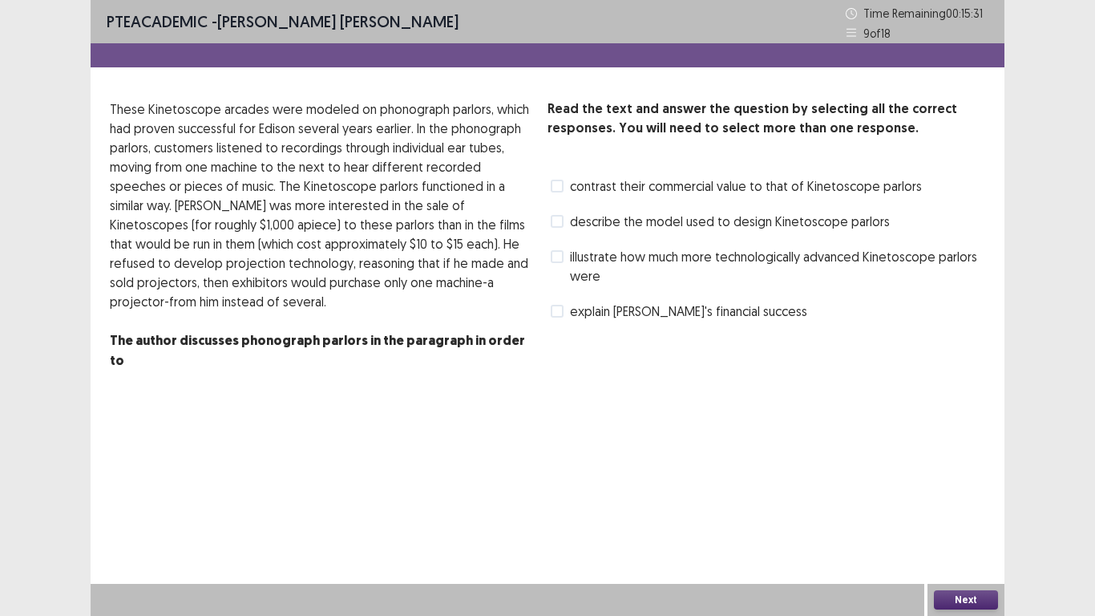
click at [566, 249] on label "illustrate how much more technologically advanced Kinetoscope parlors were" at bounding box center [768, 266] width 434 height 38
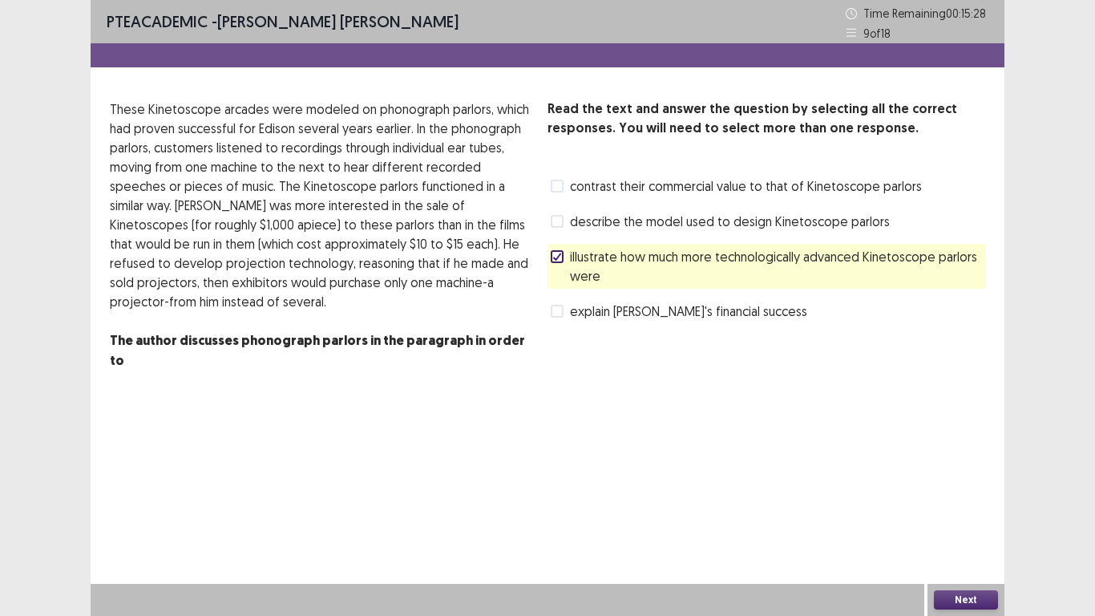
click at [958, 594] on button "Next" at bounding box center [966, 599] width 64 height 19
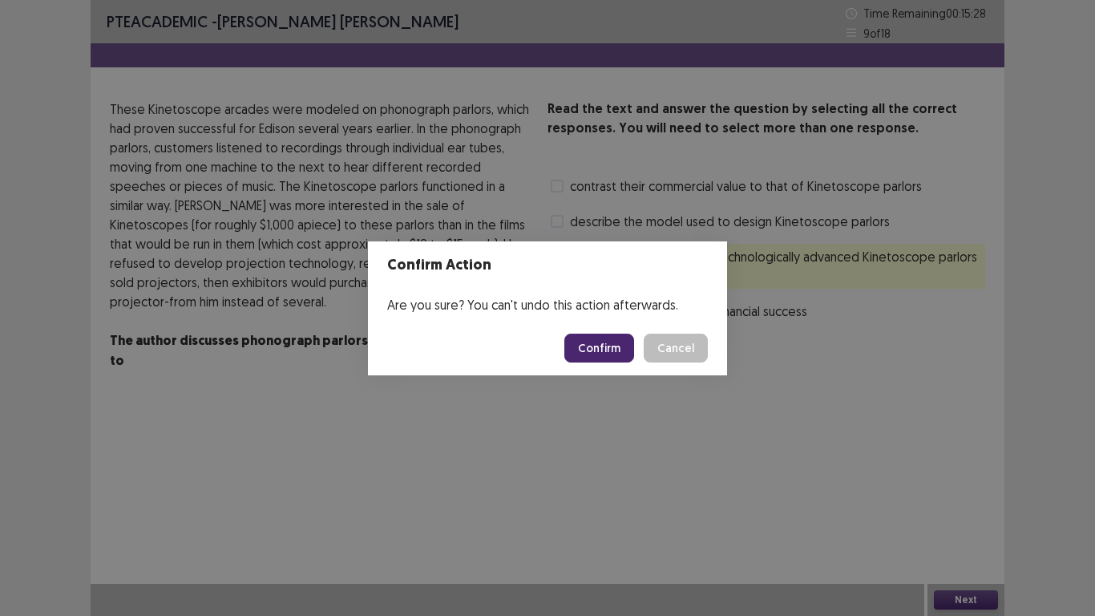
click at [583, 322] on footer "Confirm Cancel" at bounding box center [547, 348] width 359 height 55
click at [597, 349] on button "Confirm" at bounding box center [599, 347] width 70 height 29
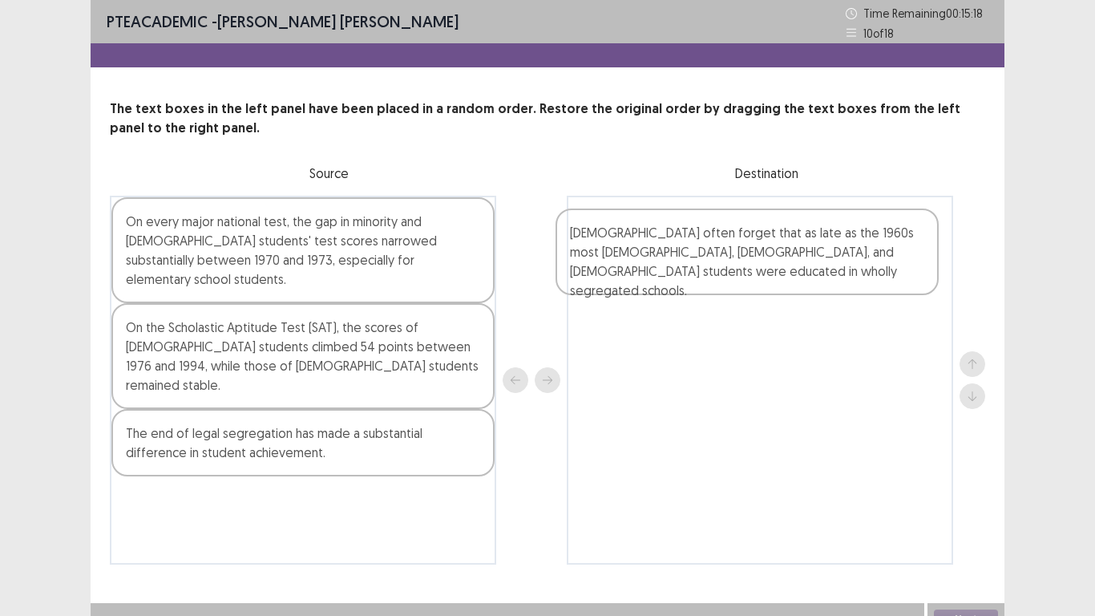
drag, startPoint x: 338, startPoint y: 241, endPoint x: 783, endPoint y: 248, distance: 445.0
click at [783, 248] on div "Americans often forget that as late as the 1960s most African-American, Latino,…" at bounding box center [547, 380] width 875 height 369
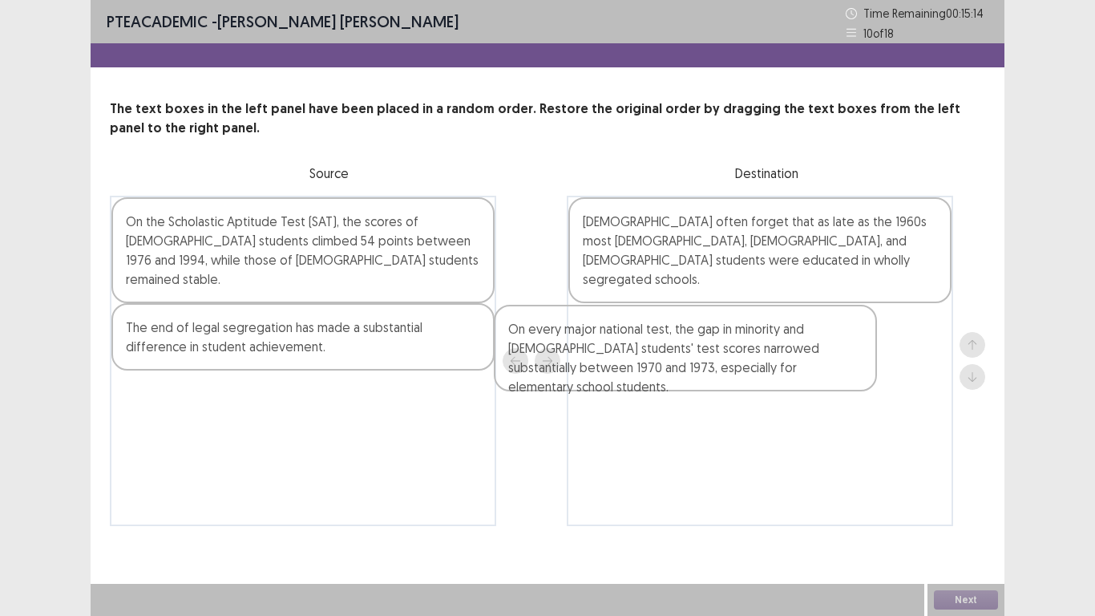
drag, startPoint x: 373, startPoint y: 254, endPoint x: 841, endPoint y: 334, distance: 475.0
click at [842, 335] on div "On every major national test, the gap in minority and white students' test scor…" at bounding box center [547, 361] width 875 height 330
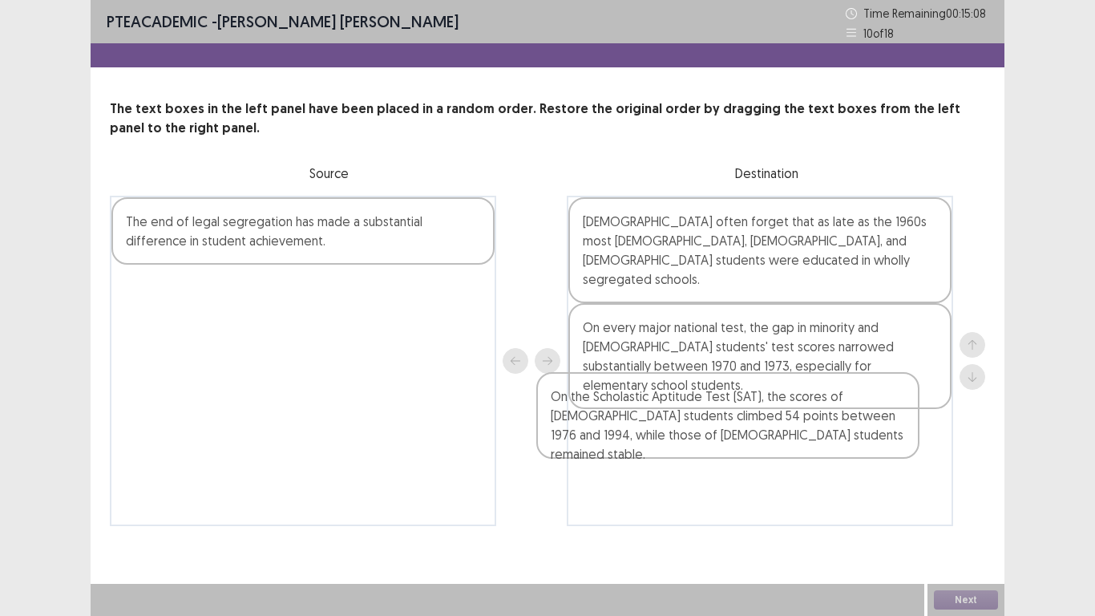
drag, startPoint x: 257, startPoint y: 248, endPoint x: 741, endPoint y: 412, distance: 511.8
click at [734, 420] on div "On the Scholastic Aptitude Test (SAT), the scores of African-American students …" at bounding box center [547, 361] width 875 height 330
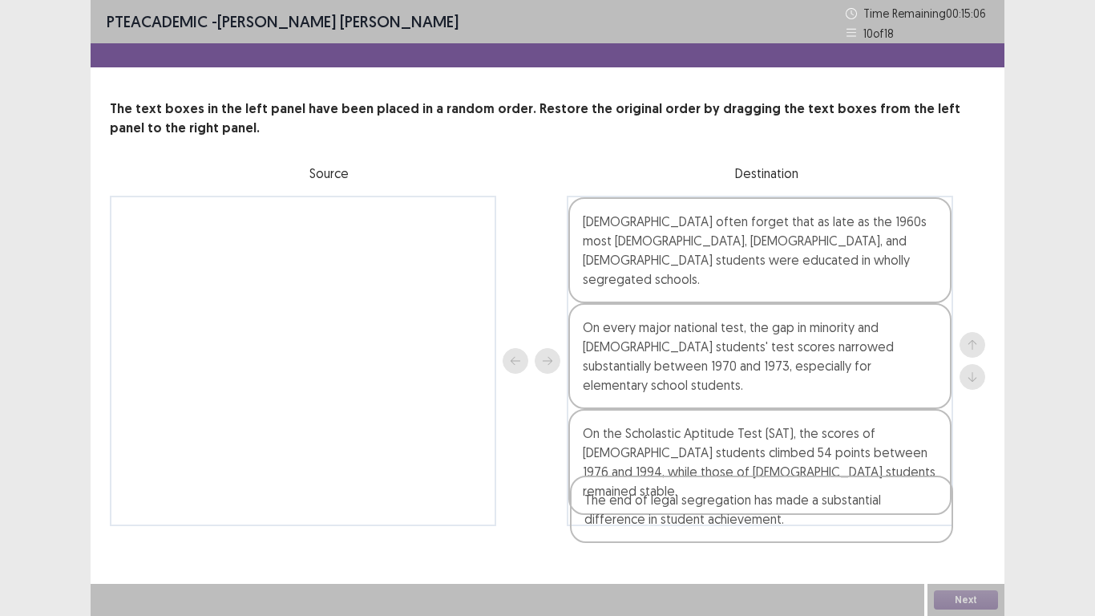
drag, startPoint x: 374, startPoint y: 250, endPoint x: 853, endPoint y: 543, distance: 560.9
click at [851, 543] on div "PTE academic - Eliseo Jr Maneja Time Remaining 00 : 15 : 06 10 of 18 The text b…" at bounding box center [548, 279] width 914 height 558
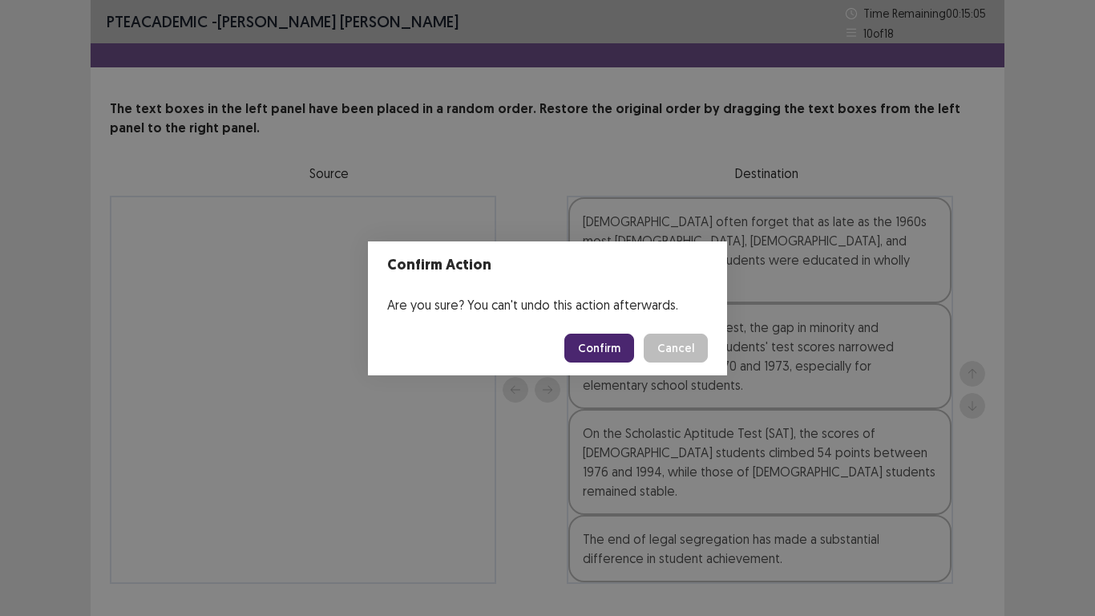
click at [600, 355] on button "Confirm" at bounding box center [599, 347] width 70 height 29
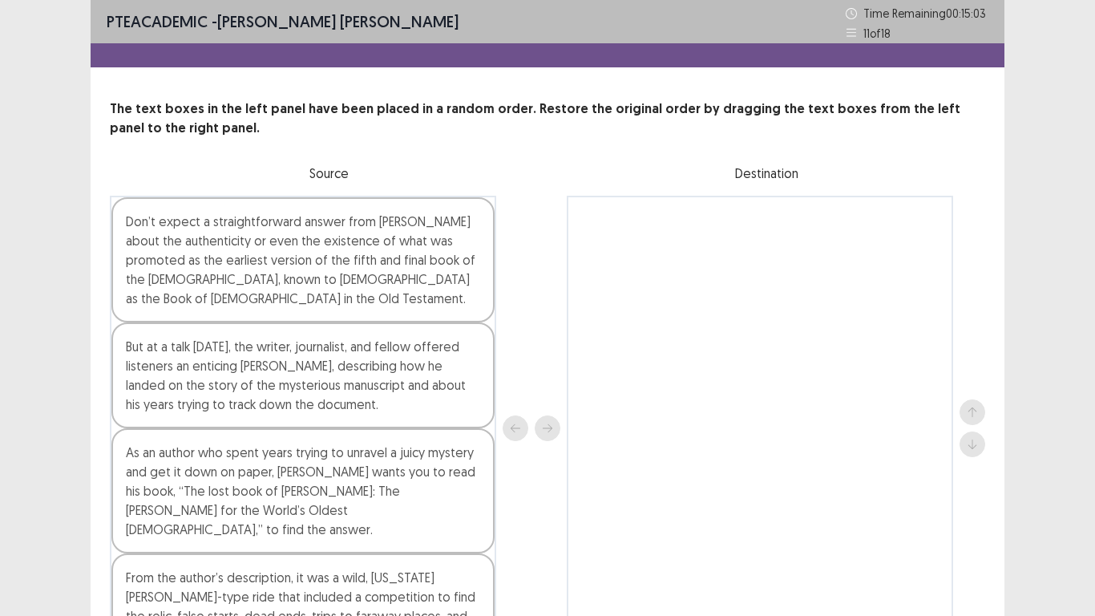
scroll to position [80, 0]
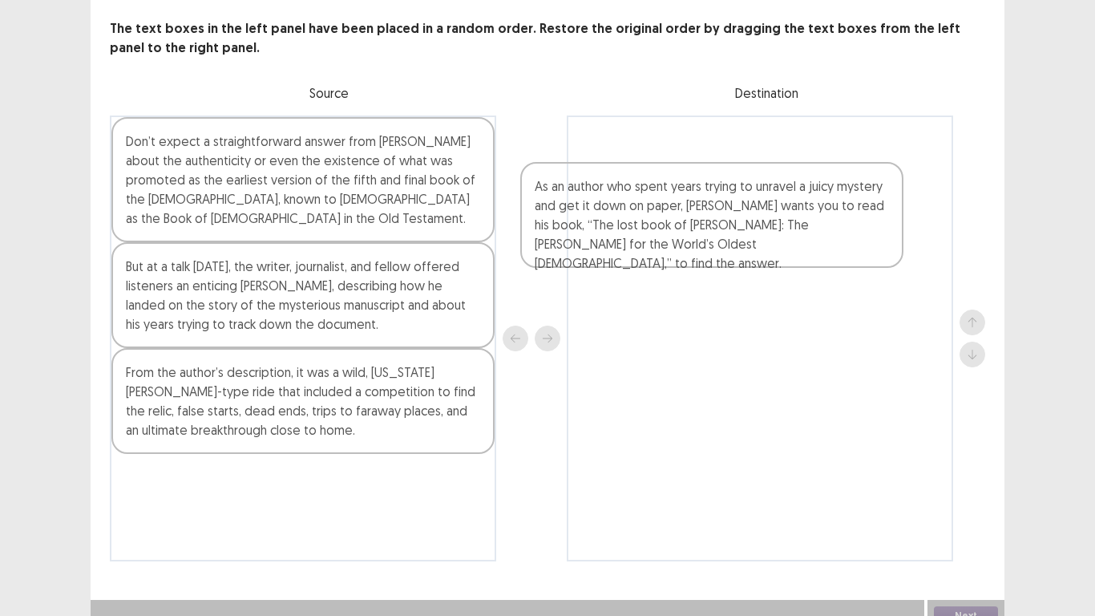
drag, startPoint x: 281, startPoint y: 410, endPoint x: 780, endPoint y: 176, distance: 551.5
click at [783, 171] on div "Don’t expect a straightforward answer from Chanan Tigay about the authenticity …" at bounding box center [547, 338] width 875 height 446
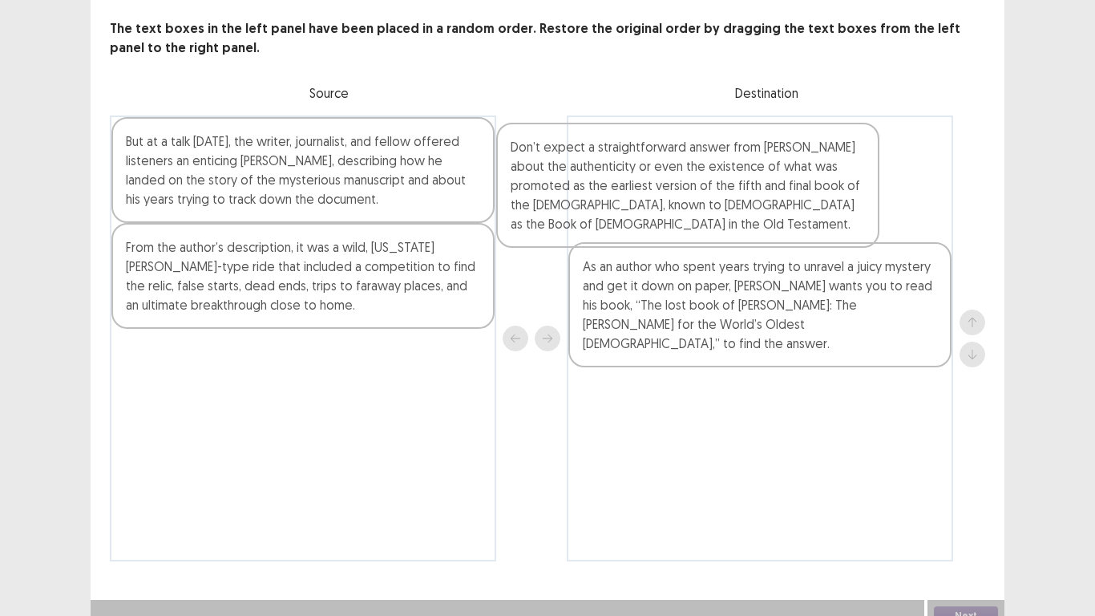
drag, startPoint x: 234, startPoint y: 181, endPoint x: 706, endPoint y: 183, distance: 472.2
click at [701, 186] on div "Don’t expect a straightforward answer from Chanan Tigay about the authenticity …" at bounding box center [547, 338] width 875 height 446
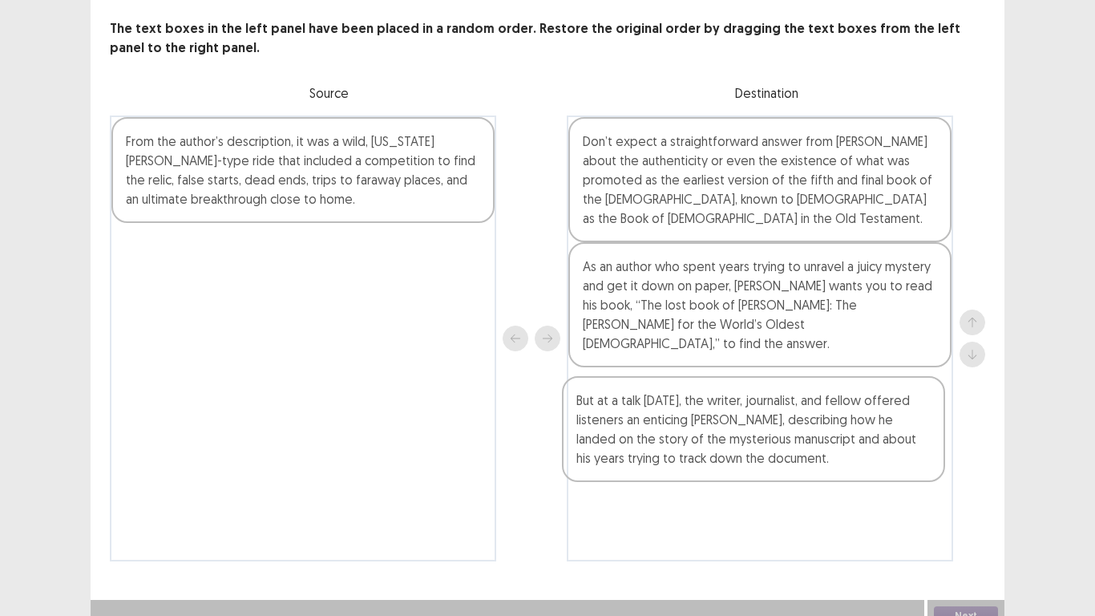
drag, startPoint x: 286, startPoint y: 177, endPoint x: 743, endPoint y: 427, distance: 520.9
click at [742, 436] on div "But at a talk on Wednesday, the writer, journalist, and fellow offered listener…" at bounding box center [547, 338] width 875 height 446
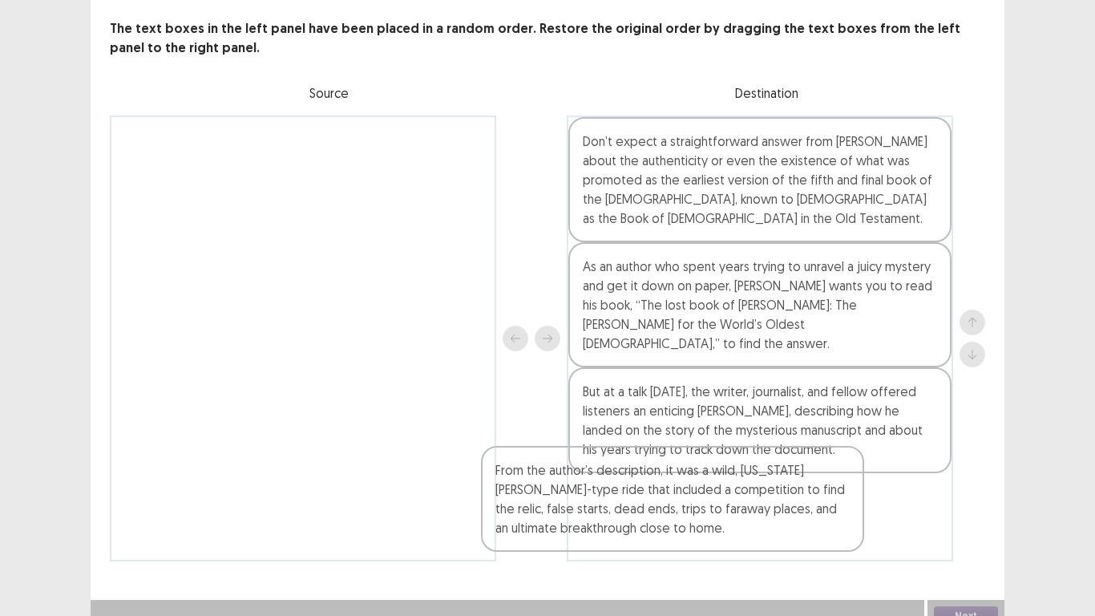
drag, startPoint x: 425, startPoint y: 147, endPoint x: 896, endPoint y: 485, distance: 579.7
click at [847, 486] on div "From the author’s description, it was a wild, Indiana Jones-type ride that incl…" at bounding box center [547, 338] width 875 height 446
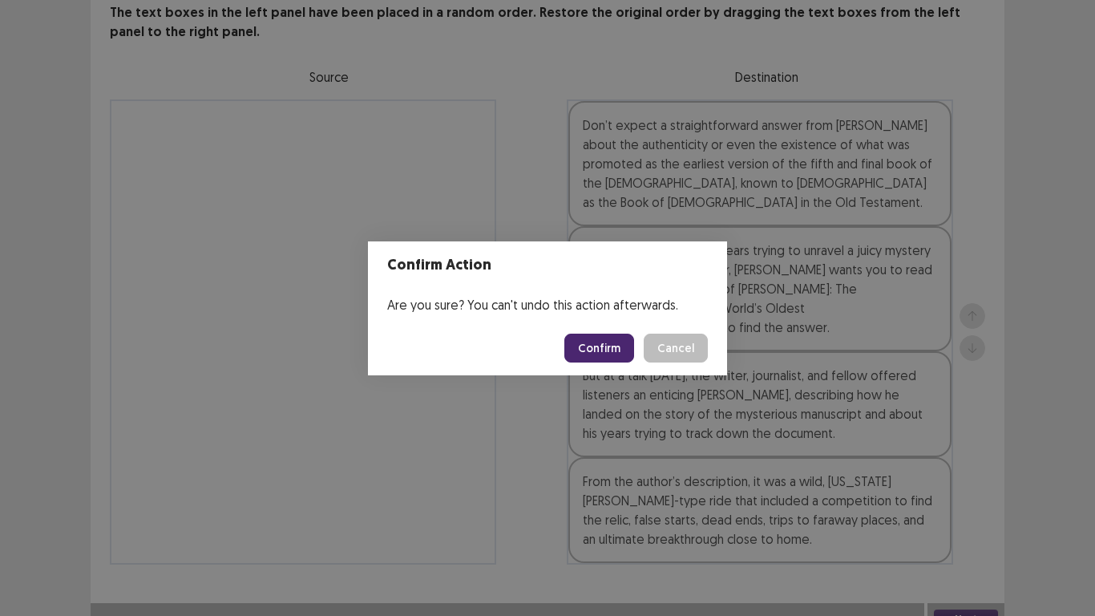
click at [623, 336] on button "Confirm" at bounding box center [599, 347] width 70 height 29
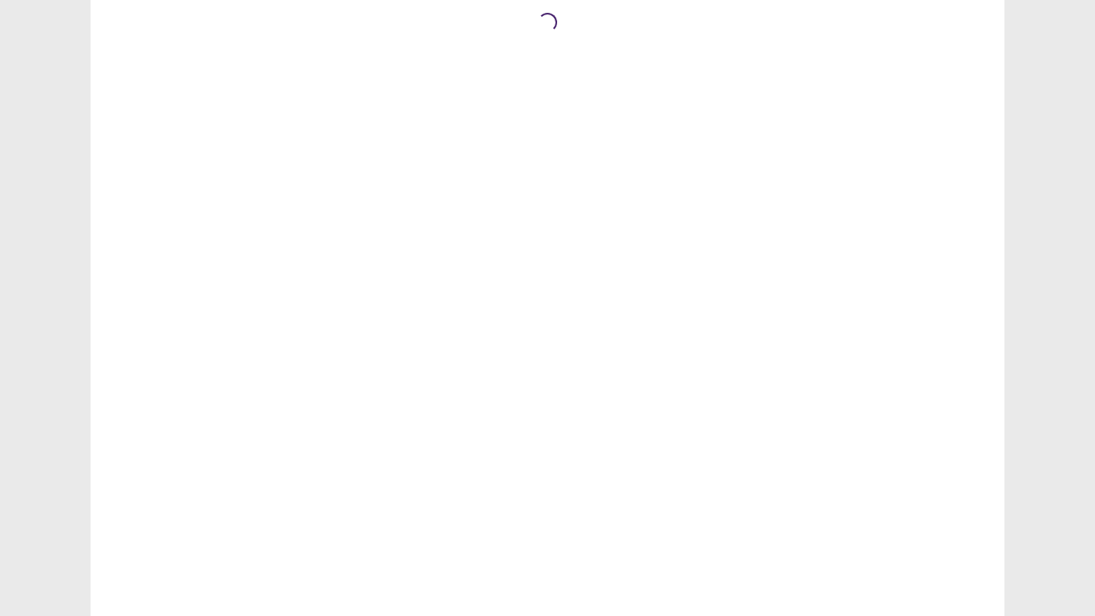
scroll to position [0, 0]
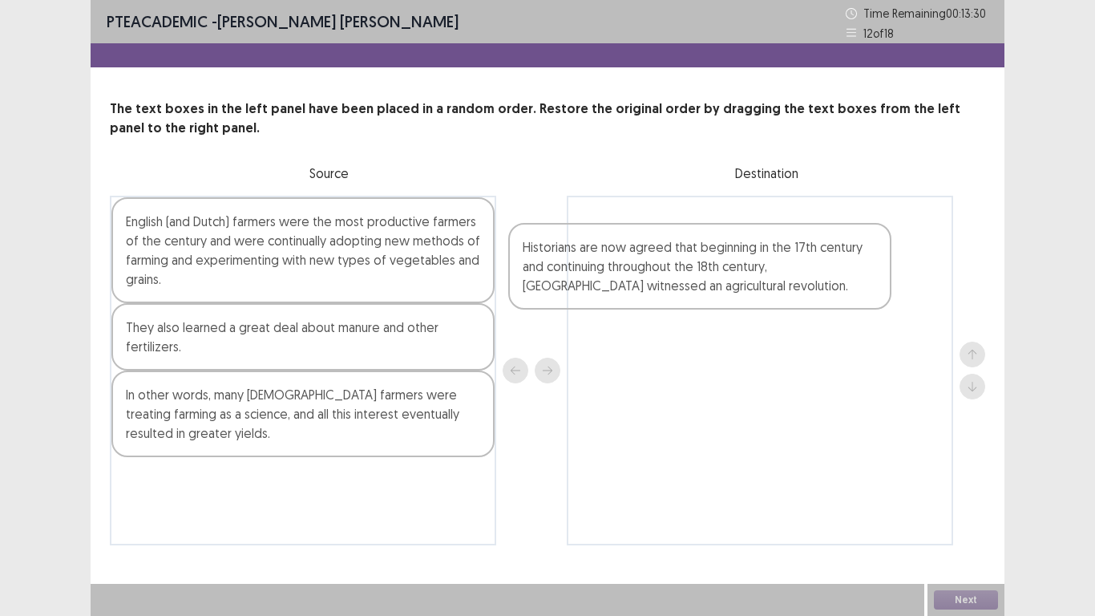
drag, startPoint x: 318, startPoint y: 210, endPoint x: 809, endPoint y: 218, distance: 490.7
click at [809, 218] on div "Historians are now agreed that beginning in the 17th century and continuing thr…" at bounding box center [547, 371] width 875 height 350
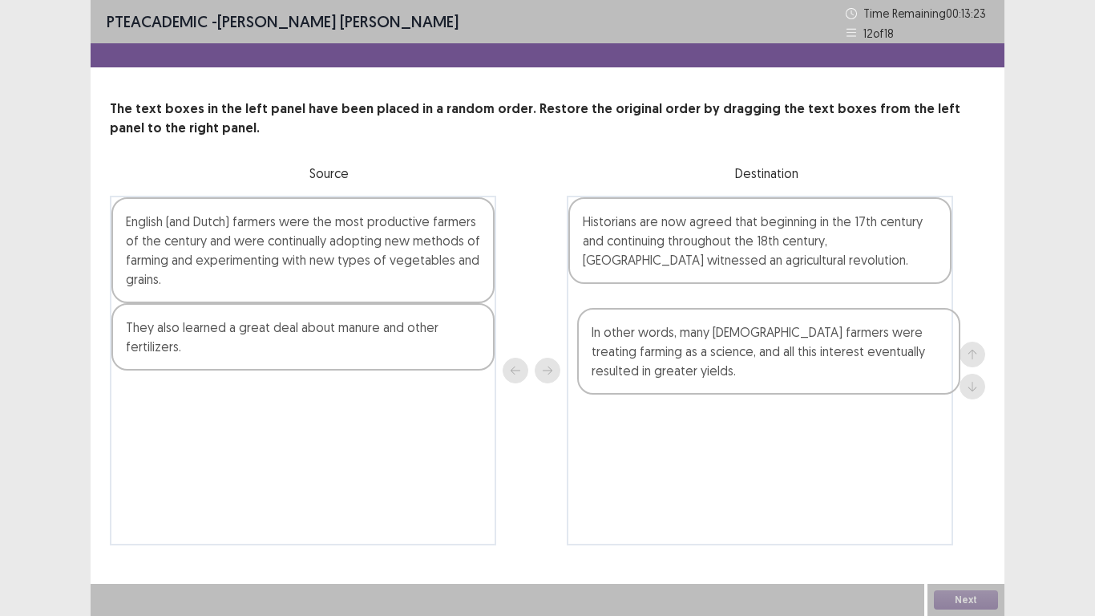
drag, startPoint x: 293, startPoint y: 404, endPoint x: 588, endPoint y: 271, distance: 322.9
click at [778, 341] on div "English (and Dutch) farmers were the most productive farmers of the century and…" at bounding box center [547, 371] width 875 height 350
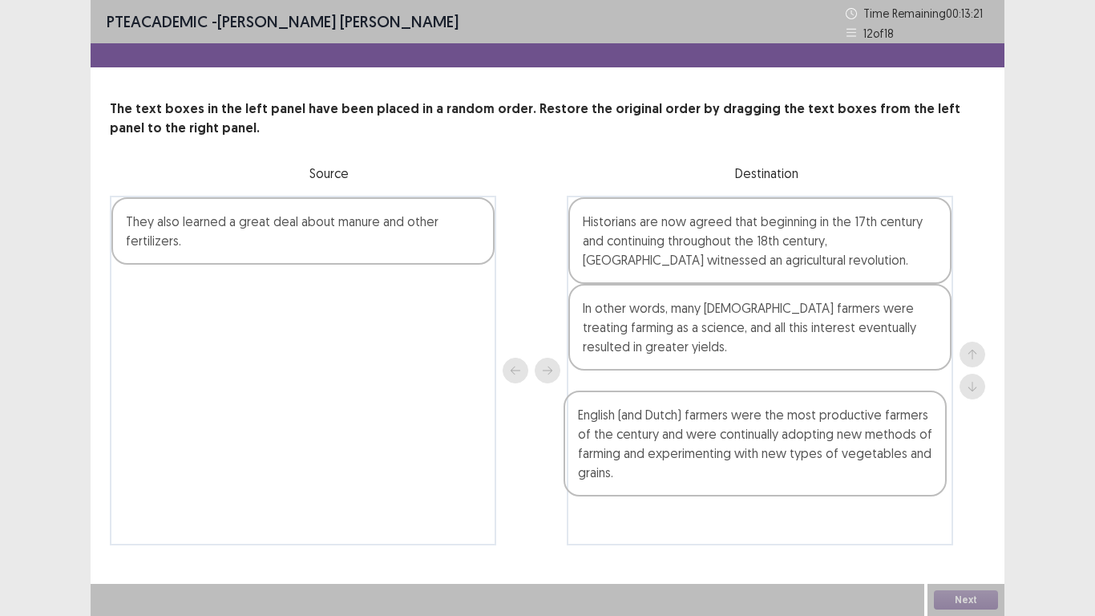
drag, startPoint x: 367, startPoint y: 244, endPoint x: 824, endPoint y: 441, distance: 497.7
click at [824, 441] on div "English (and Dutch) farmers were the most productive farmers of the century and…" at bounding box center [547, 371] width 875 height 350
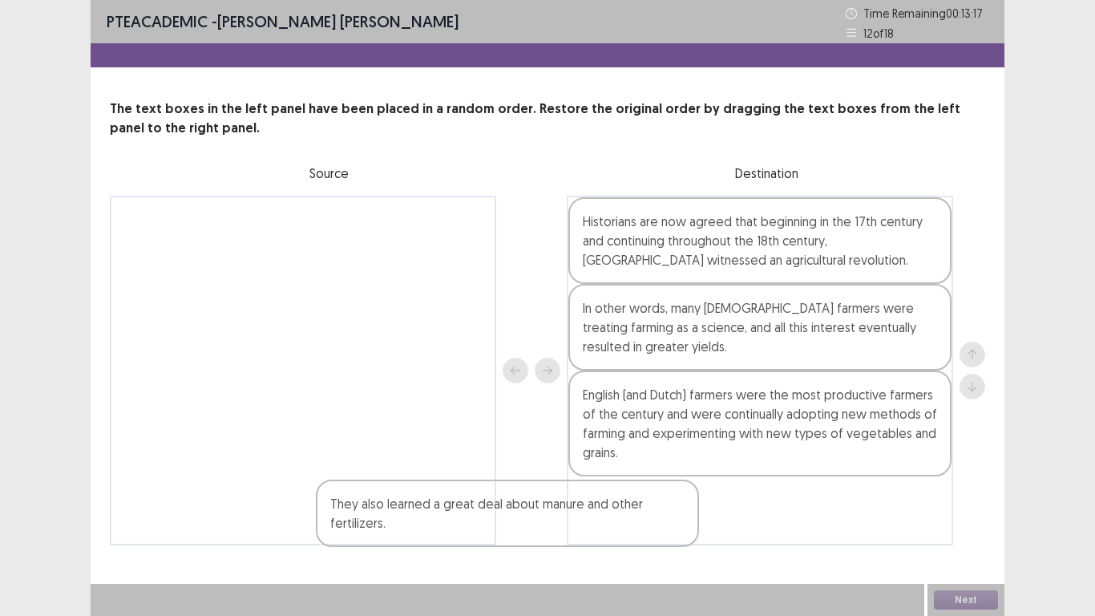
drag, startPoint x: 303, startPoint y: 232, endPoint x: 745, endPoint y: 549, distance: 544.6
click at [745, 549] on div "PTE academic - Eliseo Jr Maneja Time Remaining 00 : 13 : 17 12 of 18 The text b…" at bounding box center [548, 288] width 914 height 577
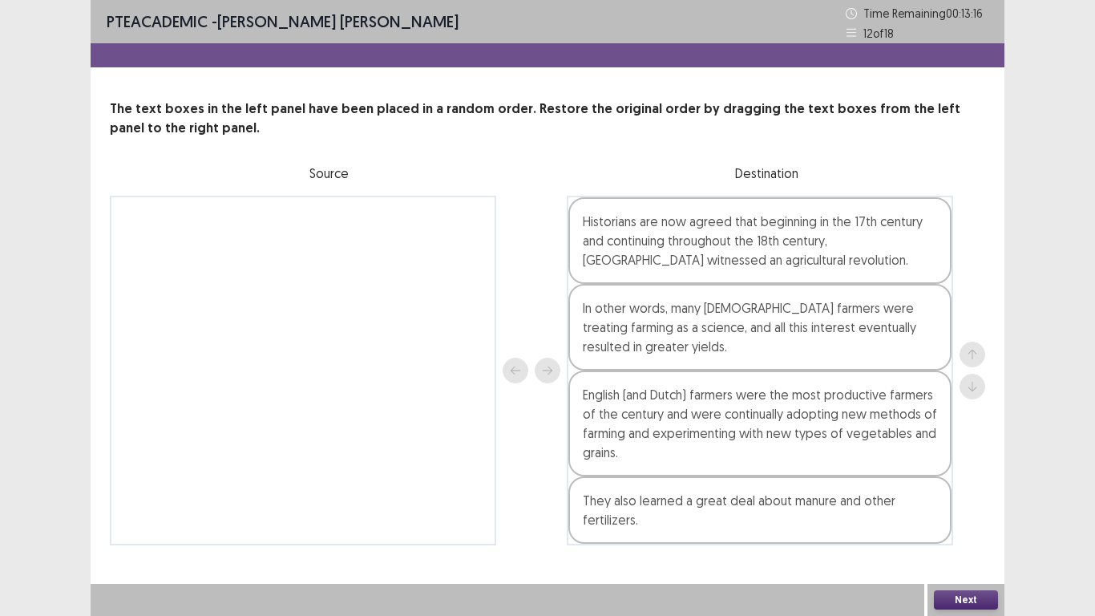
click at [976, 596] on button "Next" at bounding box center [966, 599] width 64 height 19
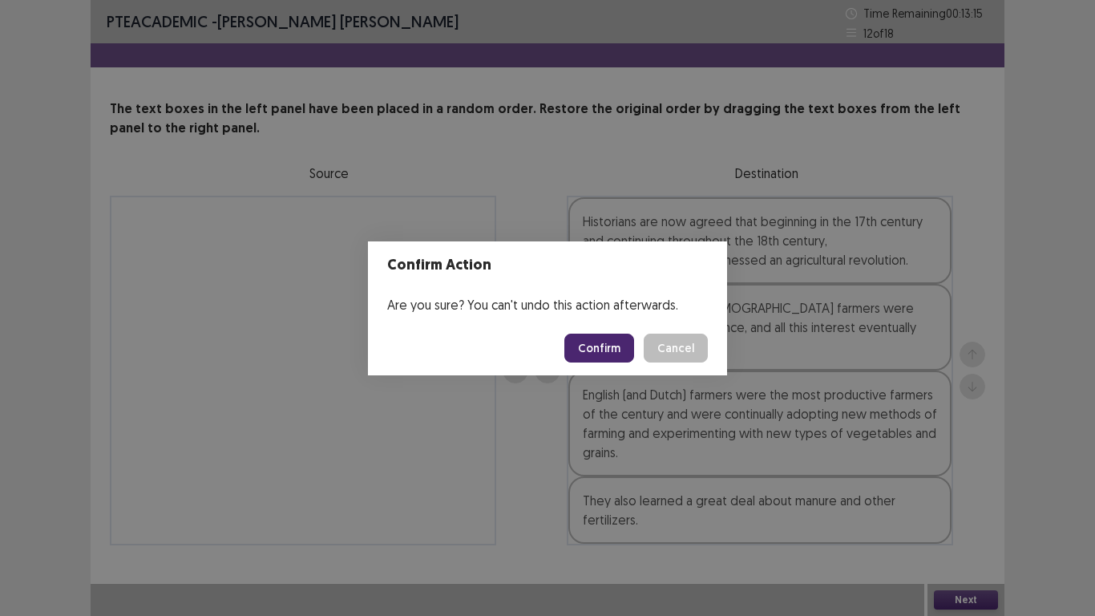
click at [619, 340] on button "Confirm" at bounding box center [599, 347] width 70 height 29
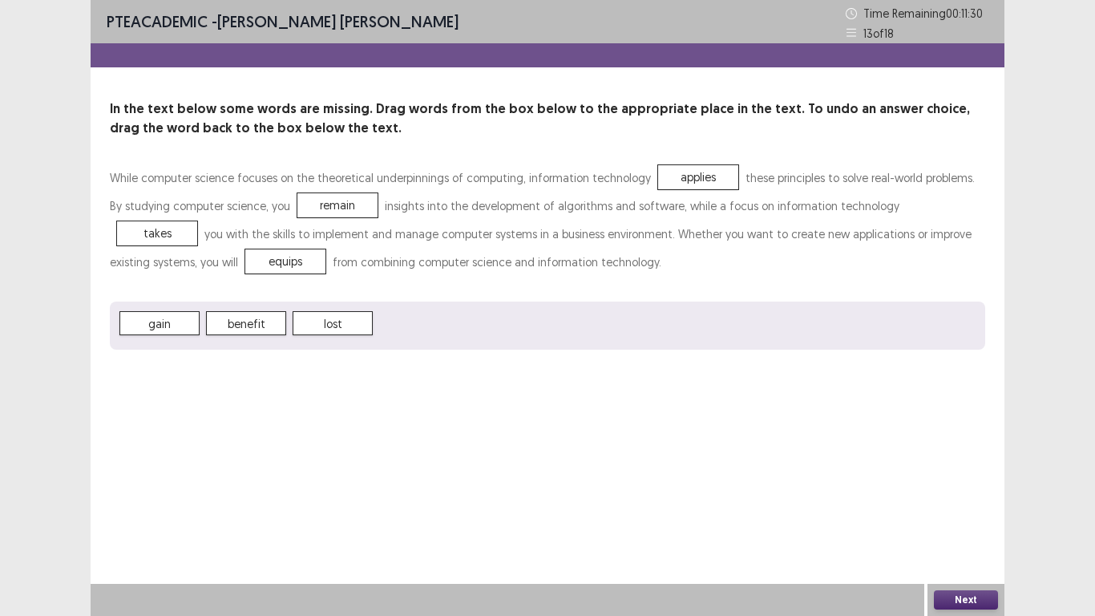
drag, startPoint x: 413, startPoint y: 327, endPoint x: 340, endPoint y: 296, distance: 79.4
click at [340, 296] on div "While computer science focuses on the theoretical underpinnings of computing, i…" at bounding box center [547, 257] width 875 height 186
click at [994, 594] on button "Next" at bounding box center [966, 599] width 64 height 19
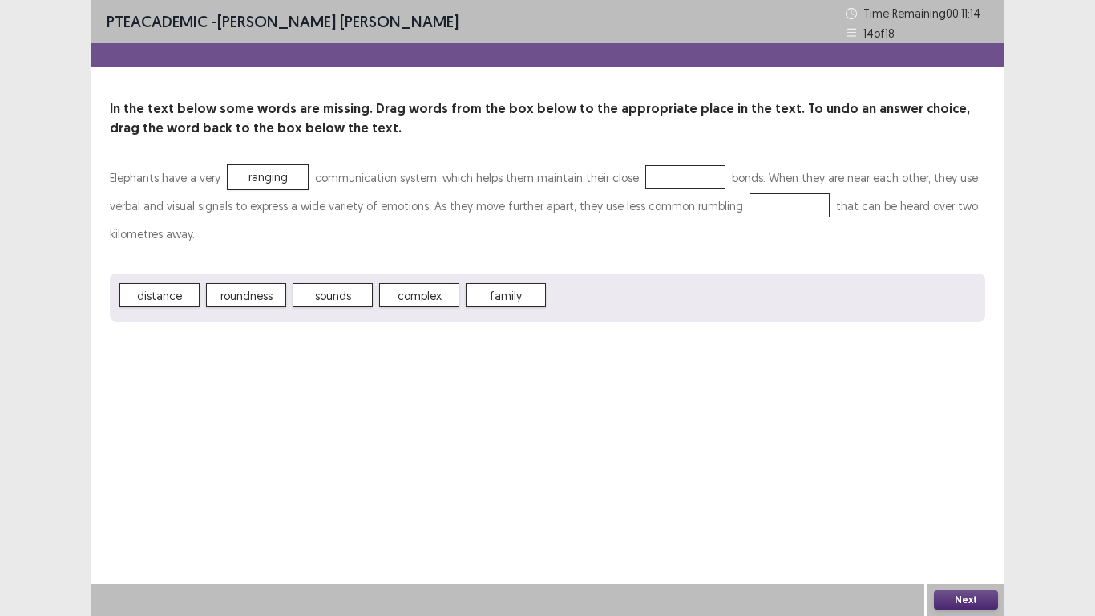
drag, startPoint x: 313, startPoint y: 294, endPoint x: 415, endPoint y: 218, distance: 127.1
drag, startPoint x: 231, startPoint y: 290, endPoint x: 252, endPoint y: 283, distance: 22.1
click at [970, 597] on button "Next" at bounding box center [966, 599] width 64 height 19
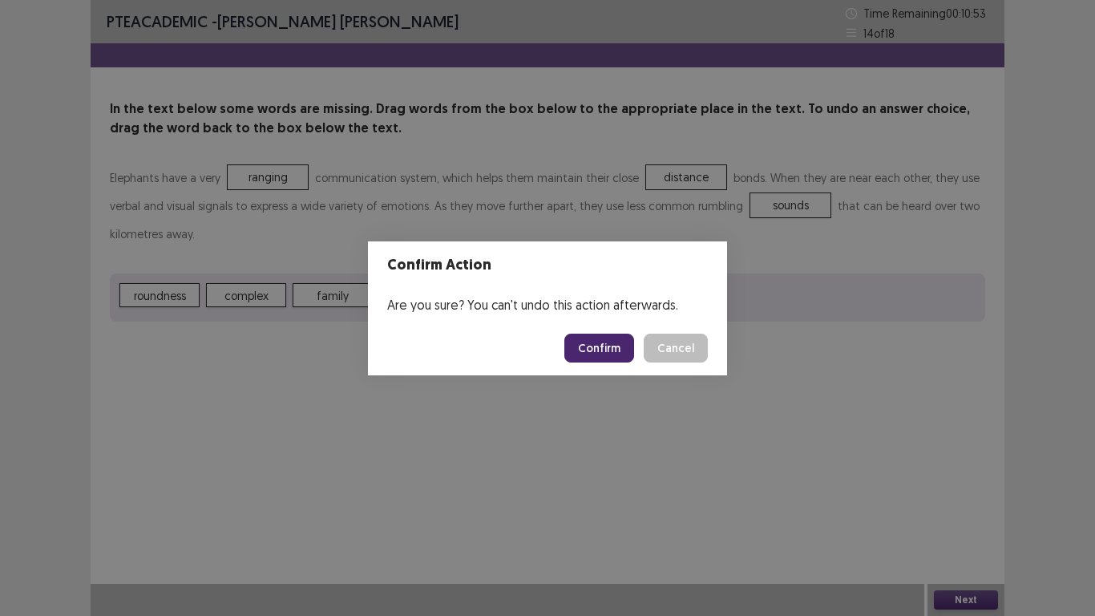
click at [606, 348] on button "Confirm" at bounding box center [599, 347] width 70 height 29
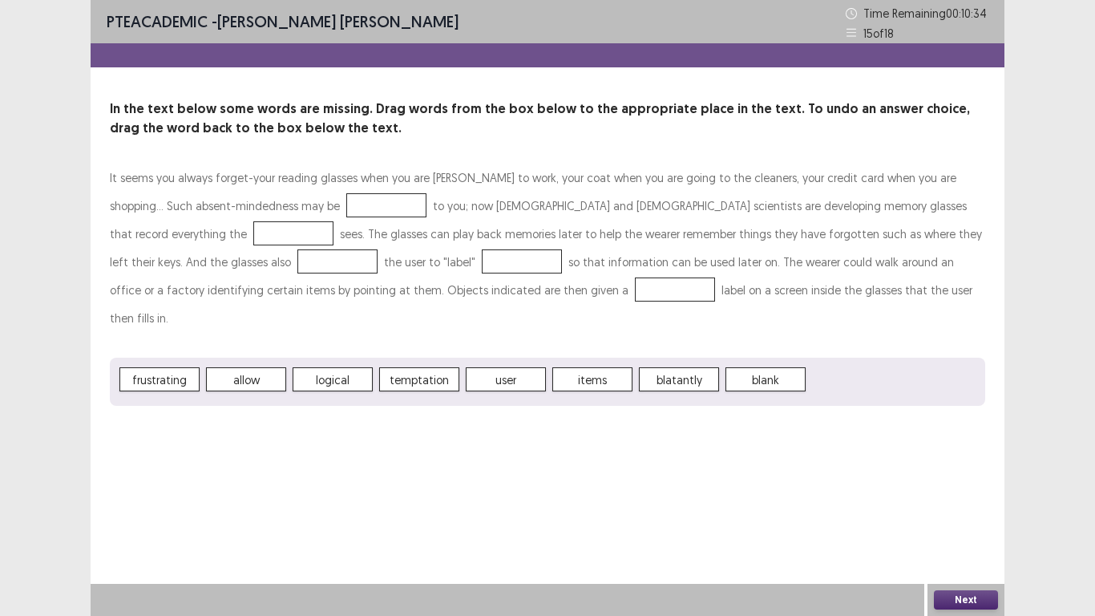
click at [379, 367] on span "temptation" at bounding box center [419, 379] width 80 height 24
click at [406, 367] on span "user" at bounding box center [419, 379] width 80 height 24
click at [410, 367] on span "user" at bounding box center [419, 379] width 80 height 24
drag, startPoint x: 499, startPoint y: 327, endPoint x: 399, endPoint y: 350, distance: 102.9
click at [426, 328] on div "It seems you always forget-your reading glasses when you are rushing to work, y…" at bounding box center [547, 285] width 875 height 242
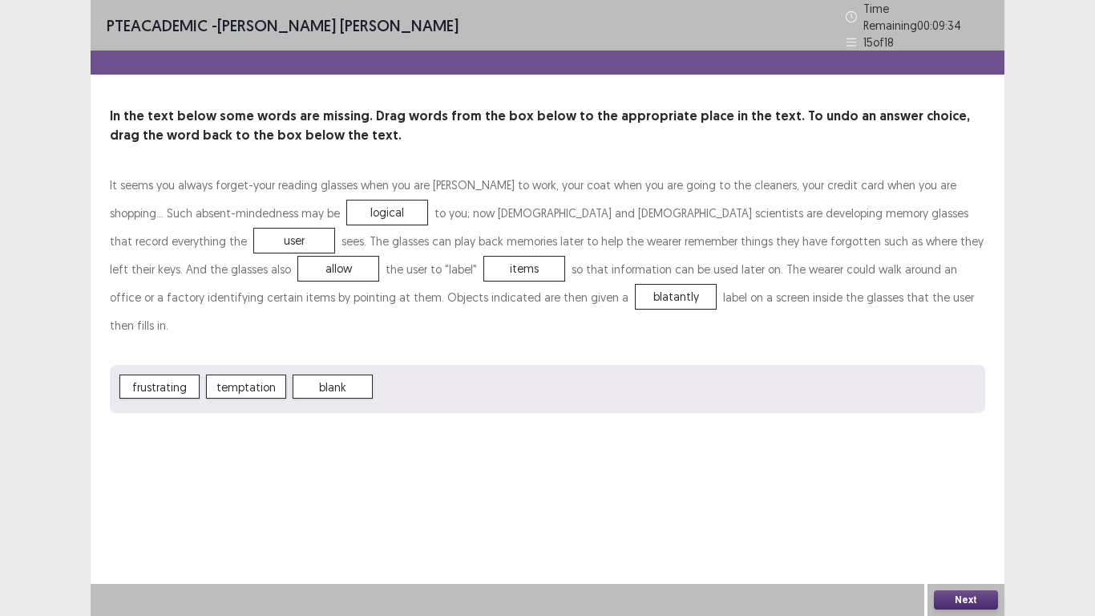
click at [329, 374] on span "blank" at bounding box center [333, 386] width 80 height 24
click at [972, 593] on button "Next" at bounding box center [966, 599] width 64 height 19
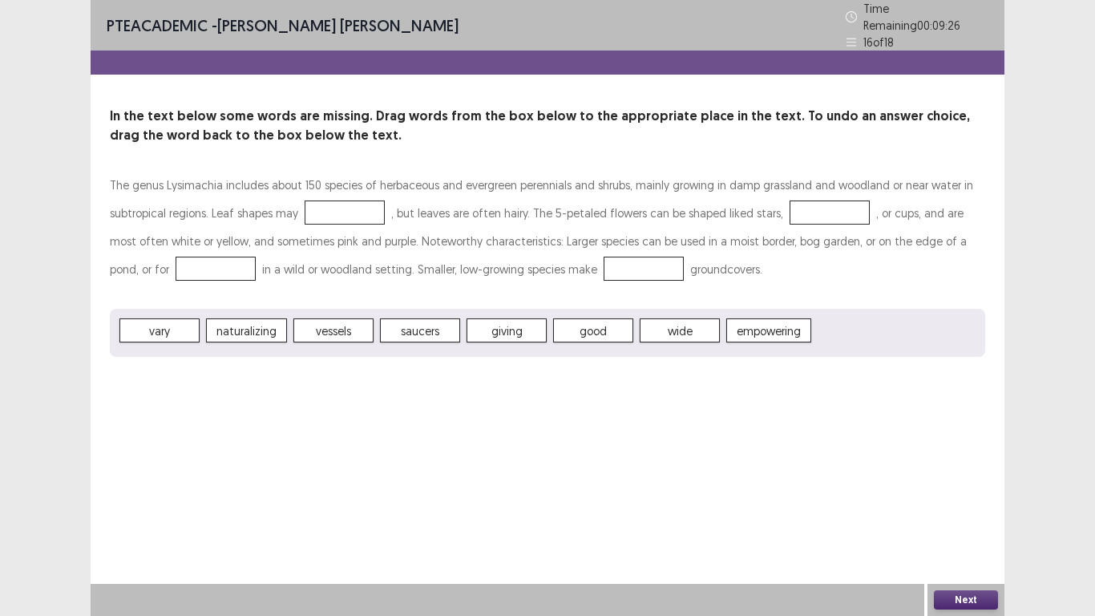
click at [359, 210] on div at bounding box center [345, 212] width 80 height 24
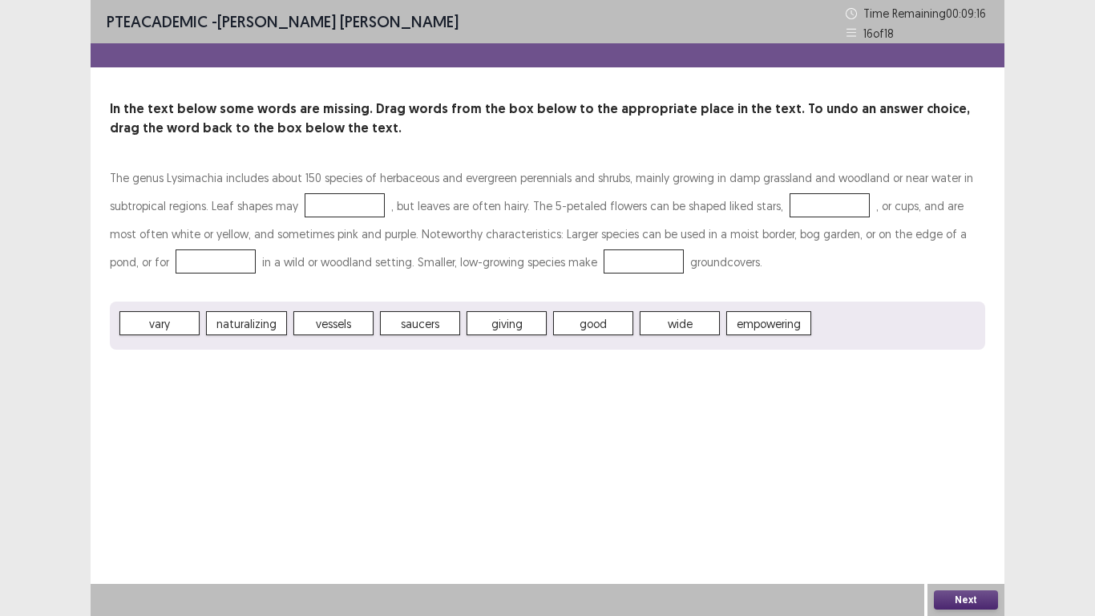
click at [172, 319] on span "vary" at bounding box center [159, 323] width 80 height 24
drag, startPoint x: 172, startPoint y: 319, endPoint x: 263, endPoint y: 265, distance: 105.7
click at [263, 265] on div "The genus Lysimachia includes about 150 species of herbaceous and evergreen per…" at bounding box center [547, 257] width 875 height 186
drag, startPoint x: 147, startPoint y: 305, endPoint x: 156, endPoint y: 317, distance: 14.3
click at [146, 316] on div "naturalizing vessels saucers giving good wide empowering" at bounding box center [547, 325] width 875 height 48
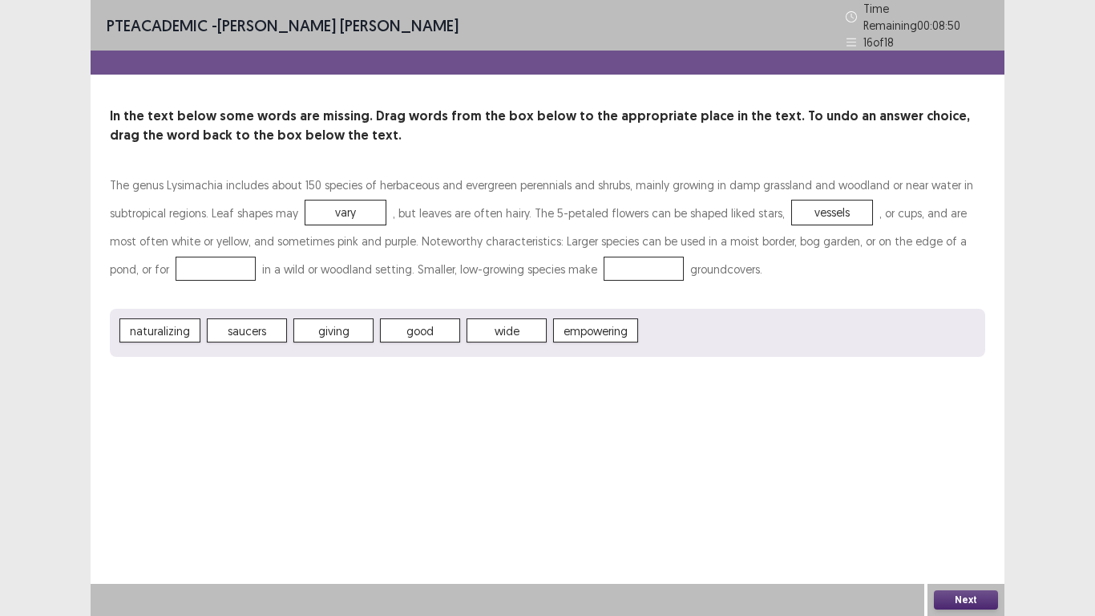
click at [257, 321] on span "saucers" at bounding box center [247, 330] width 80 height 24
drag, startPoint x: 322, startPoint y: 329, endPoint x: 184, endPoint y: 266, distance: 152.1
drag, startPoint x: 351, startPoint y: 310, endPoint x: 345, endPoint y: 321, distance: 12.9
click at [345, 321] on div "naturalizing saucers giving good wide empowering" at bounding box center [547, 333] width 875 height 48
drag, startPoint x: 323, startPoint y: 309, endPoint x: 327, endPoint y: 326, distance: 17.3
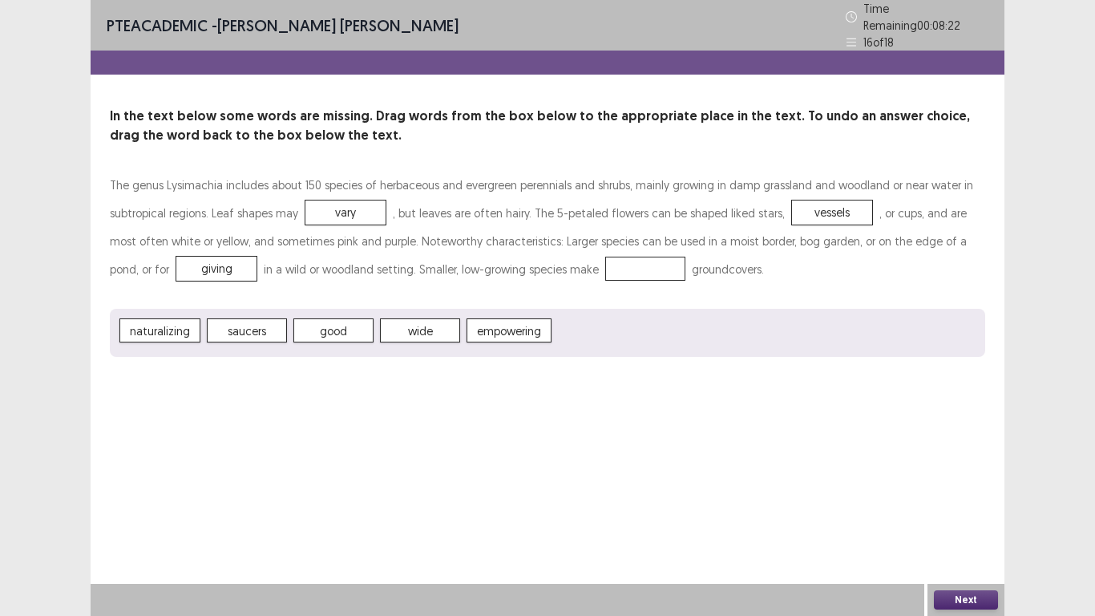
click at [327, 326] on span "good" at bounding box center [333, 330] width 80 height 24
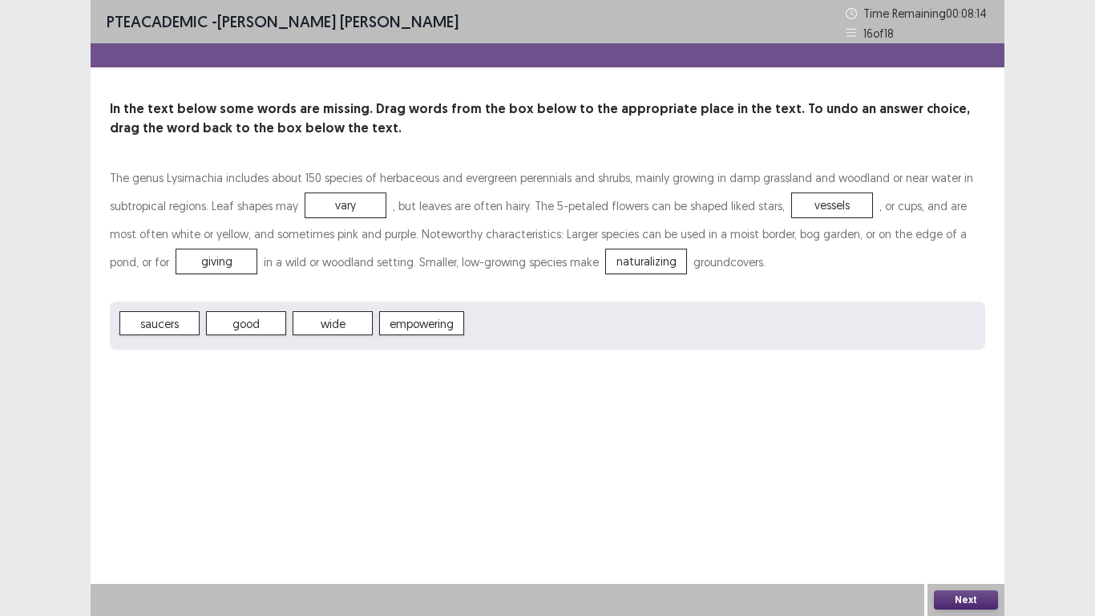
click at [153, 324] on span "saucers" at bounding box center [159, 323] width 80 height 24
click at [976, 592] on button "Next" at bounding box center [966, 599] width 64 height 19
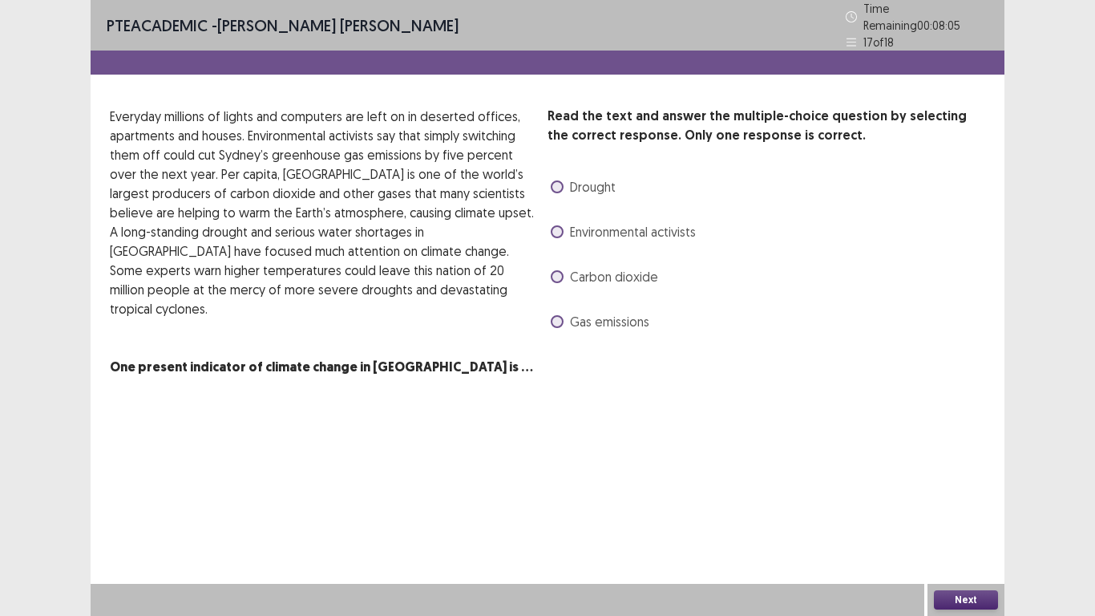
click at [560, 270] on span at bounding box center [557, 276] width 13 height 13
click at [939, 596] on button "Next" at bounding box center [966, 599] width 64 height 19
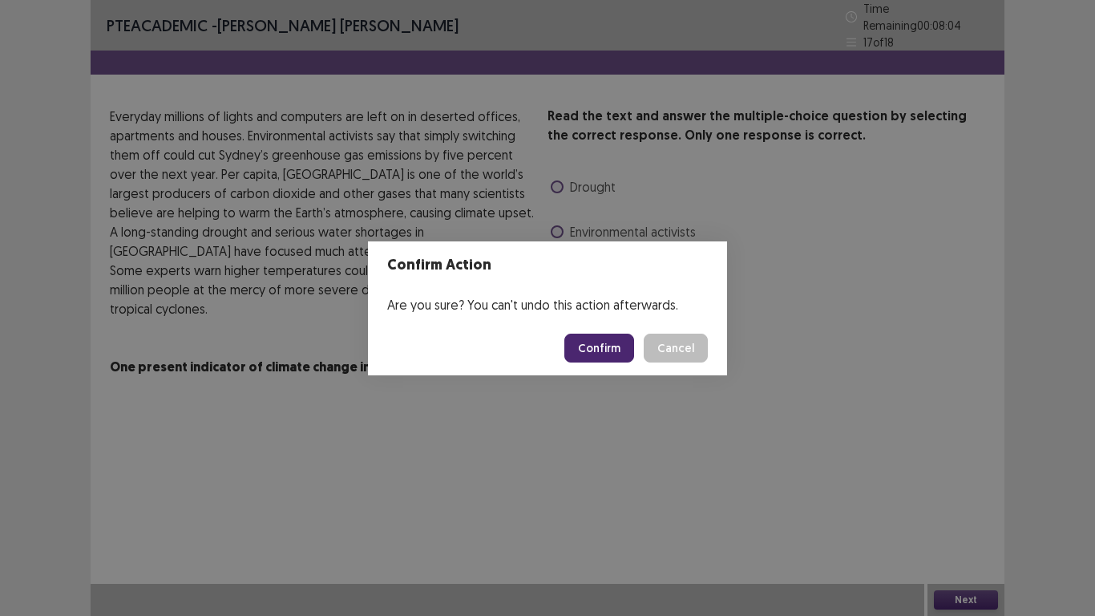
click at [608, 354] on button "Confirm" at bounding box center [599, 347] width 70 height 29
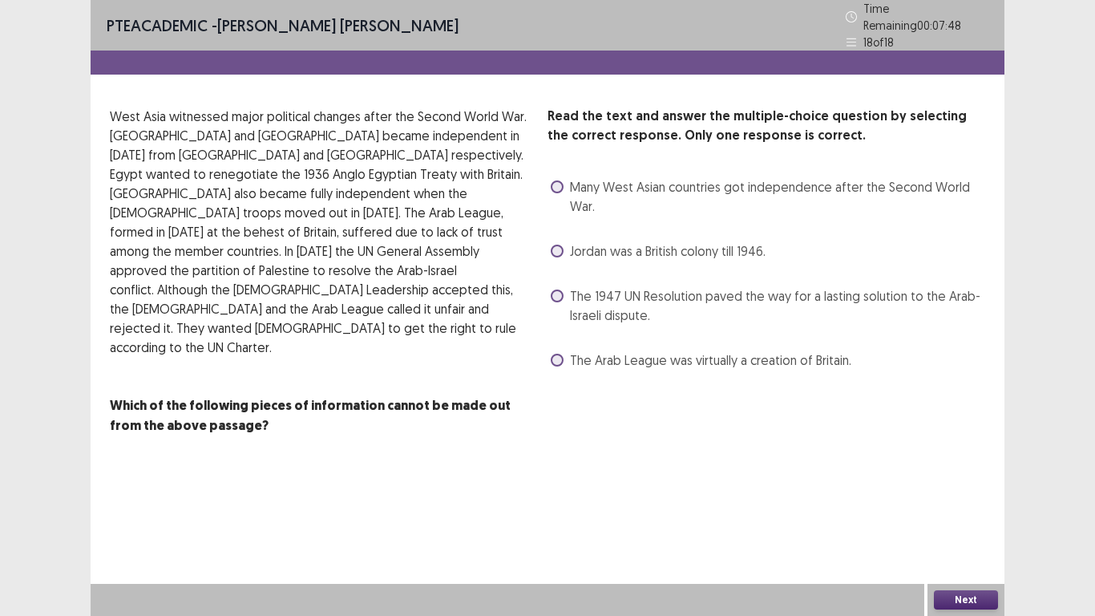
click at [562, 354] on span at bounding box center [557, 360] width 13 height 13
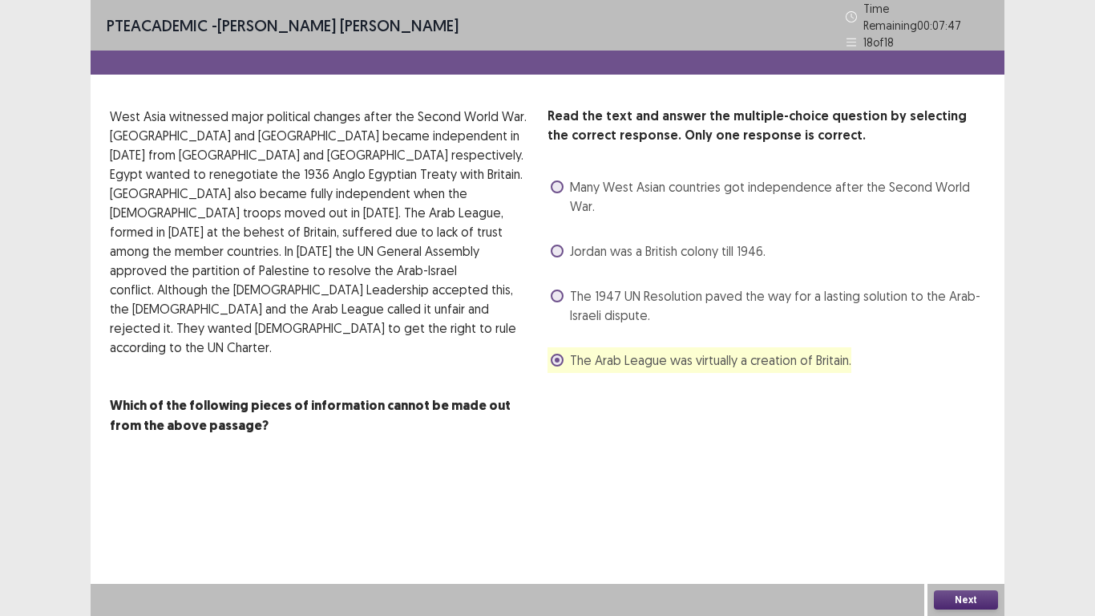
click at [963, 592] on button "Next" at bounding box center [966, 599] width 64 height 19
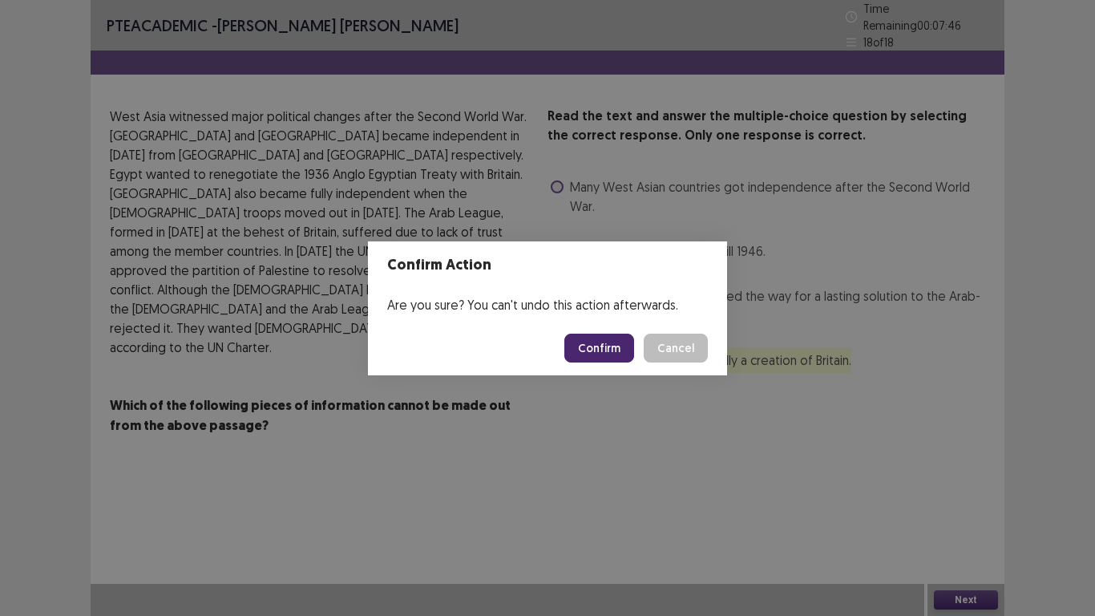
click at [624, 351] on button "Confirm" at bounding box center [599, 347] width 70 height 29
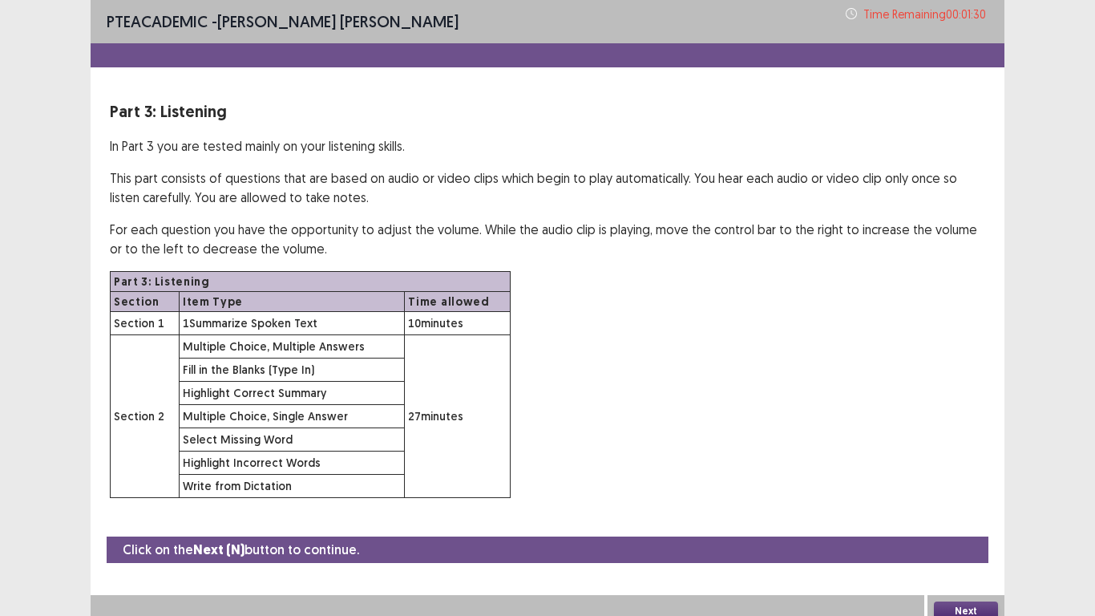
scroll to position [11, 0]
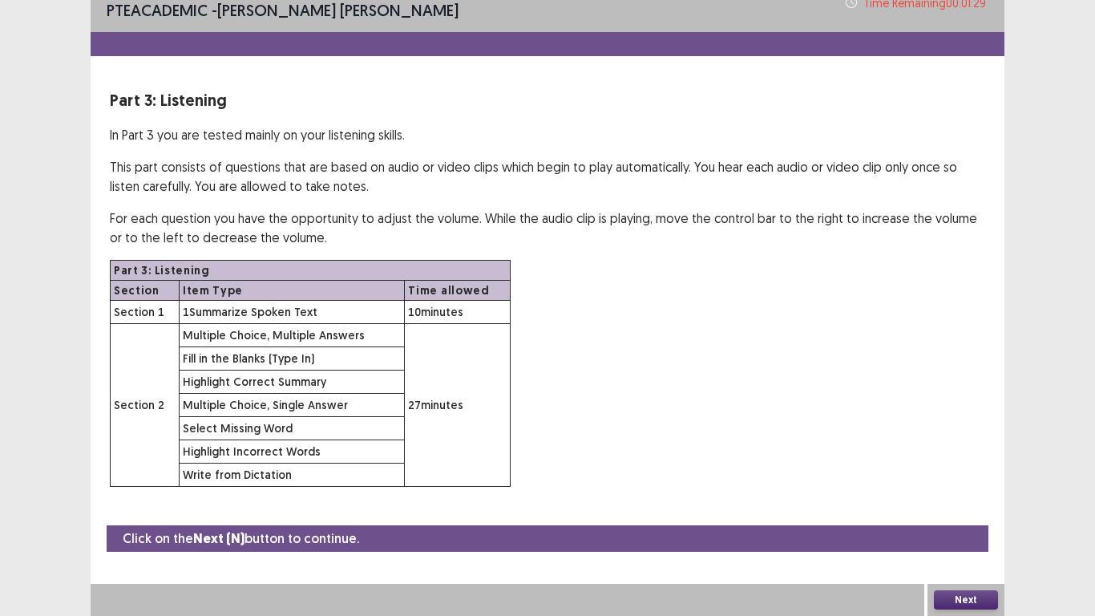
click at [977, 595] on button "Next" at bounding box center [966, 599] width 64 height 19
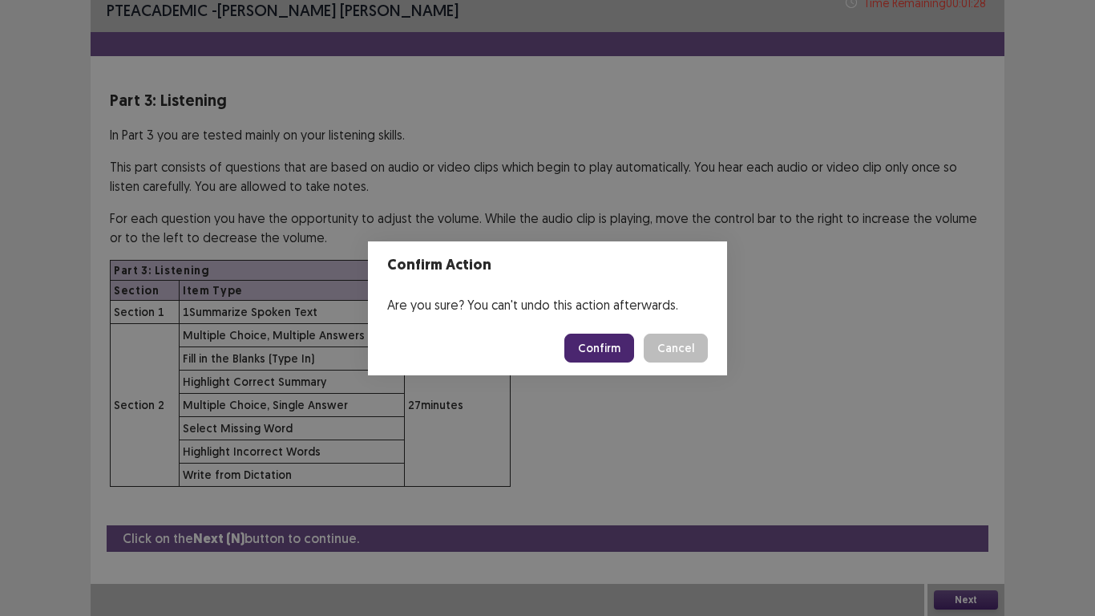
click at [621, 351] on button "Confirm" at bounding box center [599, 347] width 70 height 29
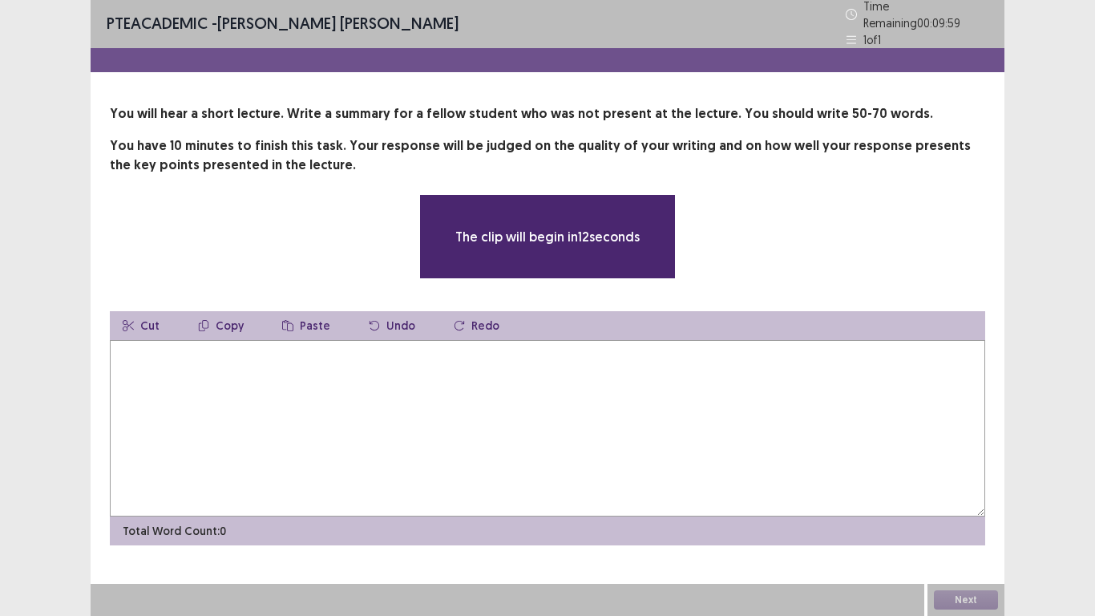
scroll to position [0, 0]
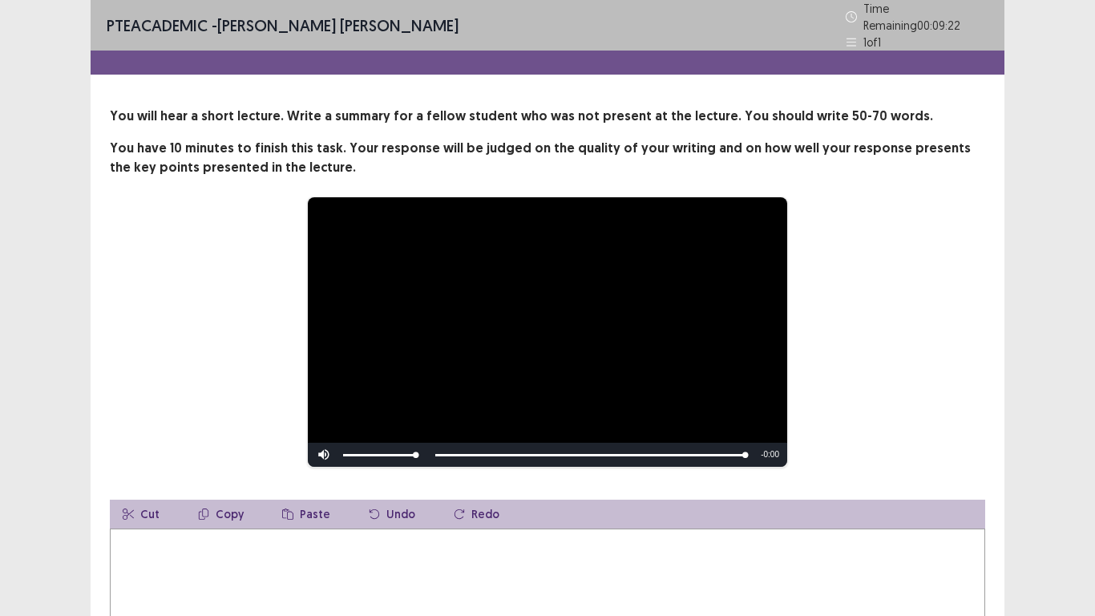
click at [267, 528] on textarea at bounding box center [547, 616] width 875 height 176
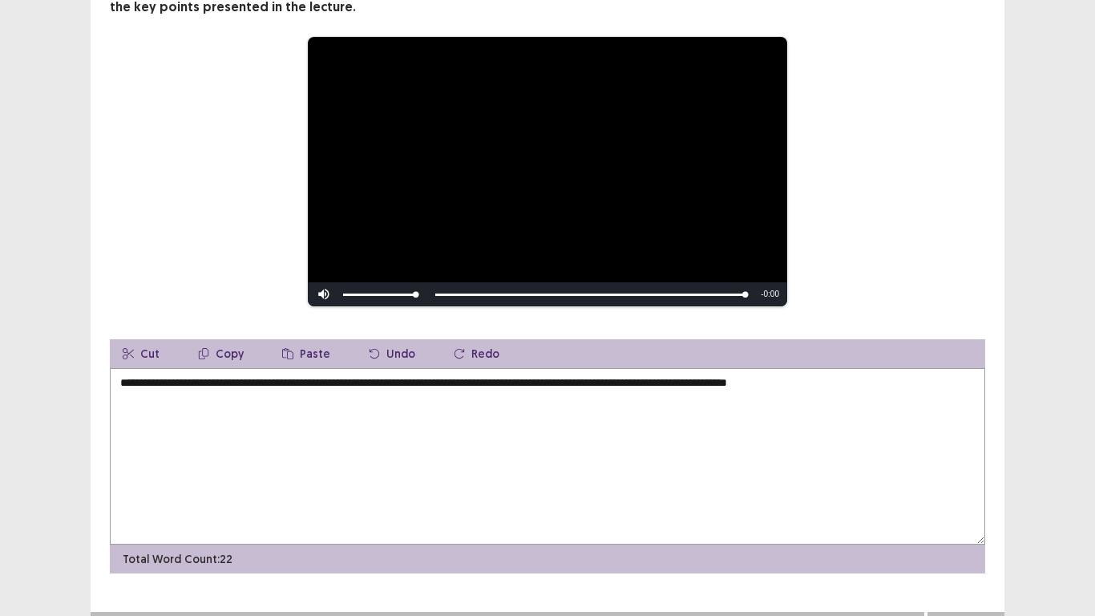
click at [674, 374] on textarea "**********" at bounding box center [547, 456] width 875 height 176
click at [860, 387] on textarea "**********" at bounding box center [547, 456] width 875 height 176
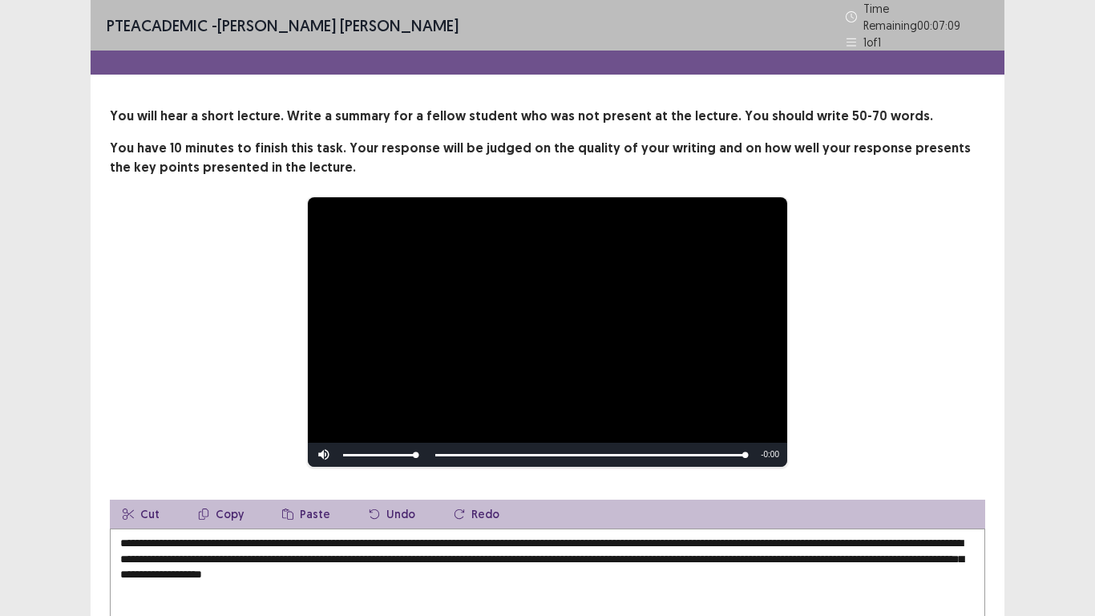
scroll to position [80, 0]
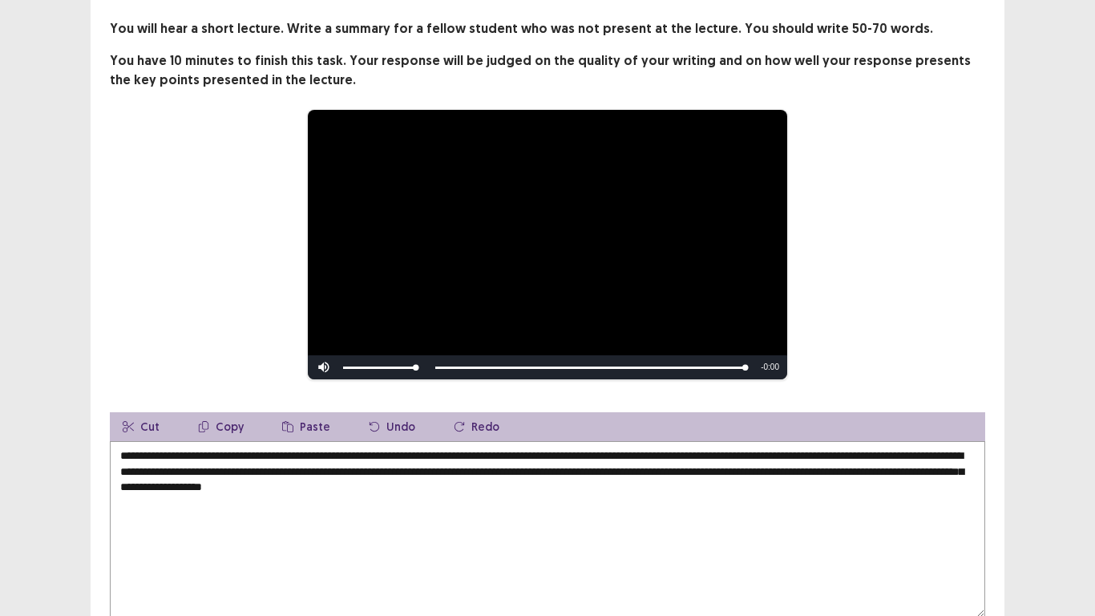
click at [649, 479] on textarea "**********" at bounding box center [547, 529] width 875 height 176
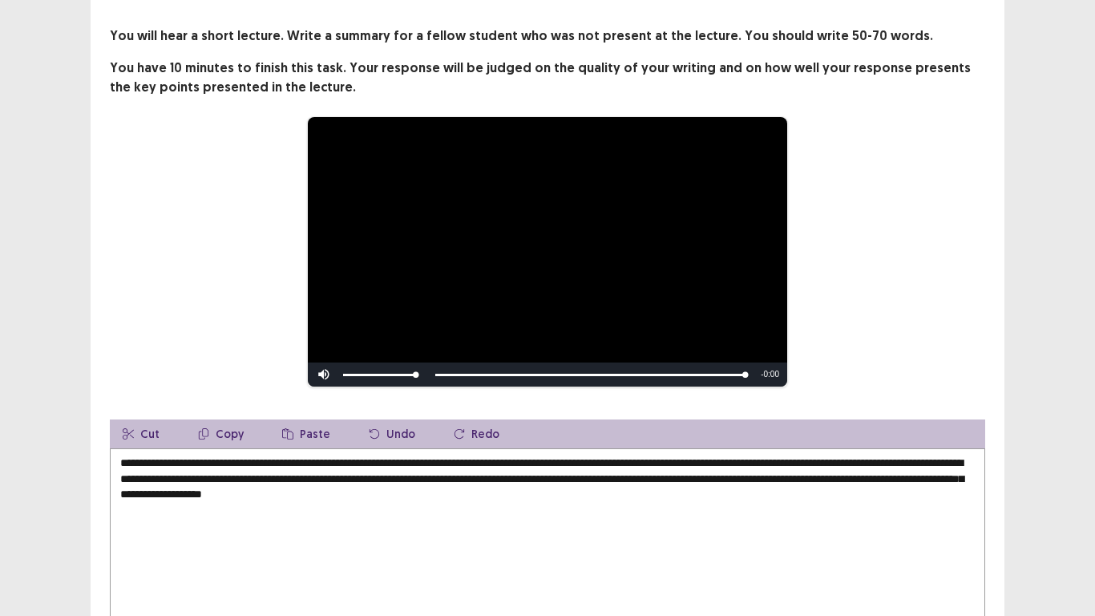
click at [650, 473] on textarea "**********" at bounding box center [547, 536] width 875 height 176
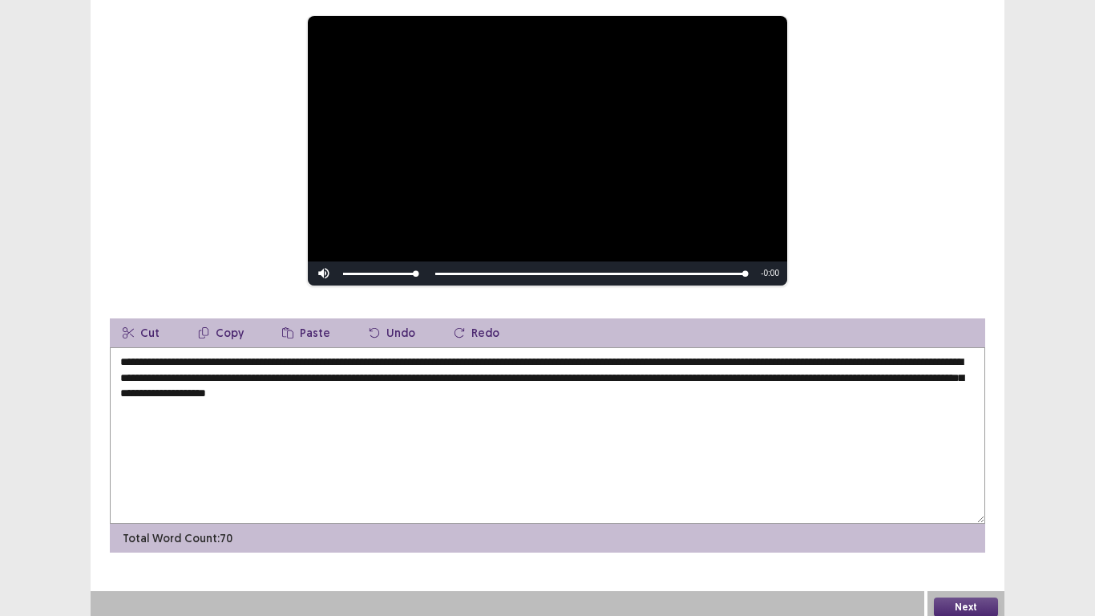
type textarea "**********"
click at [981, 600] on button "Next" at bounding box center [966, 606] width 64 height 19
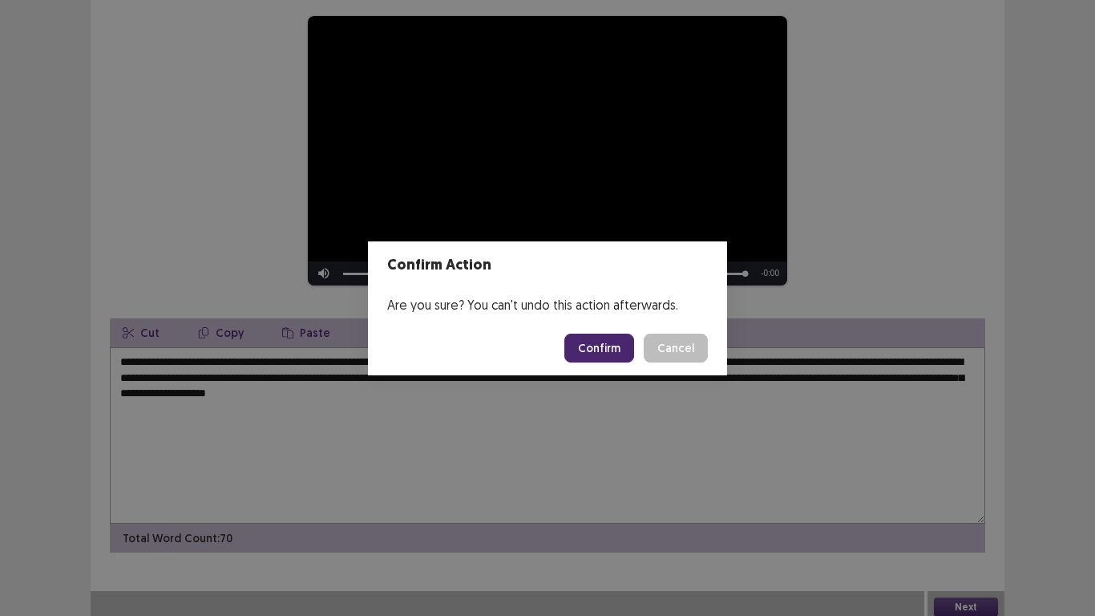
click at [622, 350] on button "Confirm" at bounding box center [599, 347] width 70 height 29
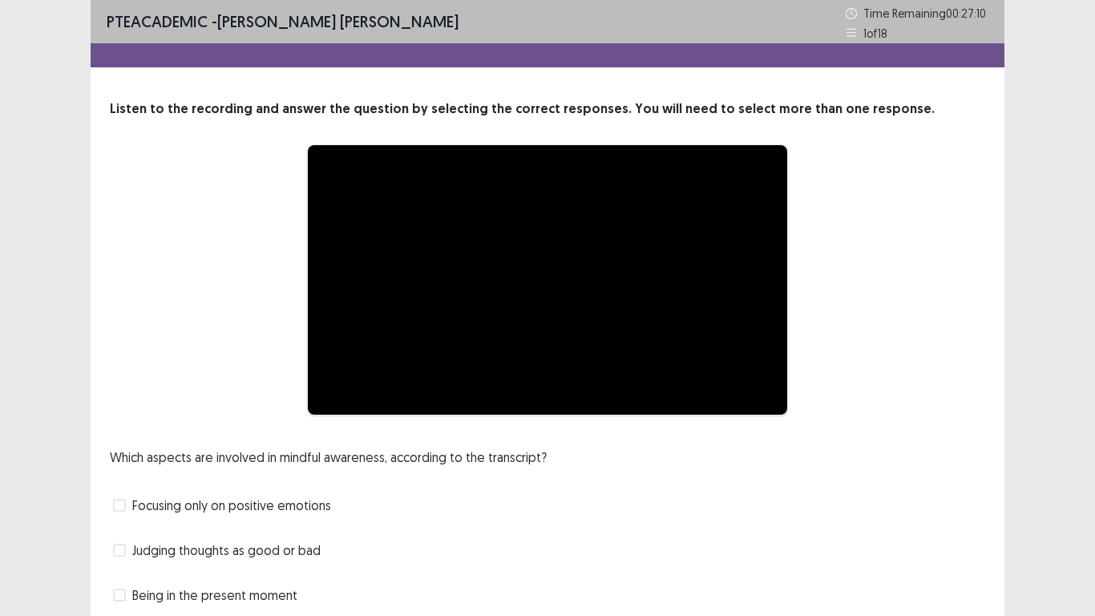
scroll to position [107, 0]
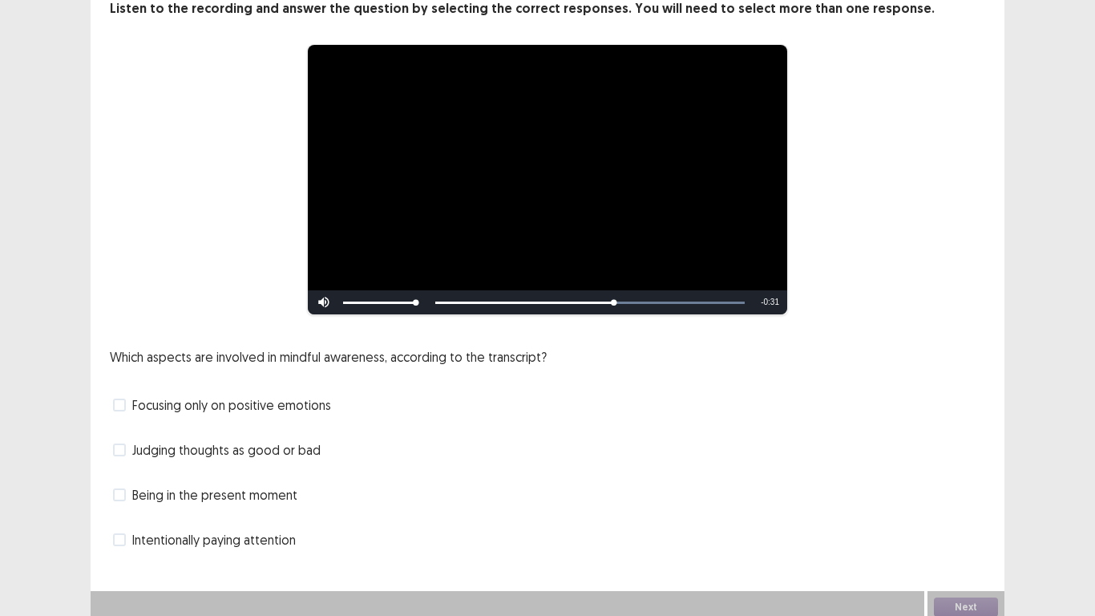
click at [117, 533] on span at bounding box center [119, 539] width 13 height 13
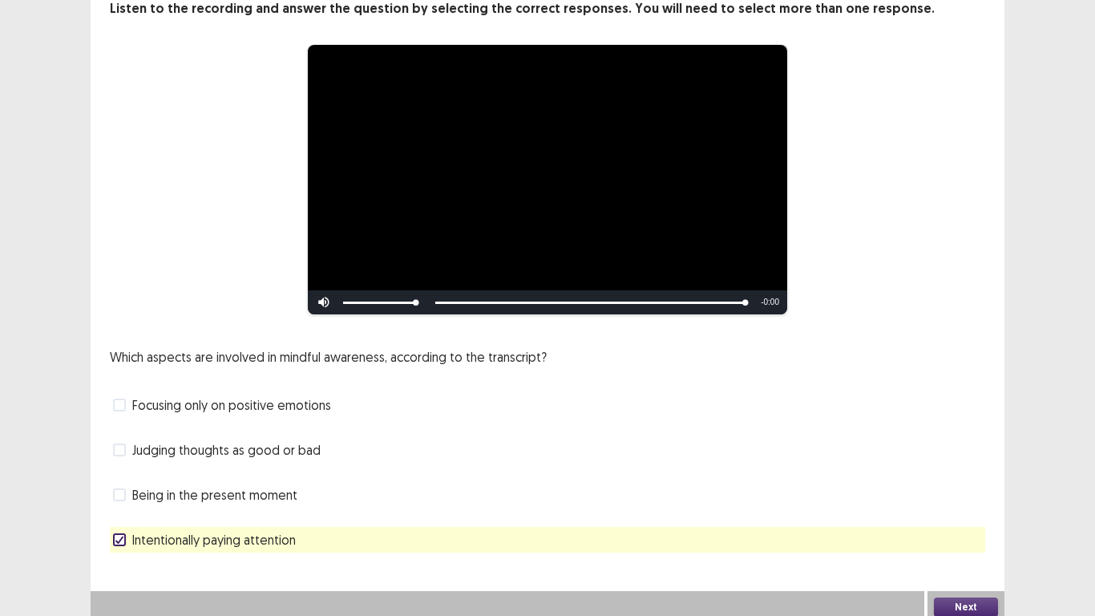
click at [975, 600] on button "Next" at bounding box center [966, 606] width 64 height 19
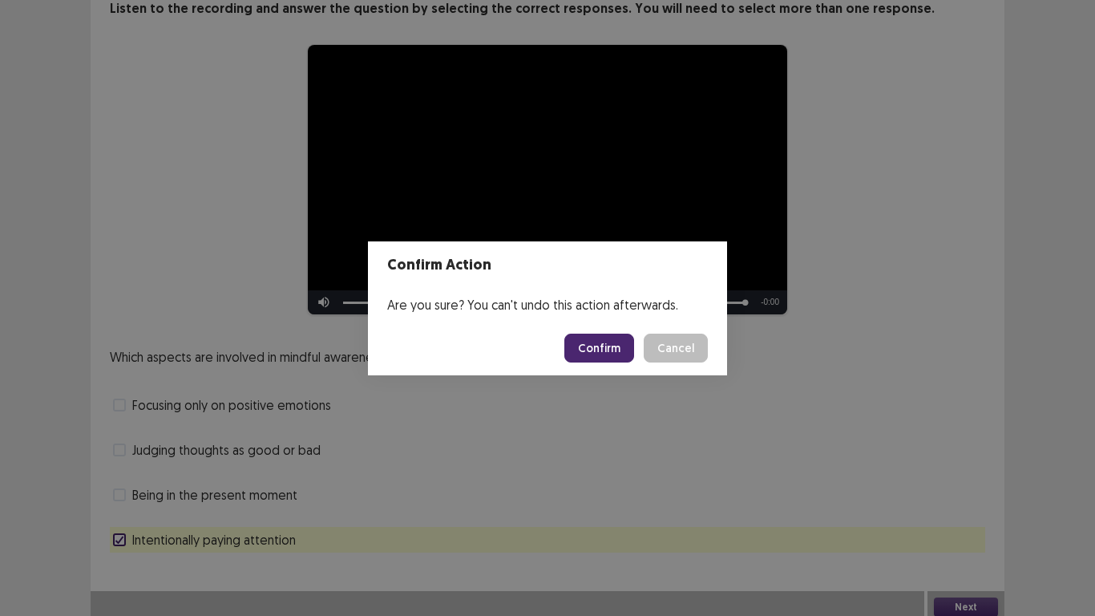
click at [623, 346] on button "Confirm" at bounding box center [599, 347] width 70 height 29
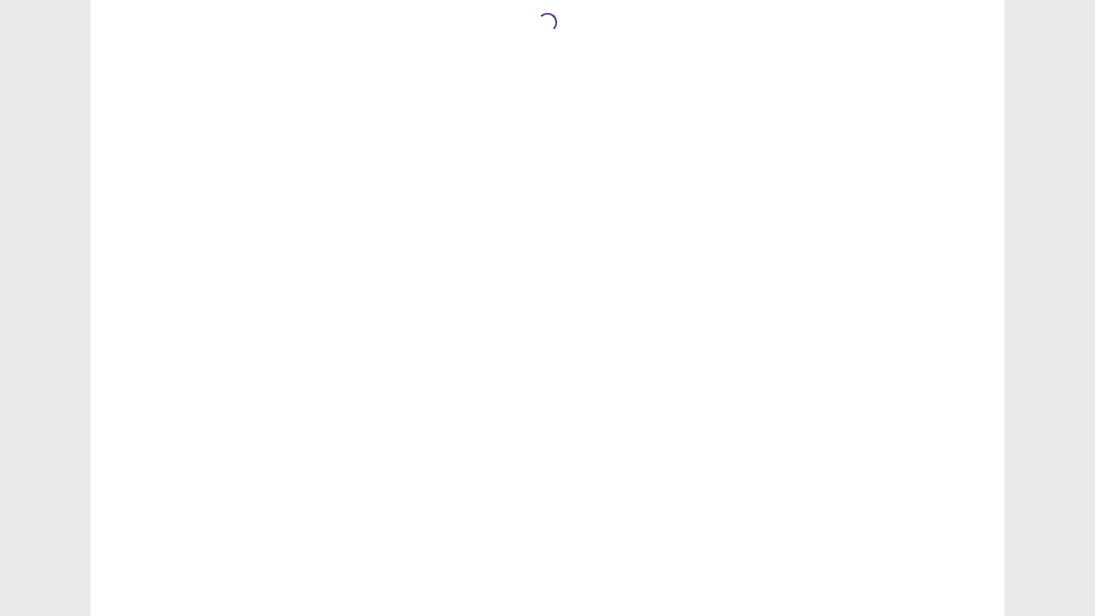
scroll to position [0, 0]
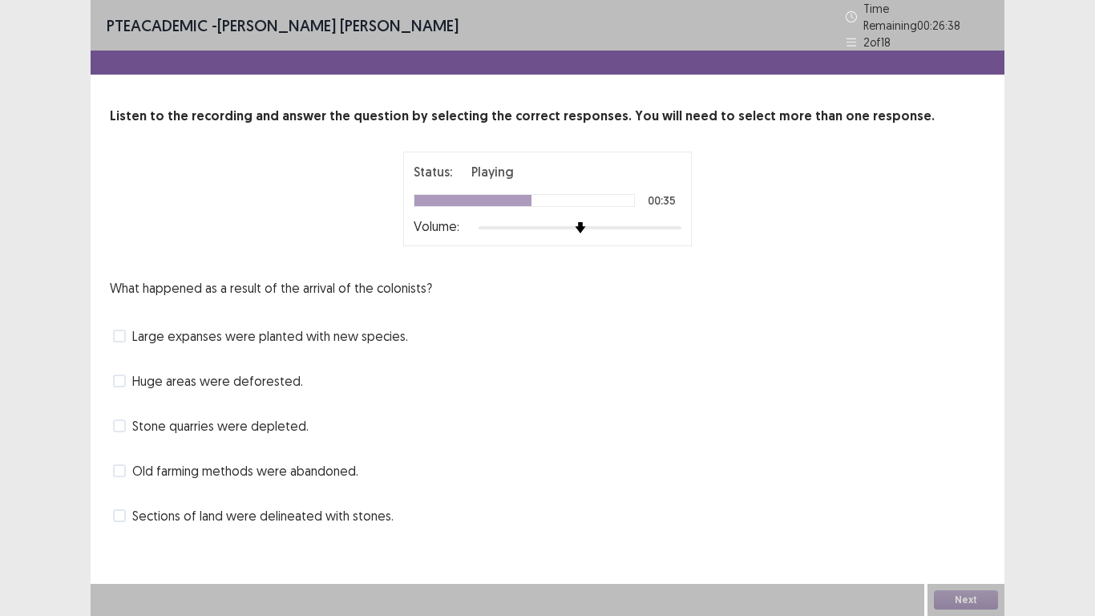
click at [121, 509] on span at bounding box center [119, 515] width 13 height 13
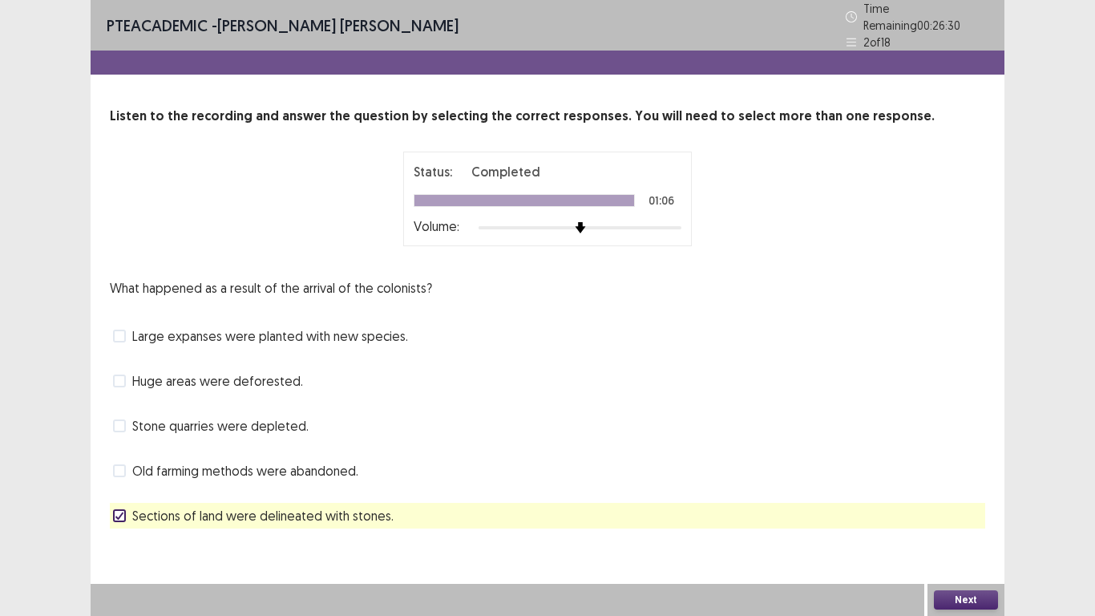
click at [974, 601] on button "Next" at bounding box center [966, 599] width 64 height 19
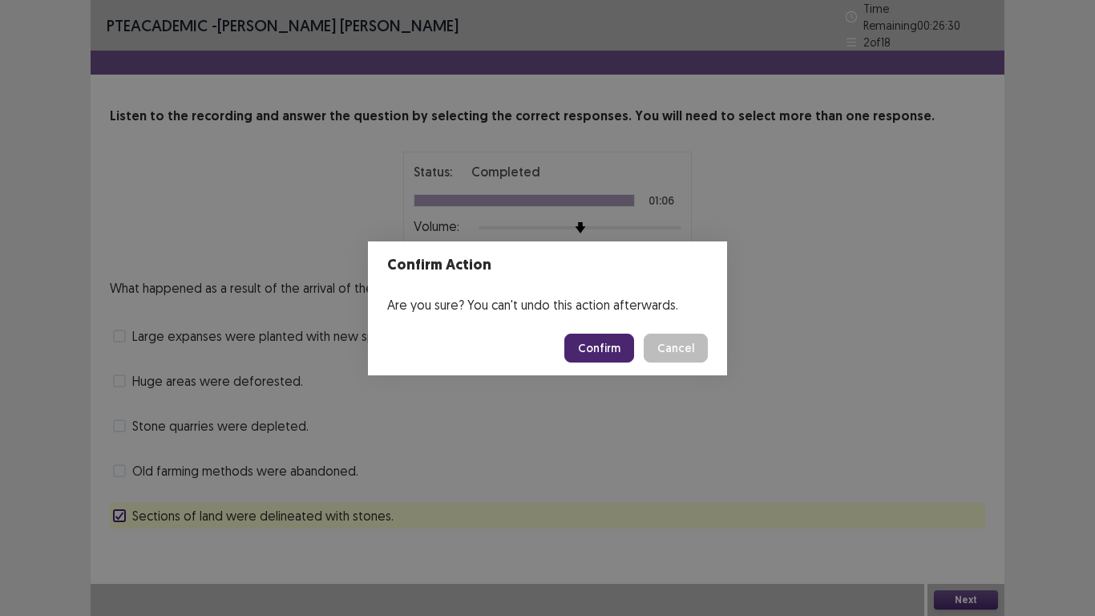
click at [606, 355] on button "Confirm" at bounding box center [599, 347] width 70 height 29
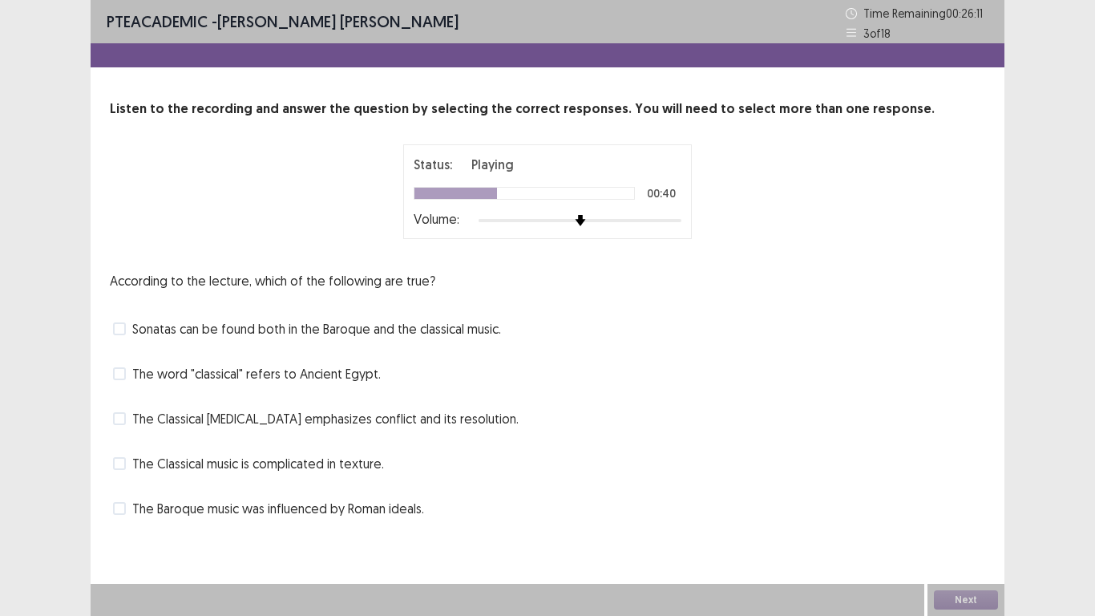
click at [127, 327] on label "Sonatas can be found both in the Baroque and the classical music." at bounding box center [307, 328] width 388 height 19
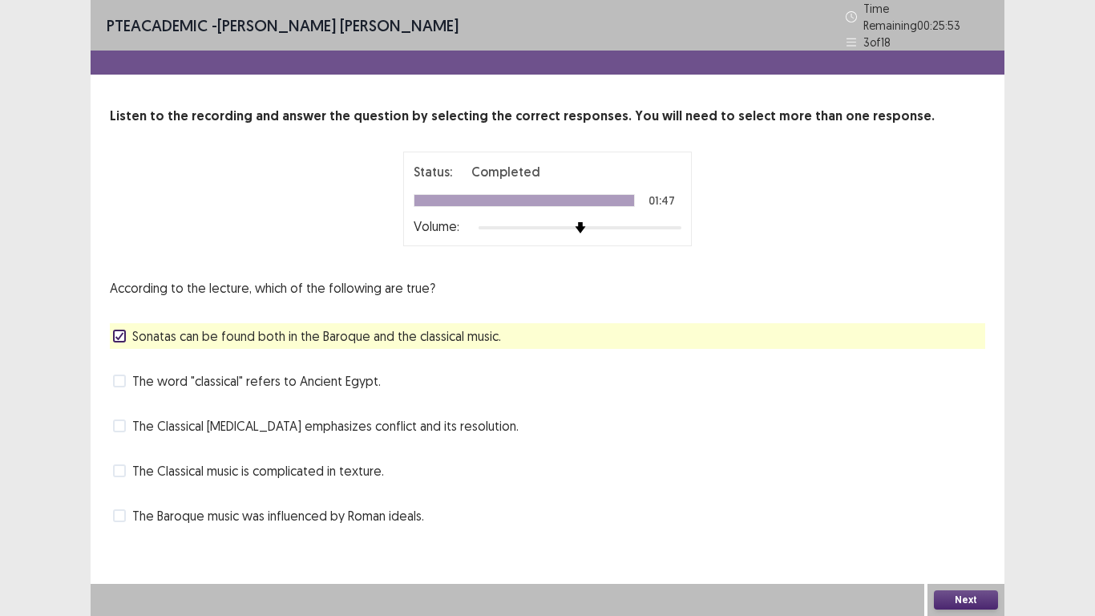
click at [964, 594] on button "Next" at bounding box center [966, 599] width 64 height 19
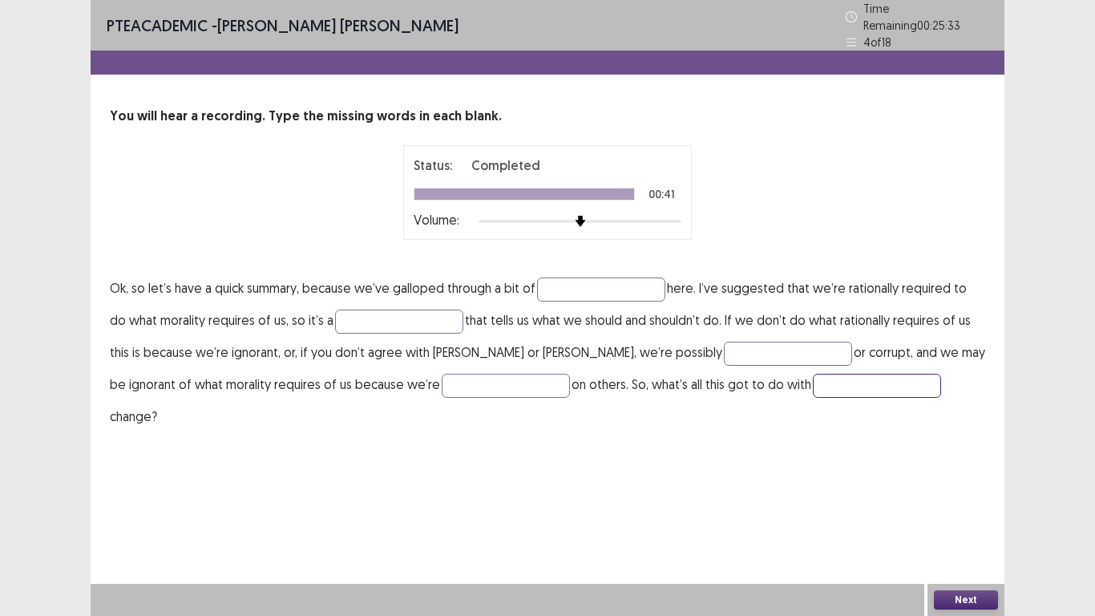
click at [813, 383] on input "text" at bounding box center [877, 386] width 128 height 24
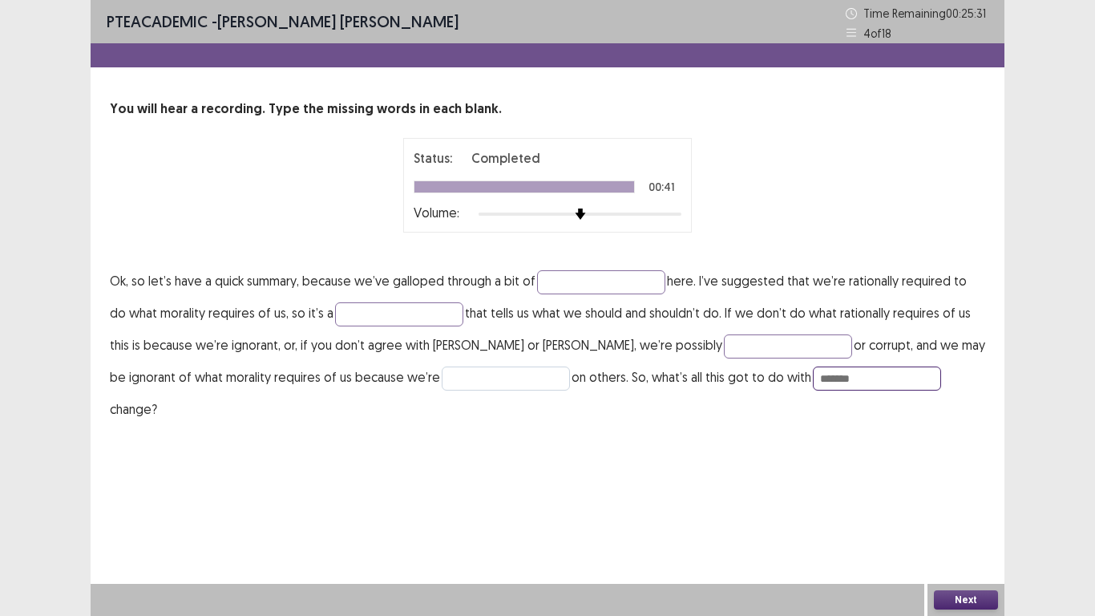
type input "*******"
click at [442, 376] on input "text" at bounding box center [506, 378] width 128 height 24
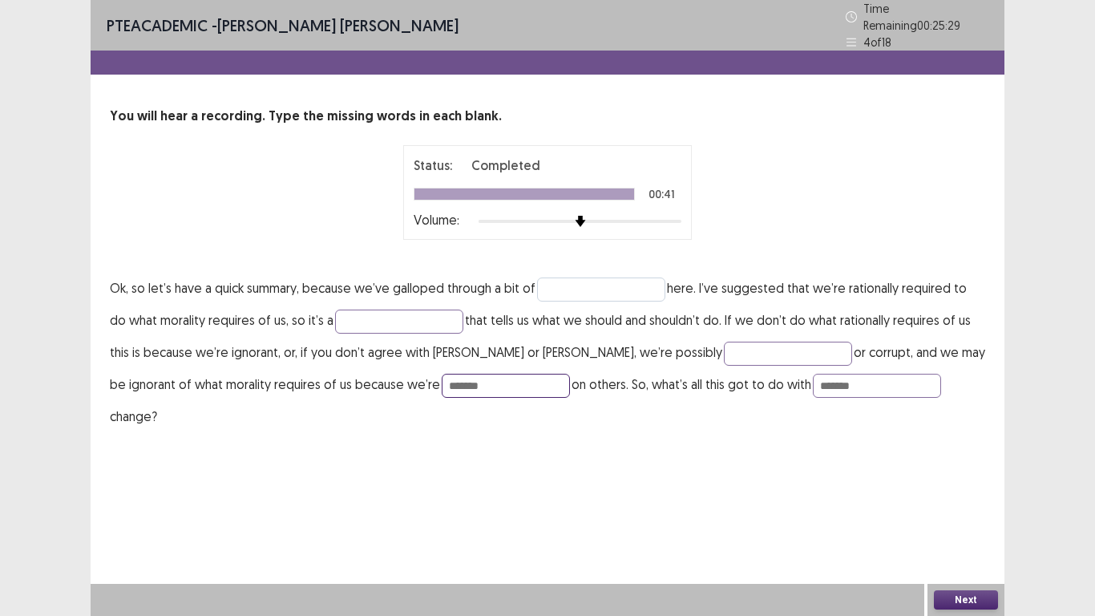
type input "*******"
click at [550, 277] on input "text" at bounding box center [601, 289] width 128 height 24
type input "**********"
click at [394, 311] on input "text" at bounding box center [399, 321] width 128 height 24
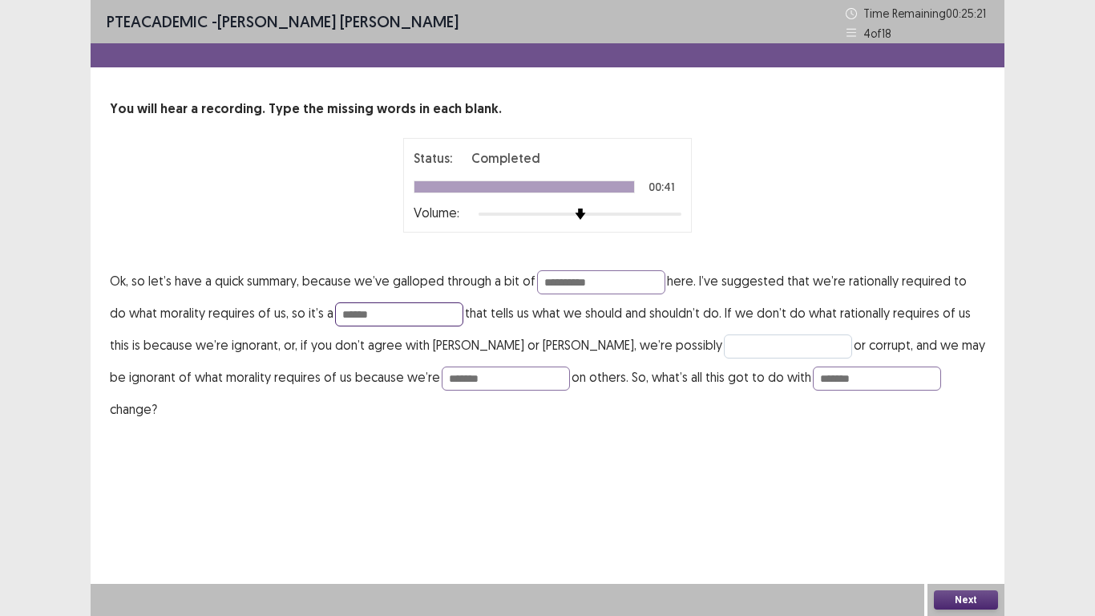
type input "******"
click at [724, 352] on input "text" at bounding box center [788, 346] width 128 height 24
type input "******"
click at [975, 598] on button "Next" at bounding box center [966, 599] width 64 height 19
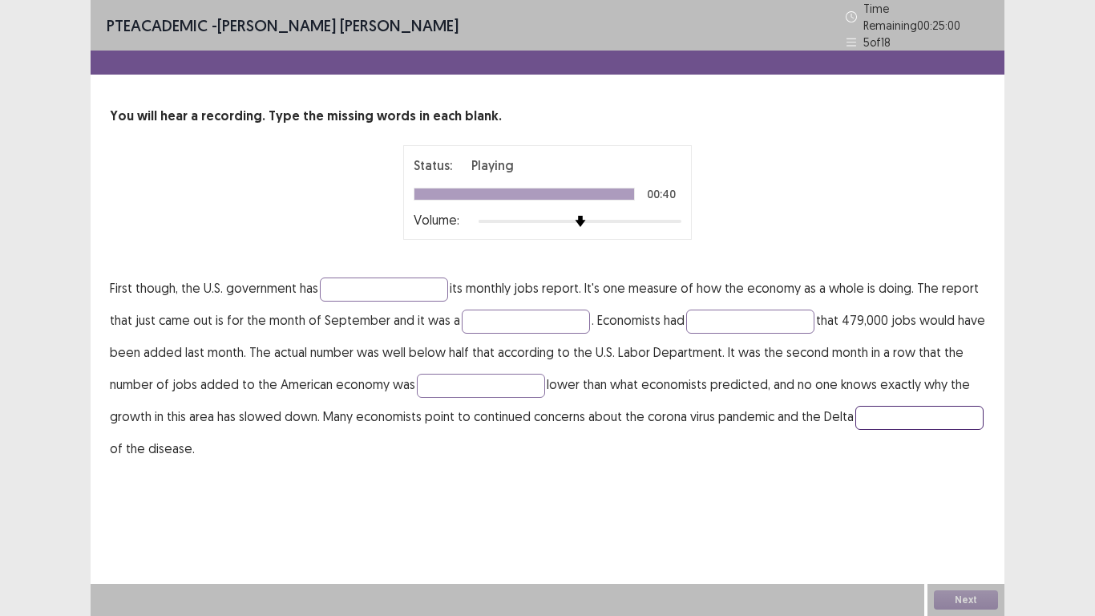
click at [855, 430] on input "text" at bounding box center [919, 418] width 128 height 24
type input "*******"
click at [404, 272] on p "First though, the U.S. government has its monthly jobs report. It's one measure…" at bounding box center [547, 368] width 875 height 192
click at [394, 281] on input "text" at bounding box center [384, 289] width 128 height 24
type input "********"
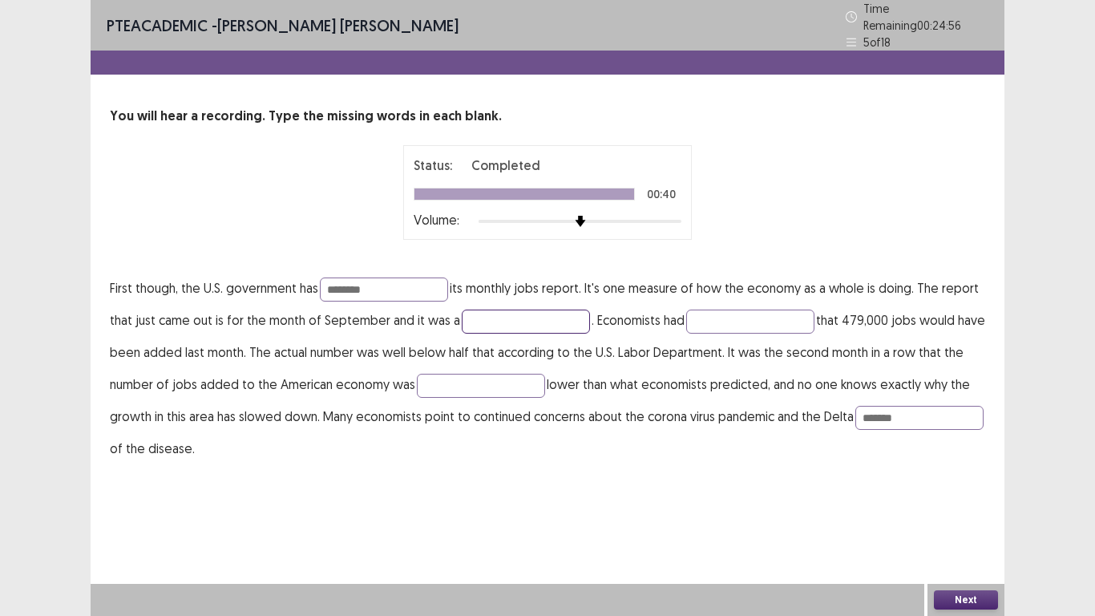
click at [467, 316] on input "text" at bounding box center [526, 321] width 128 height 24
type input "*******"
click at [762, 310] on input "text" at bounding box center [750, 321] width 128 height 24
type input "**********"
click at [519, 374] on input "text" at bounding box center [481, 386] width 128 height 24
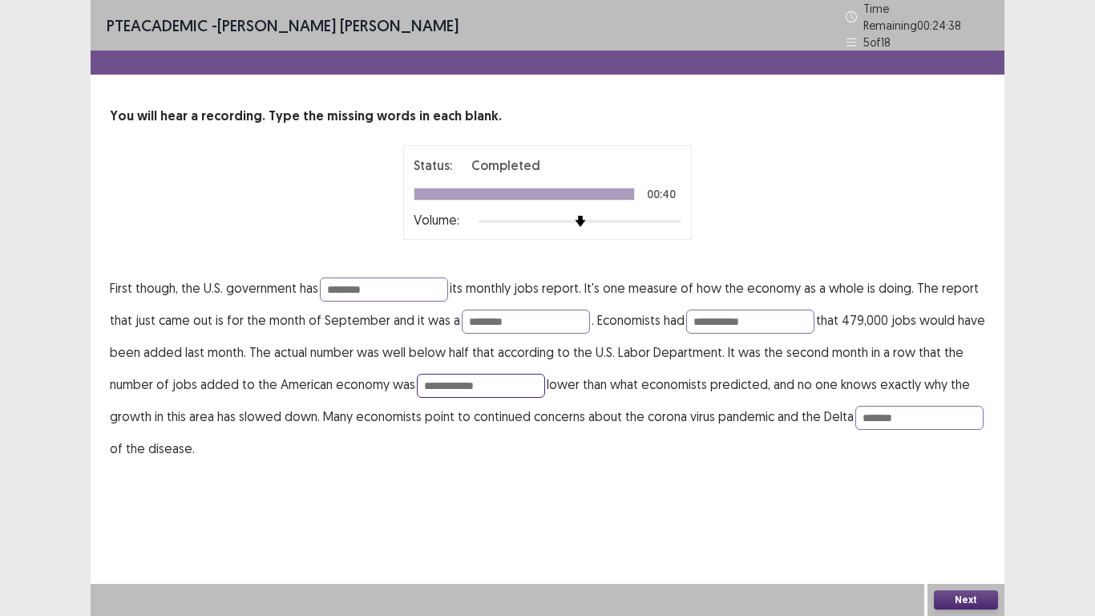
type input "**********"
click at [966, 604] on button "Next" at bounding box center [966, 599] width 64 height 19
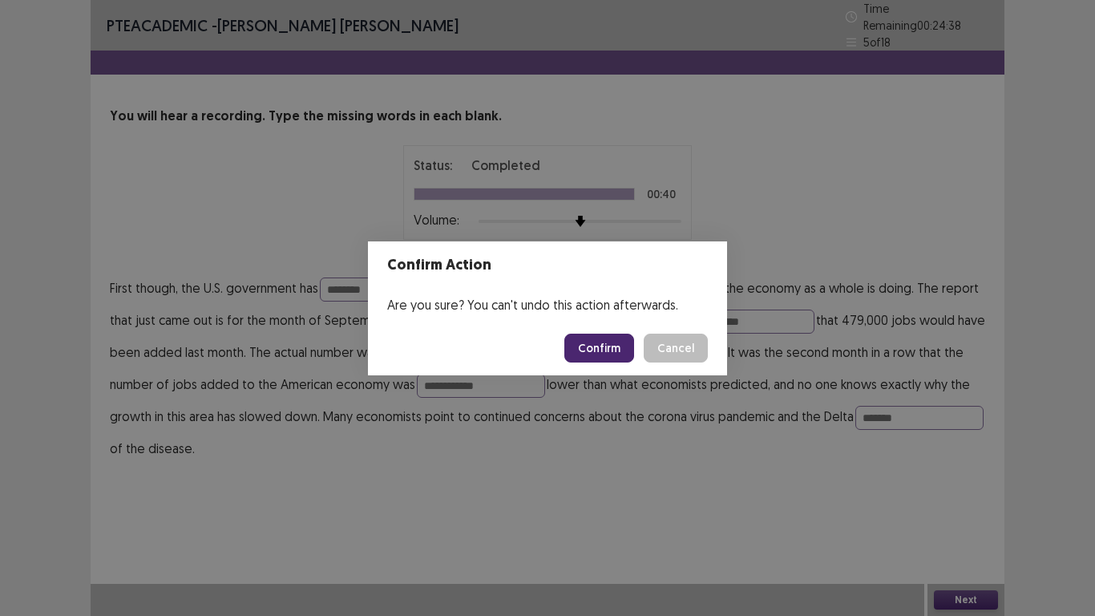
click at [584, 341] on button "Confirm" at bounding box center [599, 347] width 70 height 29
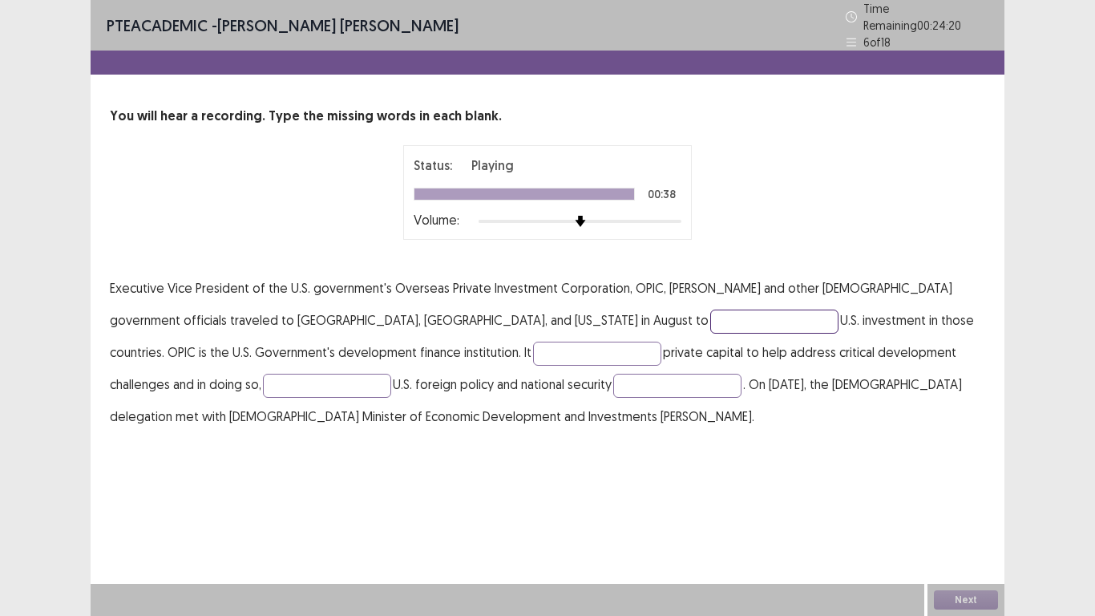
click at [710, 310] on input "text" at bounding box center [774, 321] width 128 height 24
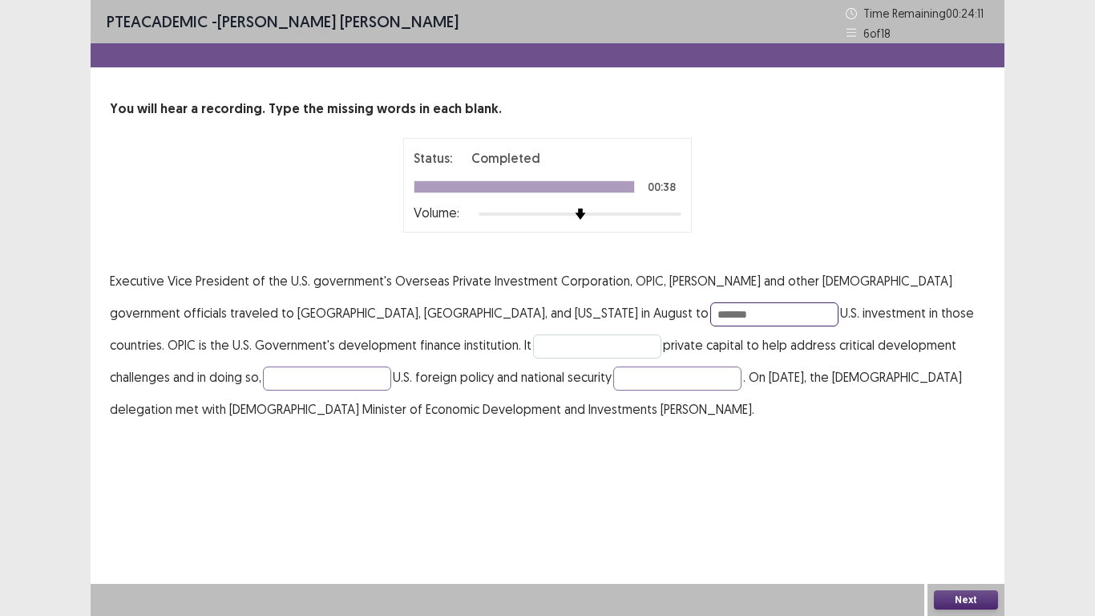
type input "*******"
click at [533, 345] on input "text" at bounding box center [597, 346] width 128 height 24
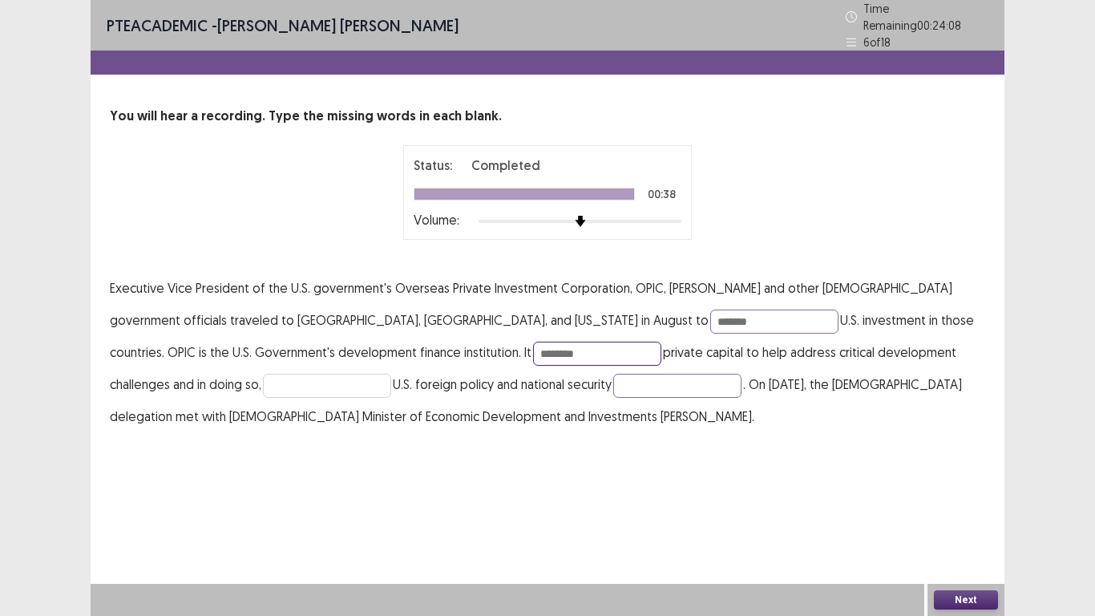
type input "********"
click at [263, 378] on input "text" at bounding box center [327, 386] width 128 height 24
type input "********"
click at [613, 382] on input "text" at bounding box center [677, 386] width 128 height 24
type input "**********"
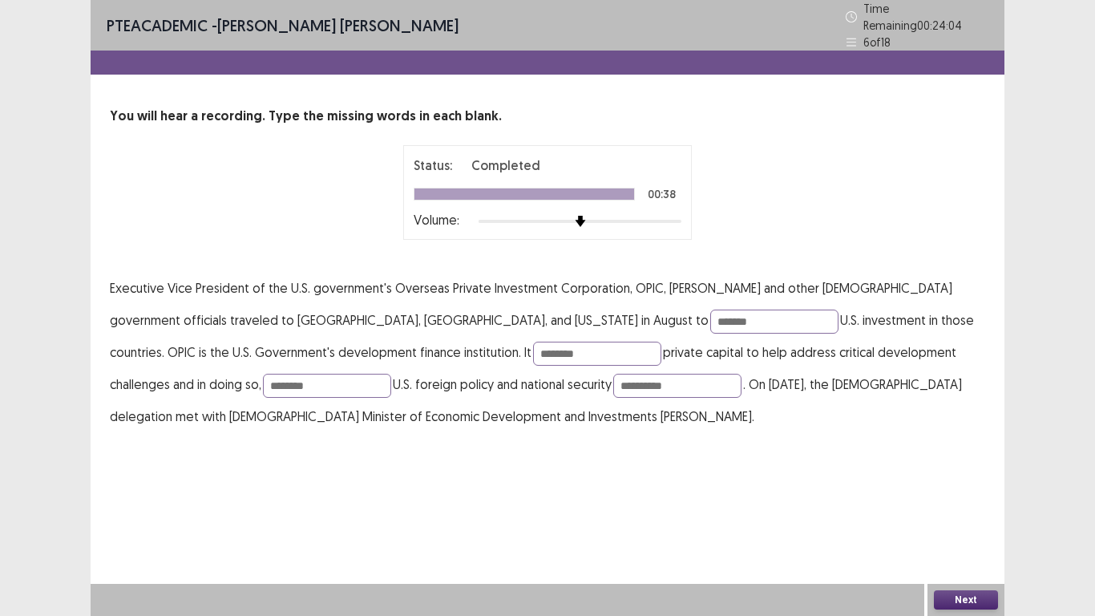
click at [960, 596] on button "Next" at bounding box center [966, 599] width 64 height 19
